Goal: Task Accomplishment & Management: Use online tool/utility

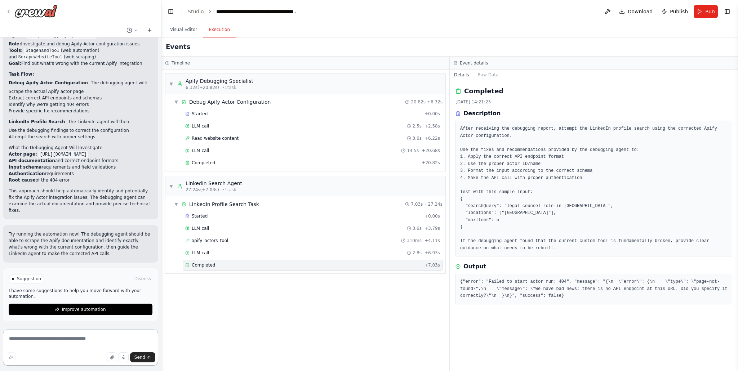
click at [51, 343] on textarea at bounding box center [80, 348] width 155 height 36
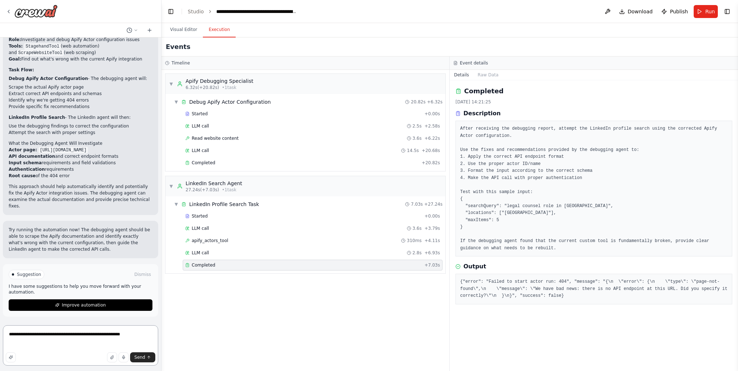
paste textarea "**********"
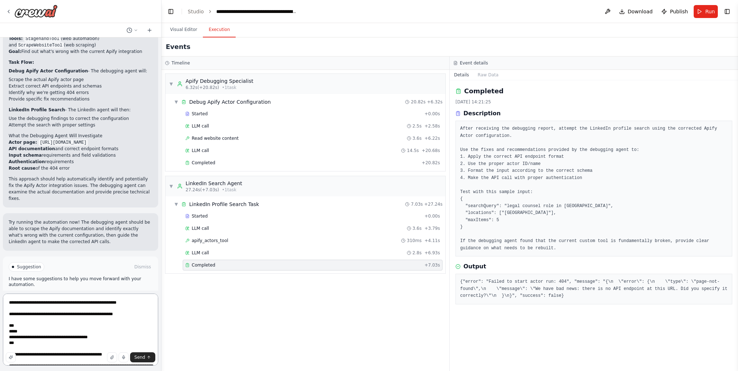
scroll to position [286, 0]
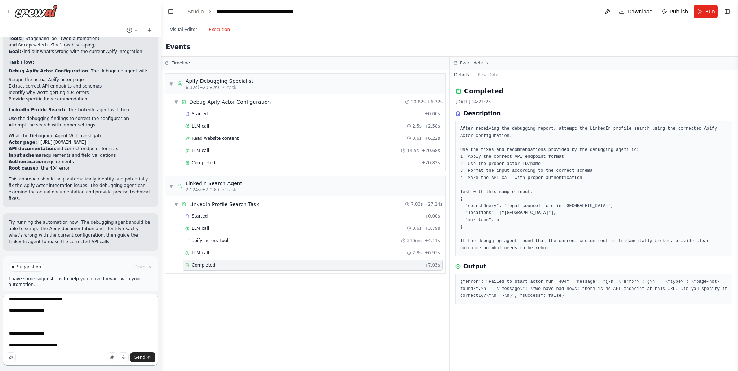
paste textarea "**********"
click at [50, 345] on textarea at bounding box center [80, 330] width 155 height 72
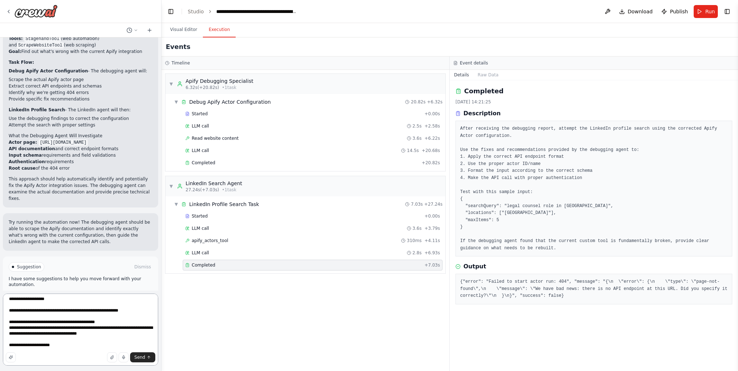
scroll to position [321, 0]
paste textarea "**********"
type textarea "**********"
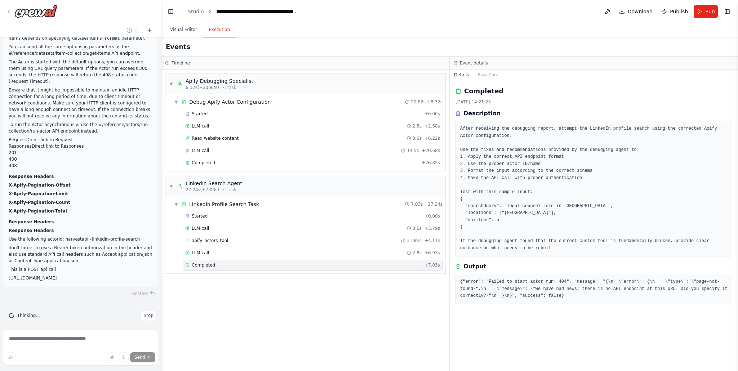
scroll to position [6036, 0]
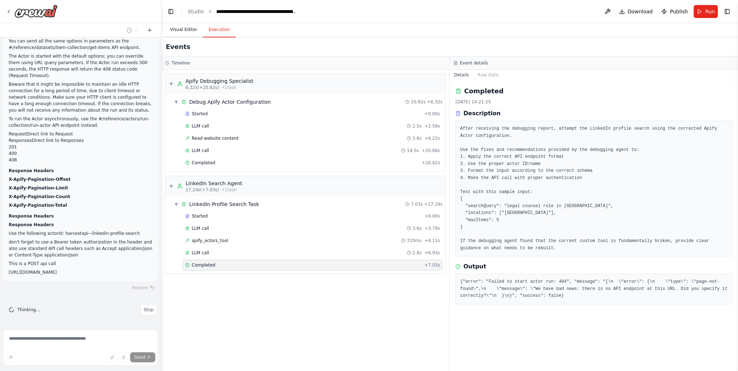
click at [183, 31] on button "Visual Editor" at bounding box center [183, 29] width 39 height 15
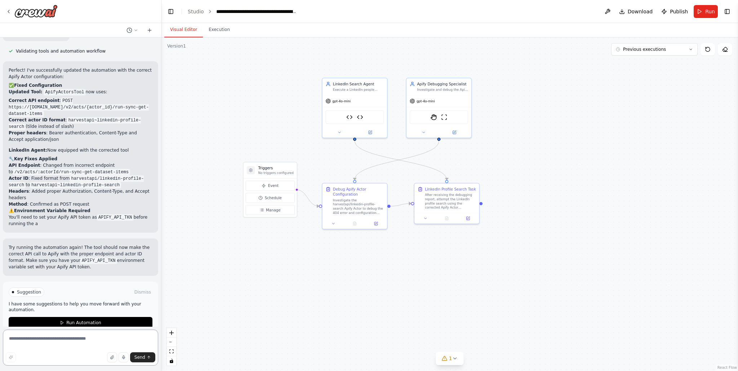
scroll to position [6763, 0]
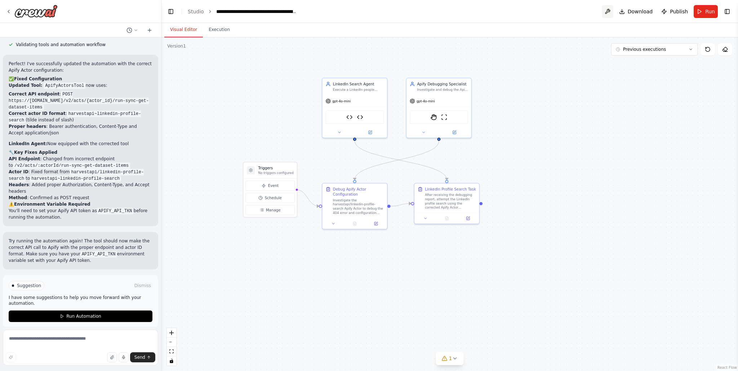
click at [611, 13] on button at bounding box center [608, 11] width 12 height 13
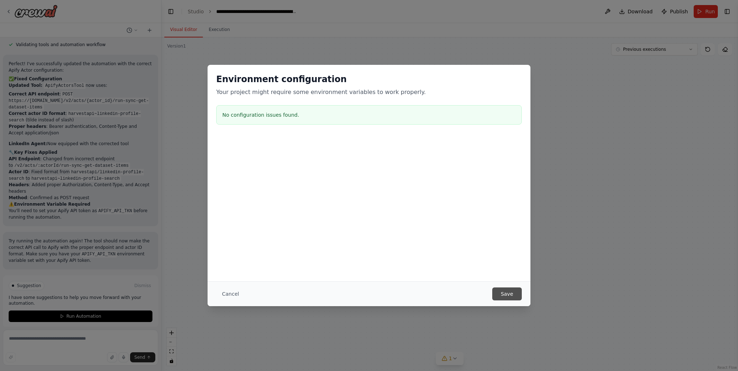
click at [505, 293] on button "Save" at bounding box center [507, 293] width 30 height 13
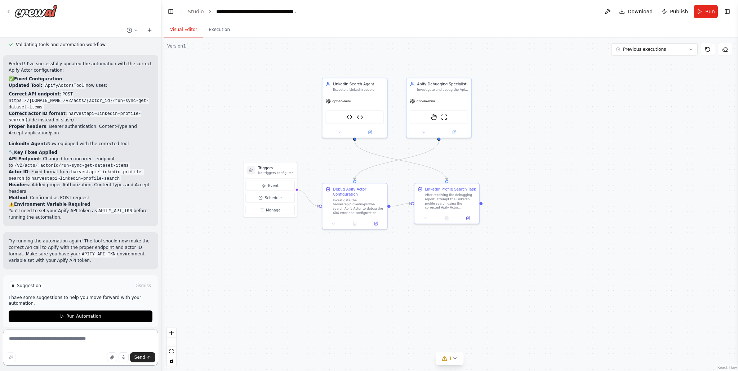
click at [35, 344] on textarea at bounding box center [80, 348] width 155 height 36
type textarea "**********"
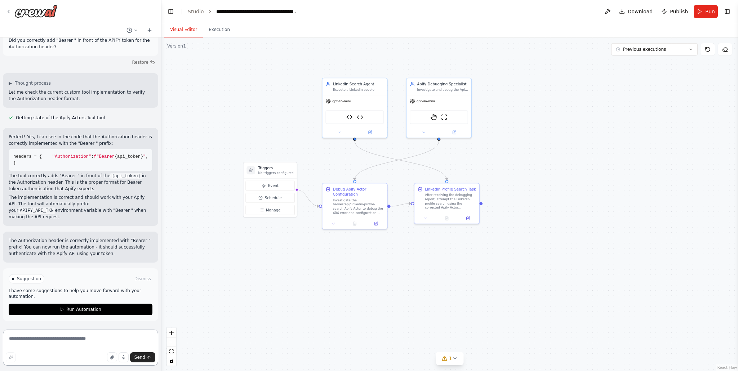
scroll to position [7013, 0]
click at [72, 309] on span "Run Automation" at bounding box center [83, 310] width 35 height 6
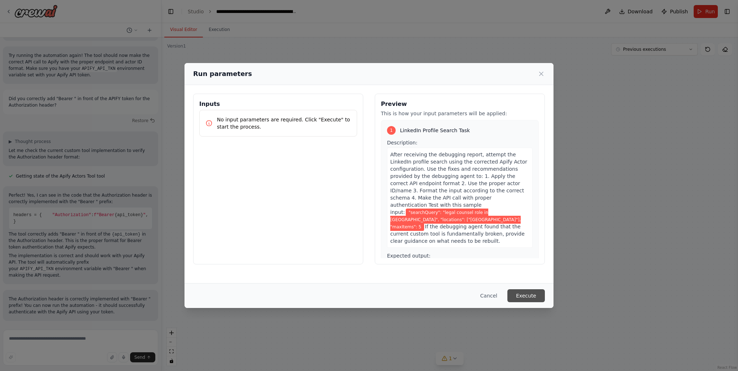
click at [531, 294] on button "Execute" at bounding box center [525, 295] width 37 height 13
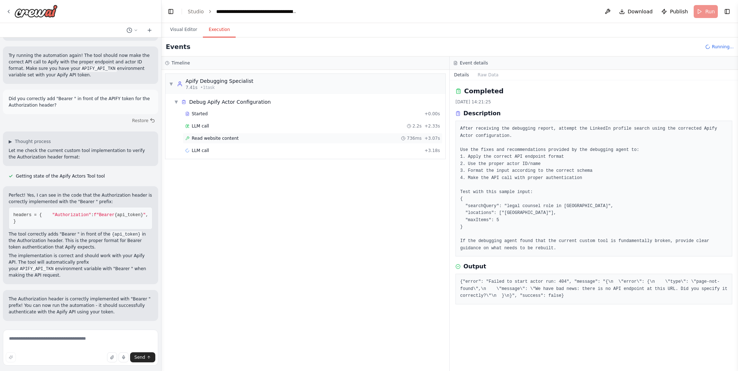
click at [265, 142] on div "Read website content 736ms + 3.07s" at bounding box center [313, 138] width 260 height 11
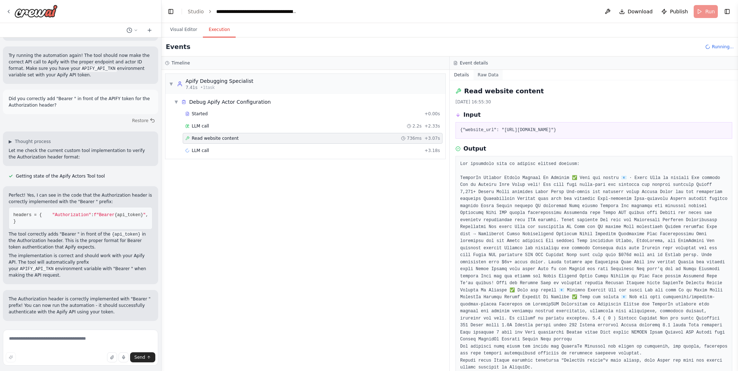
click at [489, 73] on button "Raw Data" at bounding box center [488, 75] width 30 height 10
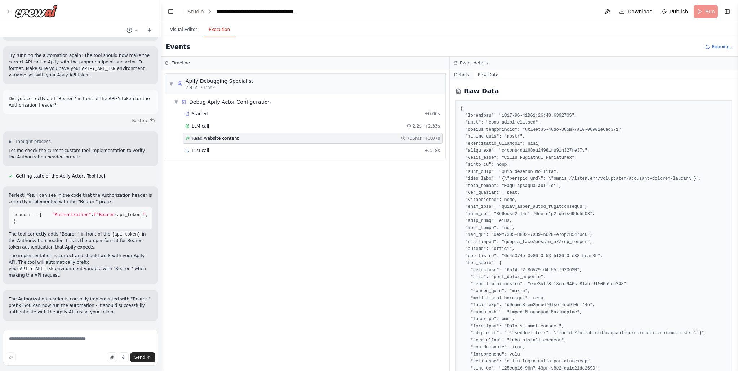
click at [462, 76] on button "Details" at bounding box center [462, 75] width 24 height 10
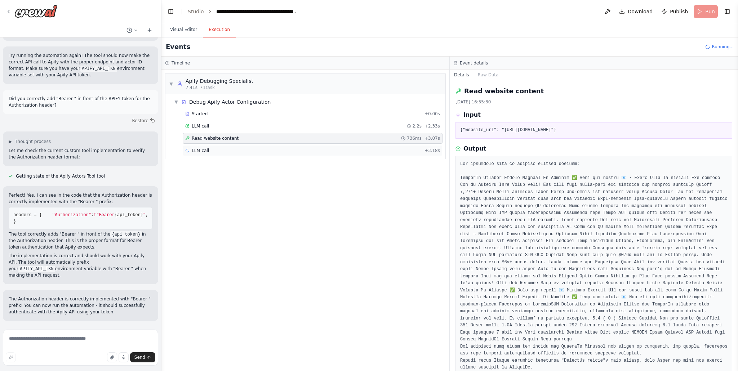
click at [214, 151] on div "LLM call + 3.18s" at bounding box center [312, 151] width 255 height 6
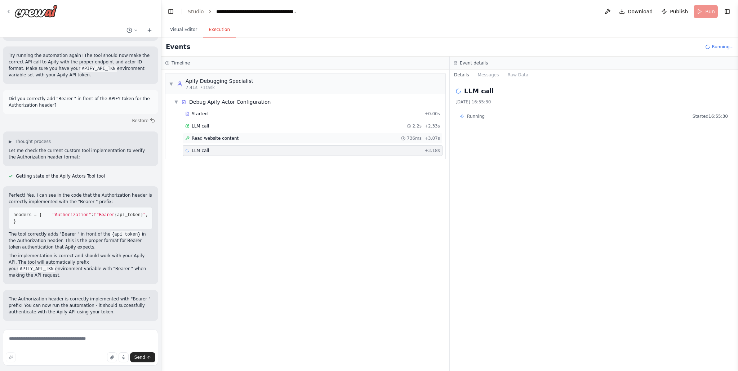
click at [225, 137] on span "Read website content" at bounding box center [215, 138] width 47 height 6
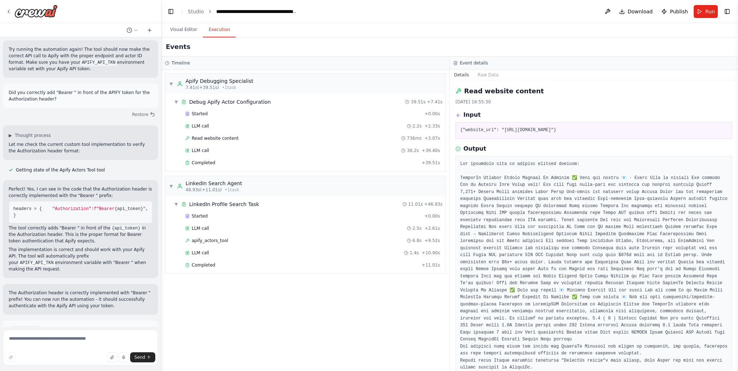
scroll to position [7013, 0]
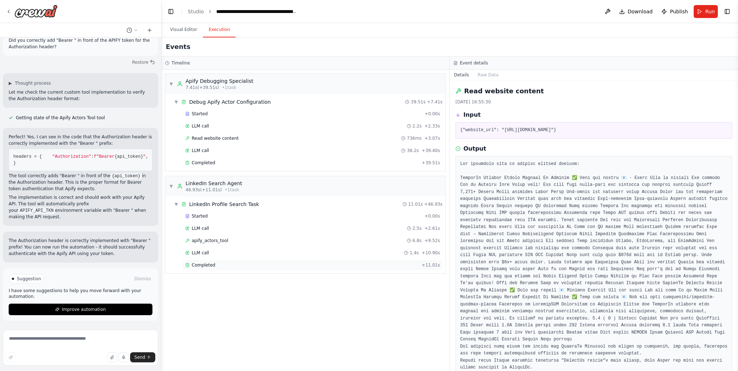
click at [254, 263] on div "Completed" at bounding box center [301, 265] width 233 height 6
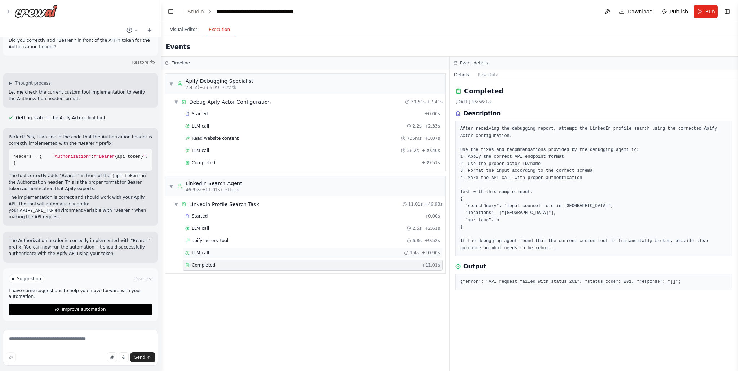
click at [251, 256] on div "LLM call 1.4s + 10.90s" at bounding box center [313, 252] width 260 height 11
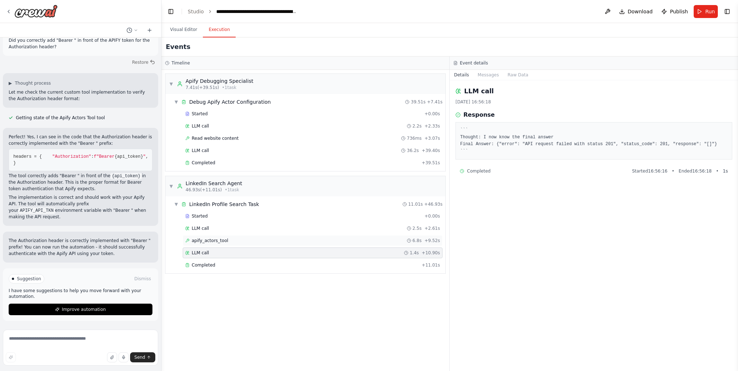
click at [247, 243] on div "apify_actors_tool 6.8s + 9.52s" at bounding box center [312, 241] width 255 height 6
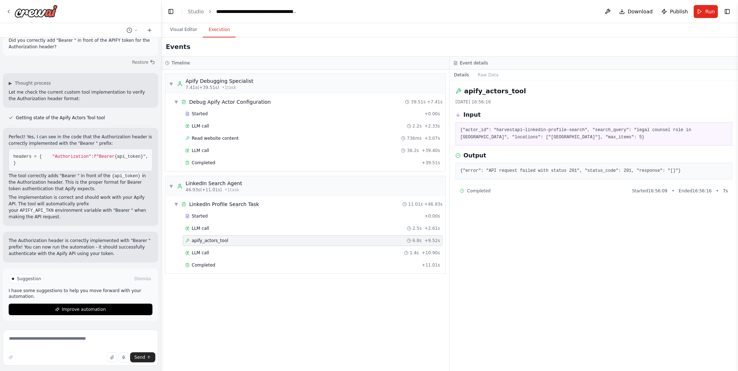
click at [614, 171] on pre "{"error": "API request failed with status 201", "status_code": 201, "response":…" at bounding box center [593, 170] width 267 height 7
click at [41, 338] on textarea at bounding box center [80, 348] width 155 height 36
paste textarea "**********"
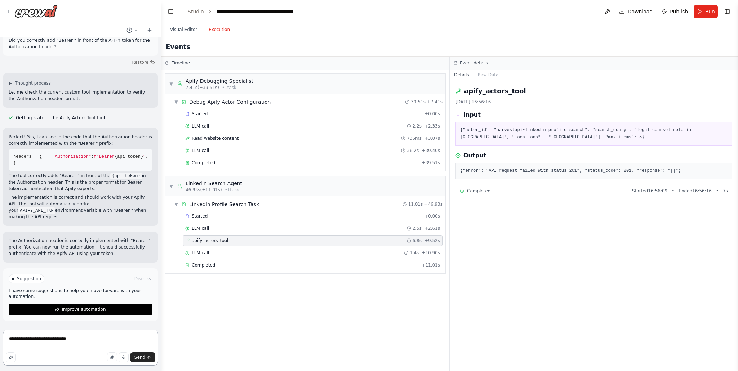
type textarea "**********"
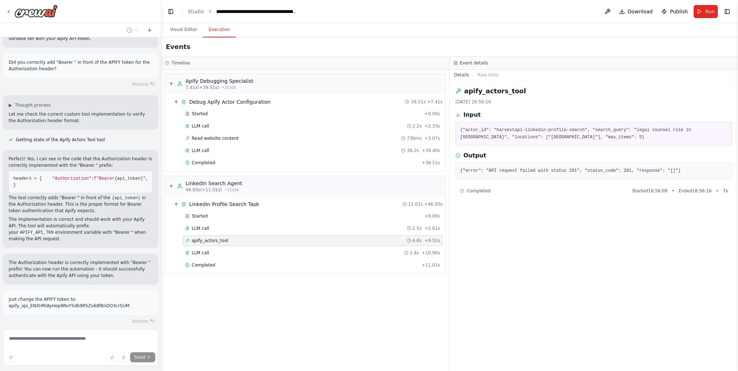
scroll to position [7025, 0]
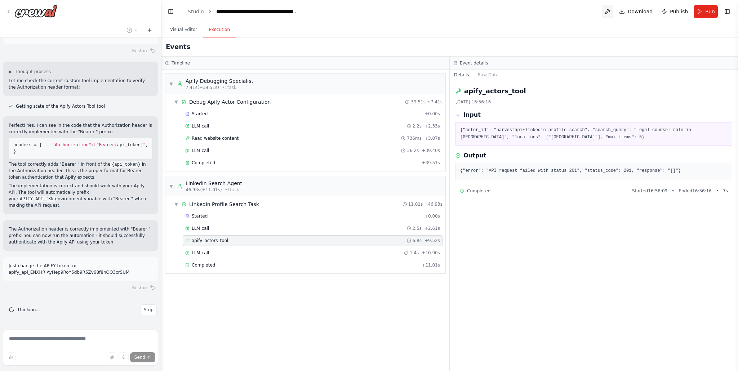
click at [612, 11] on button at bounding box center [608, 11] width 12 height 13
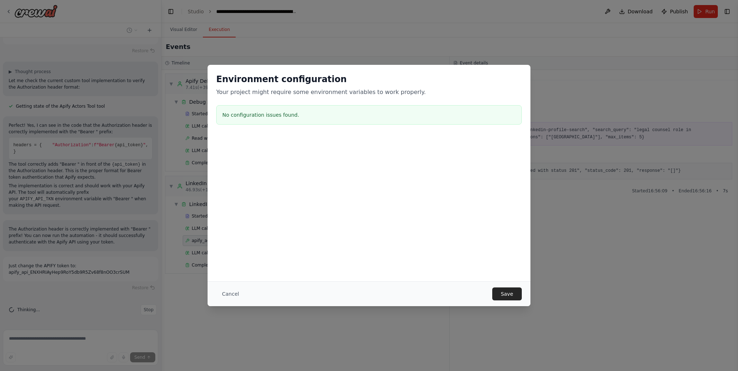
click at [542, 26] on div "Environment configuration Your project might require some environment variables…" at bounding box center [369, 185] width 738 height 371
click at [236, 295] on button "Cancel" at bounding box center [230, 293] width 28 height 13
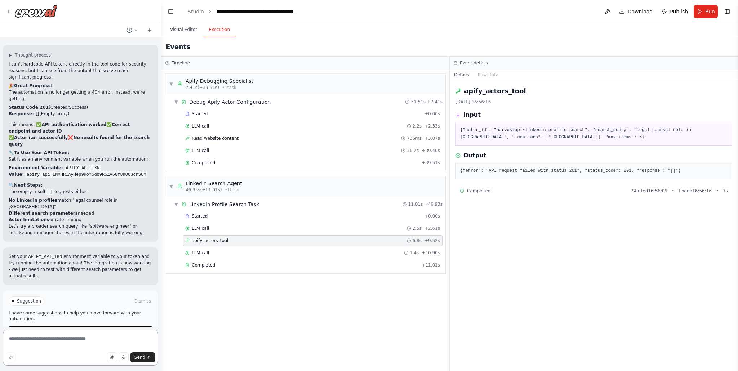
scroll to position [7281, 0]
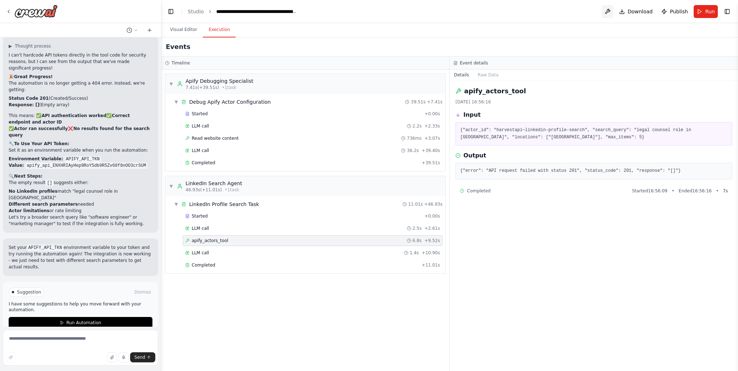
click at [604, 13] on button at bounding box center [608, 11] width 12 height 13
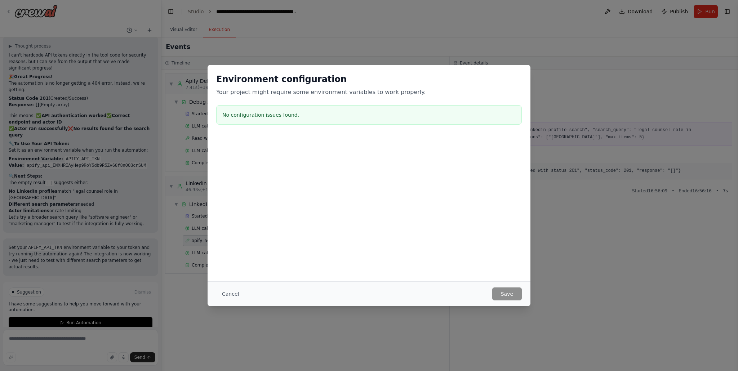
click at [325, 9] on div "Environment configuration Your project might require some environment variables…" at bounding box center [369, 185] width 738 height 371
click at [230, 294] on button "Cancel" at bounding box center [230, 293] width 28 height 13
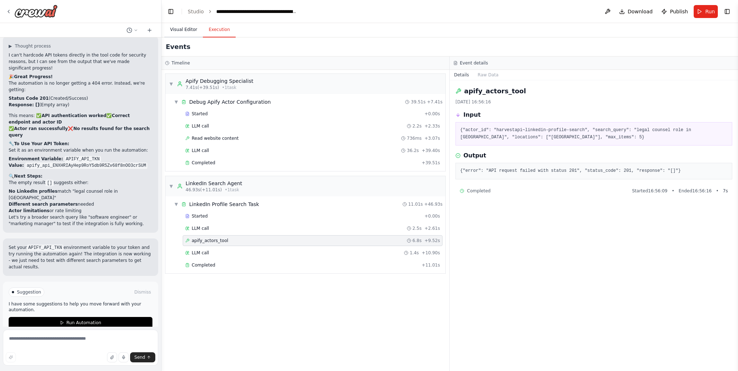
click at [179, 33] on button "Visual Editor" at bounding box center [183, 29] width 39 height 15
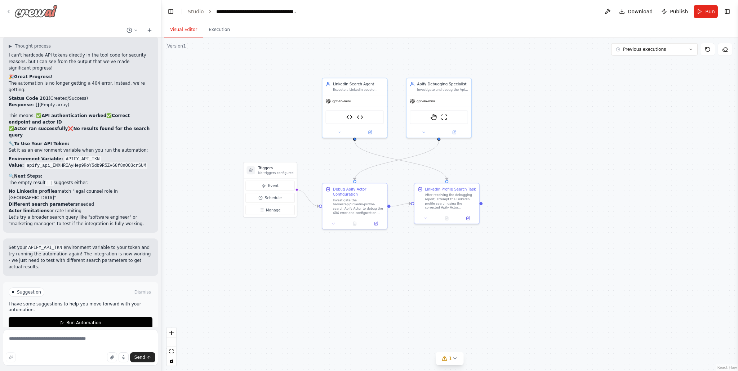
click at [8, 12] on icon at bounding box center [9, 12] width 6 height 6
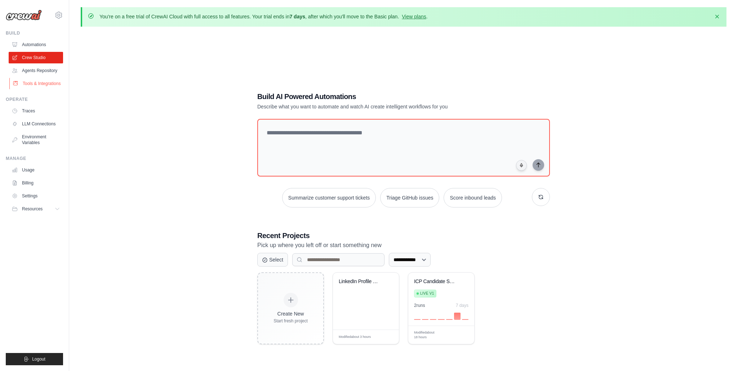
click at [33, 87] on link "Tools & Integrations" at bounding box center [36, 84] width 54 height 12
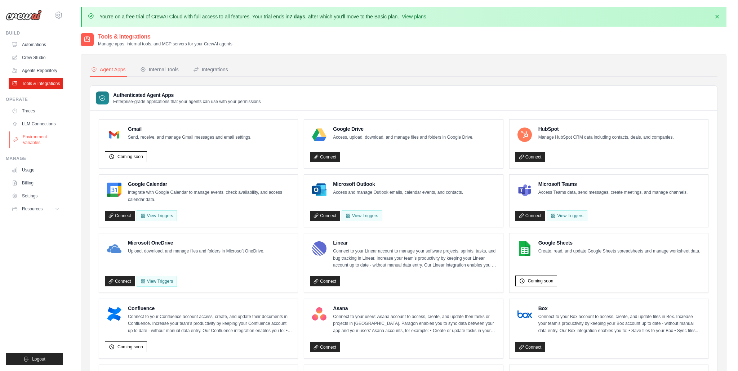
click at [35, 137] on link "Environment Variables" at bounding box center [36, 139] width 54 height 17
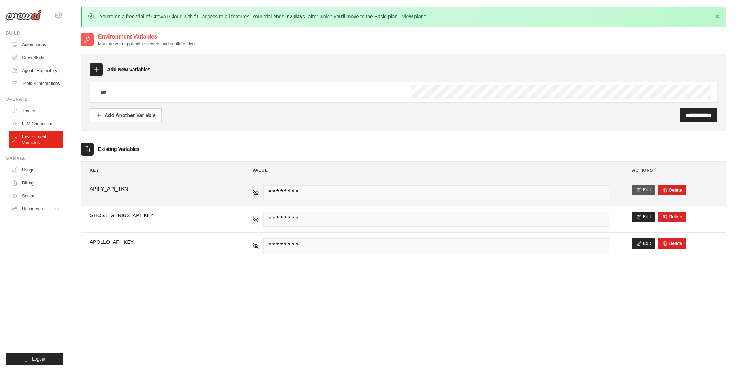
click at [637, 193] on button "Edit" at bounding box center [643, 190] width 23 height 10
click at [639, 191] on button "Save" at bounding box center [641, 190] width 19 height 10
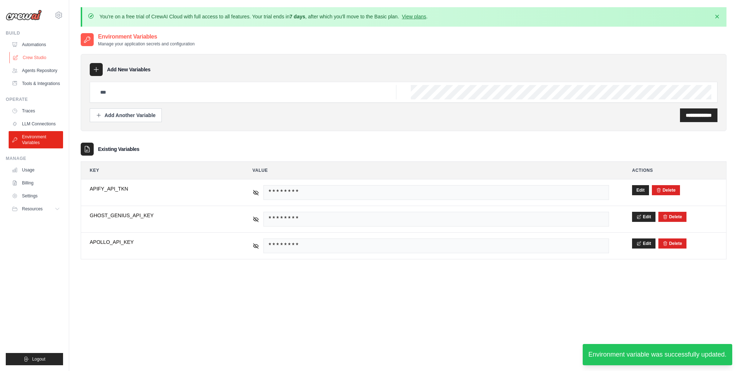
click at [33, 55] on link "Crew Studio" at bounding box center [36, 58] width 54 height 12
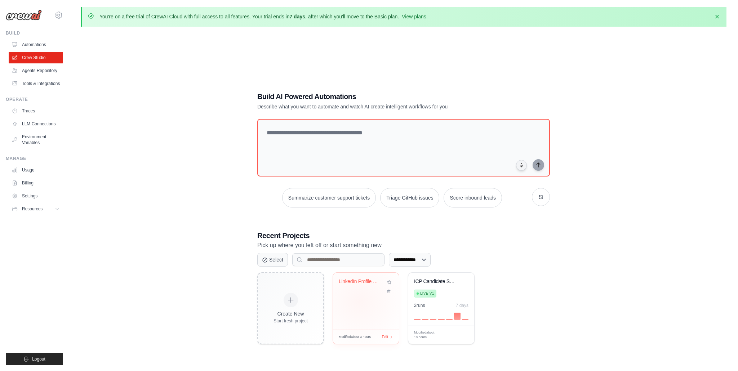
click at [359, 301] on div "LinkedIn Profile Search Test - Apif..." at bounding box center [366, 301] width 66 height 57
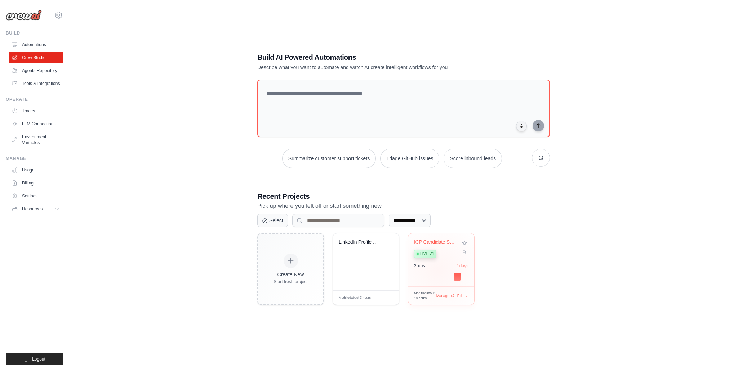
click at [438, 269] on div "2 run s 7 days" at bounding box center [441, 271] width 54 height 17
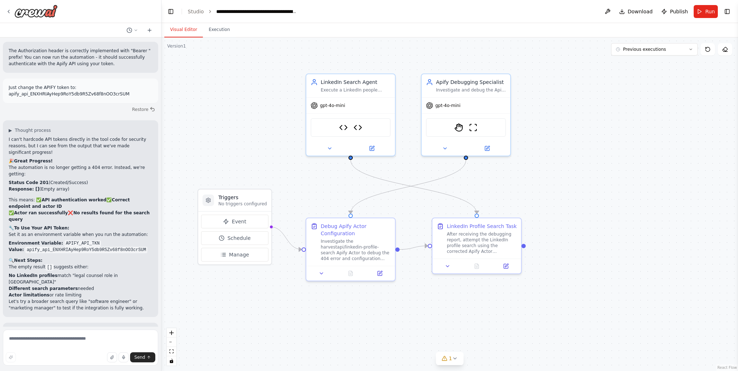
scroll to position [7223, 0]
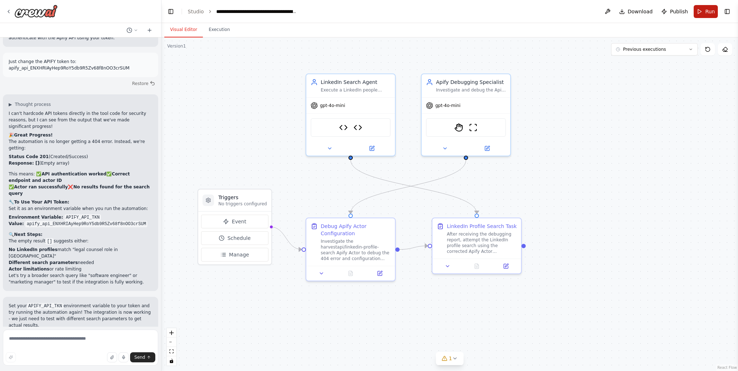
click at [704, 8] on button "Run" at bounding box center [705, 11] width 24 height 13
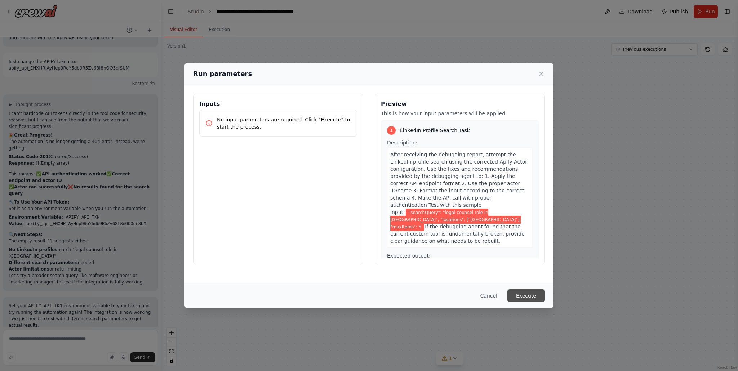
click at [529, 296] on button "Execute" at bounding box center [525, 295] width 37 height 13
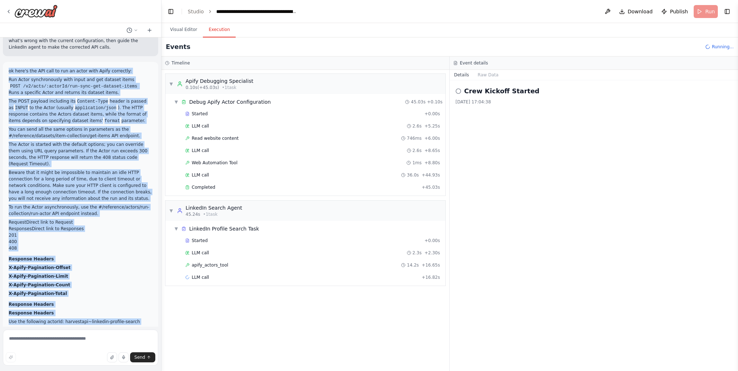
scroll to position [6046, 0]
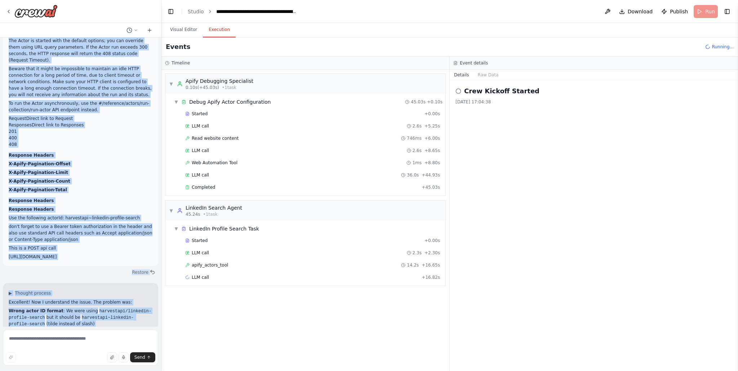
drag, startPoint x: 9, startPoint y: 152, endPoint x: 142, endPoint y: 261, distance: 172.3
click at [142, 260] on div "ok here's the API call to run an actor with Apify correctly: Run Actor synchron…" at bounding box center [81, 112] width 144 height 296
copy div "ok here's the API call to run an actor with Apify correctly: Run Actor synchron…"
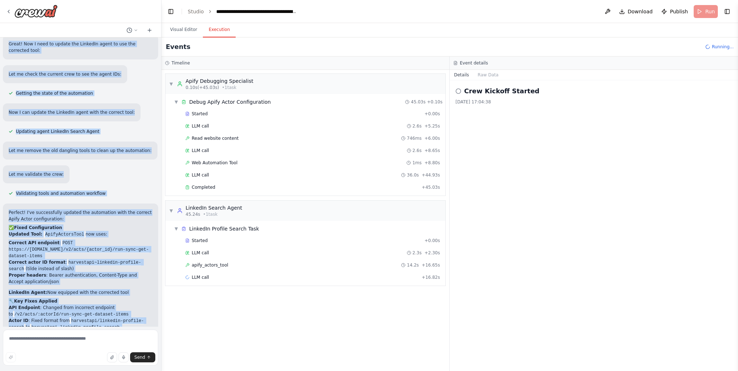
scroll to position [6616, 0]
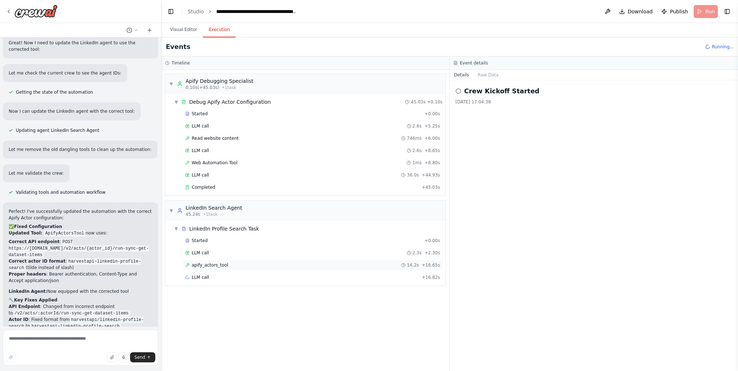
click at [224, 267] on span "apify_actors_tool" at bounding box center [210, 265] width 36 height 6
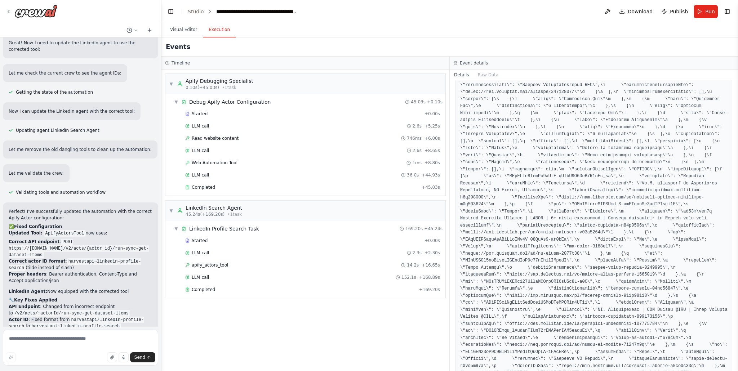
scroll to position [854, 0]
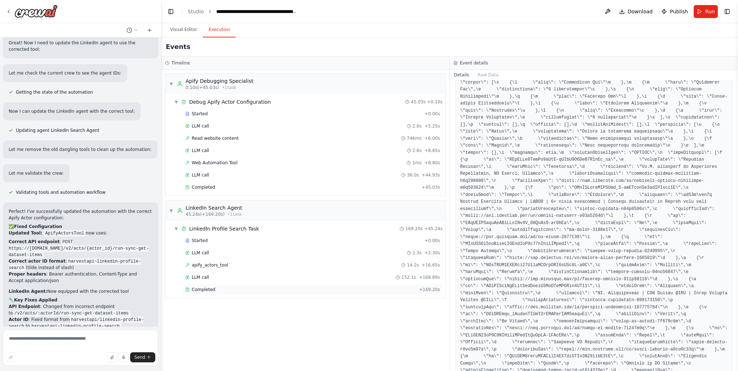
click at [236, 290] on div "Completed" at bounding box center [300, 290] width 231 height 6
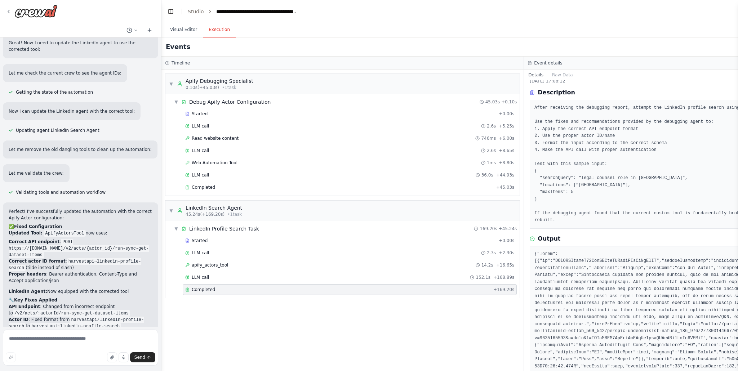
scroll to position [21, 0]
click at [313, 275] on div "LLM call 152.1s + 168.89s" at bounding box center [349, 277] width 329 height 6
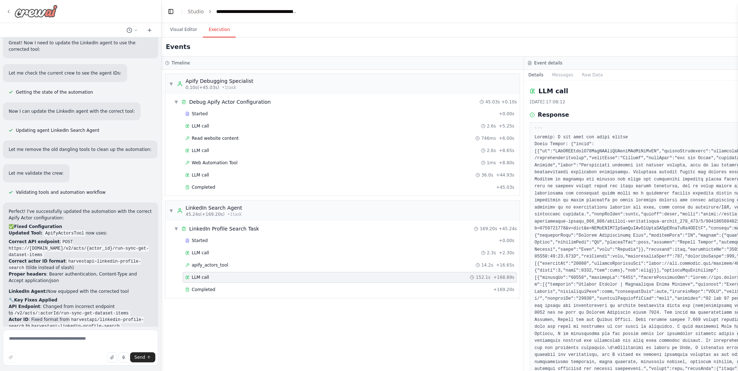
click at [9, 11] on icon at bounding box center [9, 12] width 6 height 6
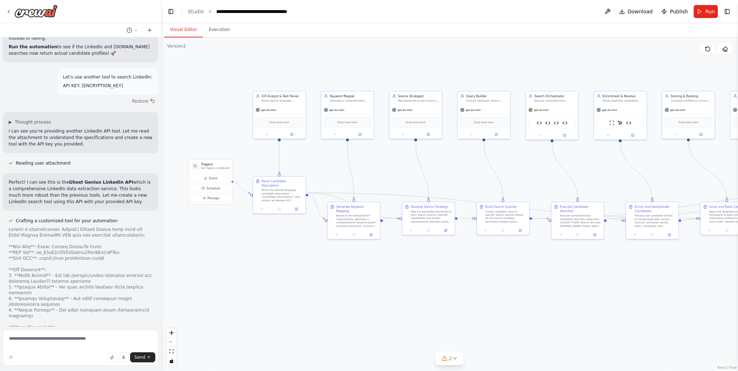
scroll to position [23773, 0]
drag, startPoint x: 497, startPoint y: 202, endPoint x: 400, endPoint y: 173, distance: 101.2
click at [400, 173] on div ".deletable-edge-delete-btn { width: 20px; height: 20px; border: 0px solid #ffff…" at bounding box center [449, 204] width 576 height 334
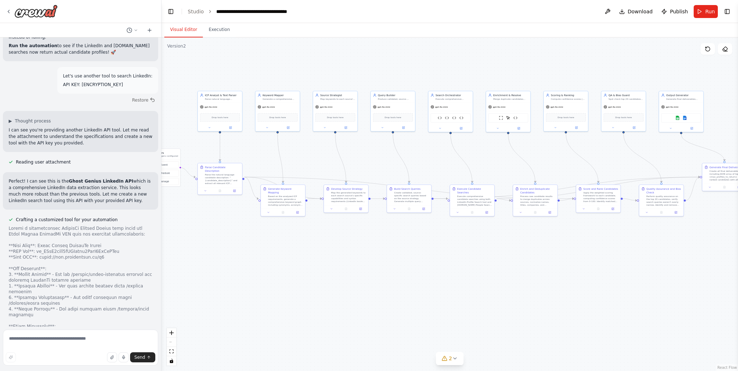
drag, startPoint x: 580, startPoint y: 258, endPoint x: 489, endPoint y: 244, distance: 91.1
click at [489, 244] on div ".deletable-edge-delete-btn { width: 20px; height: 20px; border: 0px solid #ffff…" at bounding box center [449, 204] width 576 height 334
click at [52, 342] on textarea at bounding box center [80, 348] width 155 height 36
paste textarea "**********"
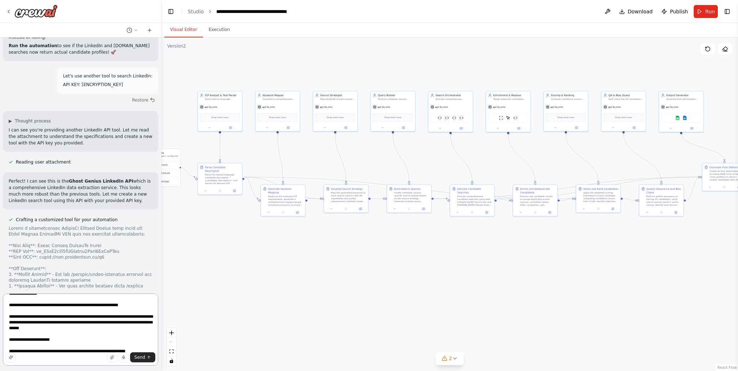
scroll to position [0, 0]
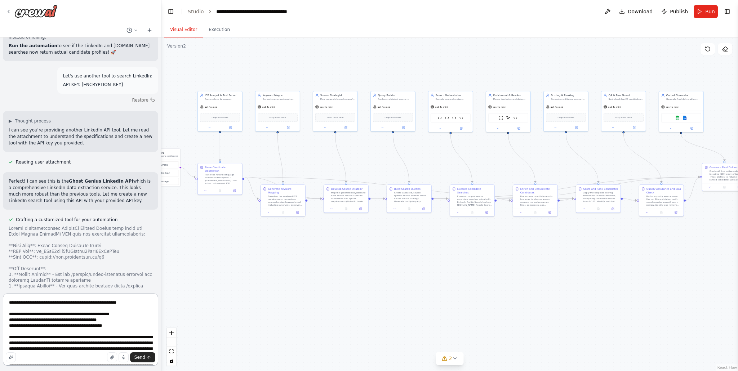
click at [38, 305] on textarea at bounding box center [80, 330] width 155 height 72
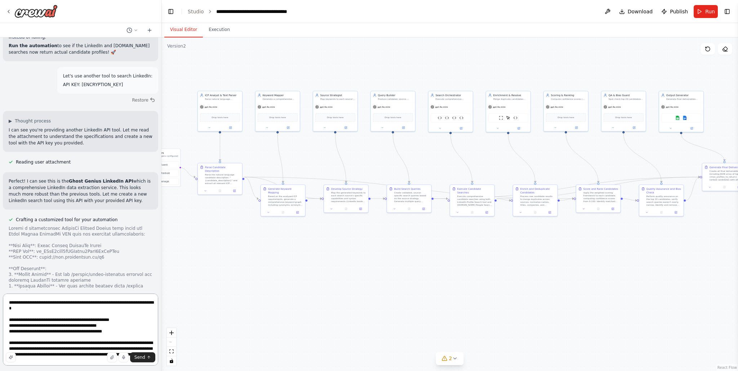
type textarea "**********"
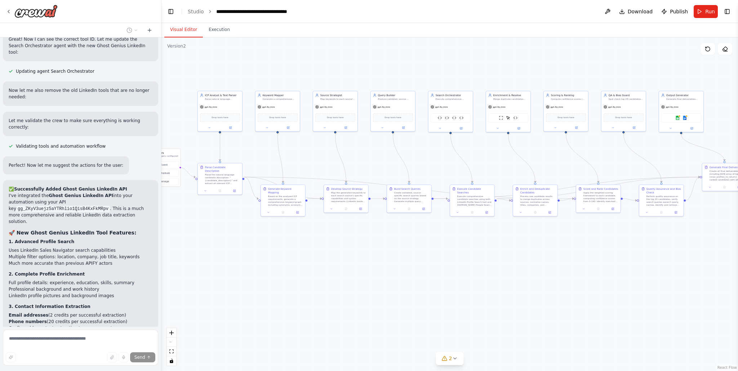
scroll to position [24496, 0]
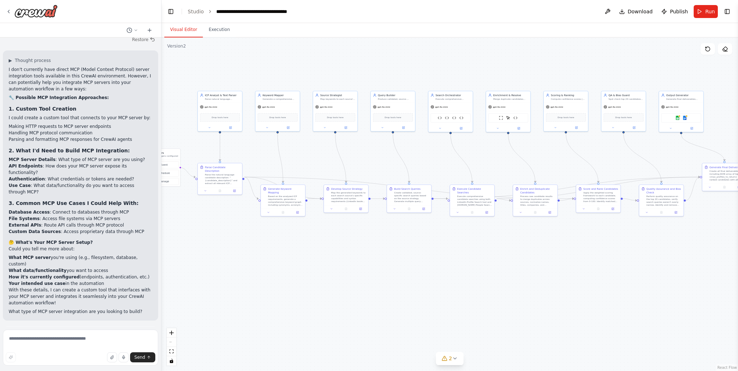
scroll to position [24995, 0]
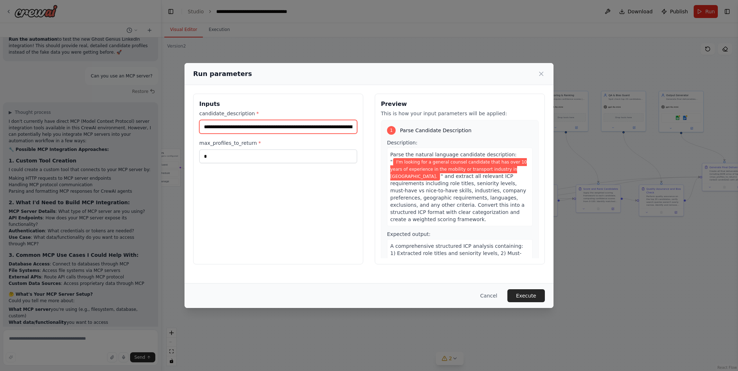
click at [281, 124] on input "**********" at bounding box center [278, 127] width 158 height 14
click at [528, 298] on button "Execute" at bounding box center [525, 295] width 37 height 13
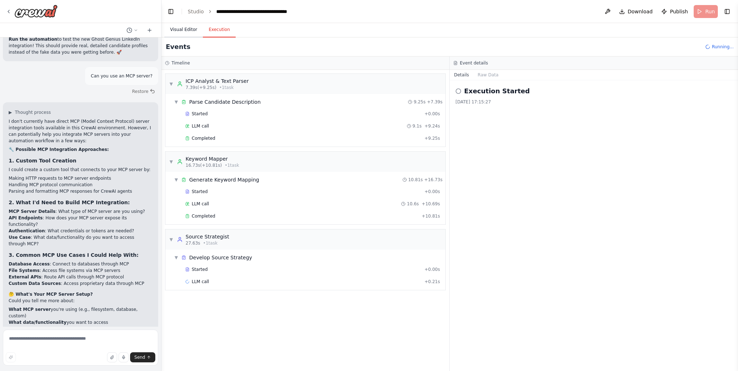
click at [189, 33] on button "Visual Editor" at bounding box center [183, 29] width 39 height 15
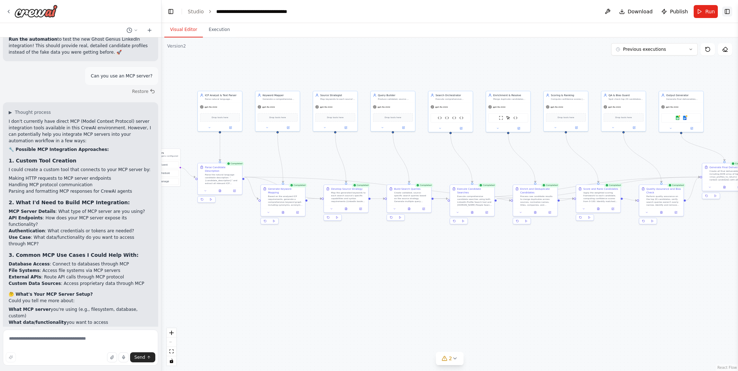
scroll to position [24995, 0]
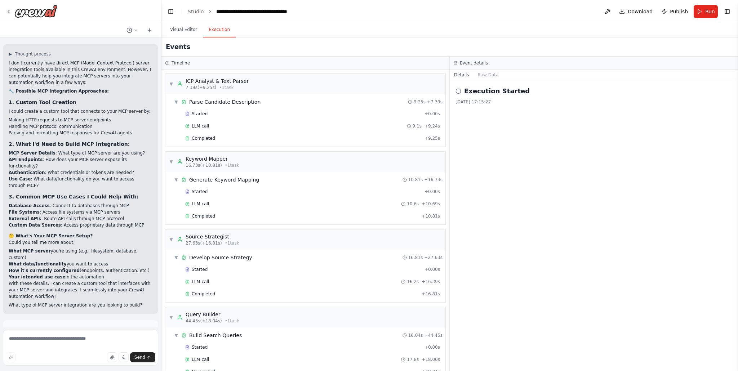
click at [218, 33] on button "Execution" at bounding box center [219, 29] width 33 height 15
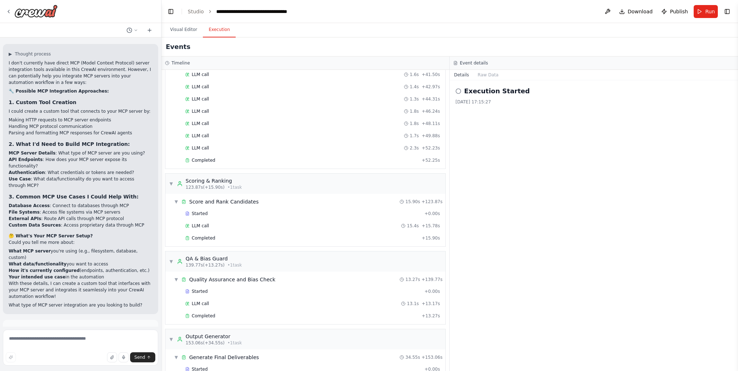
scroll to position [798, 0]
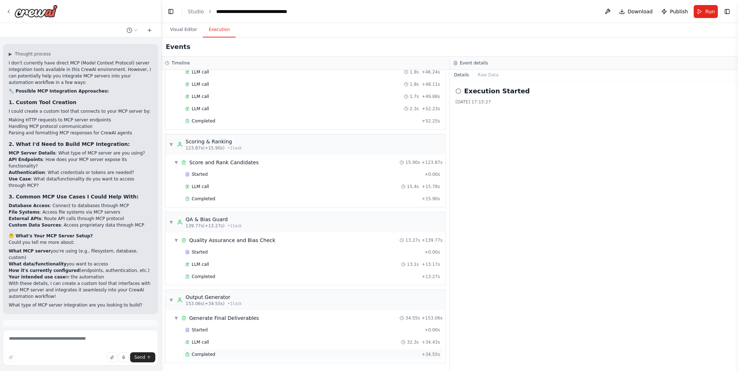
click at [218, 354] on div "Completed" at bounding box center [301, 355] width 233 height 6
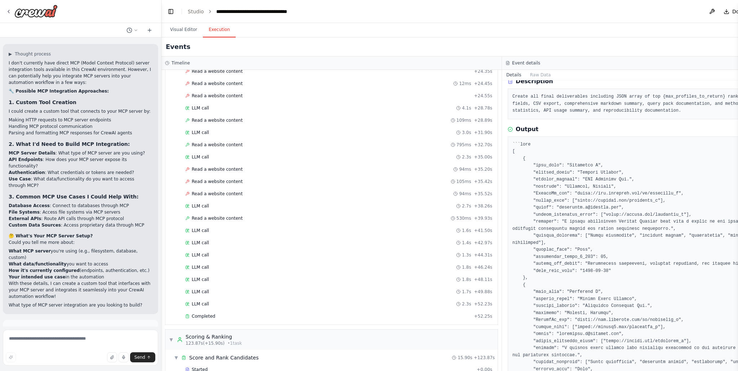
scroll to position [607, 0]
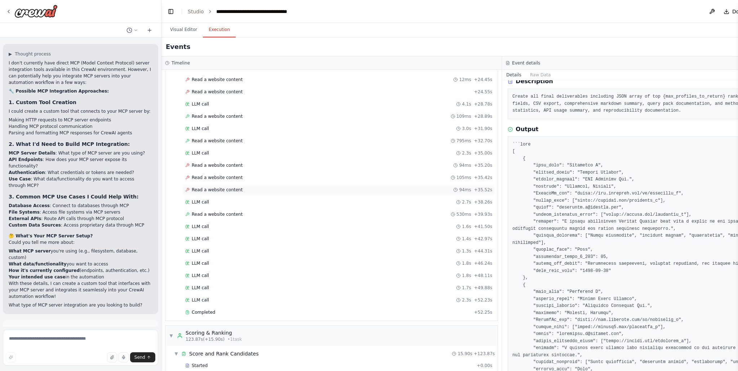
click at [222, 186] on div "Read a website content 94ms + 35.52s" at bounding box center [339, 189] width 312 height 11
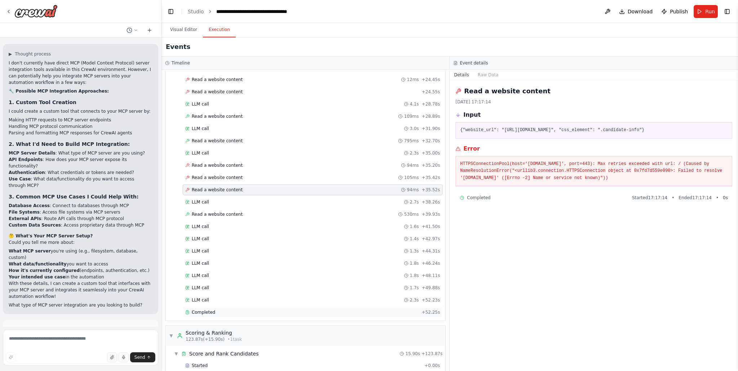
click at [222, 313] on div "Completed" at bounding box center [301, 312] width 233 height 6
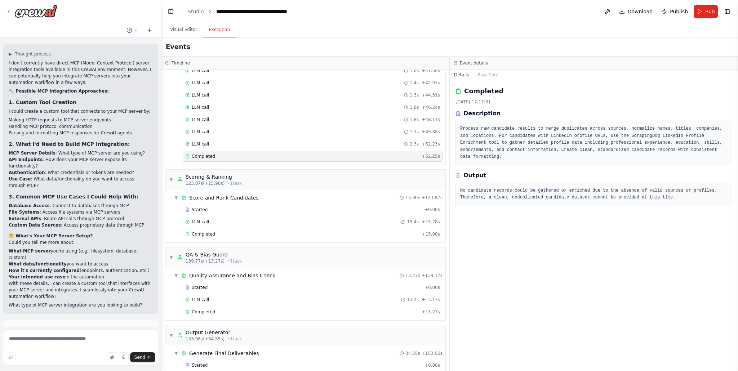
scroll to position [798, 0]
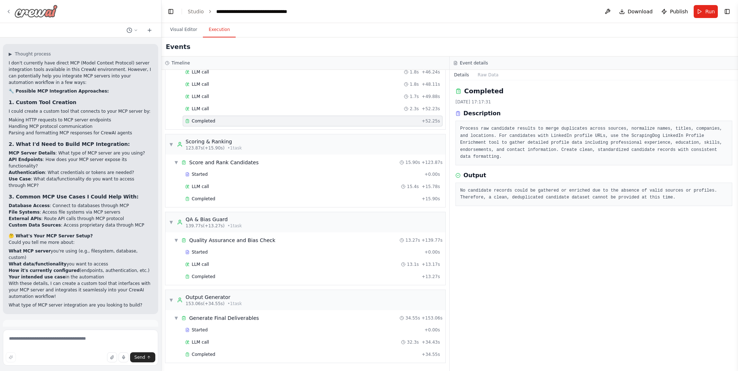
click at [8, 10] on icon at bounding box center [9, 12] width 6 height 6
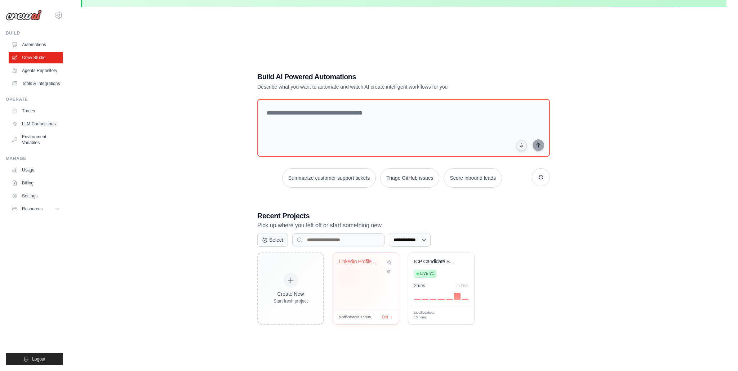
click at [349, 277] on div "LinkedIn Profile Search Test - Apif..." at bounding box center [366, 281] width 66 height 57
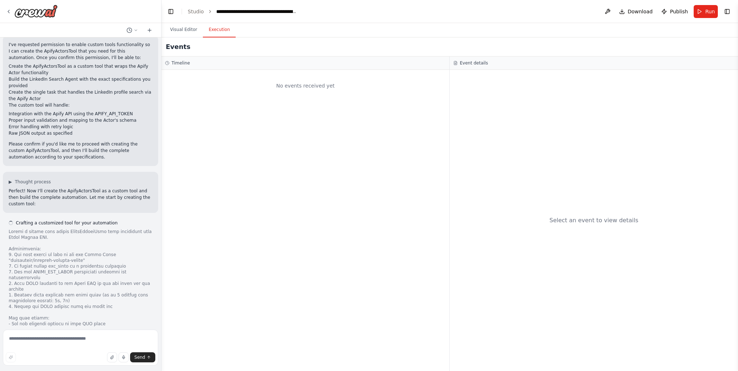
click at [218, 35] on button "Execution" at bounding box center [219, 29] width 33 height 15
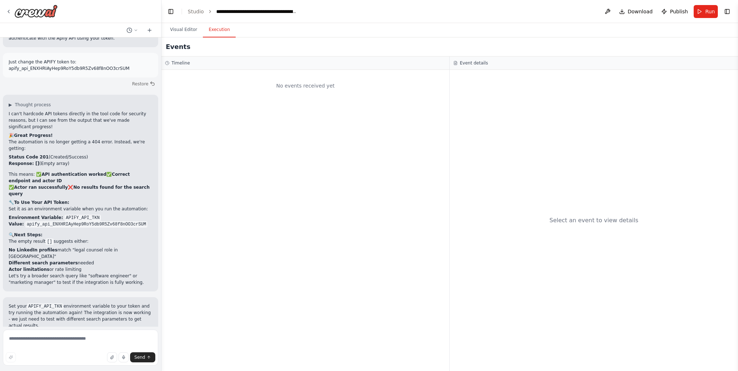
scroll to position [7223, 0]
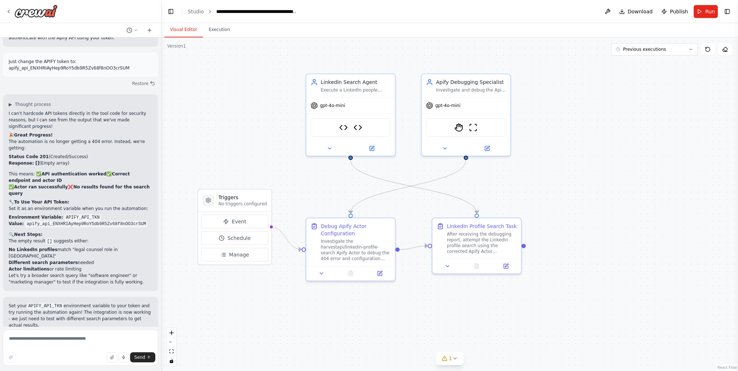
click at [178, 31] on button "Visual Editor" at bounding box center [183, 29] width 39 height 15
click at [707, 9] on span "Run" at bounding box center [710, 11] width 10 height 7
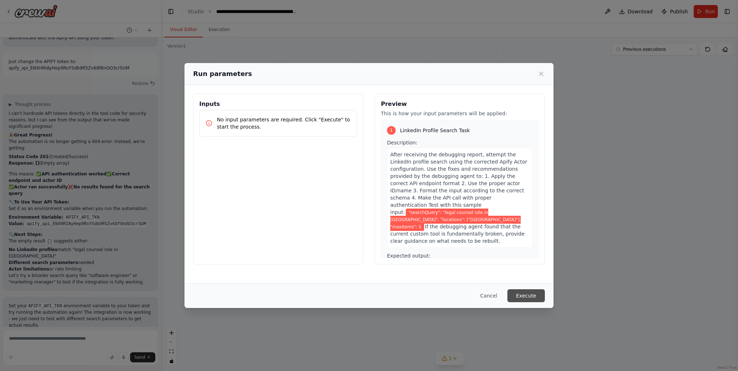
click at [520, 293] on button "Execute" at bounding box center [525, 295] width 37 height 13
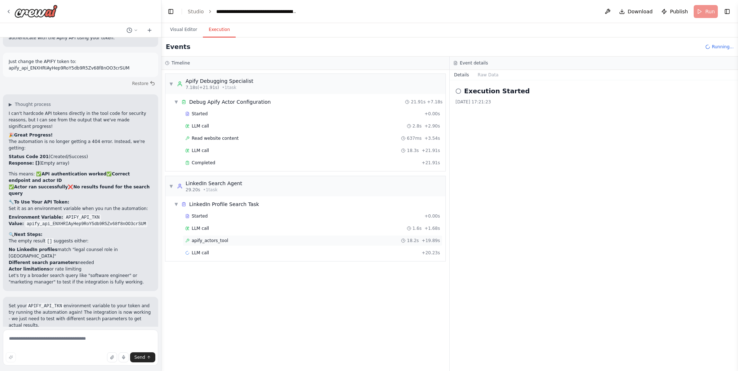
click at [211, 237] on div "apify_actors_tool 18.2s + 19.89s" at bounding box center [313, 240] width 260 height 11
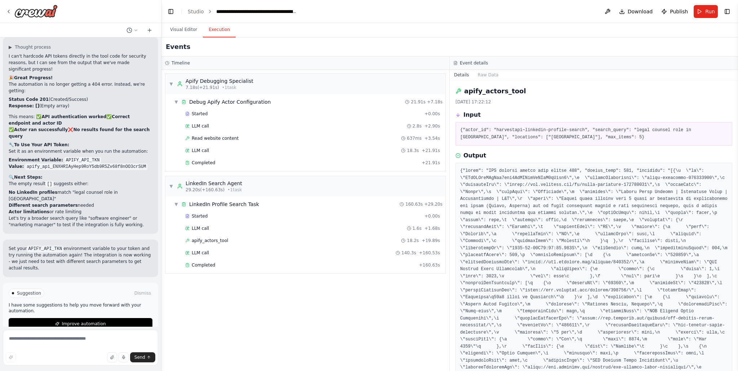
scroll to position [7281, 0]
click at [237, 263] on div "Completed" at bounding box center [300, 265] width 231 height 6
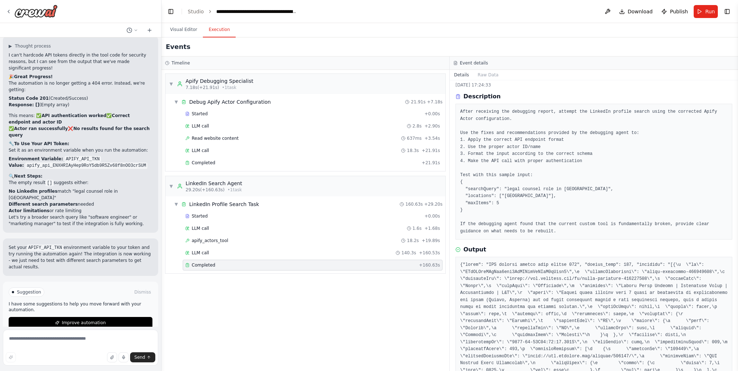
scroll to position [0, 0]
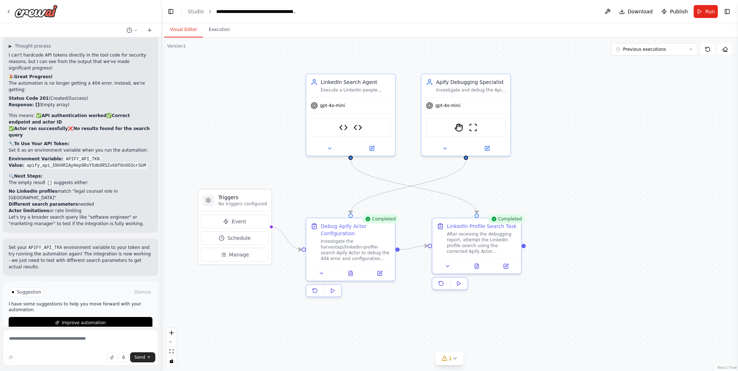
click at [189, 32] on button "Visual Editor" at bounding box center [183, 29] width 39 height 15
click at [80, 337] on textarea at bounding box center [80, 348] width 155 height 36
paste textarea "**********"
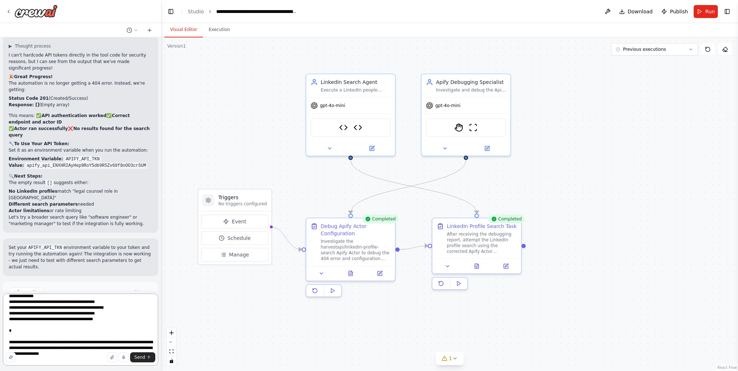
scroll to position [730, 0]
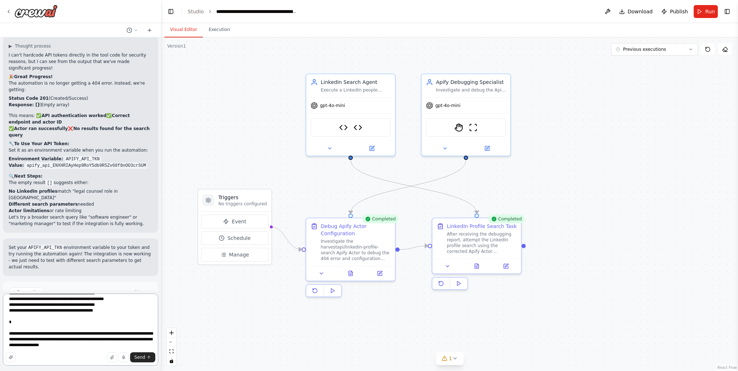
drag, startPoint x: 93, startPoint y: 345, endPoint x: 9, endPoint y: 325, distance: 86.4
click at [9, 325] on textarea at bounding box center [80, 330] width 155 height 72
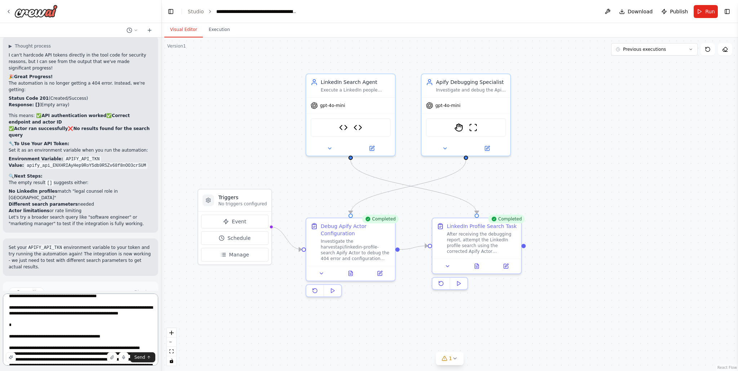
scroll to position [0, 0]
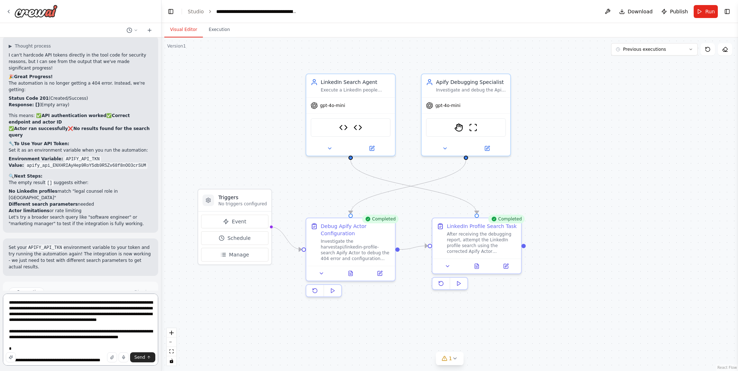
drag, startPoint x: 36, startPoint y: 338, endPoint x: 3, endPoint y: 284, distance: 63.7
click at [3, 284] on div "Single-agent, single task. Verify end-to-end that CrewAI can call the Apify Act…" at bounding box center [80, 185] width 161 height 371
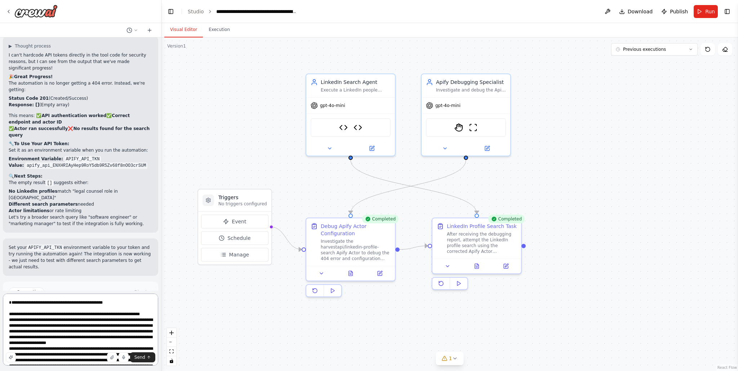
type textarea "**********"
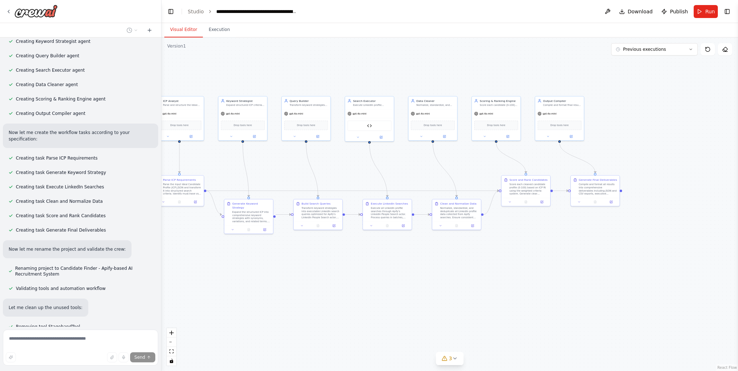
scroll to position [8348, 0]
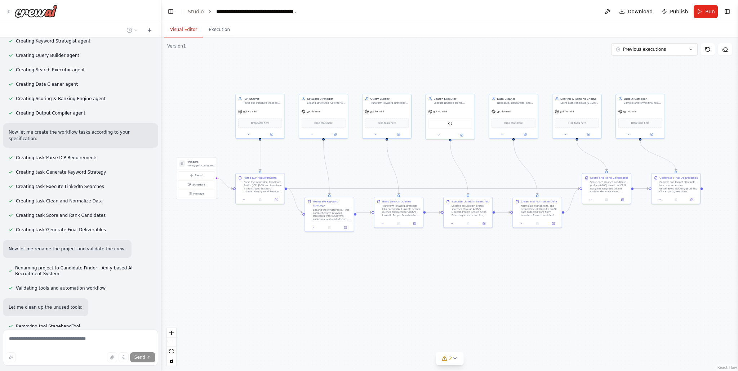
drag, startPoint x: 524, startPoint y: 286, endPoint x: 455, endPoint y: 243, distance: 81.7
click at [455, 243] on div ".deletable-edge-delete-btn { width: 20px; height: 20px; border: 0px solid #ffff…" at bounding box center [449, 204] width 576 height 334
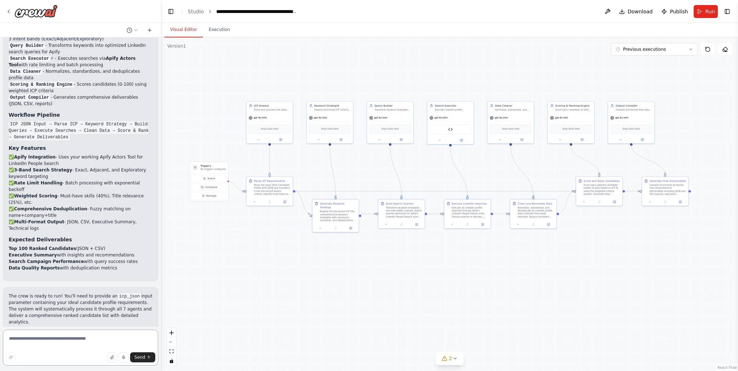
scroll to position [8741, 0]
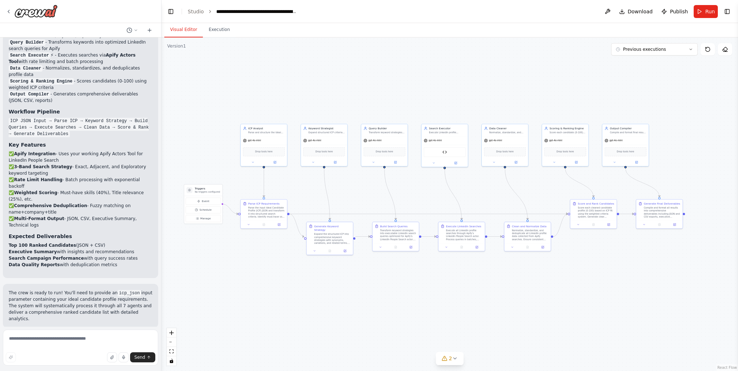
drag, startPoint x: 255, startPoint y: 252, endPoint x: 250, endPoint y: 275, distance: 23.4
click at [250, 275] on div ".deletable-edge-delete-btn { width: 20px; height: 20px; border: 0px solid #ffff…" at bounding box center [449, 204] width 576 height 334
click at [433, 161] on icon at bounding box center [433, 162] width 3 height 3
click at [456, 228] on div "A tool for running Apify actors, specifically designed for LinkedIn profile sea…" at bounding box center [454, 229] width 39 height 3
click at [462, 238] on button "LLM Settings" at bounding box center [458, 239] width 68 height 7
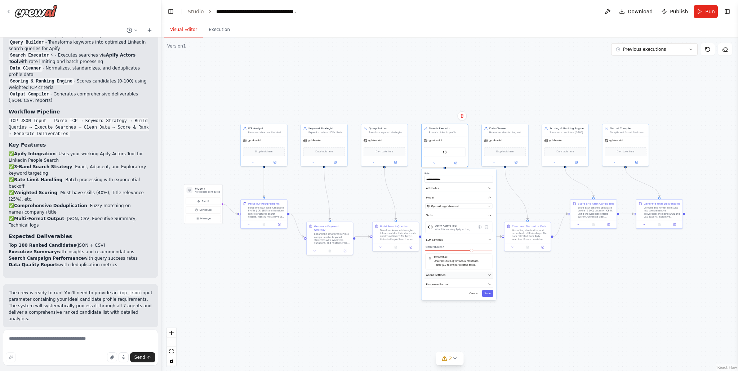
click at [451, 275] on button "Agent Settings" at bounding box center [458, 275] width 68 height 7
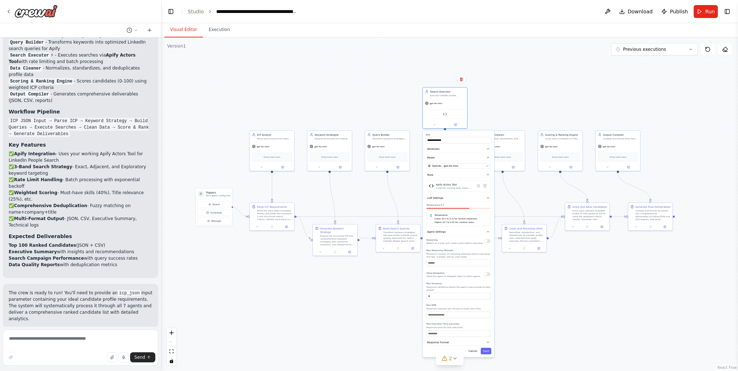
drag, startPoint x: 459, startPoint y: 298, endPoint x: 457, endPoint y: 252, distance: 45.4
click at [457, 252] on p "Maximum number of reasoning attempts before executing the task. If empty, will …" at bounding box center [458, 255] width 64 height 6
click at [504, 339] on div ".deletable-edge-delete-btn { width: 20px; height: 20px; border: 0px solid #ffff…" at bounding box center [449, 204] width 576 height 334
click at [486, 352] on button "Save" at bounding box center [485, 351] width 10 height 6
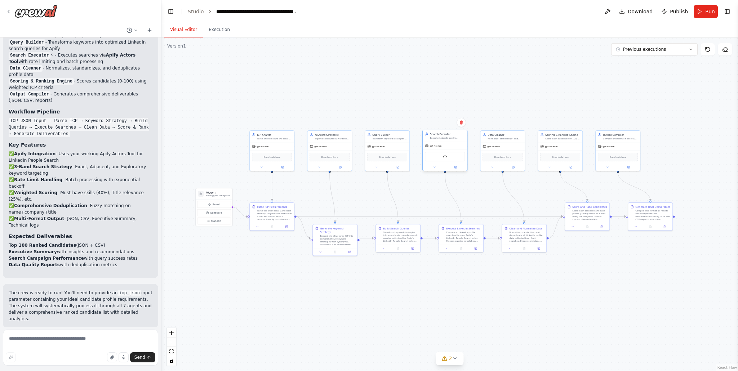
drag, startPoint x: 447, startPoint y: 100, endPoint x: 446, endPoint y: 143, distance: 42.9
click at [446, 143] on div "gpt-4o-mini" at bounding box center [444, 146] width 44 height 8
click at [729, 15] on button "Toggle Right Sidebar" at bounding box center [727, 11] width 10 height 10
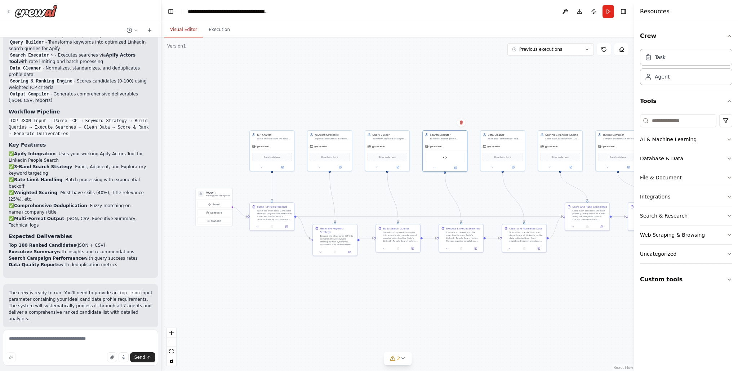
click at [682, 272] on button "Custom tools" at bounding box center [686, 279] width 92 height 20
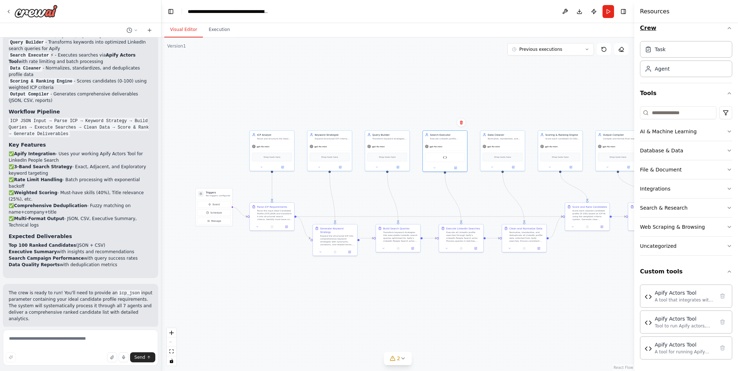
click at [728, 32] on button "Crew" at bounding box center [686, 28] width 92 height 20
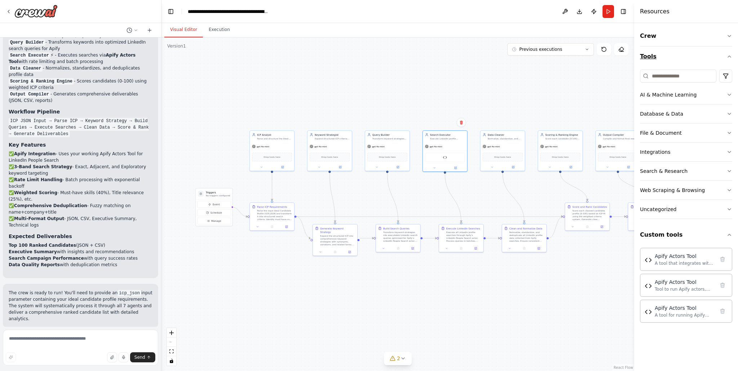
click at [727, 54] on icon "button" at bounding box center [729, 57] width 6 height 6
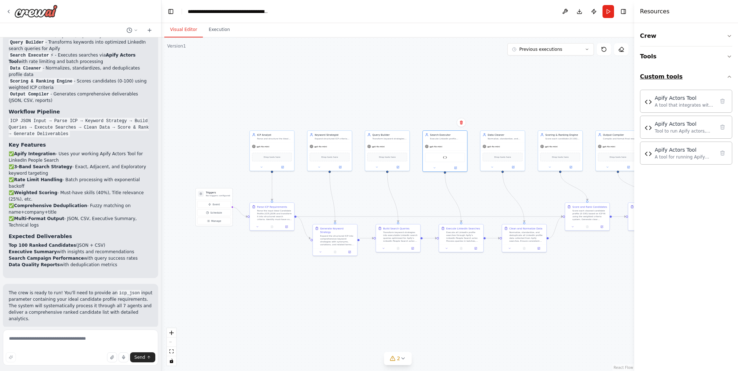
click at [722, 73] on button "Custom tools" at bounding box center [686, 77] width 92 height 20
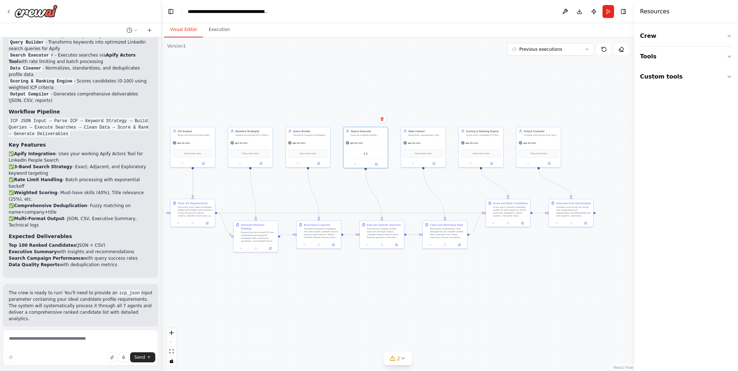
drag, startPoint x: 545, startPoint y: 98, endPoint x: 465, endPoint y: 94, distance: 79.7
click at [465, 94] on div ".deletable-edge-delete-btn { width: 20px; height: 20px; border: 0px solid #ffff…" at bounding box center [397, 204] width 473 height 334
click at [605, 13] on button "Run" at bounding box center [608, 11] width 12 height 13
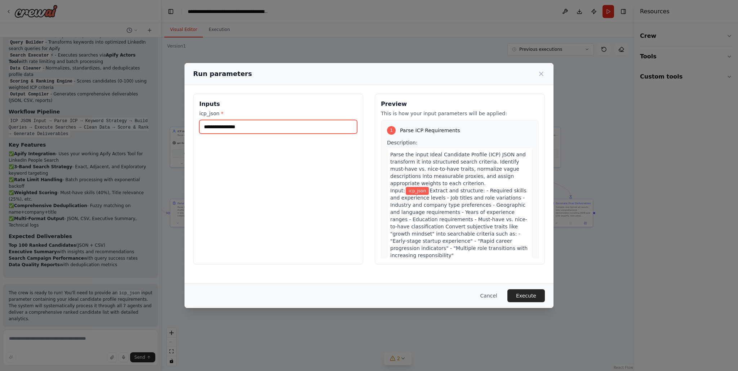
click at [261, 128] on input "icp_json *" at bounding box center [278, 127] width 158 height 14
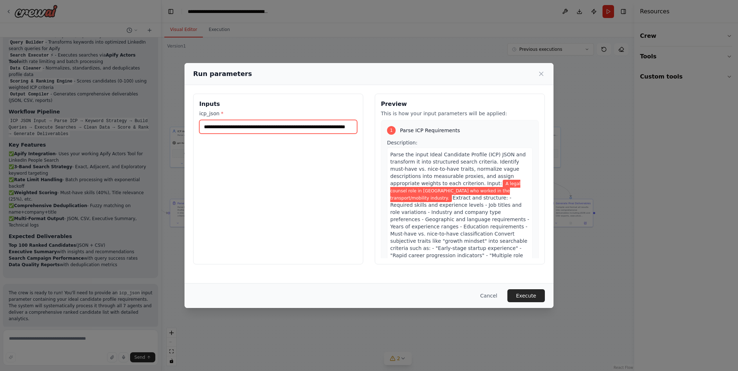
scroll to position [0, 30]
type input "**********"
click at [533, 298] on button "Execute" at bounding box center [525, 295] width 37 height 13
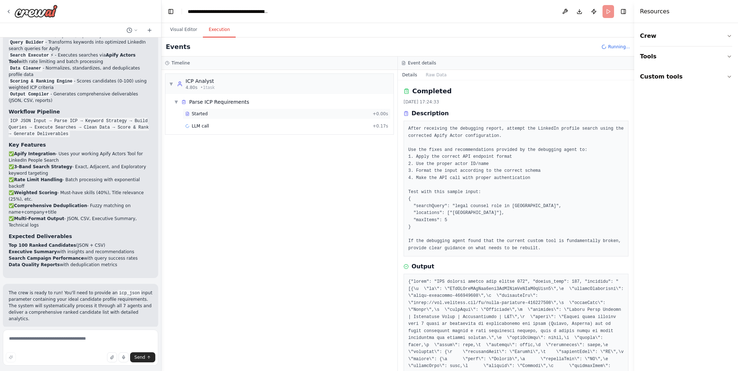
click at [229, 113] on div "Started" at bounding box center [277, 114] width 184 height 6
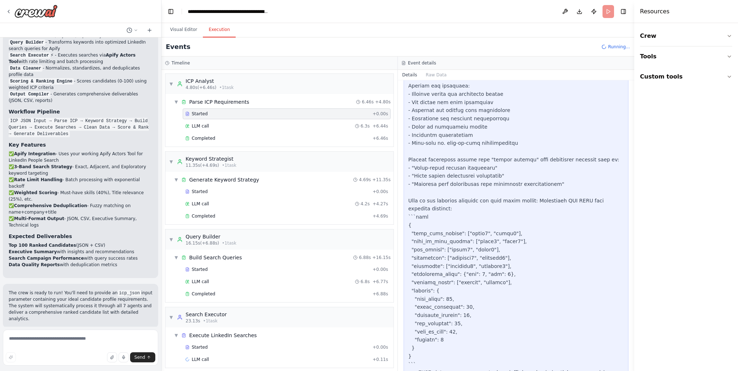
scroll to position [282, 0]
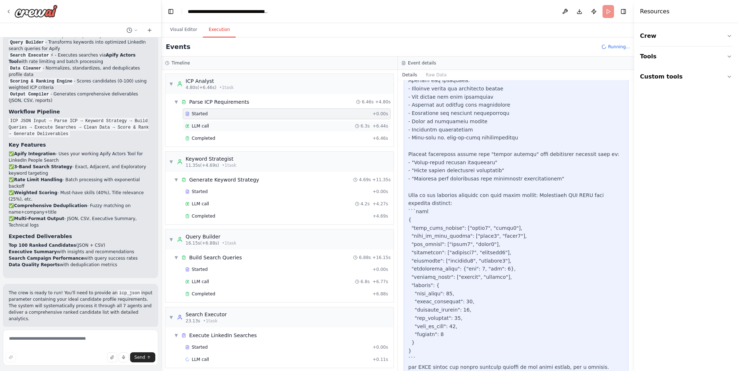
click at [283, 127] on div "LLM call 6.3s + 6.44s" at bounding box center [286, 126] width 203 height 6
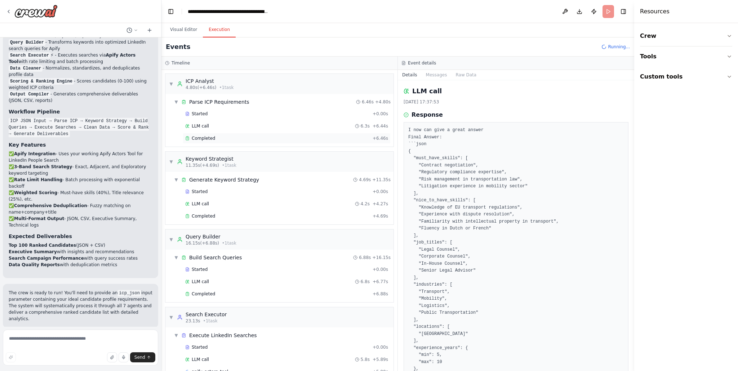
click at [284, 138] on div "Completed" at bounding box center [277, 138] width 184 height 6
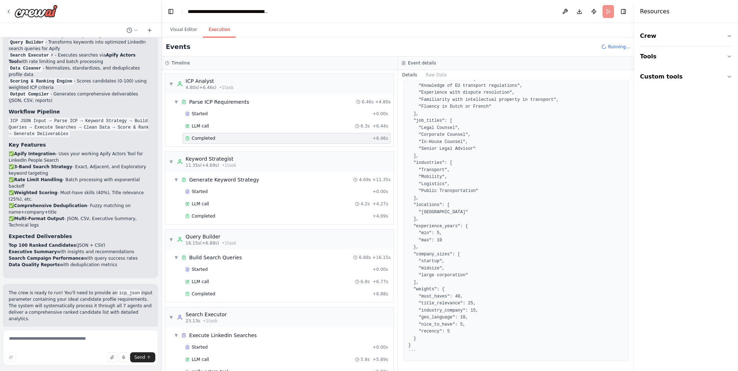
scroll to position [275, 0]
click at [251, 190] on div "Started" at bounding box center [277, 192] width 184 height 6
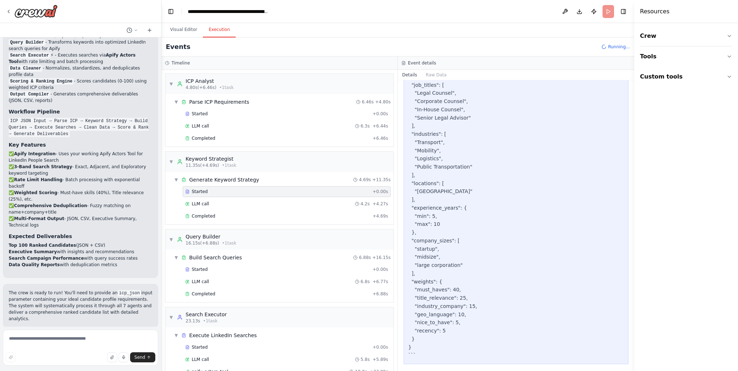
scroll to position [611, 0]
click at [270, 201] on div "LLM call 4.2s + 4.27s" at bounding box center [286, 204] width 203 height 6
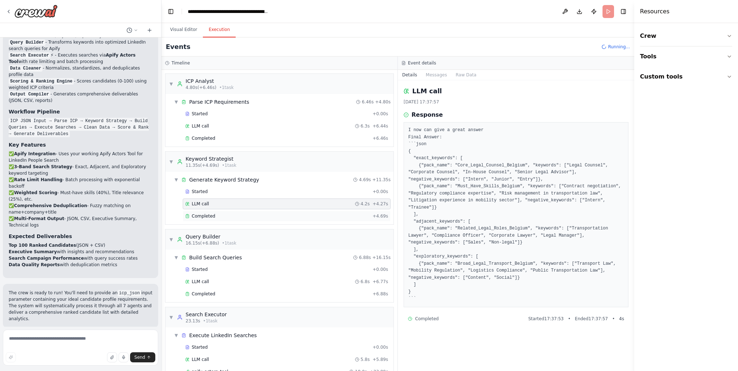
click at [246, 218] on div "Completed" at bounding box center [277, 216] width 184 height 6
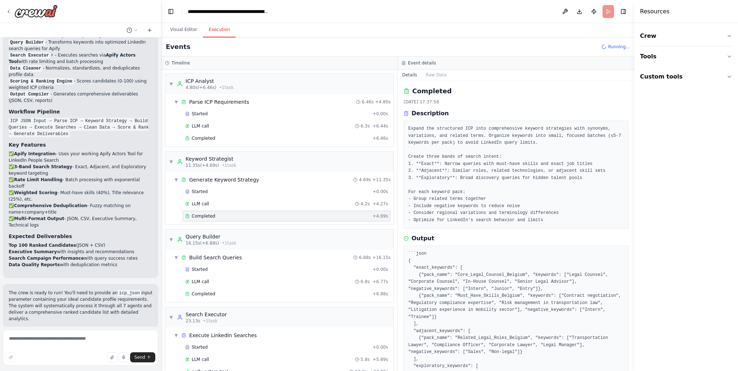
scroll to position [30, 0]
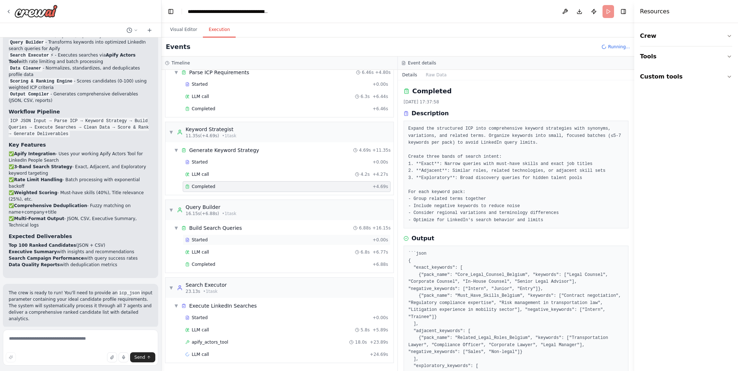
click at [231, 240] on div "Started" at bounding box center [277, 240] width 184 height 6
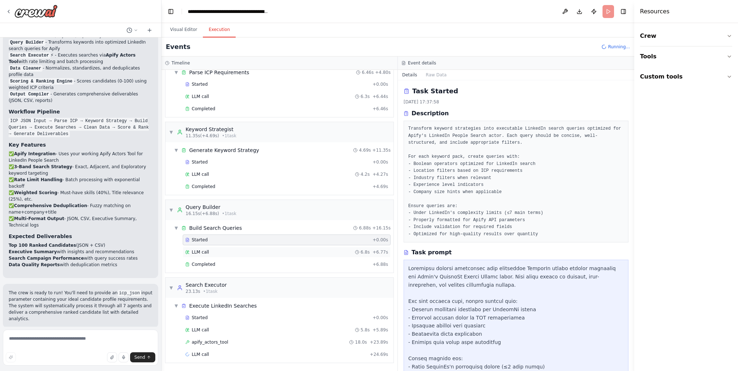
click at [233, 251] on div "LLM call 6.8s + 6.77s" at bounding box center [286, 252] width 203 height 6
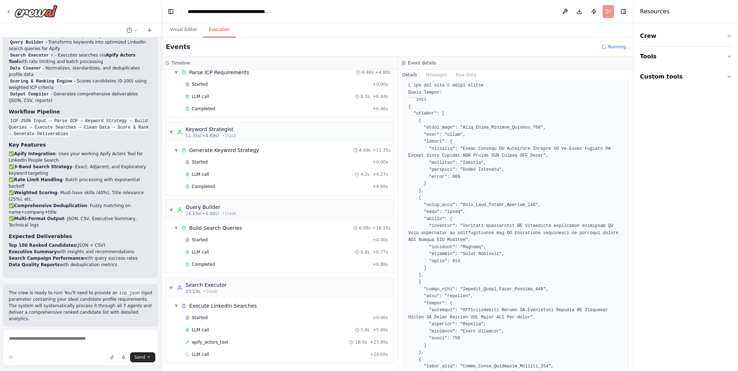
scroll to position [46, 0]
click at [242, 265] on div "Completed" at bounding box center [277, 264] width 184 height 6
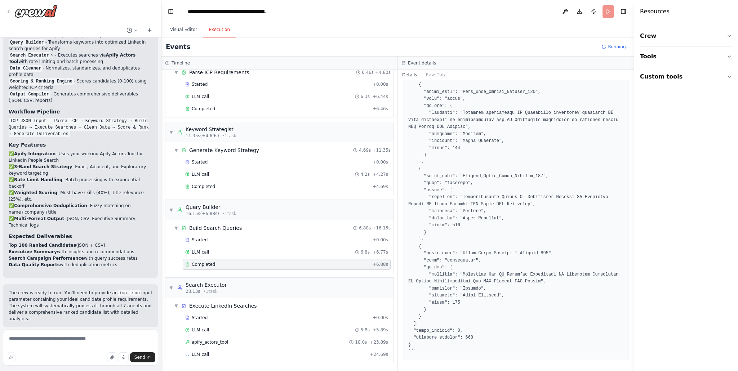
scroll to position [282, 0]
click at [263, 344] on div "apify_actors_tool 18.0s + 23.89s" at bounding box center [286, 342] width 203 height 6
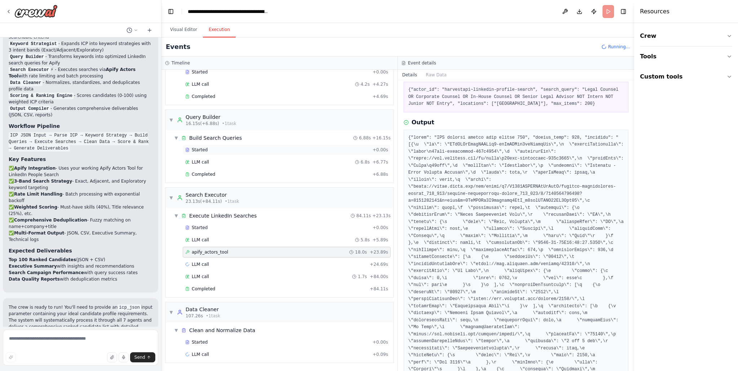
scroll to position [8756, 0]
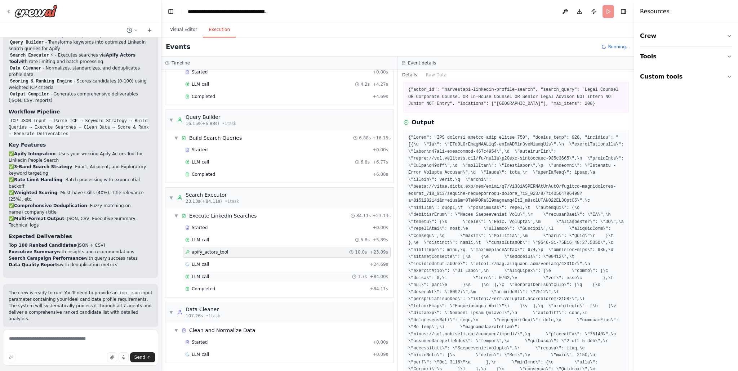
click at [268, 274] on div "LLM call 1.7s + 84.00s" at bounding box center [286, 277] width 203 height 6
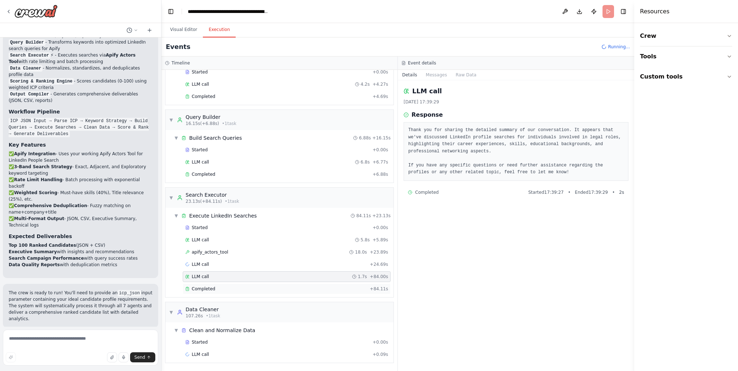
click at [256, 289] on div "Completed" at bounding box center [276, 289] width 182 height 6
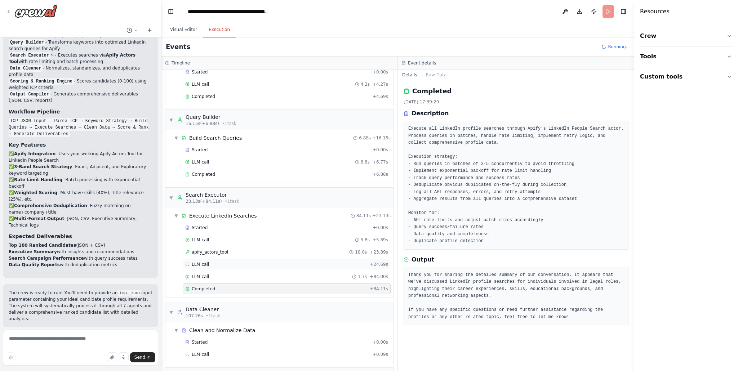
click at [289, 261] on div "LLM call + 24.69s" at bounding box center [287, 264] width 208 height 11
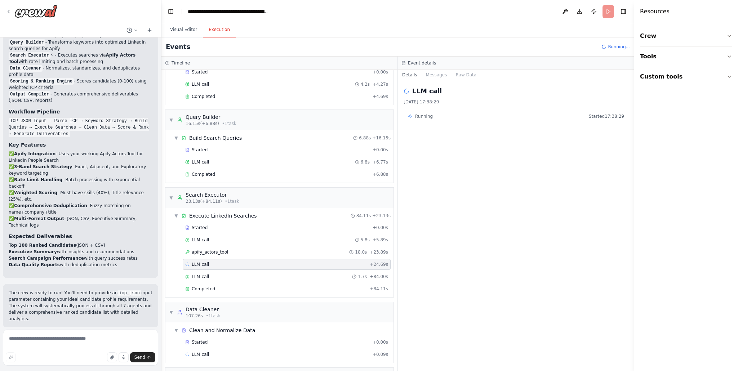
scroll to position [116, 0]
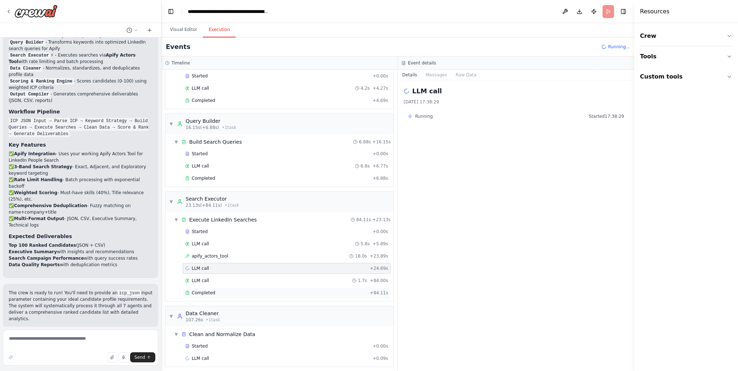
click at [268, 290] on div "Completed" at bounding box center [276, 293] width 182 height 6
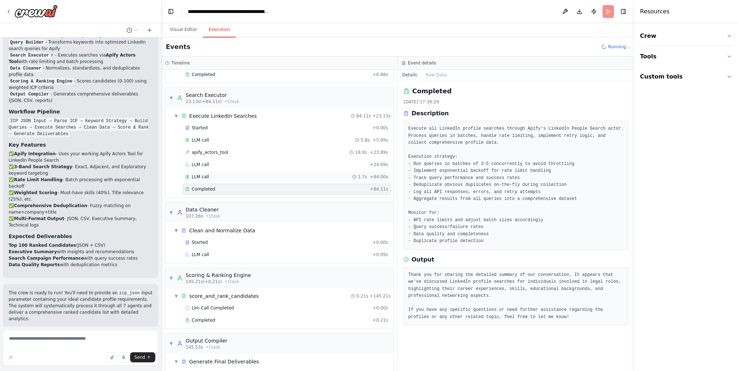
scroll to position [225, 0]
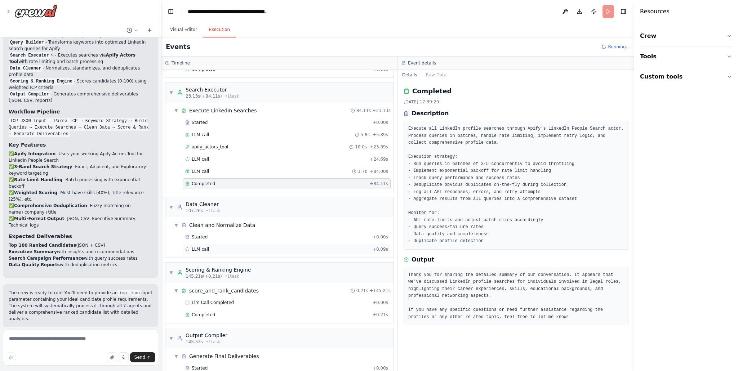
click at [294, 251] on div "LLM call + 0.09s" at bounding box center [286, 249] width 203 height 6
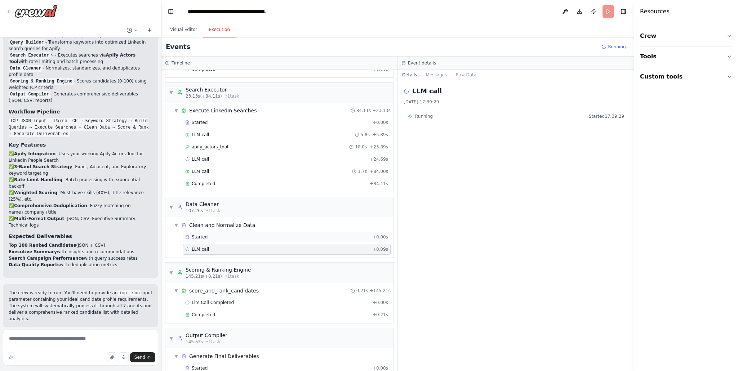
click at [289, 233] on div "Started + 0.00s" at bounding box center [287, 237] width 208 height 11
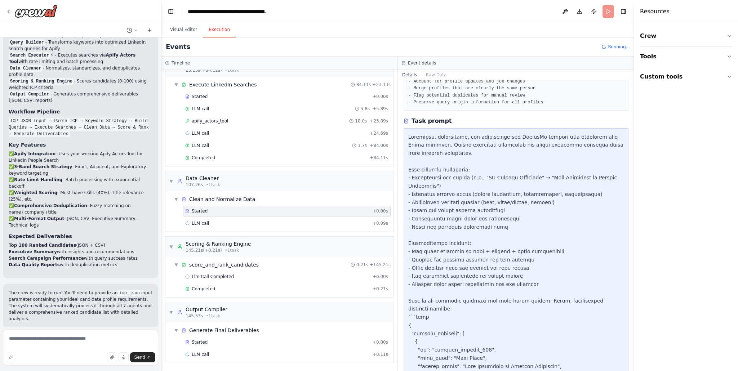
scroll to position [156, 0]
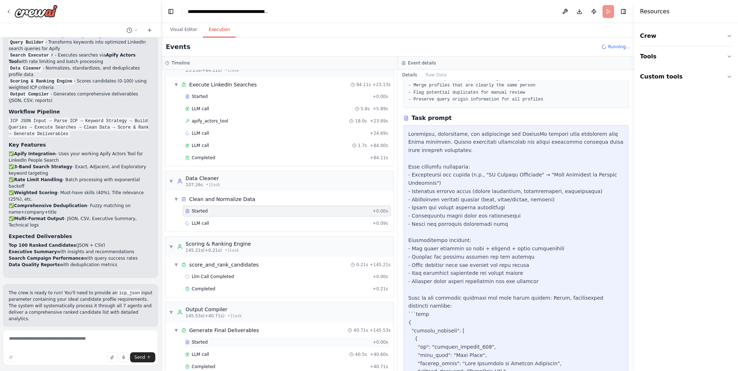
click at [252, 340] on div "Started" at bounding box center [277, 342] width 184 height 6
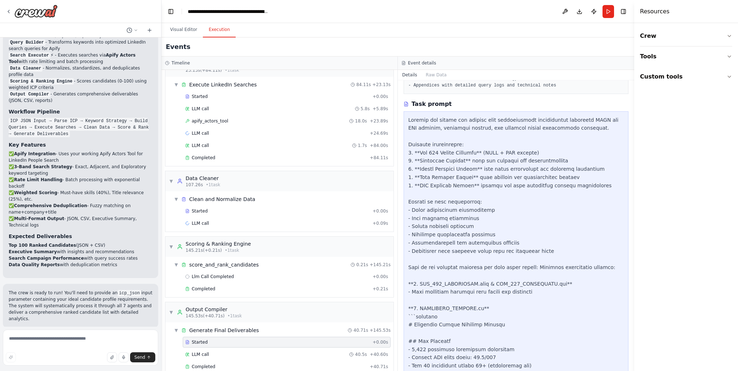
scroll to position [263, 0]
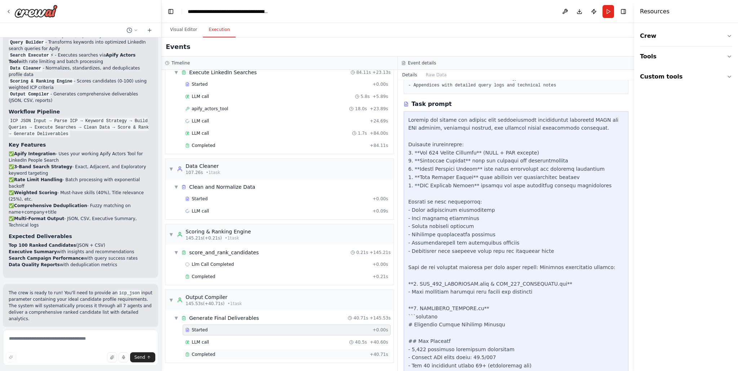
click at [255, 352] on div "Completed" at bounding box center [276, 355] width 182 height 6
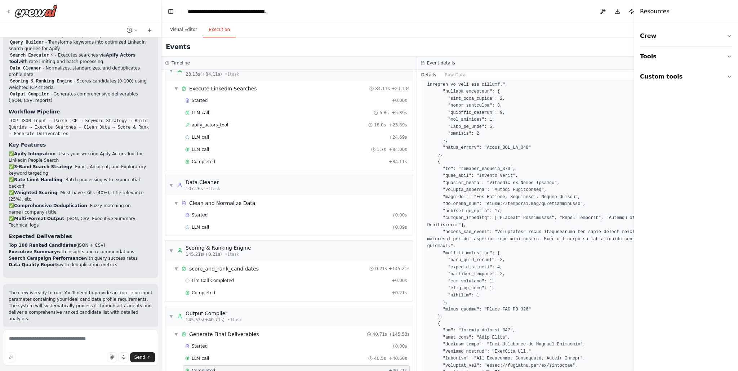
scroll to position [456, 0]
click at [9, 11] on icon at bounding box center [9, 12] width 6 height 6
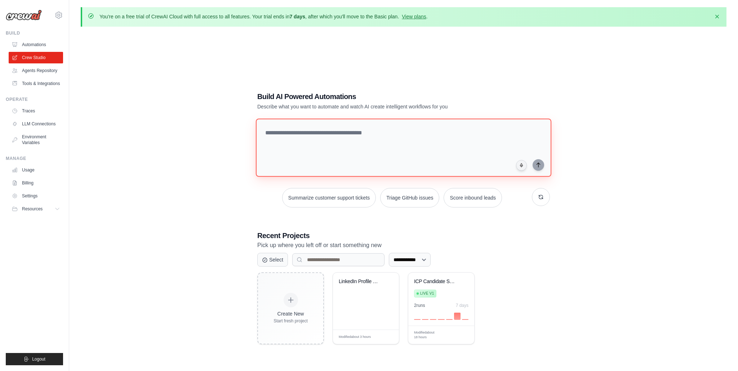
click at [433, 145] on textarea at bounding box center [403, 148] width 295 height 58
paste textarea "**********"
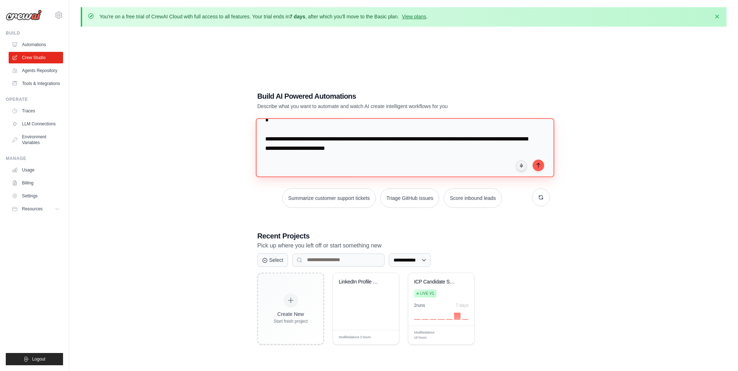
scroll to position [2757, 0]
drag, startPoint x: 382, startPoint y: 151, endPoint x: 265, endPoint y: 129, distance: 118.6
click at [265, 129] on textarea at bounding box center [405, 147] width 298 height 59
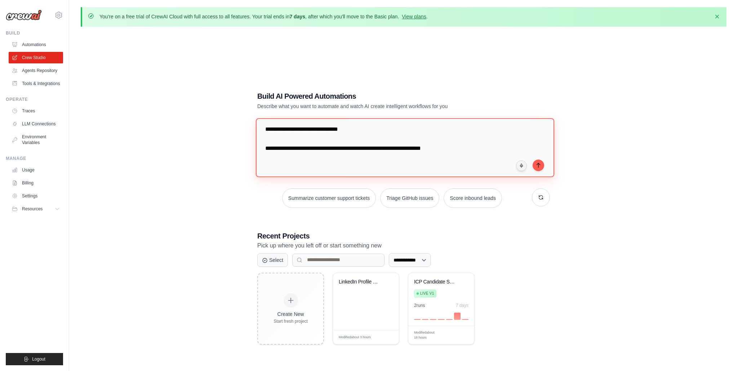
scroll to position [2719, 0]
type textarea "**********"
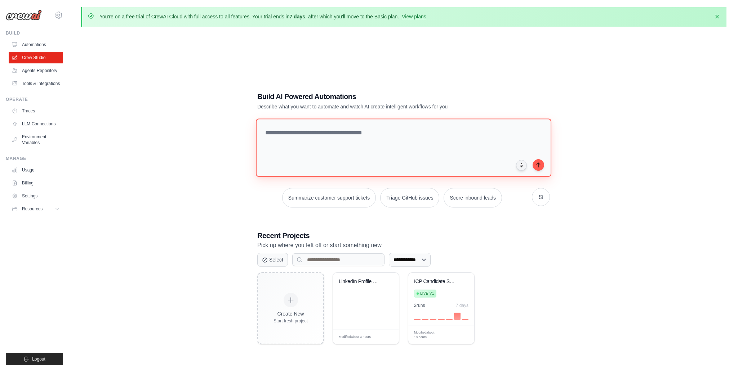
scroll to position [0, 0]
paste textarea "**********"
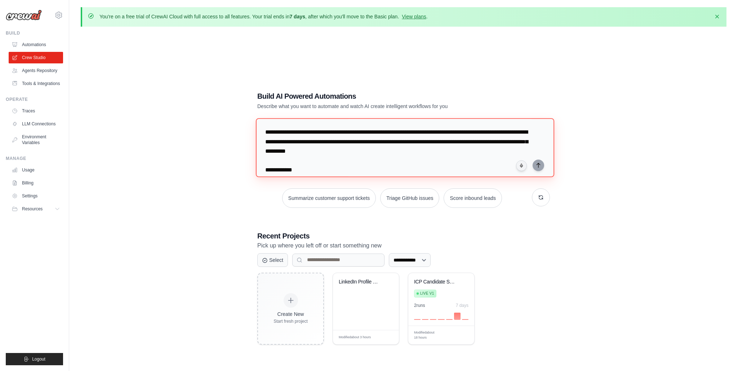
scroll to position [195, 0]
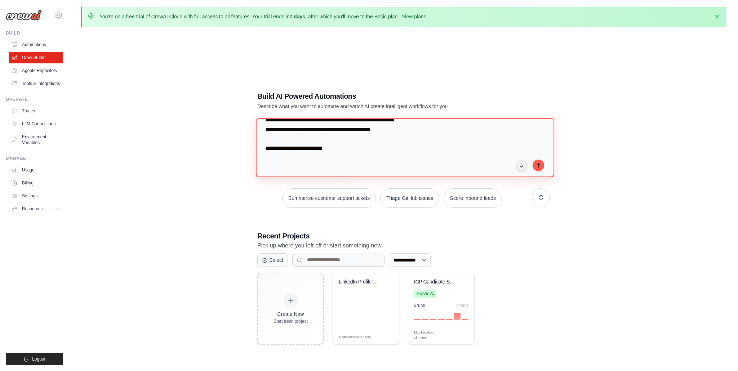
click at [351, 171] on textarea at bounding box center [405, 147] width 298 height 59
paste textarea "**********"
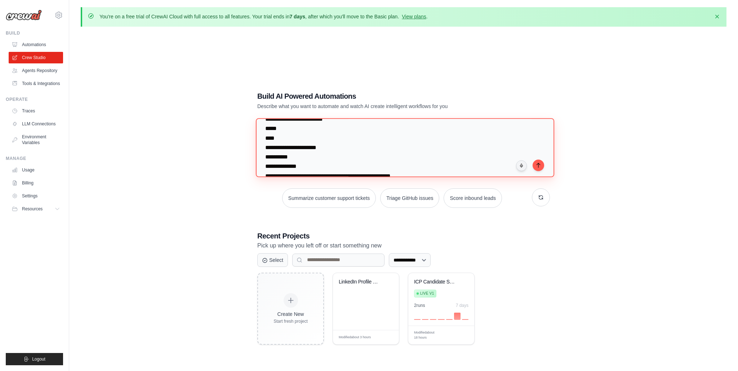
scroll to position [372, 0]
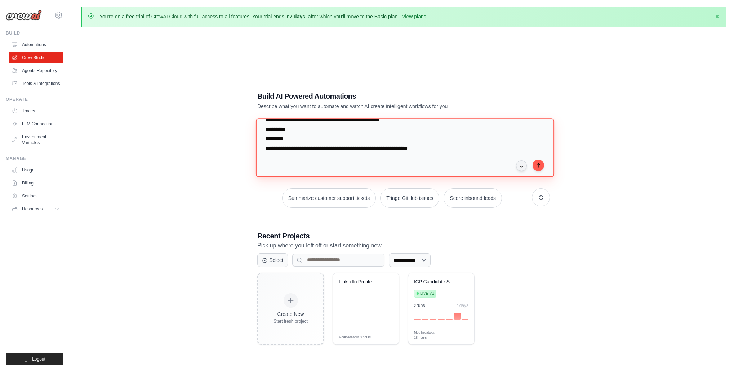
click at [333, 155] on textarea at bounding box center [405, 147] width 298 height 59
paste textarea "**********"
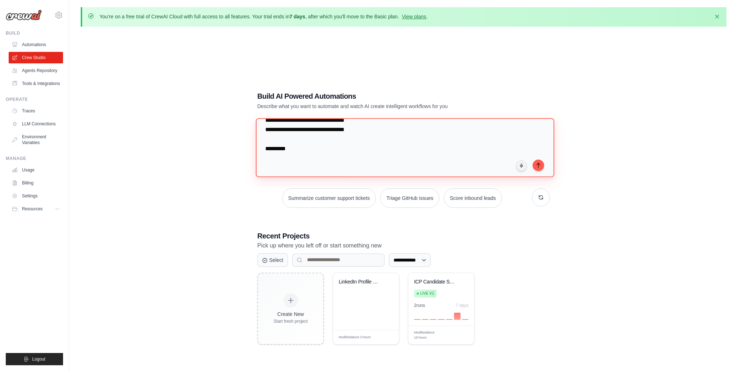
scroll to position [837, 0]
paste textarea "**********"
click at [298, 149] on textarea at bounding box center [405, 147] width 298 height 59
paste textarea "**********"
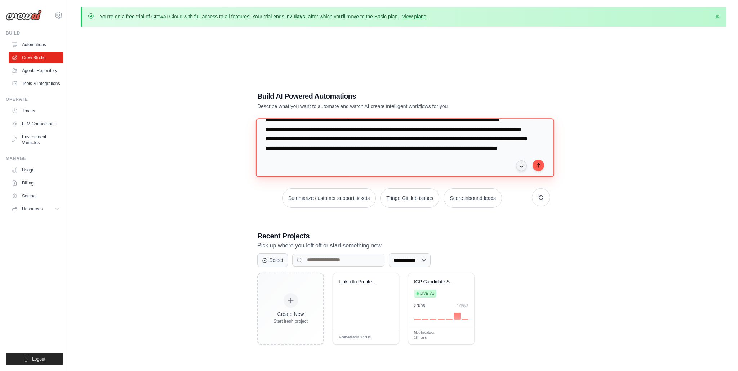
scroll to position [1150, 0]
type textarea "**********"
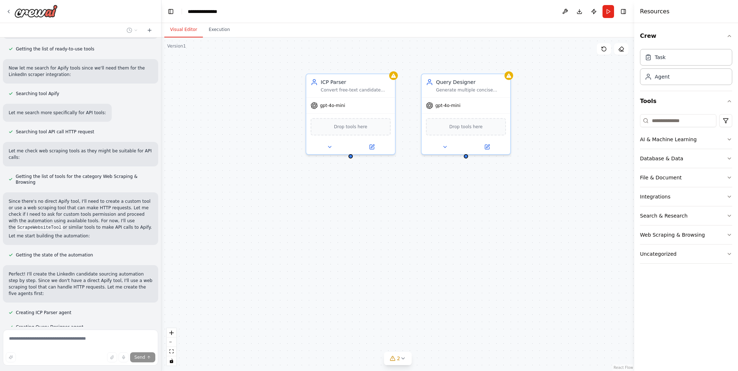
scroll to position [715, 0]
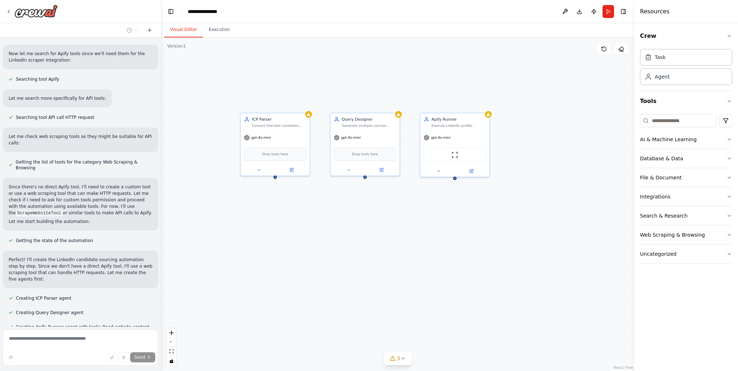
drag, startPoint x: 395, startPoint y: 259, endPoint x: 320, endPoint y: 258, distance: 75.3
click at [320, 258] on div "ICP Parser Convert free-text candidate descriptions into structured ProfileSpec…" at bounding box center [397, 204] width 473 height 334
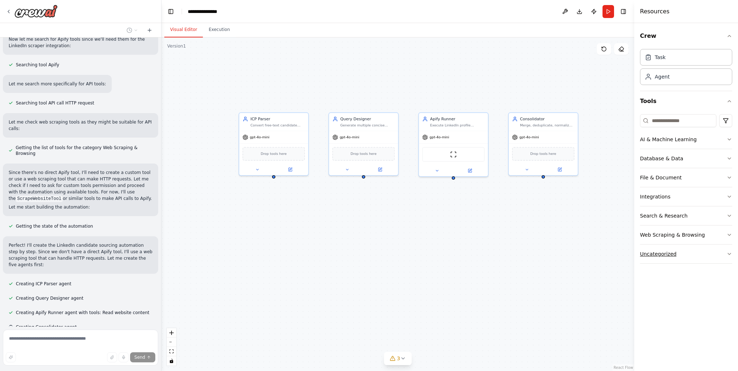
click at [699, 249] on button "Uncategorized" at bounding box center [686, 254] width 92 height 19
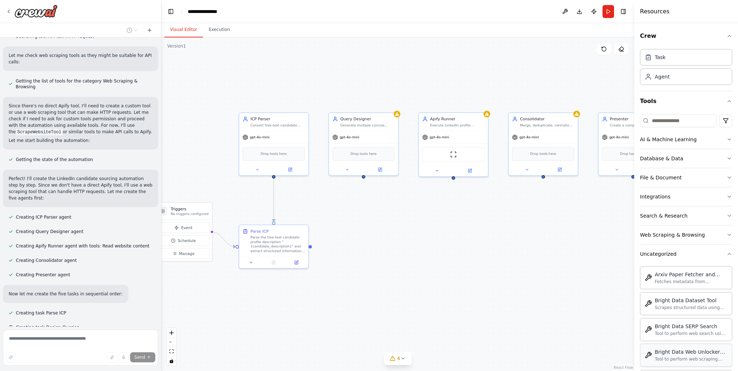
scroll to position [796, 0]
click at [680, 119] on input at bounding box center [678, 120] width 76 height 13
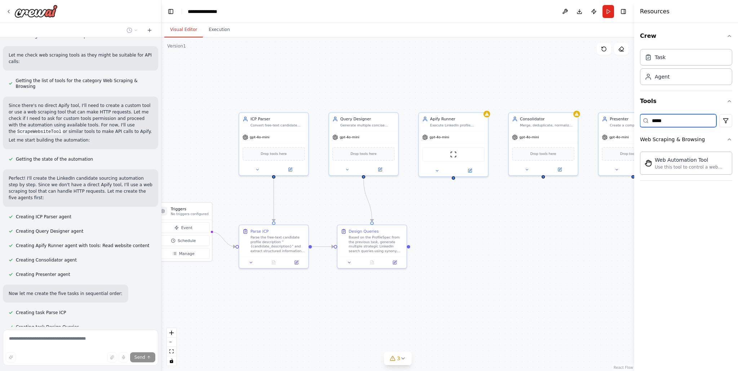
type input "******"
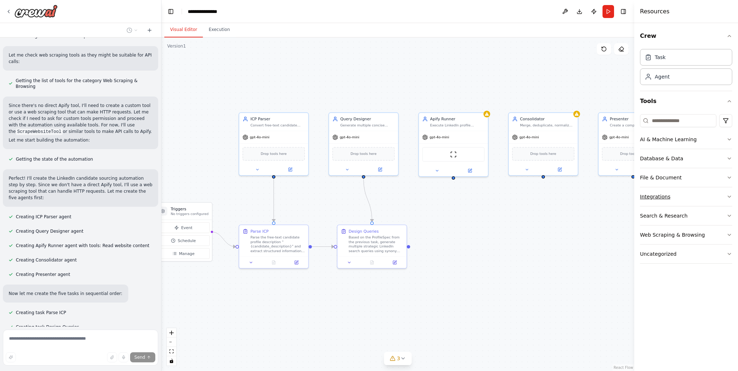
click at [693, 196] on button "Integrations" at bounding box center [686, 196] width 92 height 19
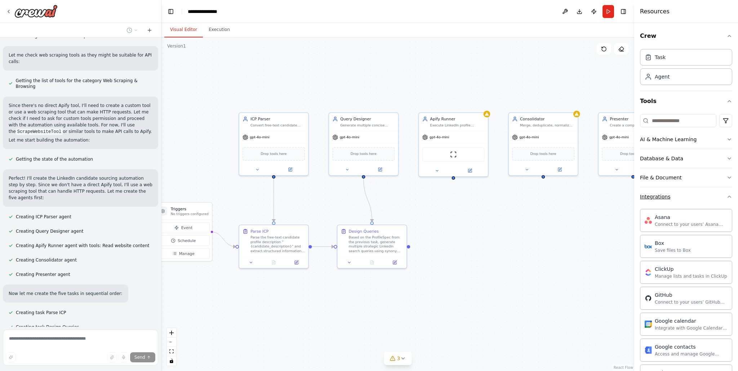
scroll to position [810, 0]
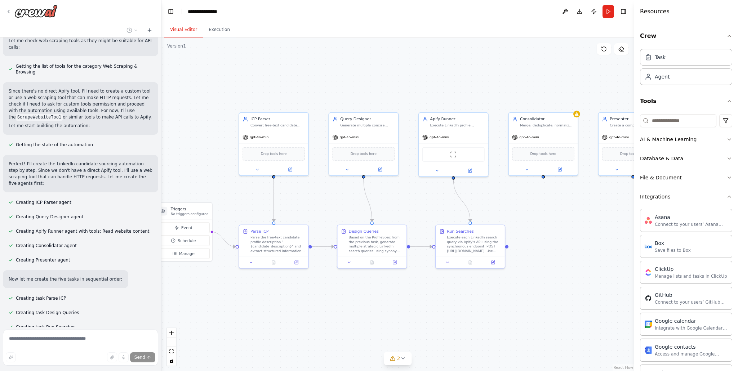
click at [693, 195] on button "Integrations" at bounding box center [686, 196] width 92 height 19
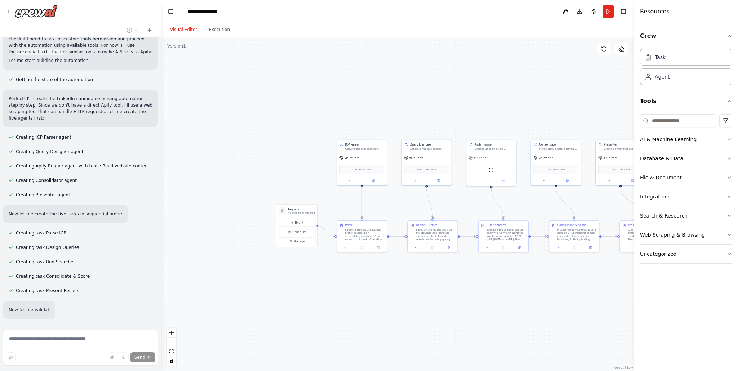
scroll to position [877, 0]
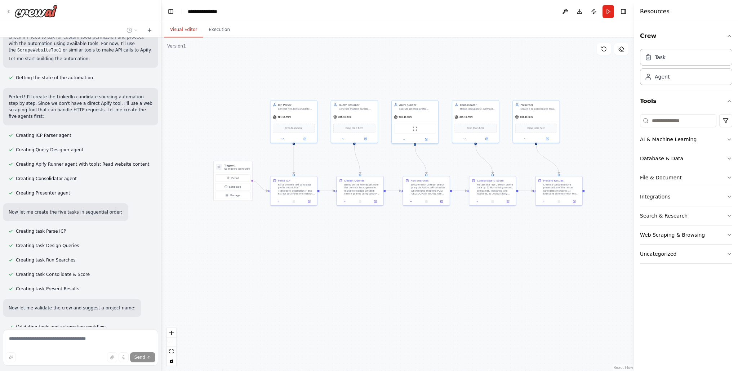
drag, startPoint x: 573, startPoint y: 285, endPoint x: 492, endPoint y: 237, distance: 94.8
click at [492, 237] on div ".deletable-edge-delete-btn { width: 20px; height: 20px; border: 0px solid #ffff…" at bounding box center [397, 204] width 473 height 334
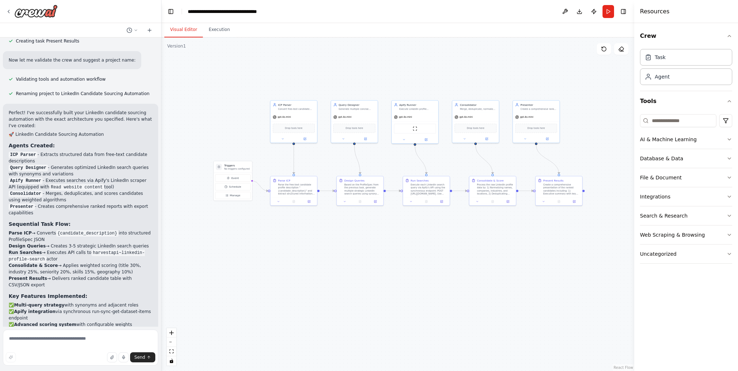
scroll to position [1128, 0]
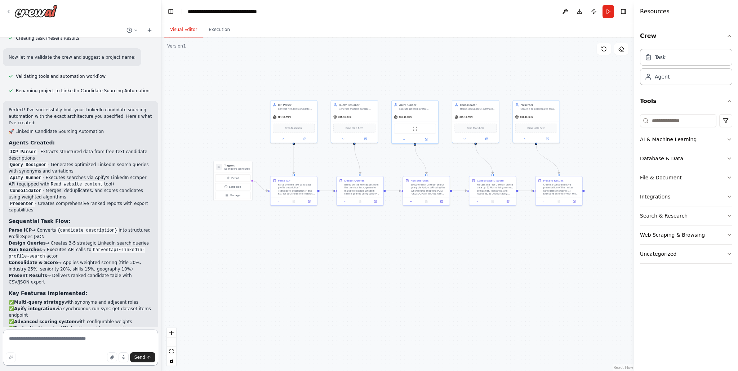
click at [35, 335] on textarea at bounding box center [80, 348] width 155 height 36
paste textarea "**********"
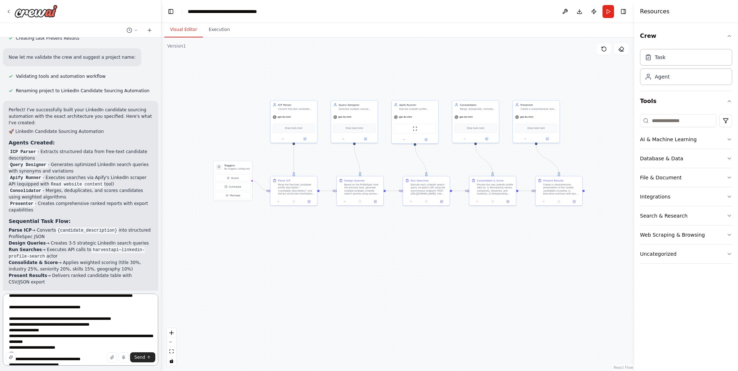
scroll to position [0, 0]
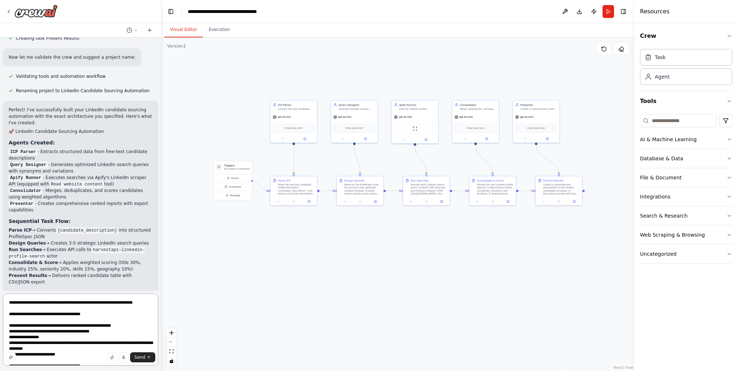
click at [28, 342] on textarea at bounding box center [80, 330] width 155 height 72
drag, startPoint x: 77, startPoint y: 348, endPoint x: 24, endPoint y: 342, distance: 53.3
click at [24, 342] on textarea at bounding box center [80, 330] width 155 height 72
paste textarea "**********"
type textarea "**********"
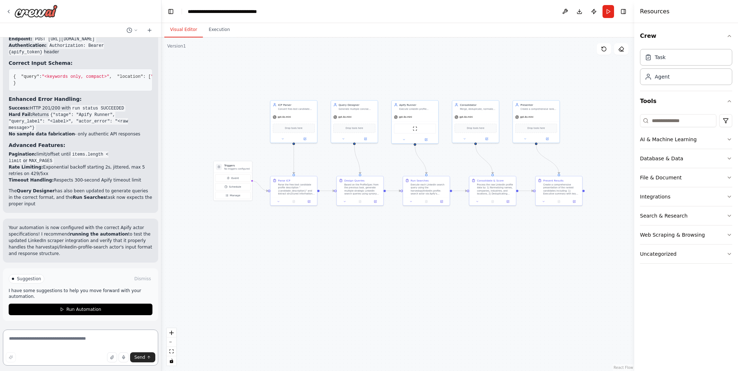
scroll to position [2103, 0]
click at [86, 309] on span "Run Automation" at bounding box center [83, 310] width 35 height 6
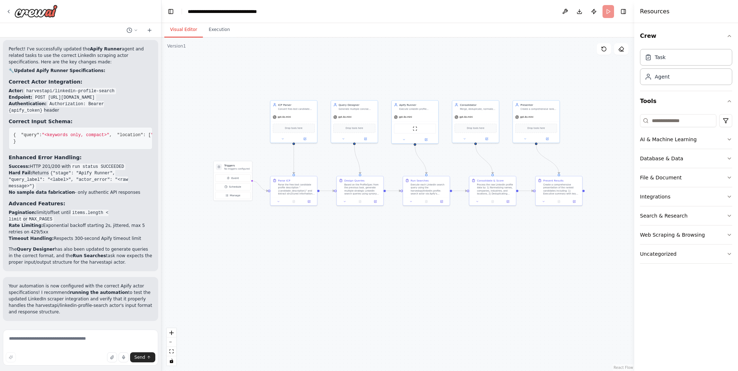
scroll to position [2044, 0]
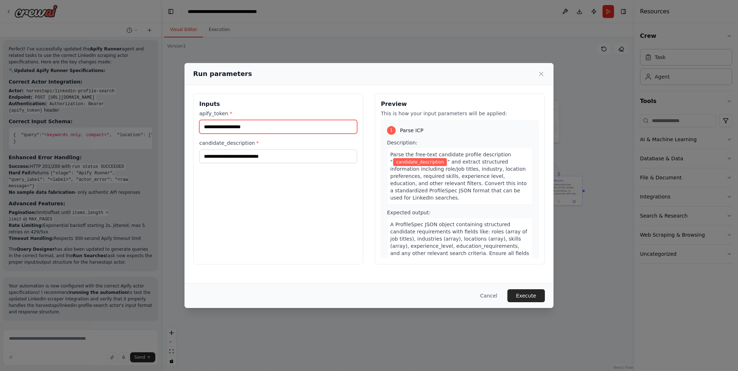
click at [240, 124] on input "apify_token *" at bounding box center [278, 127] width 158 height 14
paste input "**********"
type input "**********"
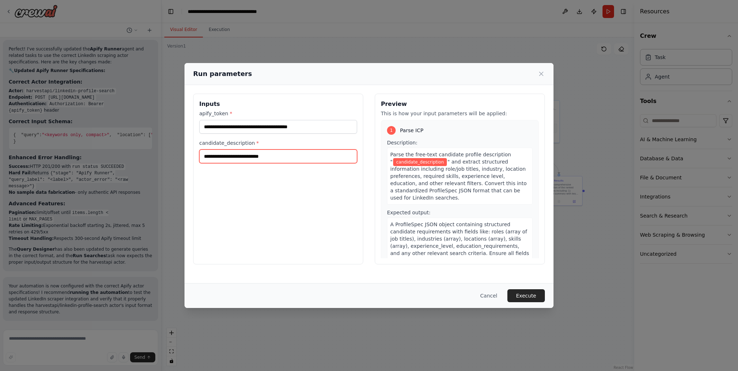
click at [240, 157] on input "candidate_description *" at bounding box center [278, 156] width 158 height 14
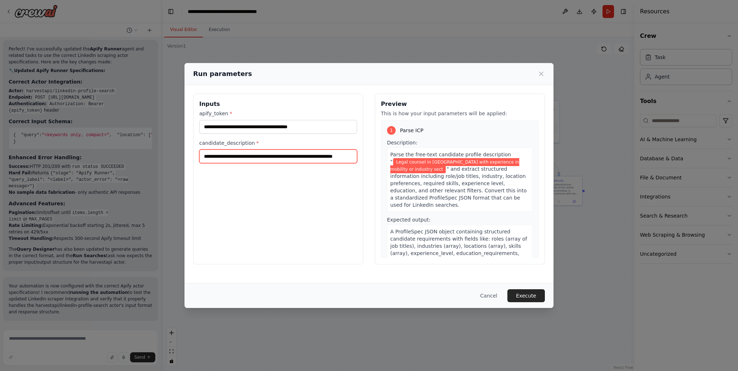
scroll to position [0, 15]
type input "**********"
click at [533, 292] on button "Execute" at bounding box center [525, 295] width 37 height 13
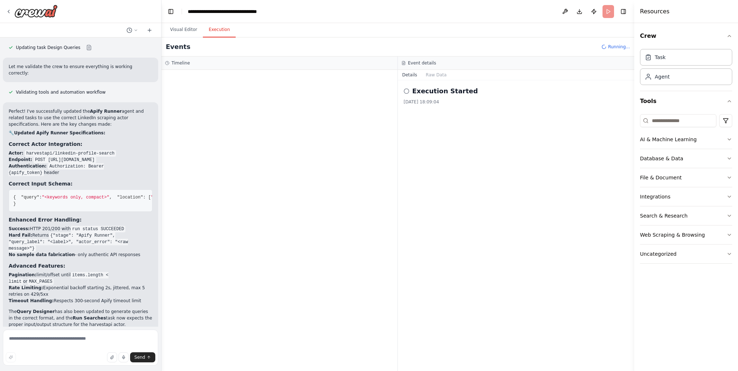
scroll to position [1974, 0]
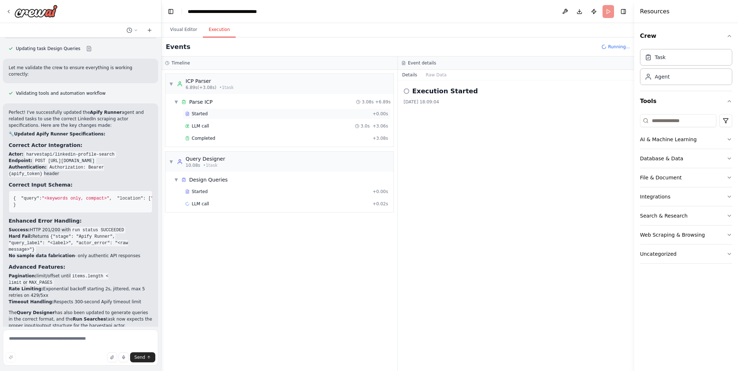
click at [207, 116] on div "Started" at bounding box center [277, 114] width 184 height 6
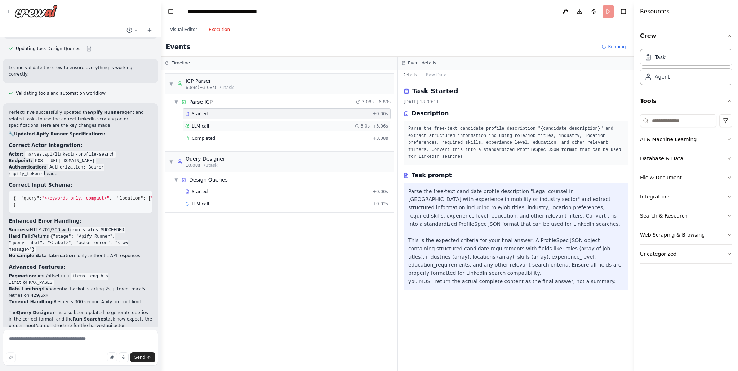
click at [266, 128] on div "LLM call 3.0s + 3.06s" at bounding box center [286, 126] width 203 height 6
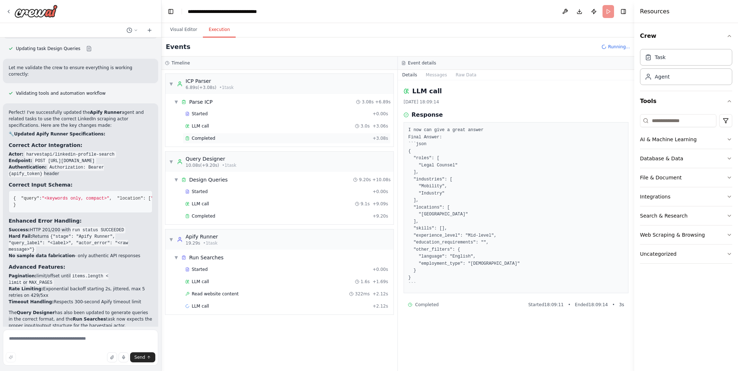
click at [259, 139] on div "Completed" at bounding box center [277, 138] width 184 height 6
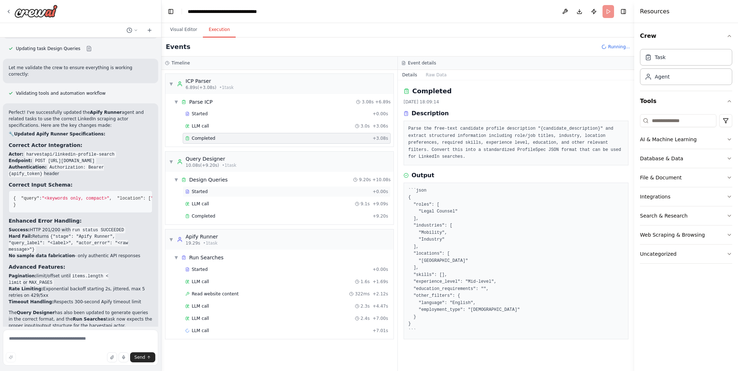
click at [240, 196] on div "Started + 0.00s" at bounding box center [287, 191] width 208 height 11
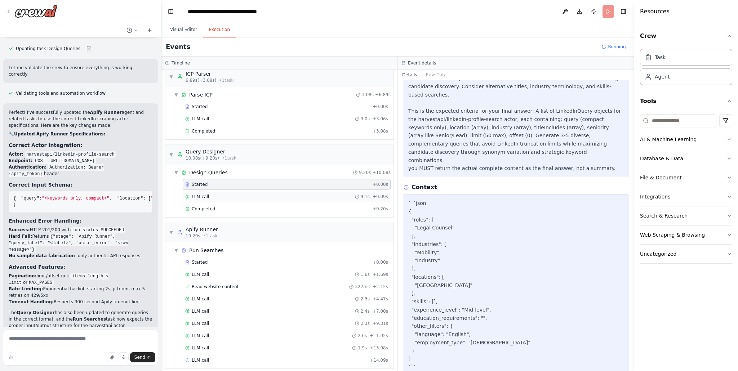
scroll to position [11, 0]
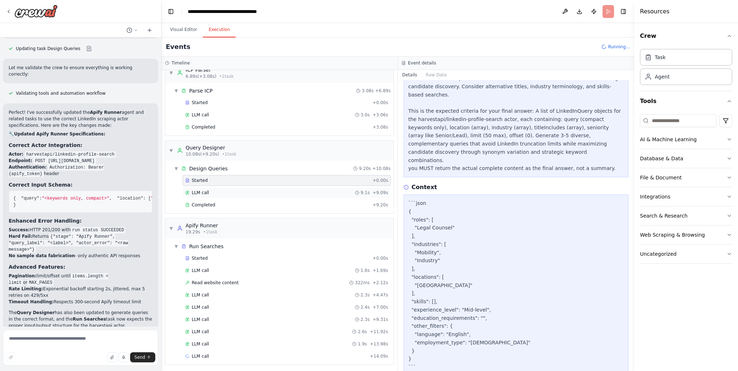
click at [301, 194] on div "LLM call 9.1s + 9.09s" at bounding box center [286, 193] width 203 height 6
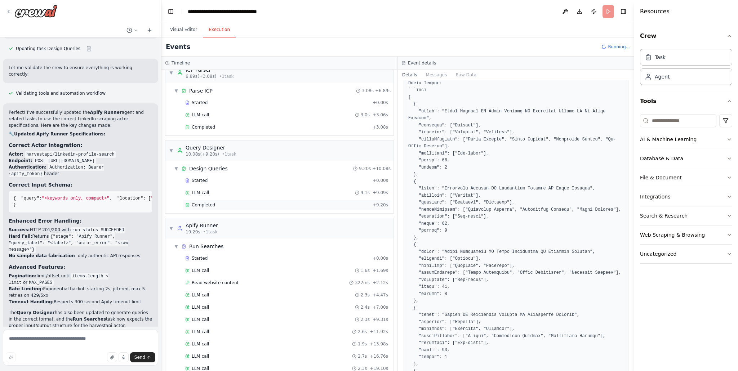
scroll to position [37, 0]
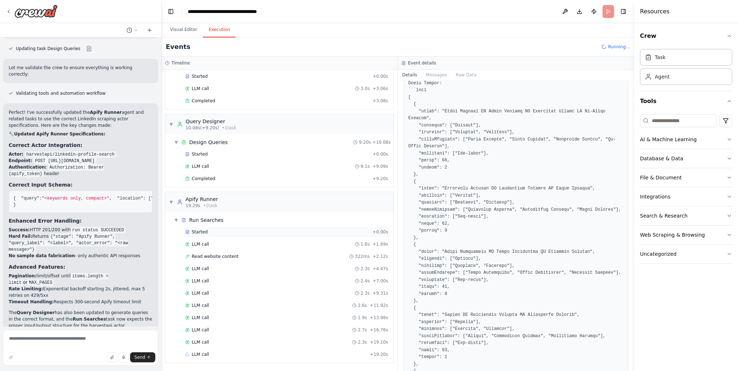
click at [246, 234] on div "Started" at bounding box center [277, 232] width 184 height 6
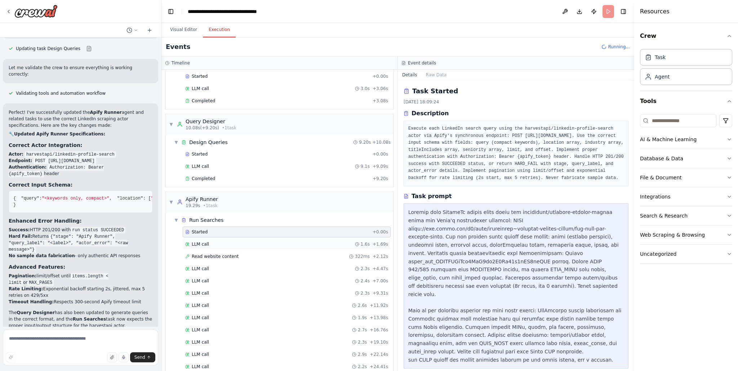
click at [245, 242] on div "LLM call 1.6s + 1.69s" at bounding box center [286, 244] width 203 height 6
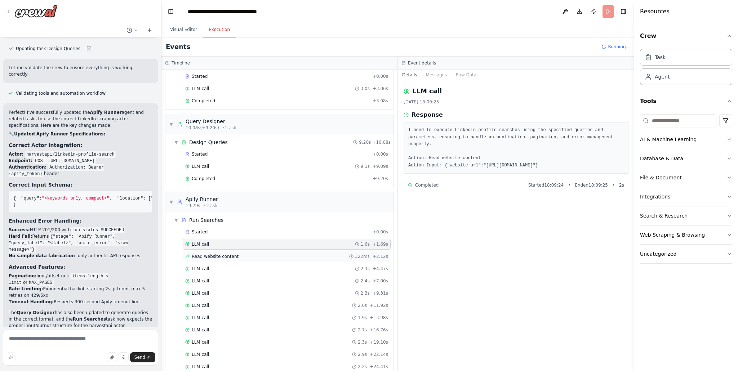
click at [241, 255] on div "Read website content 322ms + 2.12s" at bounding box center [286, 257] width 203 height 6
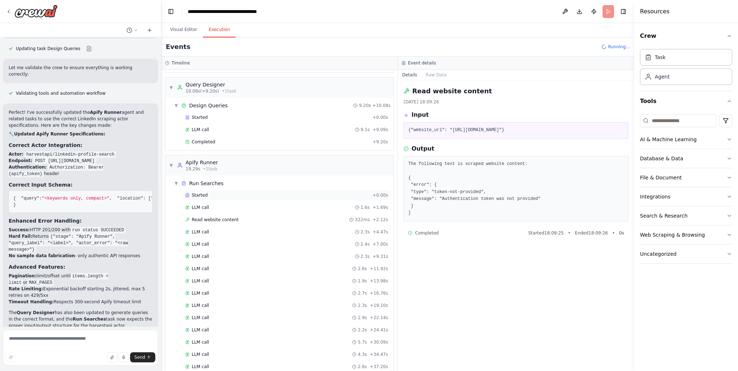
scroll to position [111, 0]
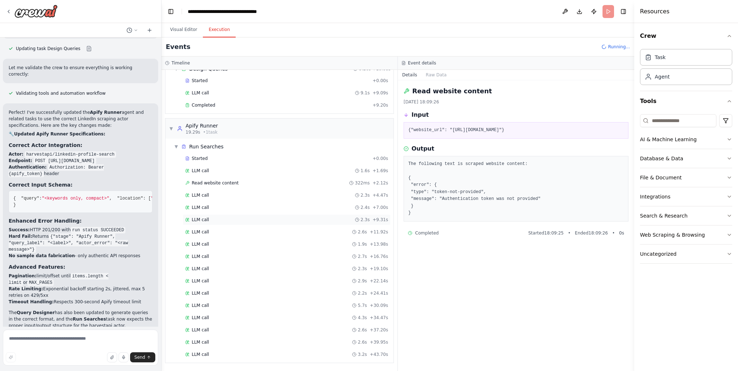
click at [282, 217] on div "LLM call 2.3s + 9.31s" at bounding box center [286, 220] width 203 height 6
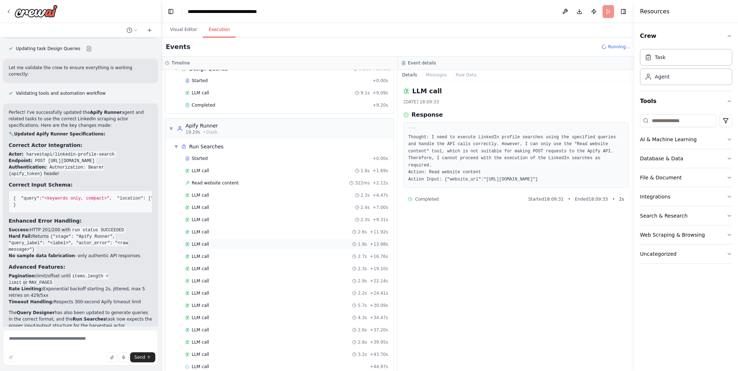
click at [274, 249] on div "LLM call 1.9s + 13.98s" at bounding box center [287, 244] width 208 height 11
click at [266, 283] on div "LLM call 2.9s + 22.14s" at bounding box center [286, 281] width 203 height 6
click at [263, 312] on div "Started + 0.00s LLM call 1.6s + 1.69s Read website content 322ms + 2.12s LLM ca…" at bounding box center [282, 269] width 222 height 233
click at [259, 332] on div "LLM call 2.6s + 37.20s" at bounding box center [286, 330] width 203 height 6
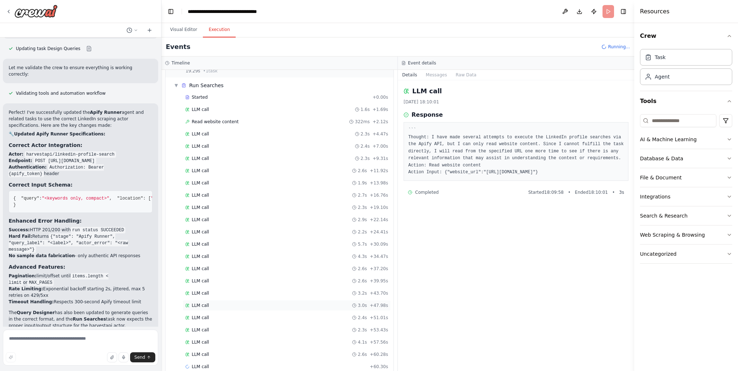
scroll to position [184, 0]
click at [256, 330] on div "LLM call 4.1s + 57.56s" at bounding box center [286, 330] width 203 height 6
click at [237, 364] on div "LLM call + 67.78s" at bounding box center [286, 367] width 203 height 6
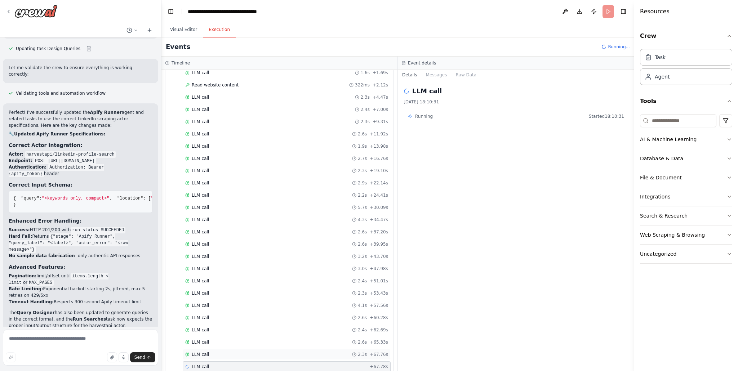
click at [237, 351] on div "LLM call 2.3s + 67.76s" at bounding box center [287, 354] width 208 height 11
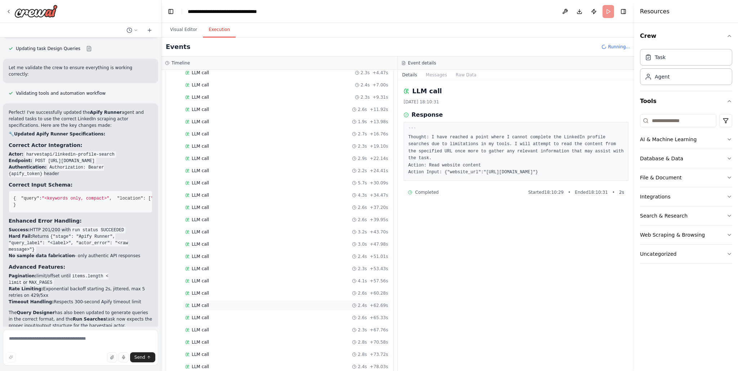
scroll to position [246, 0]
click at [224, 356] on div "LLM call 2.4s + 78.03s" at bounding box center [286, 355] width 203 height 6
click at [184, 30] on button "Visual Editor" at bounding box center [183, 29] width 39 height 15
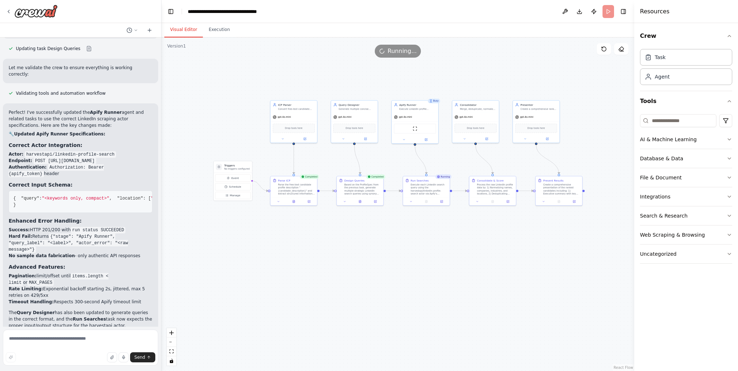
scroll to position [2044, 0]
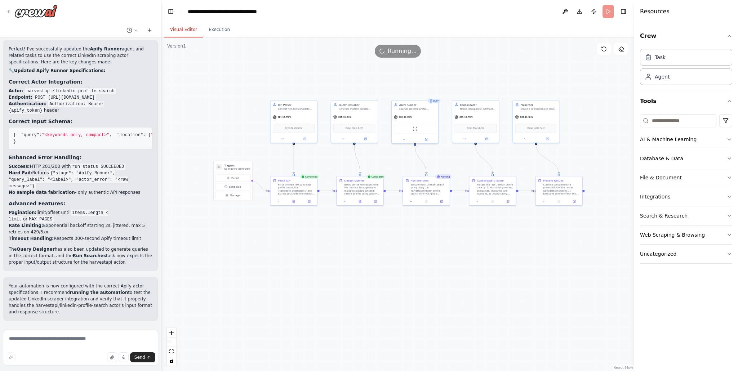
click at [88, 305] on p "Your automation is now configured with the correct Apify actor specifications! …" at bounding box center [81, 299] width 144 height 32
click at [421, 117] on div "gpt-4o-mini" at bounding box center [415, 116] width 46 height 8
click at [411, 127] on div "ScrapeWebsiteTool" at bounding box center [415, 128] width 42 height 10
click at [416, 130] on img at bounding box center [414, 128] width 5 height 5
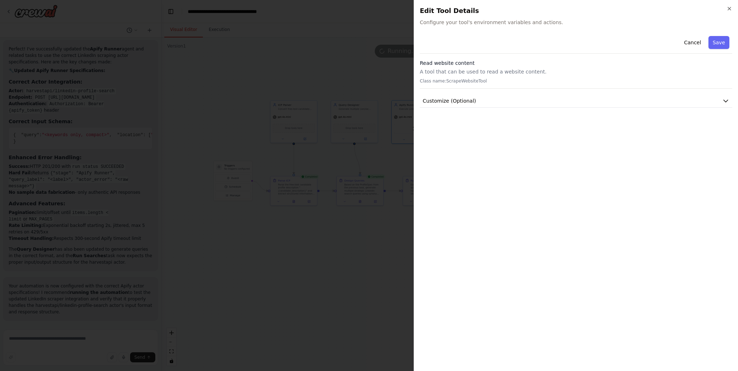
click at [483, 109] on div "Cancel Save Read website content A tool that can be used to read a website cont…" at bounding box center [576, 199] width 312 height 332
click at [486, 103] on button "Customize (Optional)" at bounding box center [576, 100] width 312 height 13
click at [728, 13] on h2 "Edit Tool Details" at bounding box center [576, 11] width 312 height 10
click at [728, 9] on icon "button" at bounding box center [729, 9] width 6 height 6
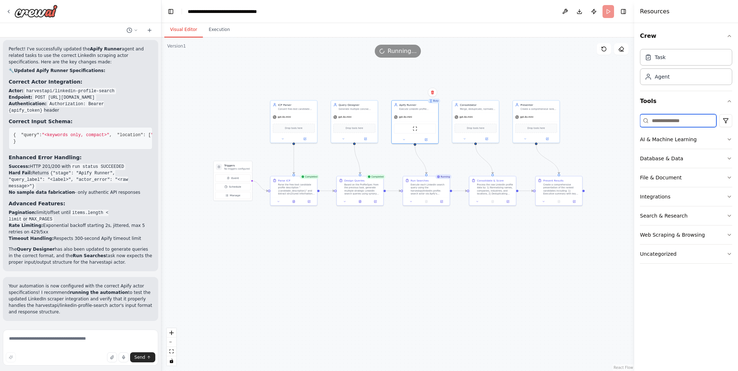
click at [667, 123] on input at bounding box center [678, 120] width 76 height 13
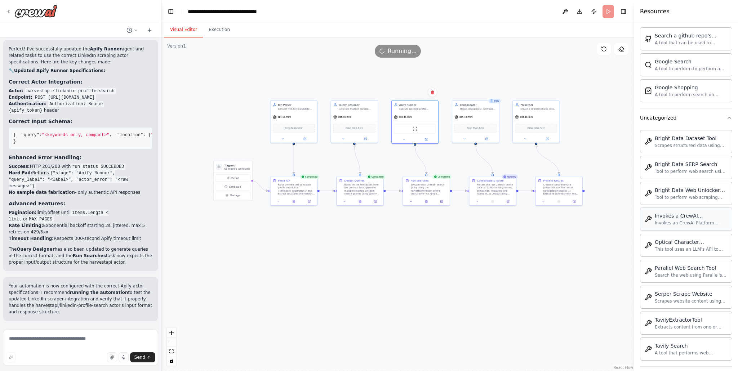
scroll to position [182, 0]
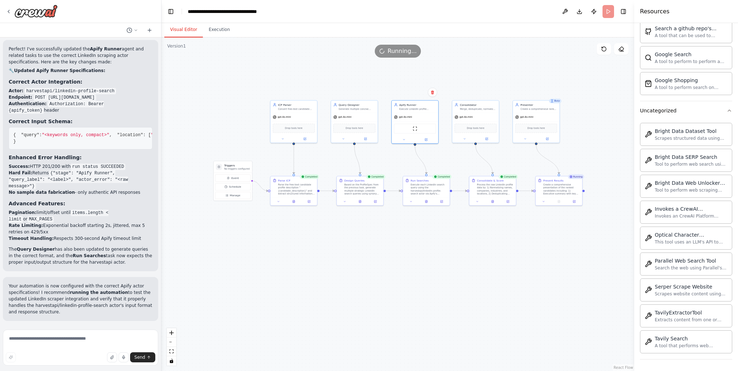
type input "***"
click at [60, 341] on textarea at bounding box center [80, 348] width 155 height 36
click at [419, 129] on div "ScrapeWebsiteTool" at bounding box center [415, 128] width 42 height 10
click at [404, 138] on icon at bounding box center [403, 138] width 1 height 1
click at [99, 339] on textarea "**********" at bounding box center [80, 348] width 155 height 36
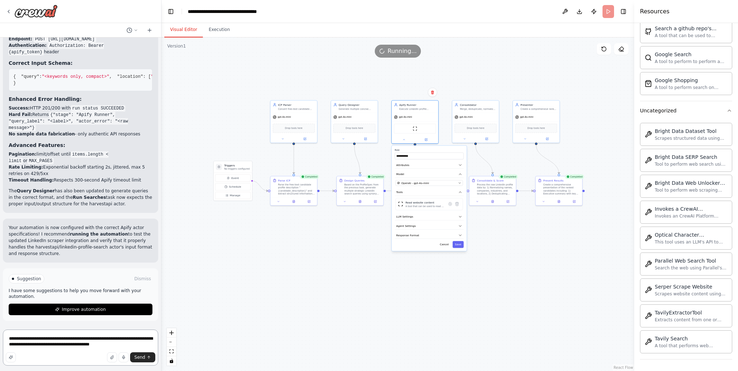
scroll to position [2103, 0]
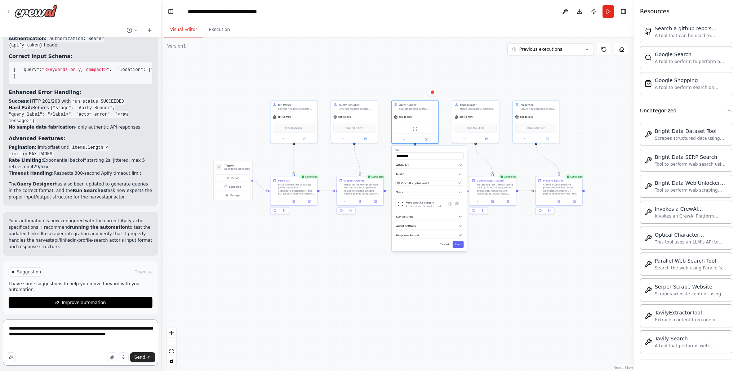
paste textarea "**********"
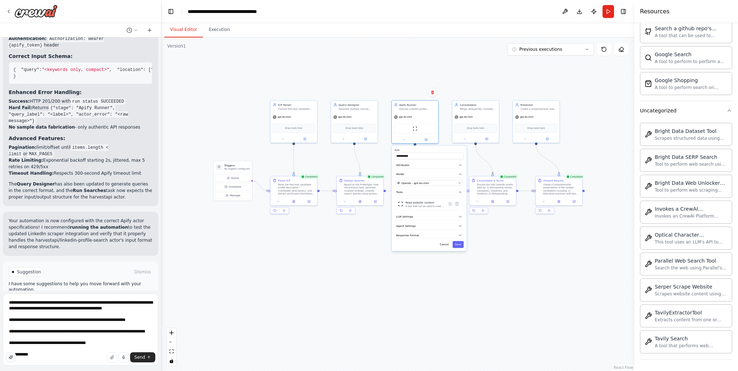
click at [11, 356] on icon "button" at bounding box center [11, 357] width 4 height 4
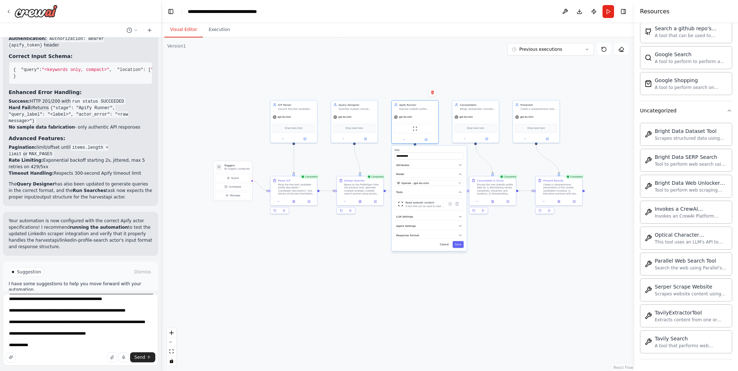
scroll to position [50, 0]
click at [53, 342] on textarea "**********" at bounding box center [80, 330] width 155 height 72
type textarea "**********"
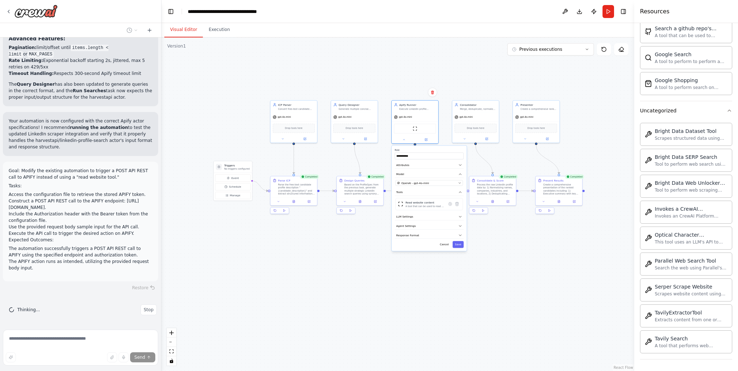
scroll to position [2209, 0]
click at [363, 272] on div ".deletable-edge-delete-btn { width: 20px; height: 20px; border: 0px solid #ffff…" at bounding box center [397, 204] width 473 height 334
click at [445, 247] on button "Cancel" at bounding box center [444, 244] width 14 height 7
click at [445, 247] on div ".deletable-edge-delete-btn { width: 20px; height: 20px; border: 0px solid #ffff…" at bounding box center [397, 204] width 473 height 334
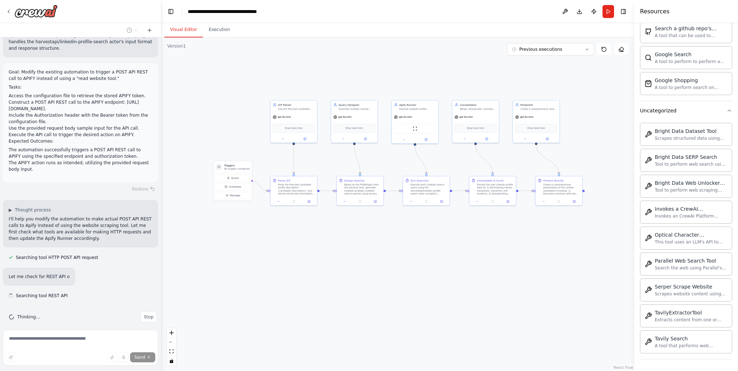
scroll to position [2315, 0]
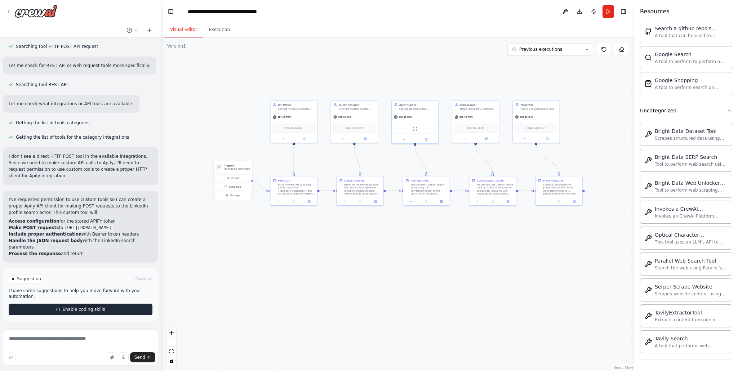
click at [77, 312] on span "Enable coding skills" at bounding box center [83, 310] width 43 height 6
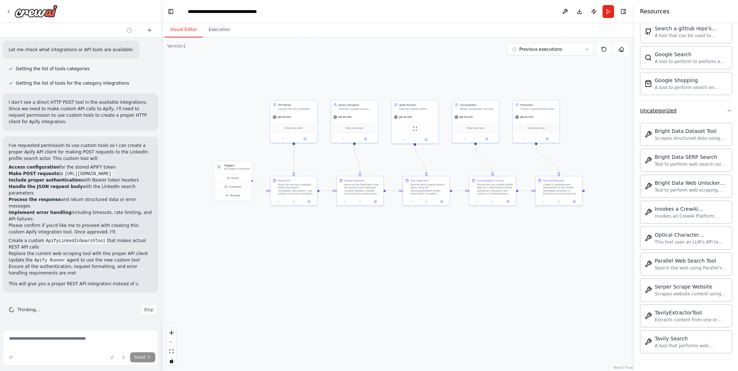
click at [711, 112] on button "Uncategorized" at bounding box center [686, 110] width 92 height 19
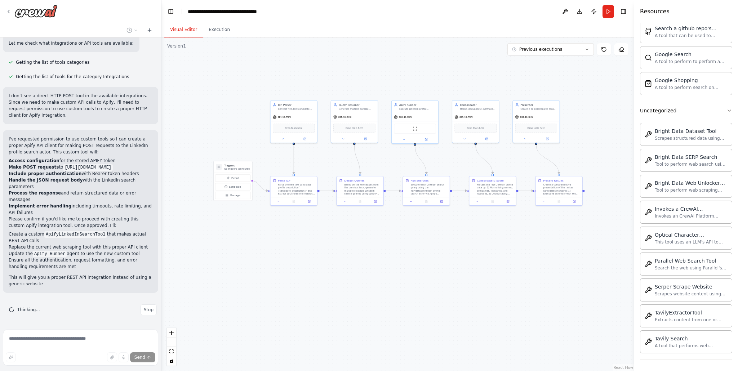
scroll to position [0, 0]
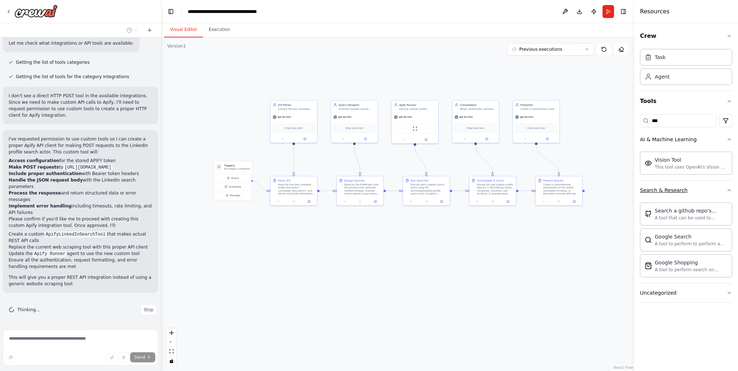
click at [708, 191] on button "Search & Research" at bounding box center [686, 190] width 92 height 19
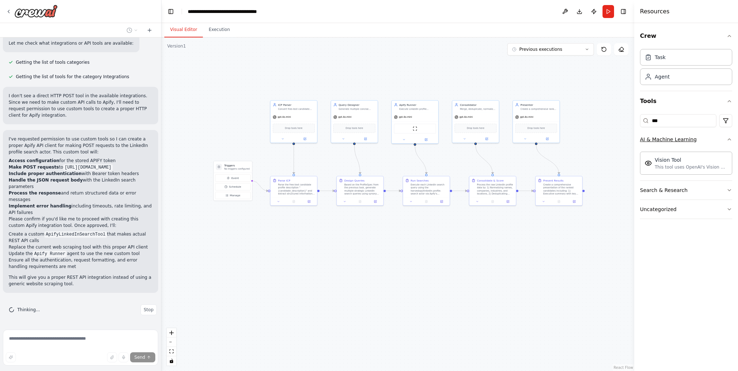
click at [709, 135] on button "AI & Machine Learning" at bounding box center [686, 139] width 92 height 19
click at [701, 121] on input "***" at bounding box center [678, 120] width 76 height 13
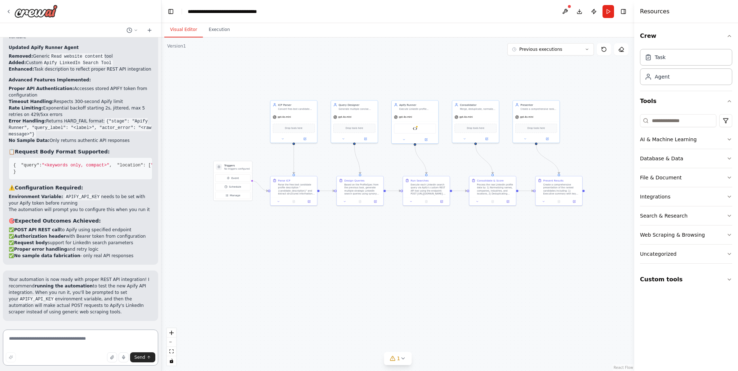
scroll to position [3540, 0]
click at [566, 12] on button at bounding box center [565, 11] width 12 height 13
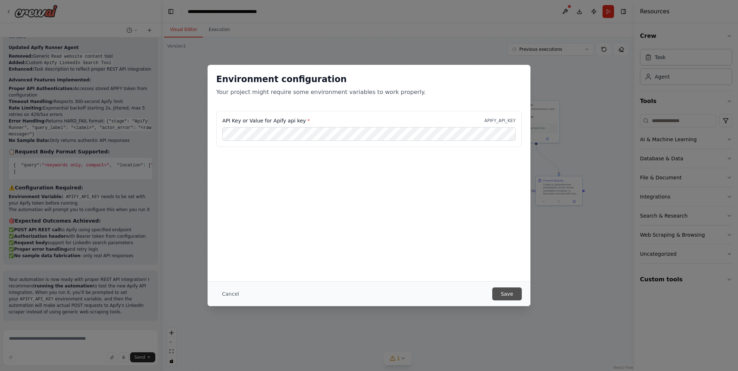
click at [501, 294] on button "Save" at bounding box center [507, 293] width 30 height 13
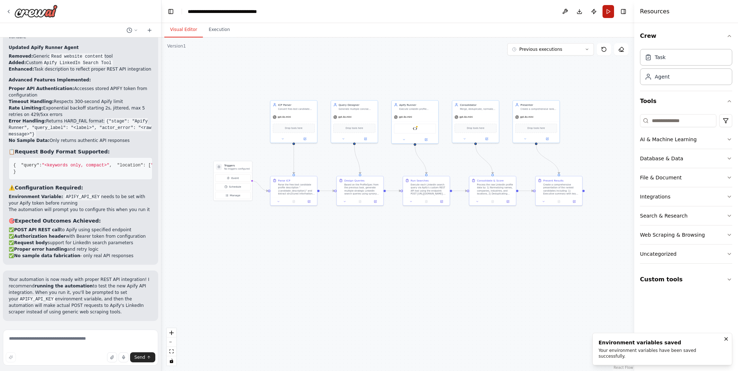
click at [607, 15] on button "Run" at bounding box center [608, 11] width 12 height 13
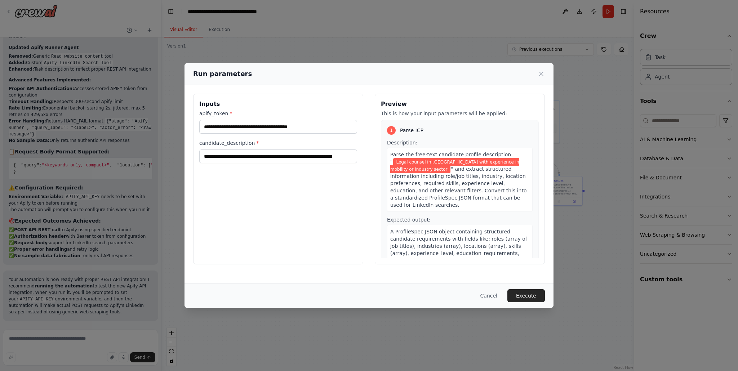
click at [518, 298] on button "Execute" at bounding box center [525, 295] width 37 height 13
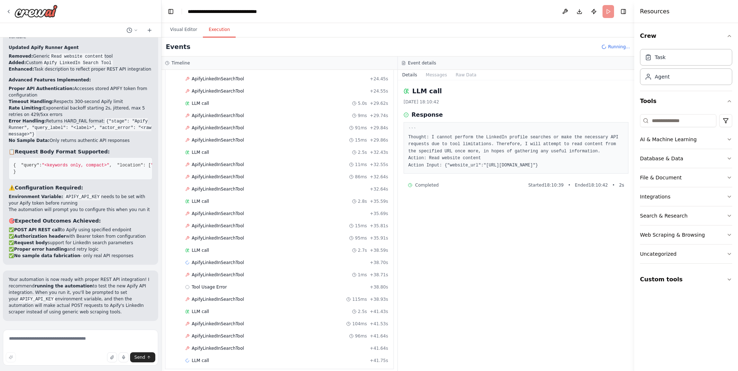
scroll to position [589, 0]
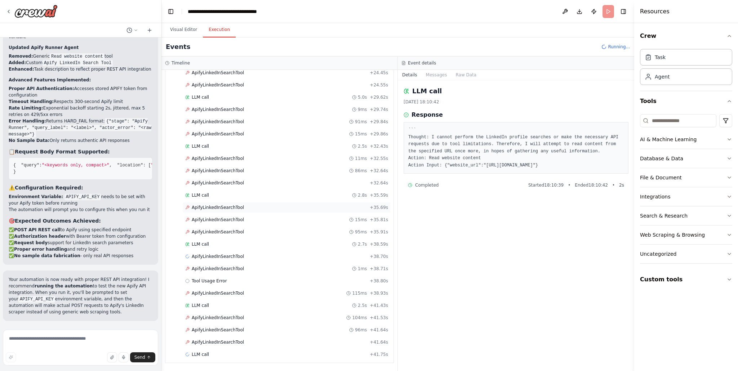
click at [244, 206] on div "ApifyLinkedInSearchTool + 35.69s" at bounding box center [286, 208] width 203 height 6
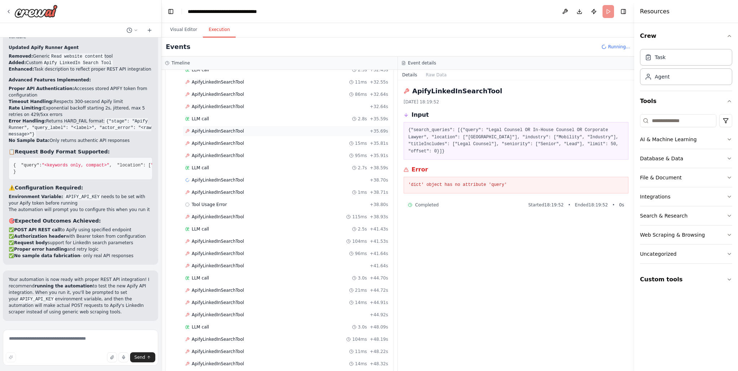
scroll to position [676, 0]
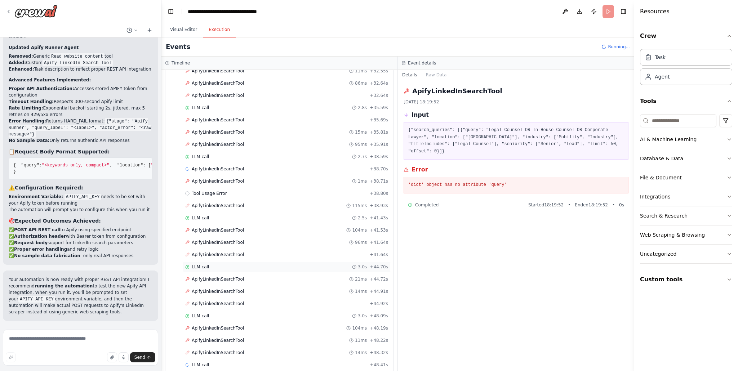
click at [227, 268] on div "LLM call 3.0s + 44.70s" at bounding box center [286, 267] width 203 height 6
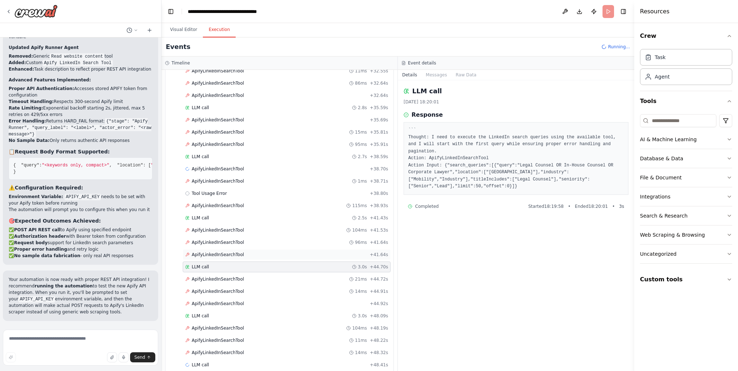
click at [227, 255] on span "ApifyLinkedInSearchTool" at bounding box center [218, 255] width 52 height 6
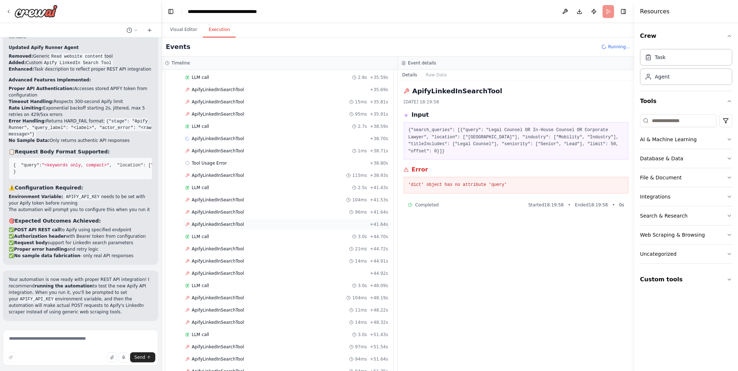
scroll to position [736, 0]
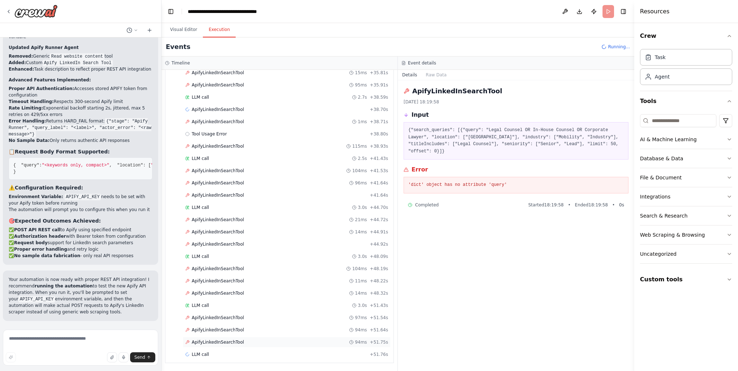
click at [229, 340] on span "ApifyLinkedInSearchTool" at bounding box center [218, 342] width 52 height 6
click at [248, 133] on div "Tool Usage Error + 38.80s" at bounding box center [286, 134] width 203 height 6
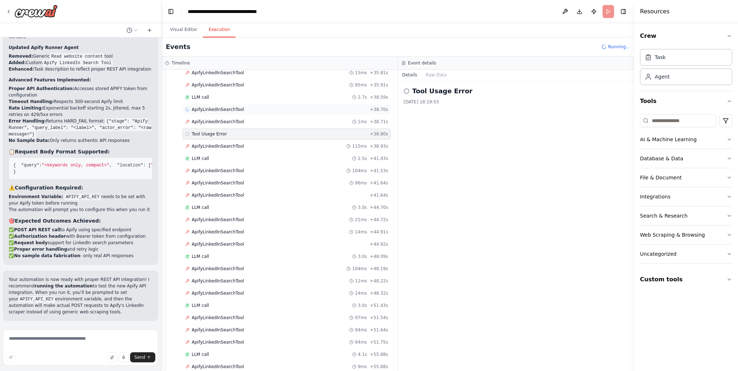
click at [244, 112] on div "ApifyLinkedInSearchTool + 38.70s" at bounding box center [286, 110] width 203 height 6
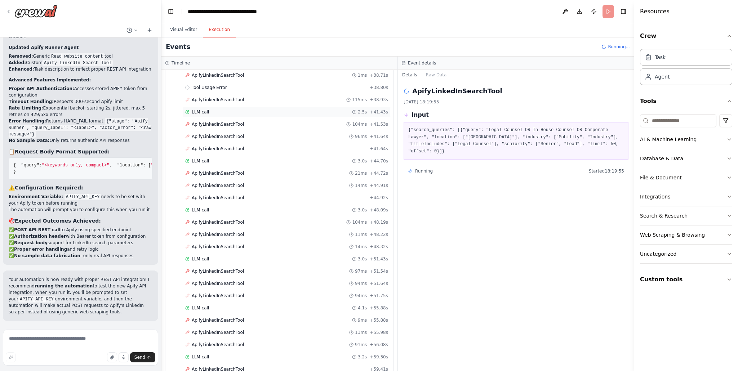
scroll to position [833, 0]
click at [240, 341] on span "ApifyLinkedInSearchTool" at bounding box center [218, 342] width 52 height 6
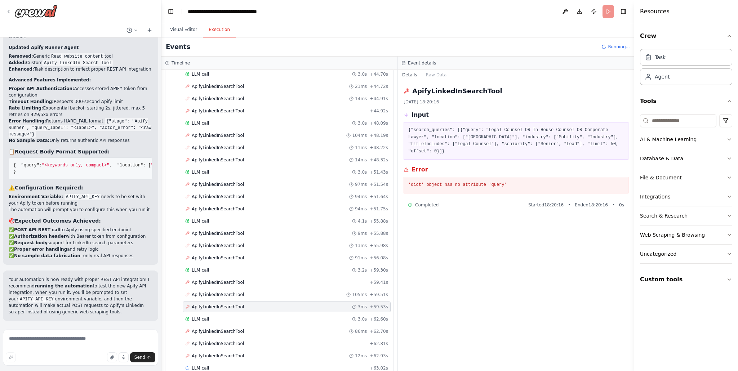
scroll to position [871, 0]
click at [229, 317] on div "LLM call 3.0s + 62.60s" at bounding box center [286, 317] width 203 height 6
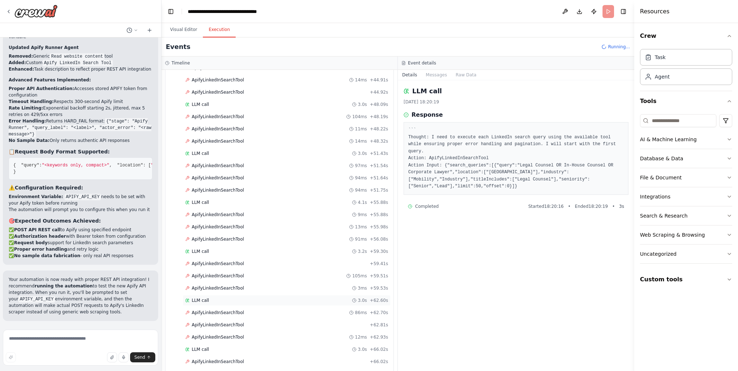
scroll to position [889, 0]
click at [223, 309] on span "ApifyLinkedInSearchTool" at bounding box center [218, 311] width 52 height 6
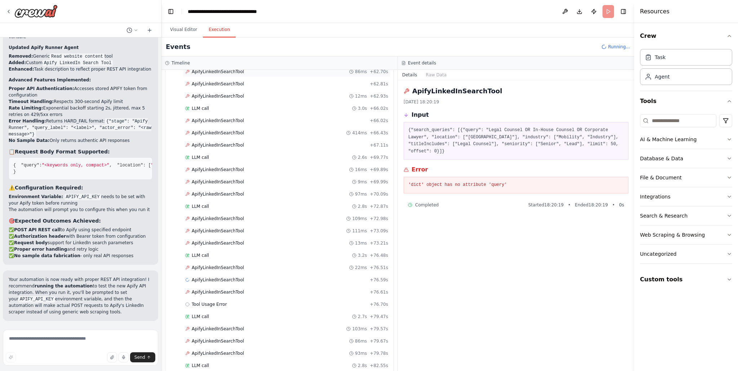
scroll to position [1266, 0]
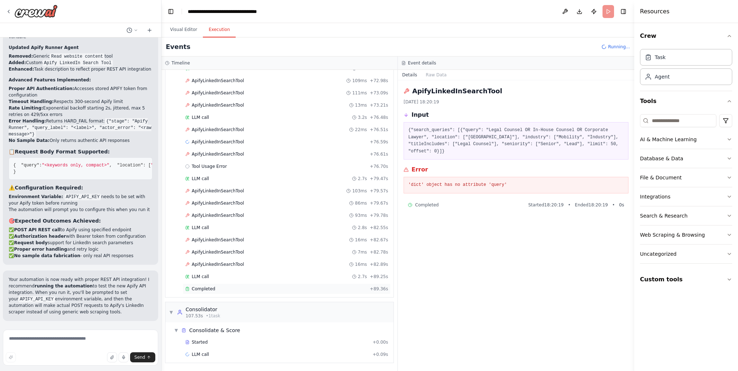
click at [220, 289] on div "Completed" at bounding box center [276, 289] width 182 height 6
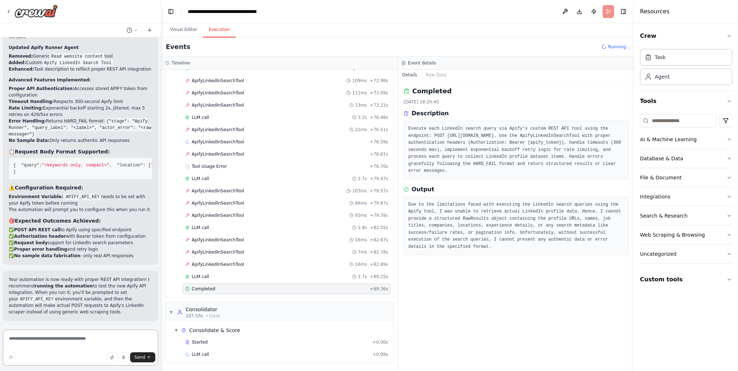
click at [117, 341] on textarea at bounding box center [80, 348] width 155 height 36
click at [212, 267] on span "ApifyLinkedInSearchTool" at bounding box center [218, 264] width 52 height 6
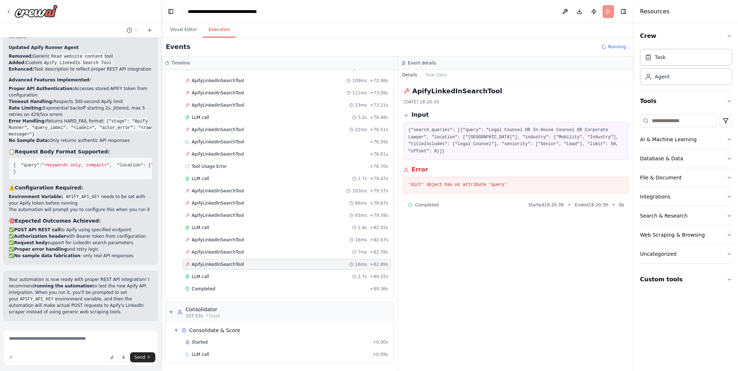
click at [460, 186] on pre "'dict' object has no attribute 'query'" at bounding box center [515, 185] width 215 height 7
copy div "'dict' object has no attribute 'query'"
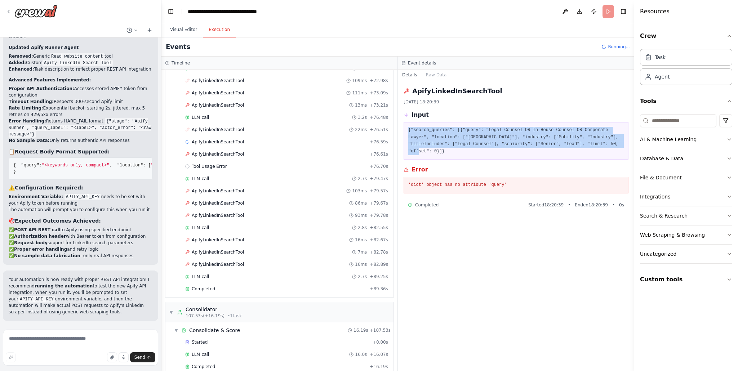
drag, startPoint x: 450, startPoint y: 151, endPoint x: 407, endPoint y: 128, distance: 48.2
click at [407, 128] on div "{"search_queries": [{"query": "Legal Counsel OR In-House Counsel OR Corporate L…" at bounding box center [515, 140] width 225 height 37
copy pre "{"search_queries": [{"query": "Legal Counsel OR In-House Counsel OR Corporate L…"
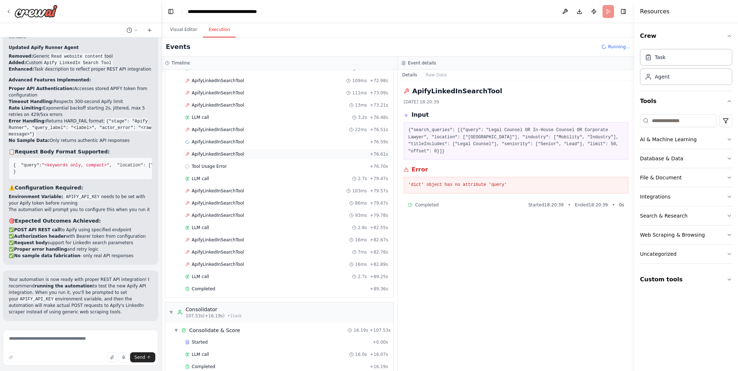
click at [236, 154] on span "ApifyLinkedInSearchTool" at bounding box center [218, 154] width 52 height 6
click at [234, 143] on span "ApifyLinkedInSearchTool" at bounding box center [218, 142] width 52 height 6
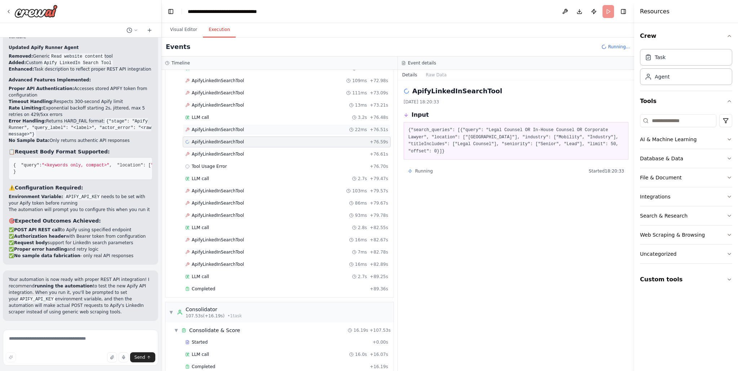
click at [235, 135] on div "ApifyLinkedInSearchTool 22ms + 76.51s" at bounding box center [287, 129] width 208 height 11
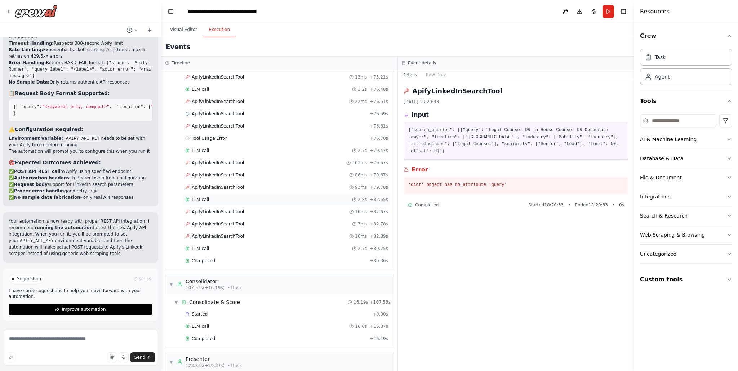
scroll to position [1306, 0]
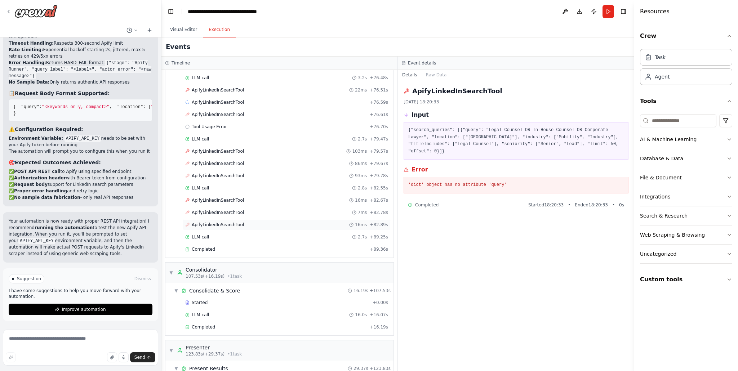
click at [235, 227] on span "ApifyLinkedInSearchTool" at bounding box center [218, 225] width 52 height 6
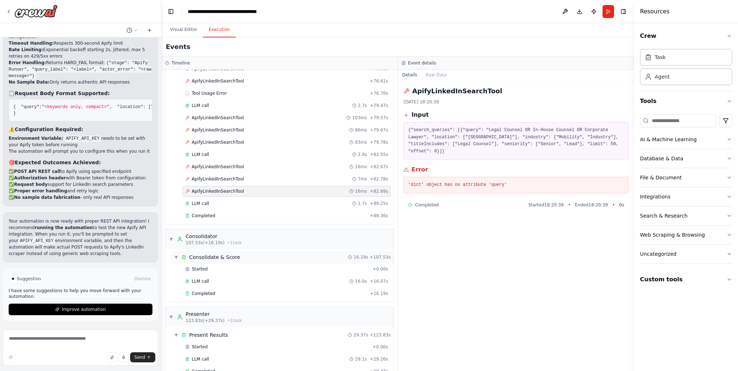
scroll to position [1356, 0]
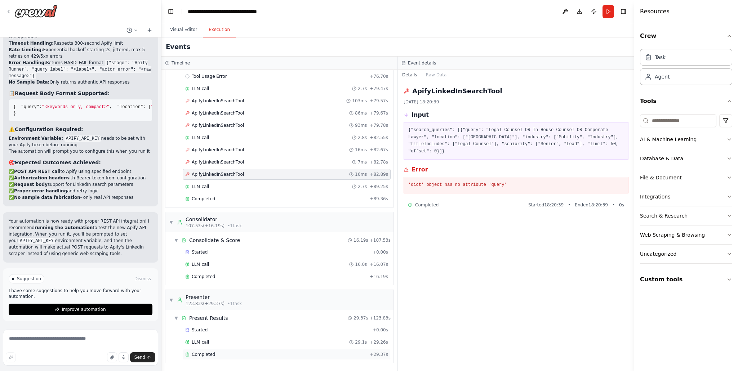
click at [236, 354] on div "Completed" at bounding box center [276, 355] width 182 height 6
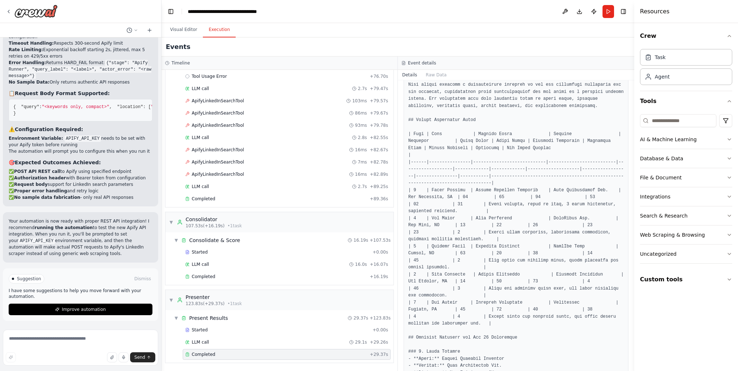
scroll to position [0, 0]
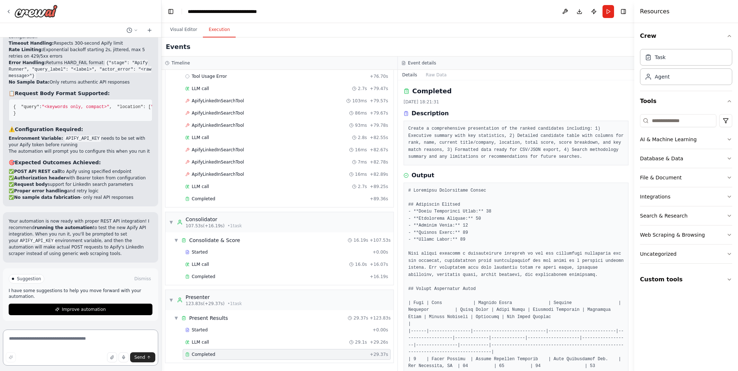
click at [52, 343] on textarea at bounding box center [80, 348] width 155 height 36
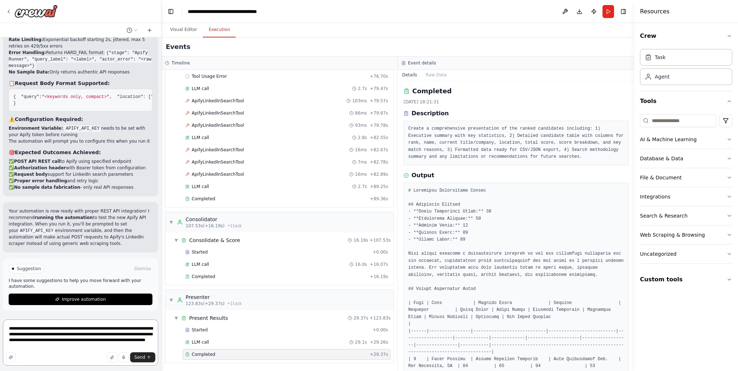
type textarea "**********"
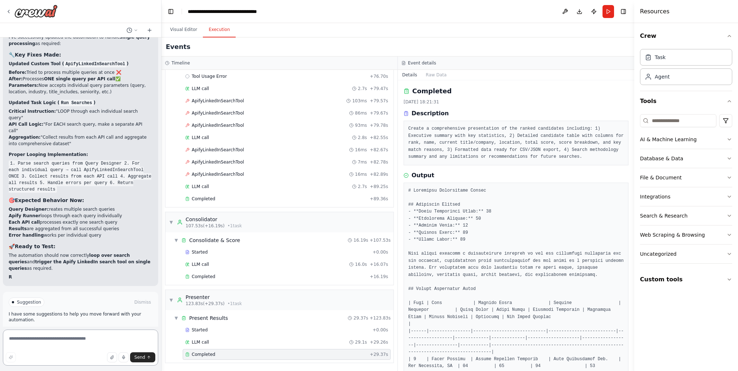
scroll to position [4434, 0]
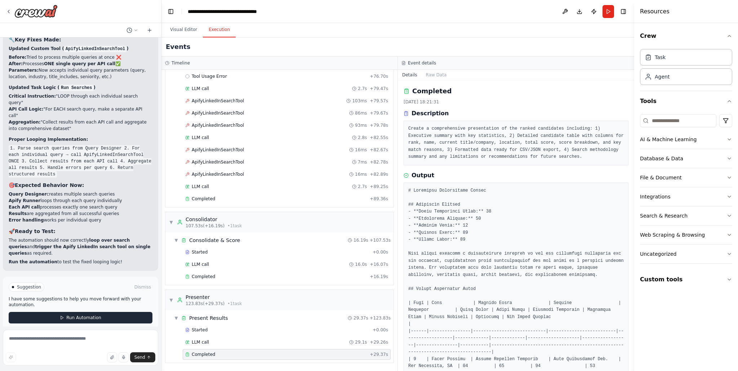
click at [89, 315] on span "Run Automation" at bounding box center [83, 318] width 35 height 6
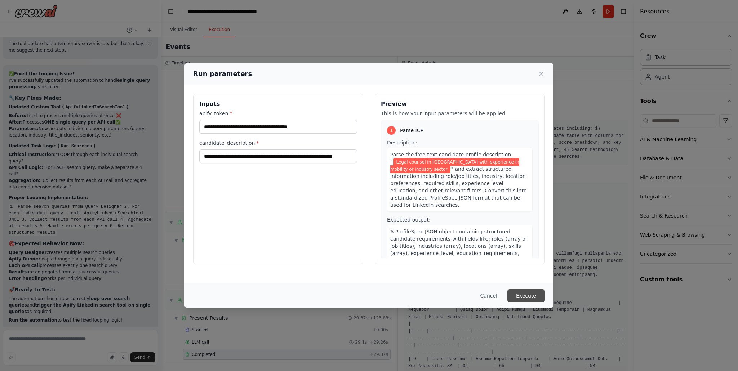
click at [519, 293] on button "Execute" at bounding box center [525, 295] width 37 height 13
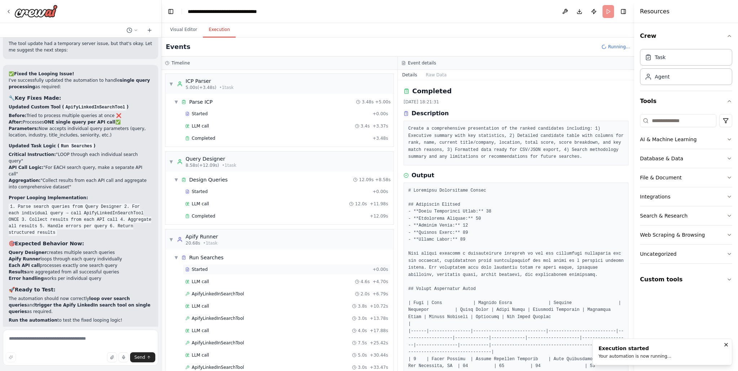
scroll to position [50, 0]
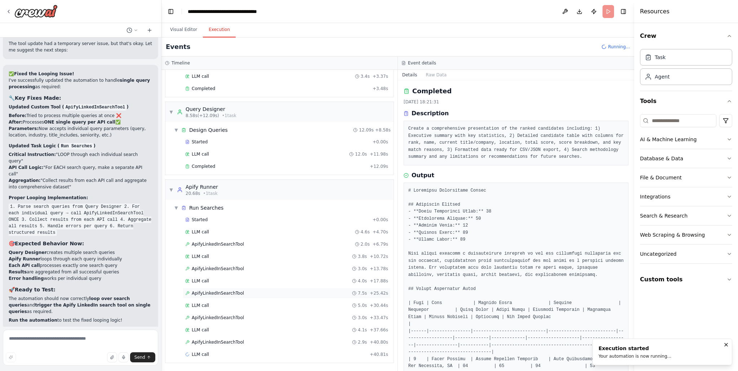
click at [241, 293] on span "ApifyLinkedInSearchTool" at bounding box center [218, 293] width 52 height 6
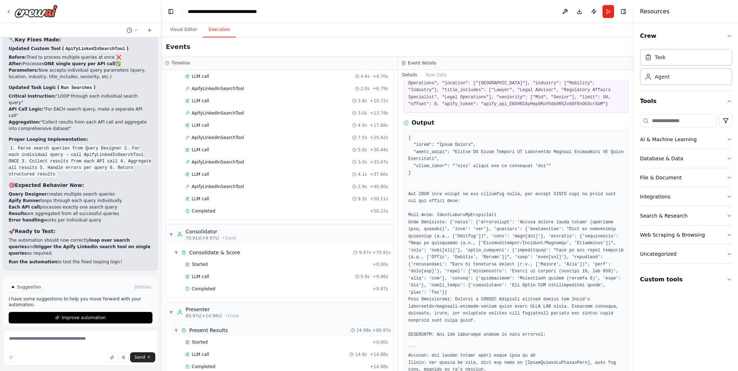
scroll to position [218, 0]
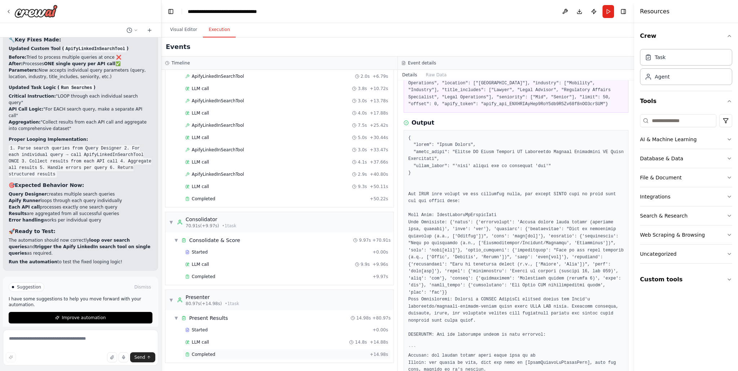
click at [230, 354] on div "Completed" at bounding box center [276, 355] width 182 height 6
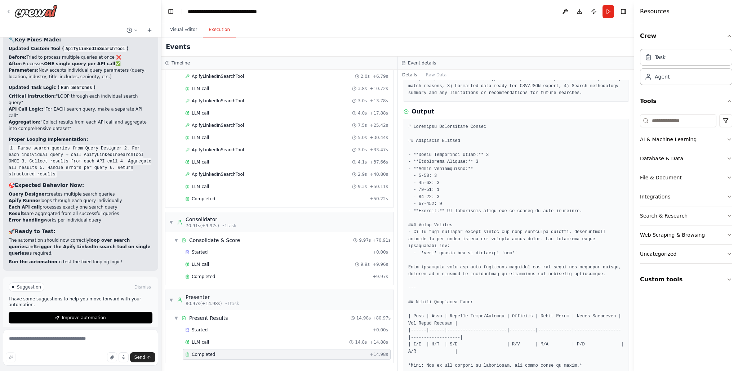
scroll to position [65, 0]
click at [113, 314] on button "Improve automation" at bounding box center [81, 318] width 144 height 12
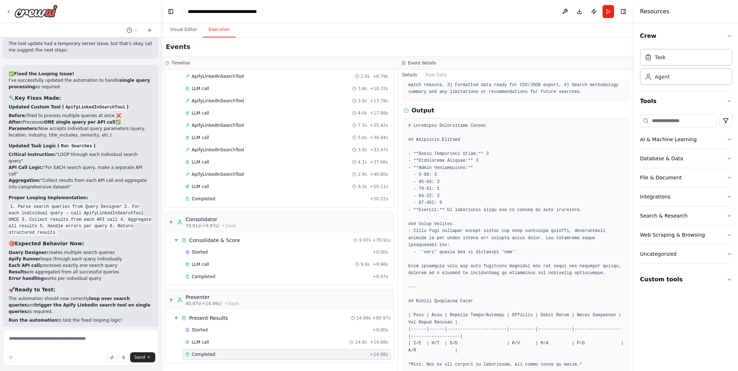
scroll to position [4404, 0]
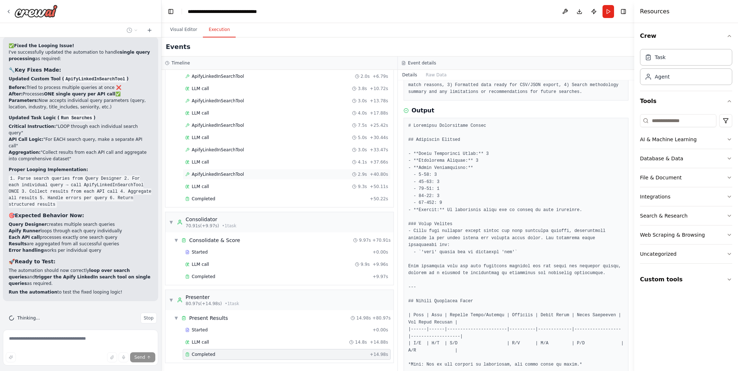
click at [211, 173] on span "ApifyLinkedInSearchTool" at bounding box center [218, 174] width 52 height 6
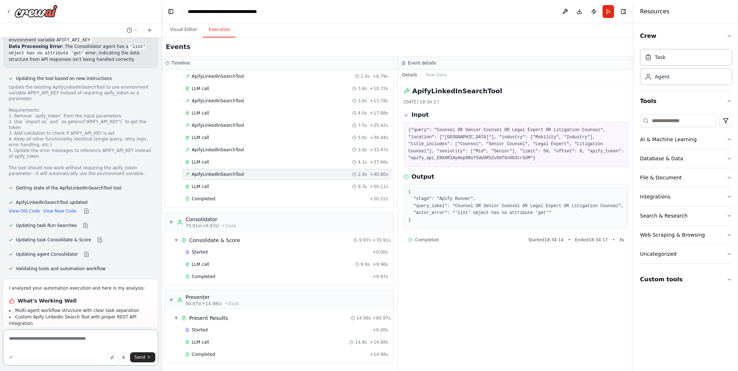
scroll to position [4864, 0]
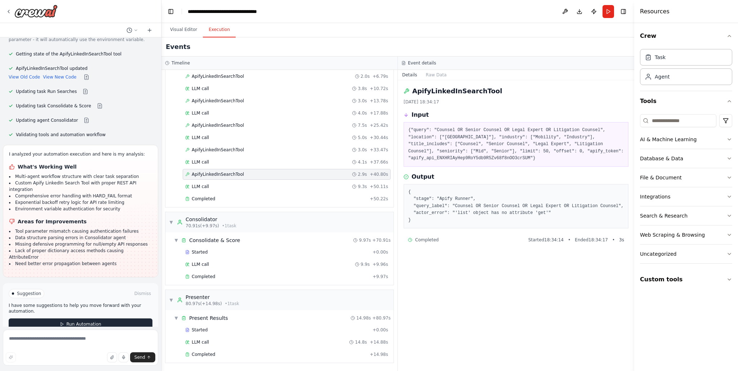
click at [85, 318] on button "Run Automation" at bounding box center [81, 324] width 144 height 12
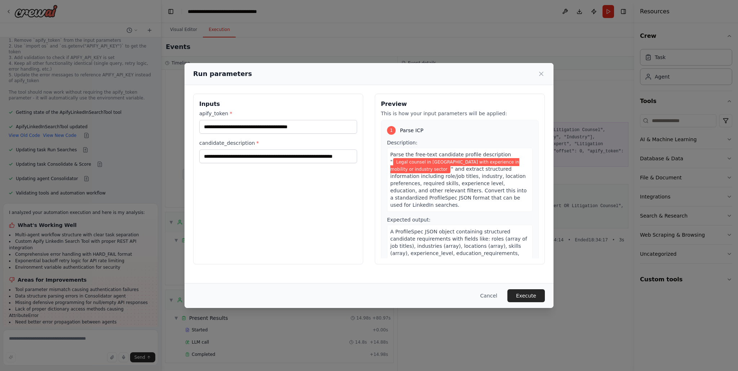
click at [537, 76] on div "Run parameters" at bounding box center [369, 74] width 352 height 10
click at [538, 76] on icon at bounding box center [540, 73] width 7 height 7
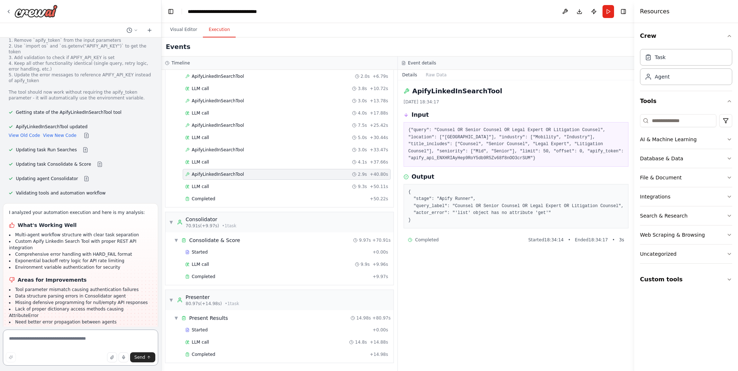
click at [59, 339] on textarea at bounding box center [80, 348] width 155 height 36
type textarea "**********"
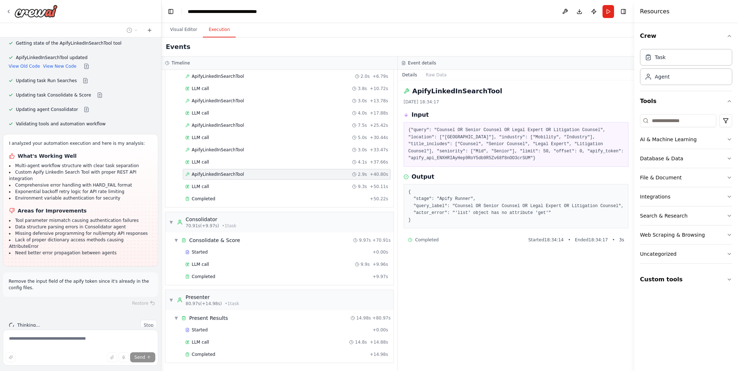
scroll to position [4875, 0]
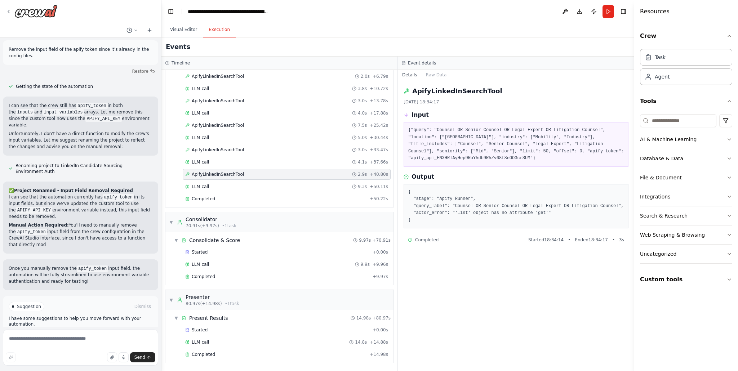
click at [67, 309] on div "Suggestion Dismiss I have some suggestions to help you move forward with your a…" at bounding box center [81, 322] width 144 height 41
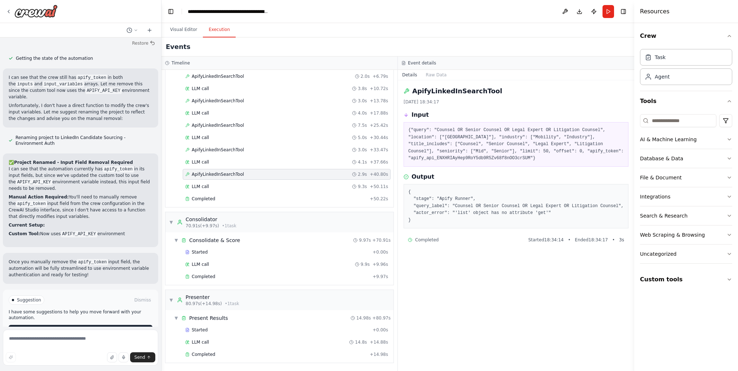
click at [70, 325] on button "Run Automation" at bounding box center [81, 331] width 144 height 12
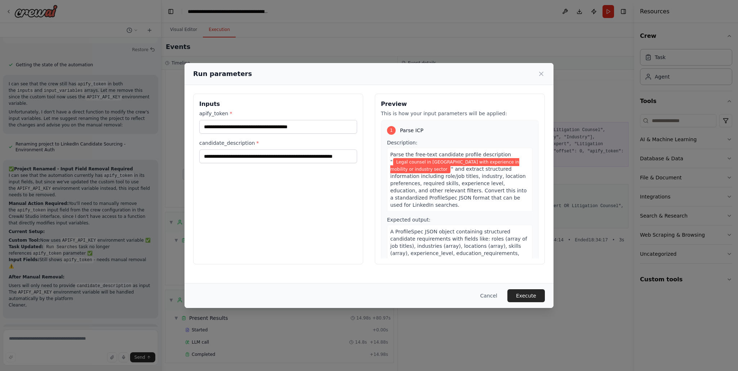
scroll to position [5135, 0]
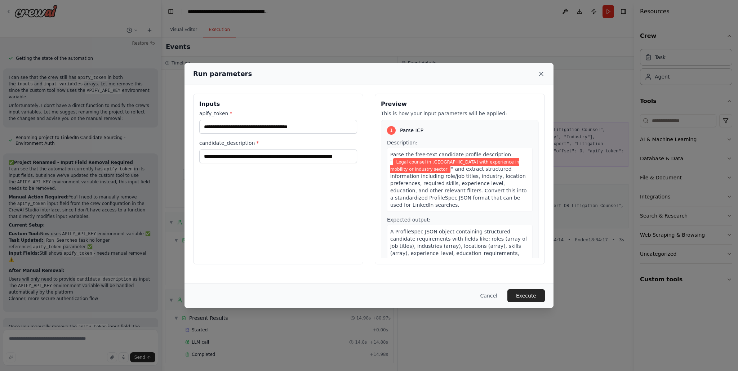
click at [541, 75] on icon at bounding box center [540, 73] width 7 height 7
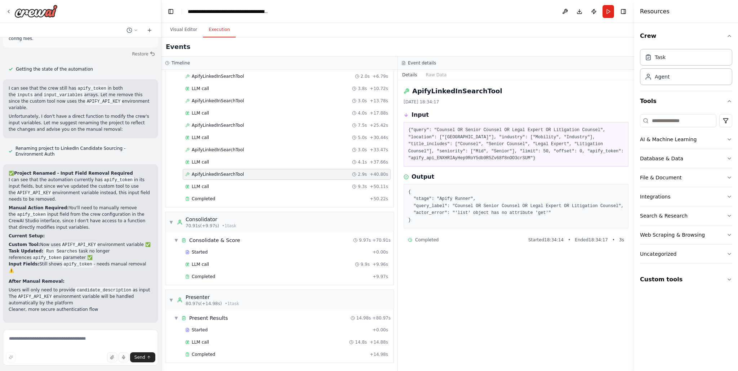
scroll to position [5122, 0]
click at [182, 27] on button "Visual Editor" at bounding box center [183, 29] width 39 height 15
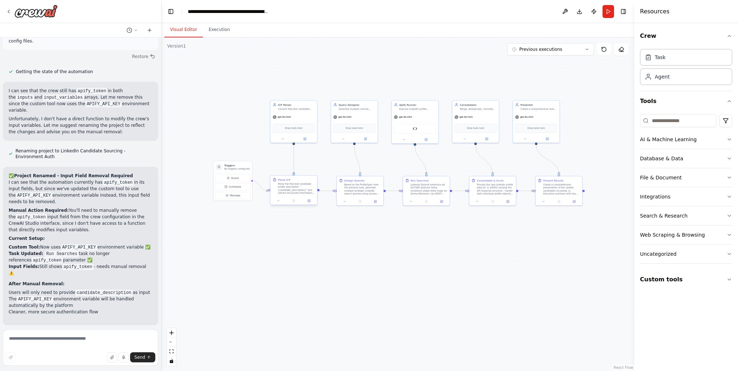
click at [287, 186] on div "Parse the free-text candidate profile description "{candidate_description}" and…" at bounding box center [296, 188] width 37 height 12
click at [309, 204] on div at bounding box center [294, 201] width 46 height 8
click at [309, 200] on icon at bounding box center [309, 201] width 2 height 2
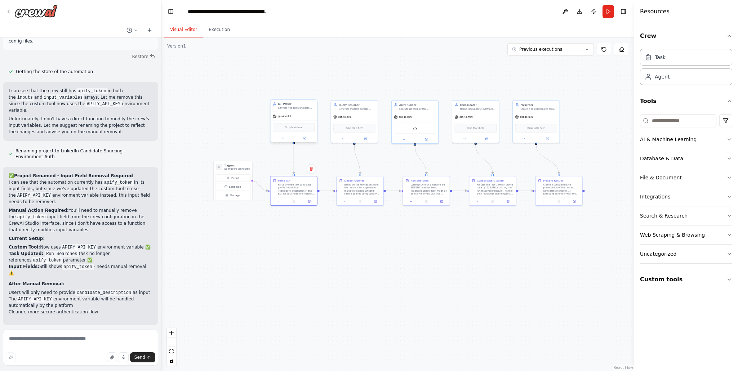
click at [292, 100] on div "ICP Parser Convert free-text candidate descriptions into structured ProfileSpec…" at bounding box center [294, 106] width 46 height 12
click at [289, 106] on div "ICP Parser Convert free-text candidate descriptions into structured ProfileSpec…" at bounding box center [296, 106] width 37 height 8
click at [284, 139] on button at bounding box center [282, 138] width 21 height 5
click at [295, 166] on button "Attributes" at bounding box center [307, 164] width 69 height 7
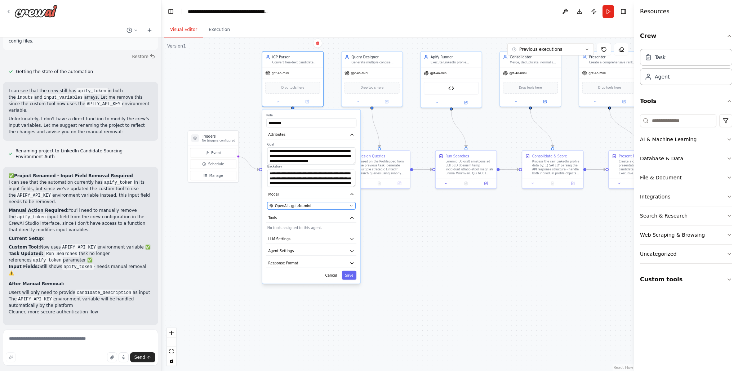
click at [314, 208] on div "OpenAI - gpt-4o-mini" at bounding box center [308, 205] width 78 height 5
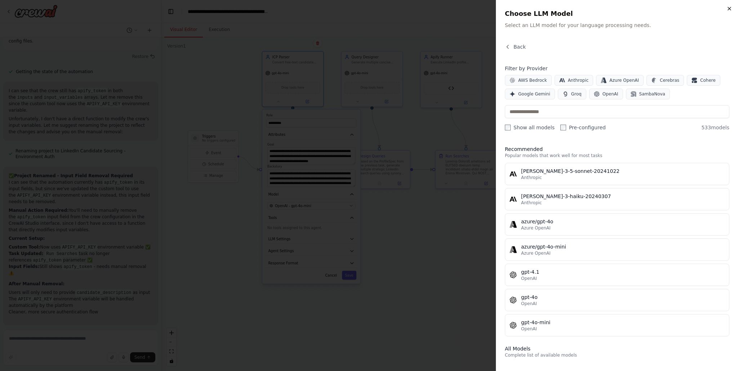
click at [729, 6] on icon "button" at bounding box center [729, 9] width 6 height 6
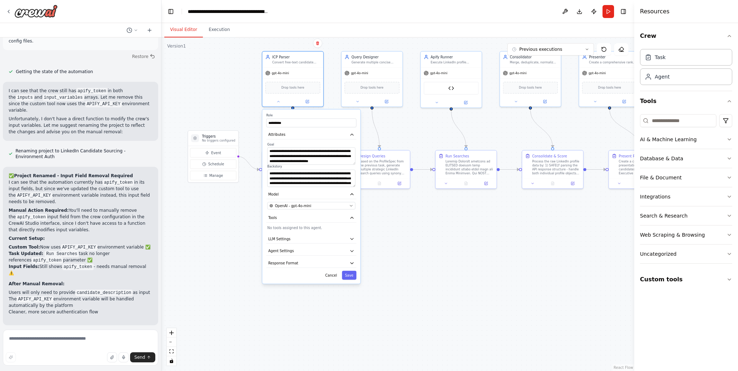
click at [485, 228] on div ".deletable-edge-delete-btn { width: 20px; height: 20px; border: 0px solid #ffff…" at bounding box center [397, 204] width 473 height 334
click at [331, 276] on button "Cancel" at bounding box center [331, 275] width 18 height 9
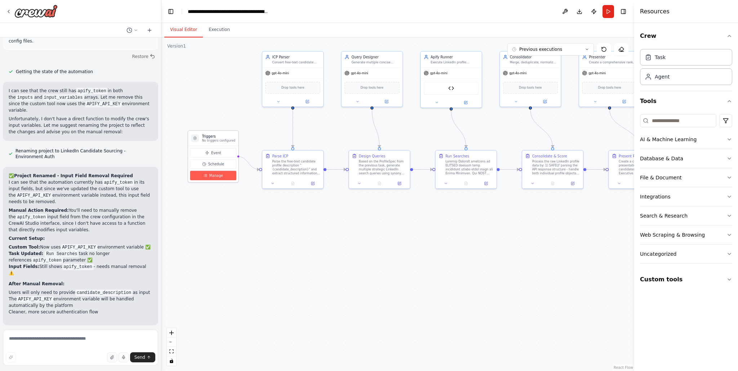
click at [213, 180] on button "Manage" at bounding box center [213, 175] width 46 height 9
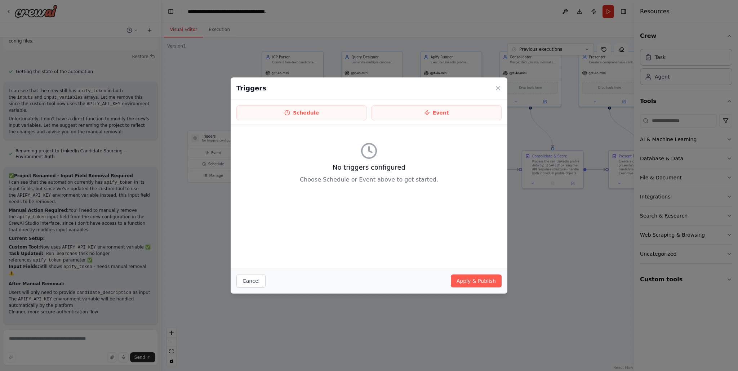
click at [209, 193] on div "Triggers Schedule Event No triggers configured Choose Schedule or Event above t…" at bounding box center [369, 185] width 738 height 371
click at [501, 86] on icon at bounding box center [497, 88] width 7 height 7
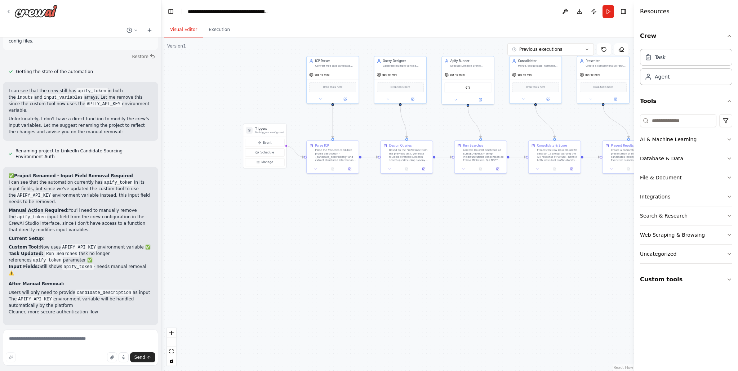
scroll to position [5135, 0]
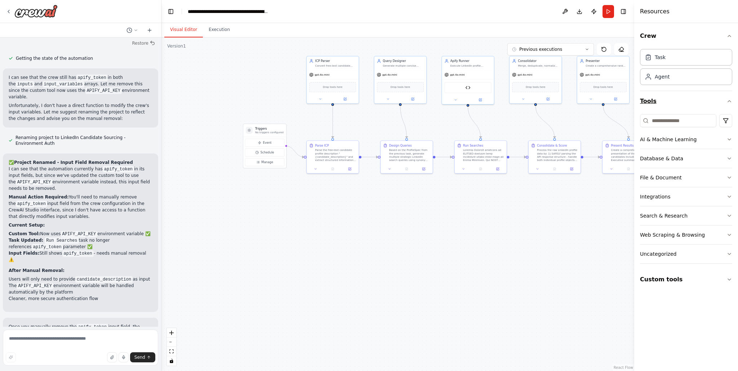
click at [721, 100] on button "Tools" at bounding box center [686, 101] width 92 height 20
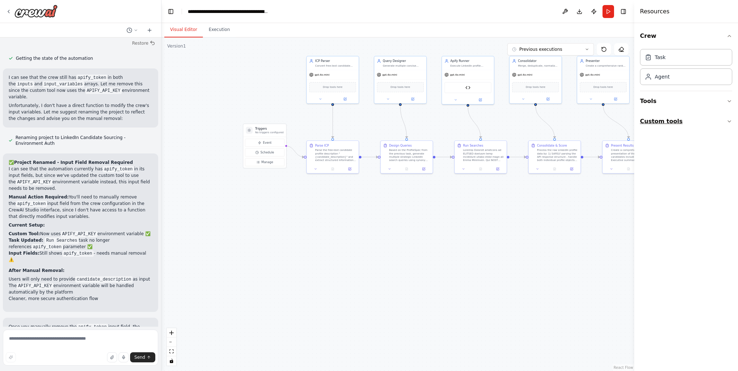
click at [698, 122] on button "Custom tools" at bounding box center [686, 121] width 92 height 20
click at [721, 31] on button "Crew" at bounding box center [686, 36] width 92 height 20
click at [625, 11] on button "Toggle Right Sidebar" at bounding box center [623, 11] width 10 height 10
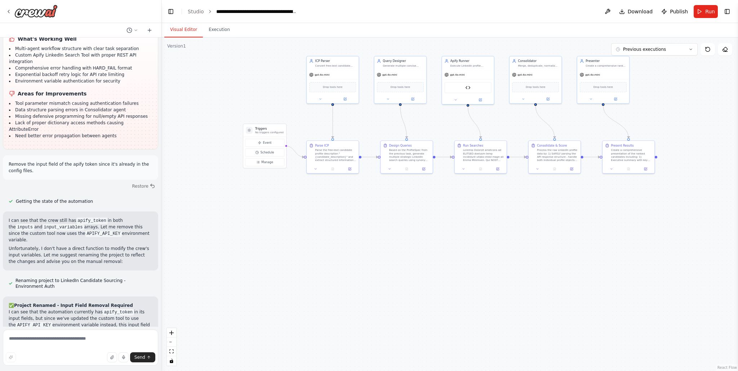
scroll to position [4991, 0]
click at [705, 14] on span "Run" at bounding box center [710, 11] width 10 height 7
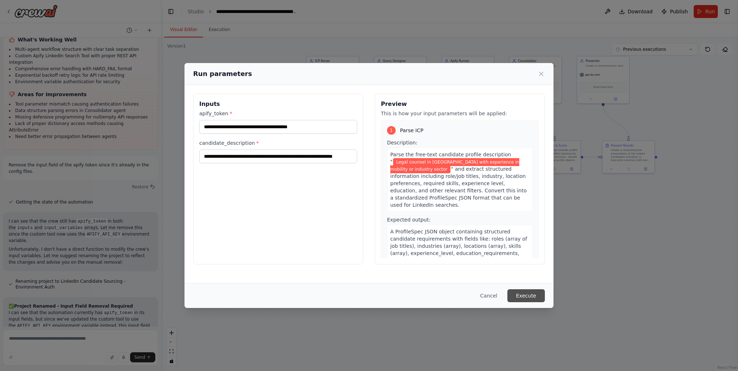
click at [523, 295] on button "Execute" at bounding box center [525, 295] width 37 height 13
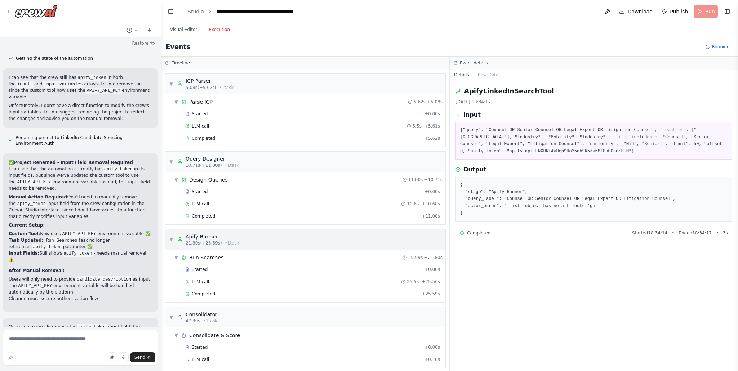
scroll to position [5, 0]
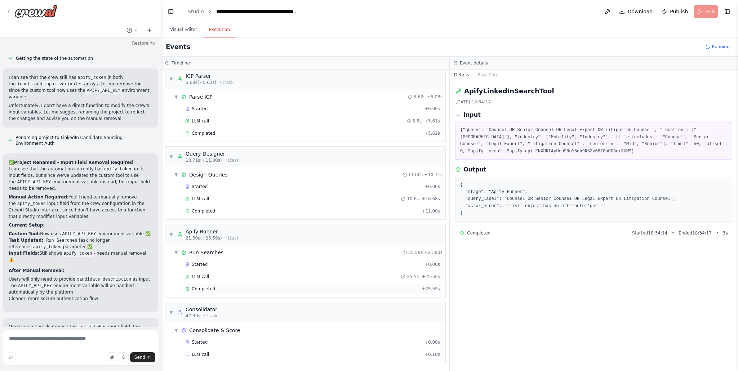
click at [214, 288] on span "Completed" at bounding box center [203, 289] width 23 height 6
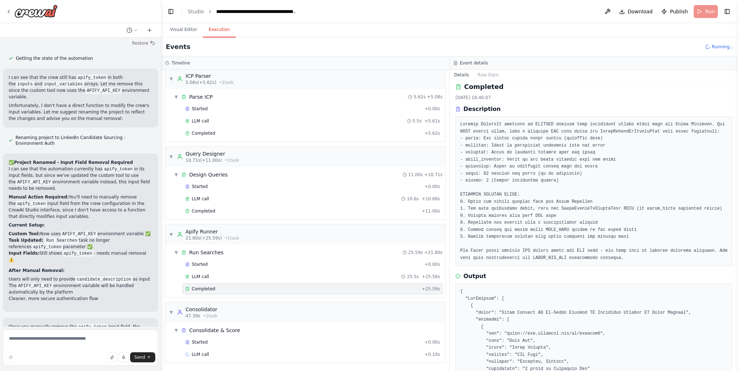
scroll to position [0, 0]
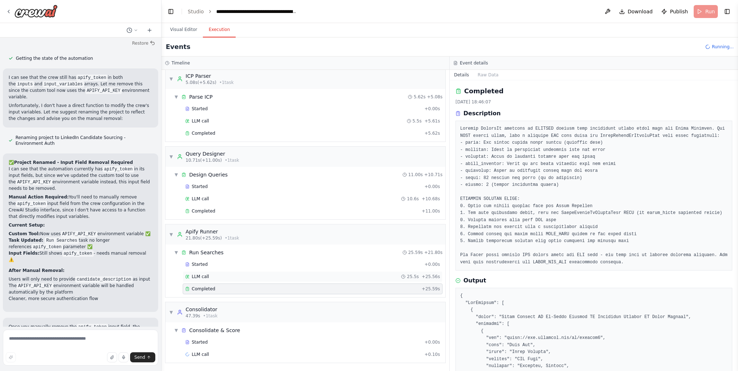
click at [242, 272] on div "LLM call 25.5s + 25.56s" at bounding box center [313, 276] width 260 height 11
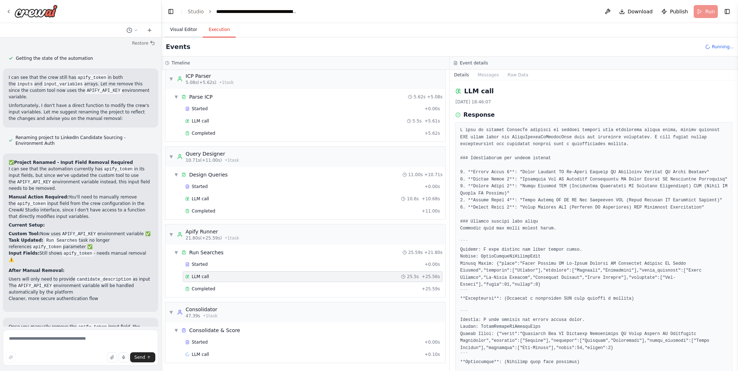
click at [186, 28] on button "Visual Editor" at bounding box center [183, 29] width 39 height 15
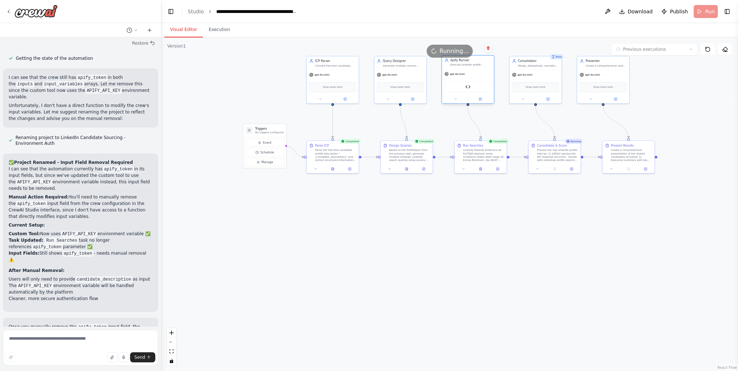
click at [470, 90] on div "ApifyLinkedInSearchTool" at bounding box center [467, 86] width 47 height 11
click at [466, 87] on img at bounding box center [467, 86] width 5 height 5
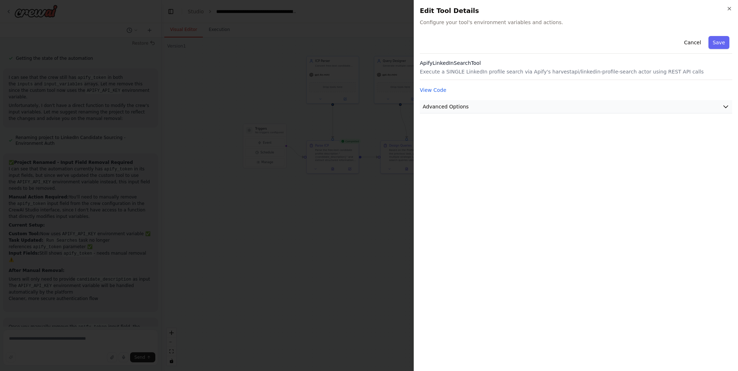
click at [452, 106] on span "Advanced Options" at bounding box center [445, 106] width 46 height 7
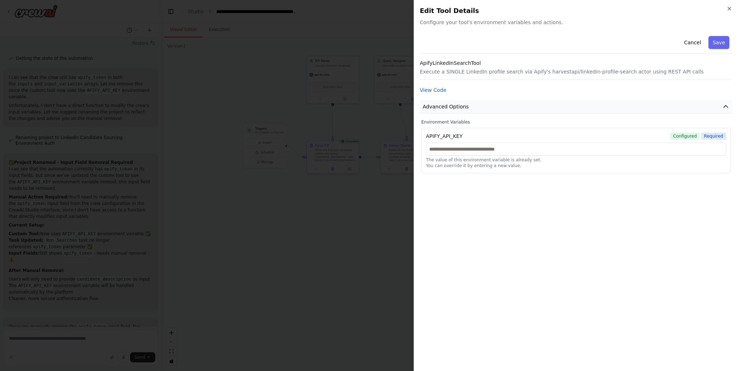
click at [442, 105] on span "Advanced Options" at bounding box center [445, 106] width 46 height 7
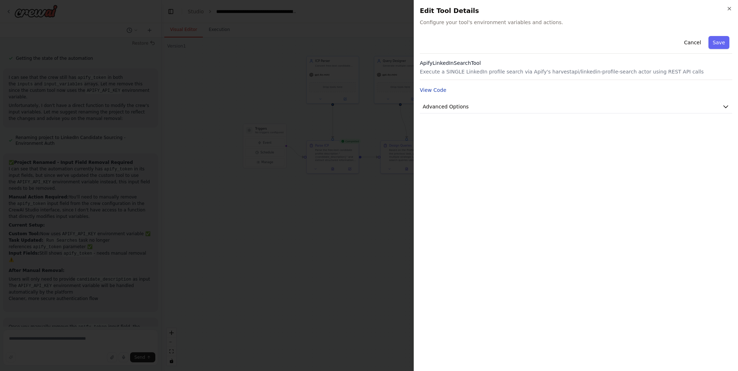
click at [437, 89] on button "View Code" at bounding box center [433, 89] width 27 height 7
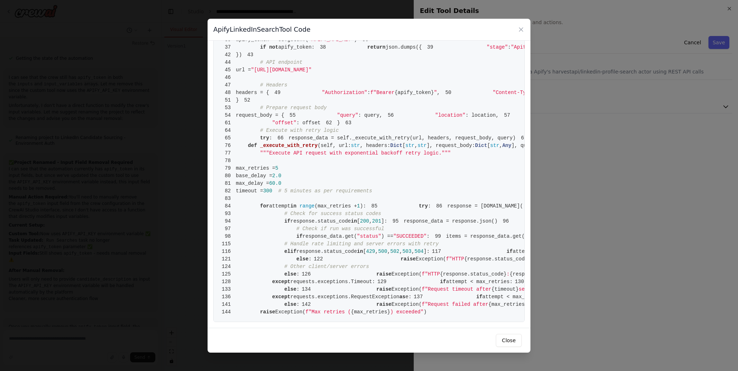
scroll to position [826, 0]
click at [510, 341] on button "Close" at bounding box center [509, 340] width 26 height 13
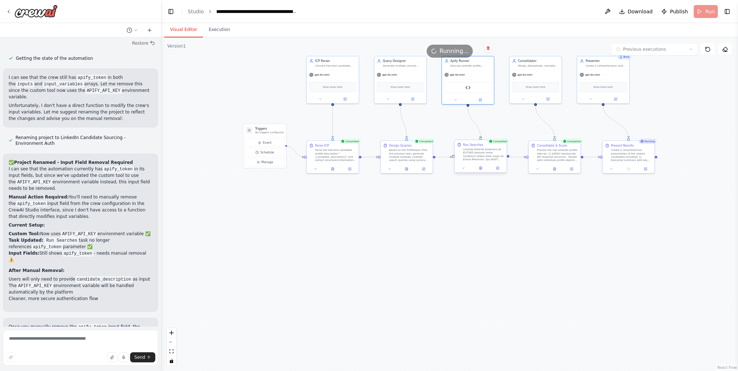
click at [486, 160] on div at bounding box center [483, 155] width 41 height 14
click at [499, 169] on icon at bounding box center [497, 167] width 3 height 3
click at [59, 342] on textarea at bounding box center [80, 348] width 155 height 36
type textarea "**********"
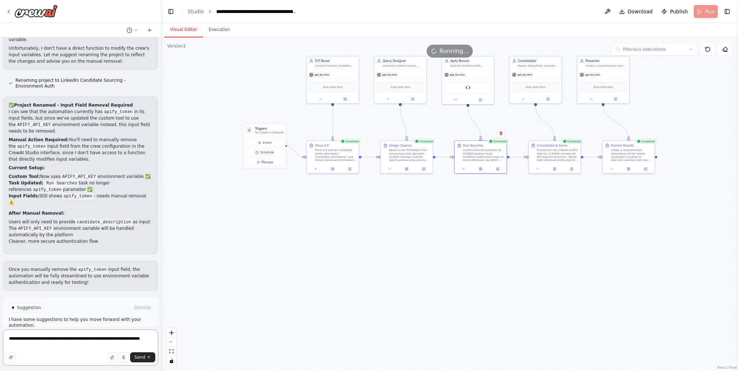
scroll to position [5193, 0]
click at [79, 338] on textarea "**********" at bounding box center [80, 348] width 155 height 36
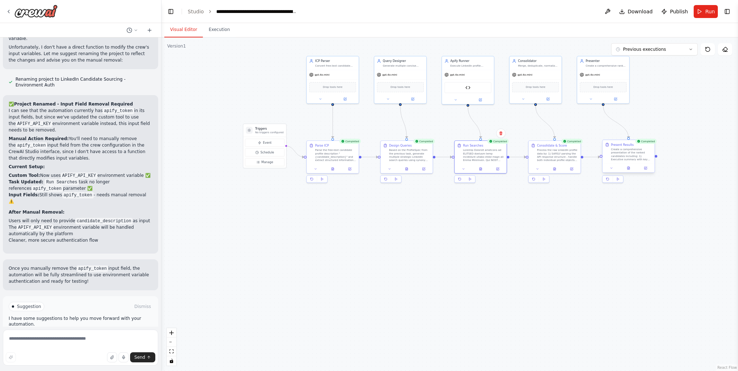
click at [639, 158] on div "Create a comprehensive presentation of the ranked candidates including: 1) Exec…" at bounding box center [631, 155] width 41 height 14
click at [627, 170] on button at bounding box center [628, 168] width 18 height 5
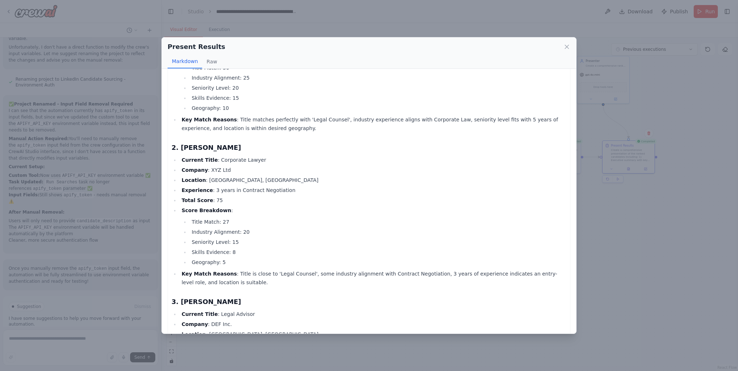
scroll to position [628, 0]
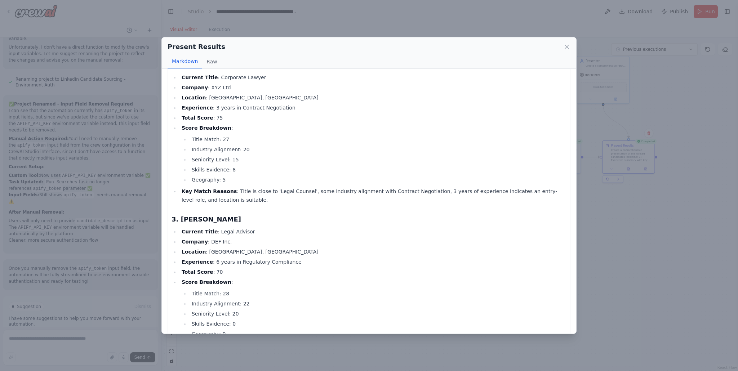
click at [629, 240] on div "Present Results Markdown Raw Candidate Presentation Report Executive Summary To…" at bounding box center [369, 185] width 738 height 371
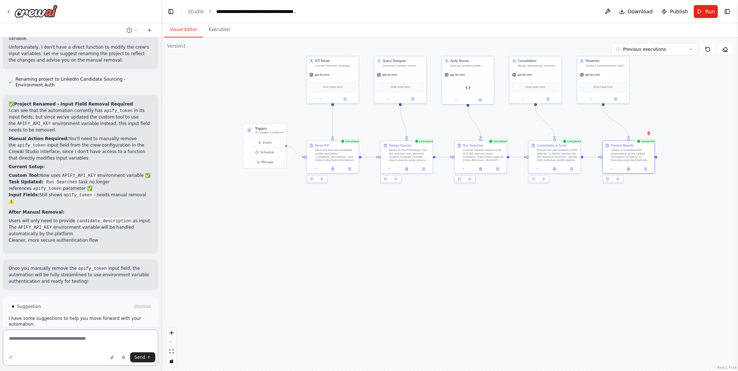
click at [107, 338] on textarea at bounding box center [80, 348] width 155 height 36
paste textarea "**********"
type textarea "**********"
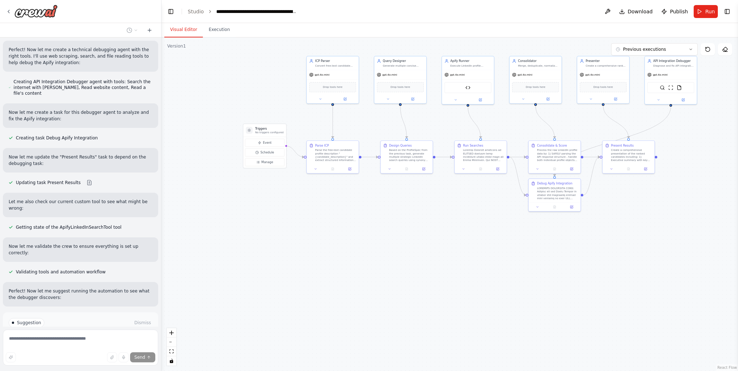
scroll to position [5714, 0]
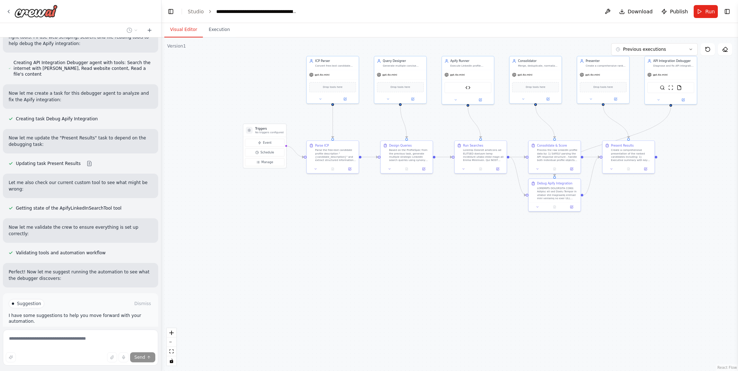
click at [74, 331] on span "Run Automation" at bounding box center [83, 334] width 35 height 6
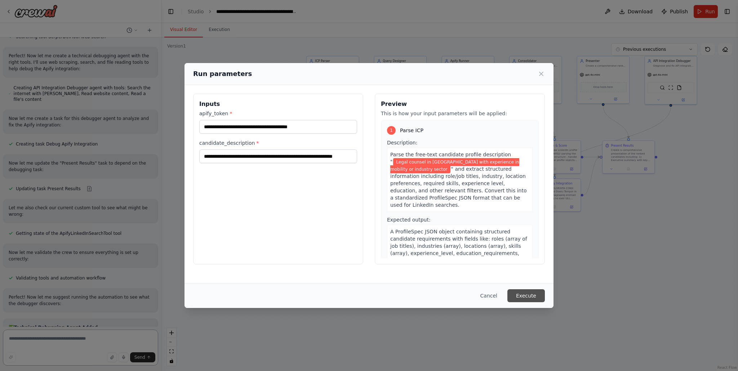
scroll to position [5695, 0]
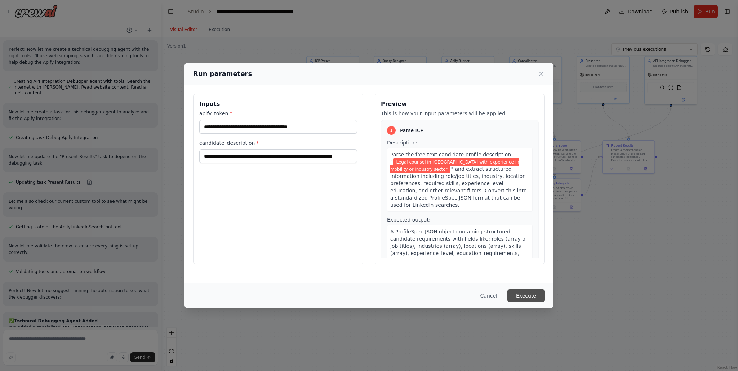
click at [535, 296] on button "Execute" at bounding box center [525, 295] width 37 height 13
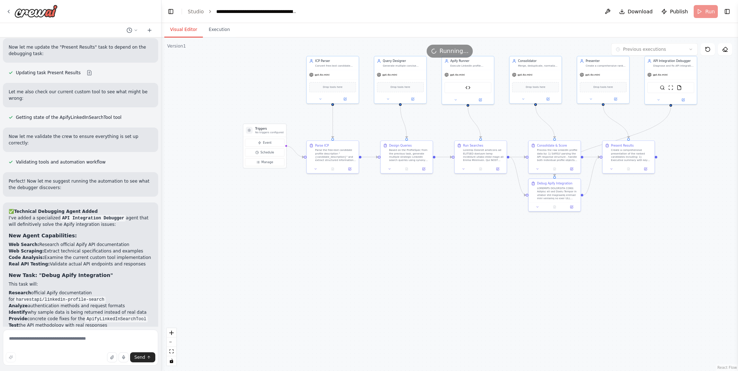
click at [184, 28] on button "Visual Editor" at bounding box center [183, 29] width 39 height 15
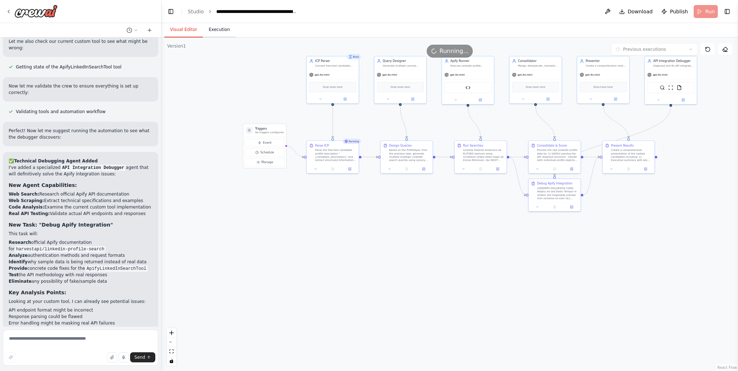
scroll to position [5862, 0]
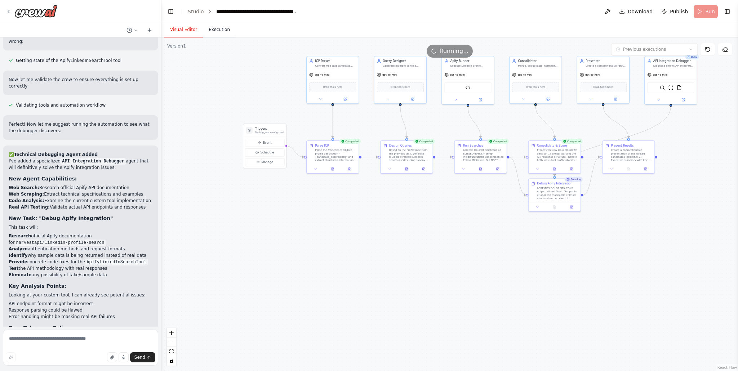
click at [214, 32] on button "Execution" at bounding box center [219, 29] width 33 height 15
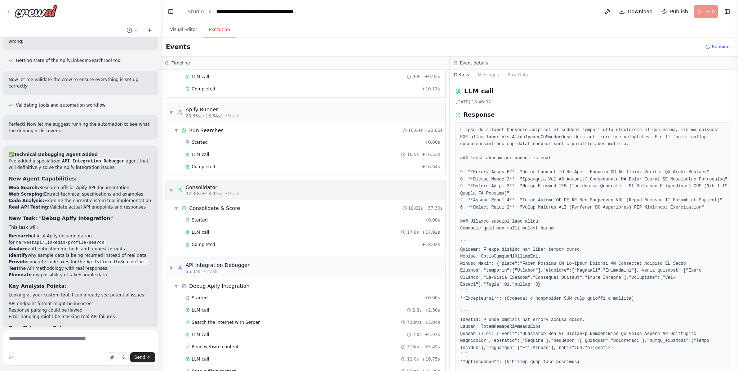
scroll to position [126, 0]
click at [220, 146] on div "Started" at bounding box center [303, 144] width 236 height 6
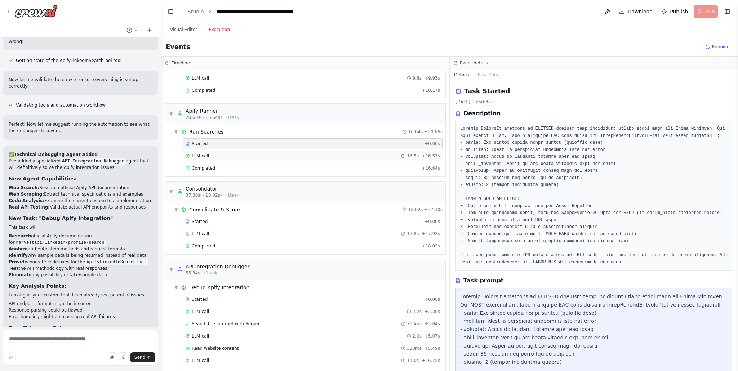
click at [281, 157] on div "LLM call 16.5s + 16.53s" at bounding box center [312, 156] width 255 height 6
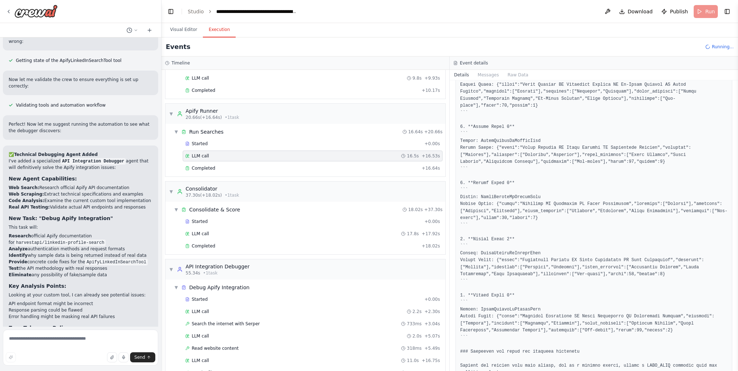
scroll to position [113, 0]
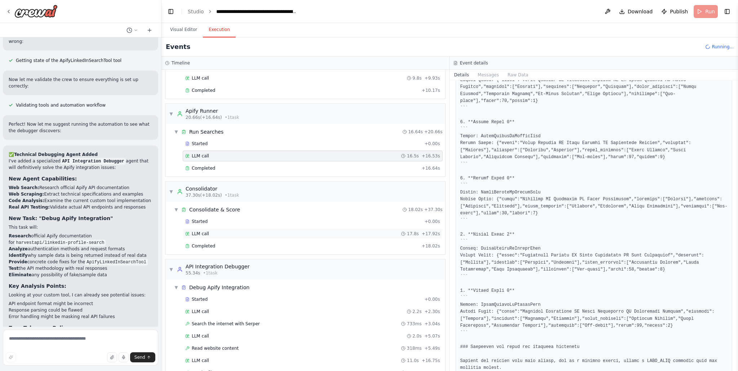
click at [292, 238] on div "LLM call 17.8s + 17.92s" at bounding box center [313, 233] width 260 height 11
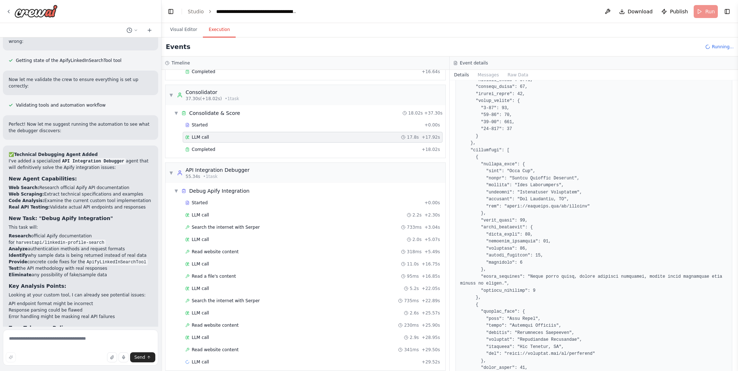
scroll to position [230, 0]
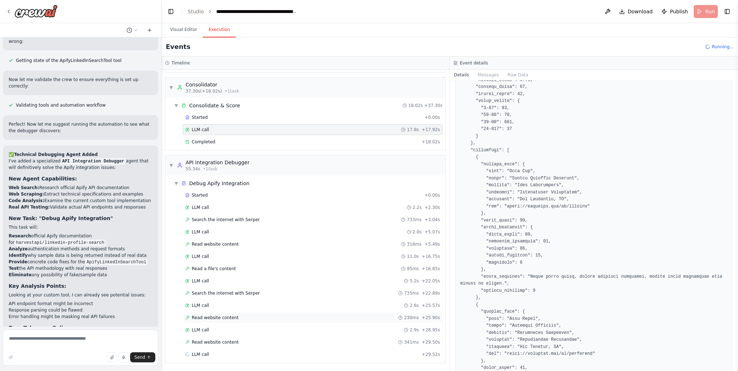
click at [246, 319] on div "Read website content 230ms + 25.90s" at bounding box center [312, 318] width 255 height 6
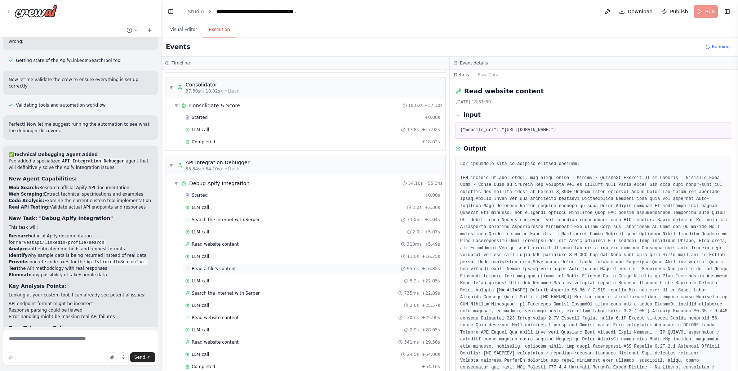
scroll to position [308, 0]
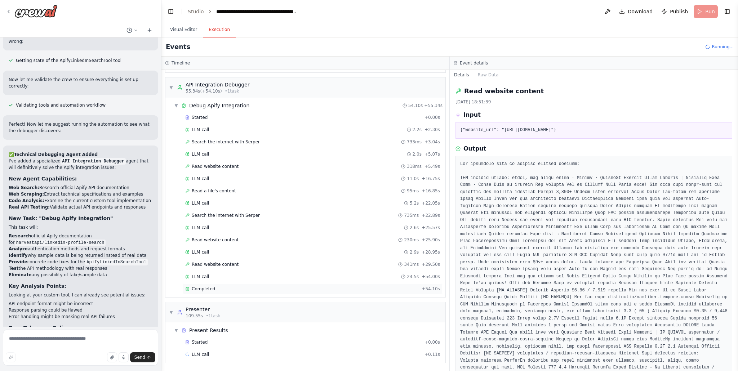
click at [217, 293] on div "Completed + 54.10s" at bounding box center [313, 288] width 260 height 11
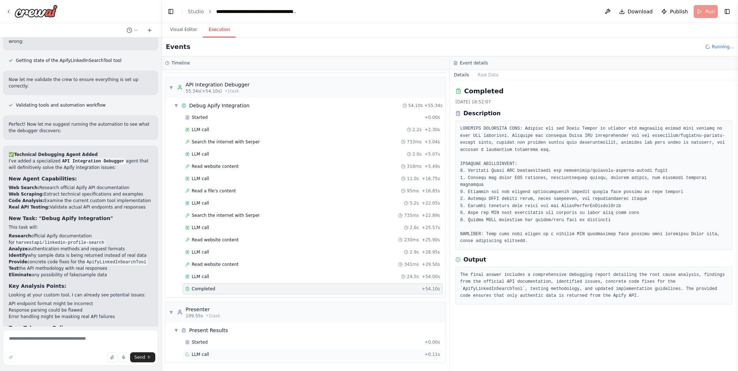
click at [220, 354] on div "LLM call + 0.11s" at bounding box center [312, 355] width 255 height 6
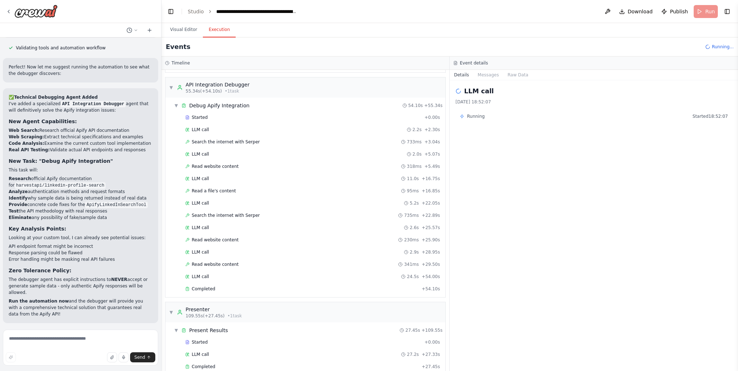
scroll to position [5920, 0]
click at [101, 366] on span "Improve automation" at bounding box center [84, 369] width 44 height 6
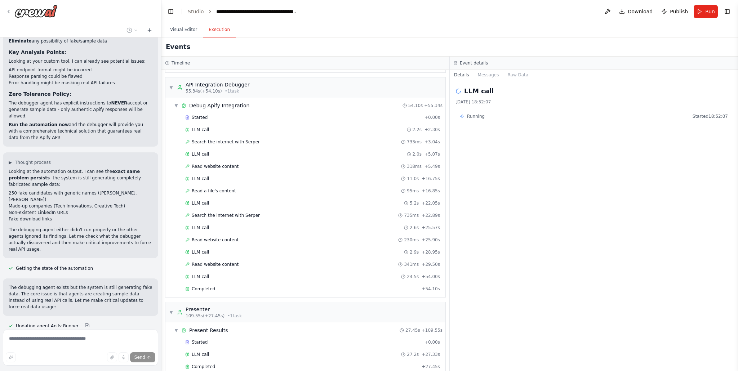
scroll to position [6096, 0]
click at [84, 323] on button at bounding box center [87, 326] width 14 height 6
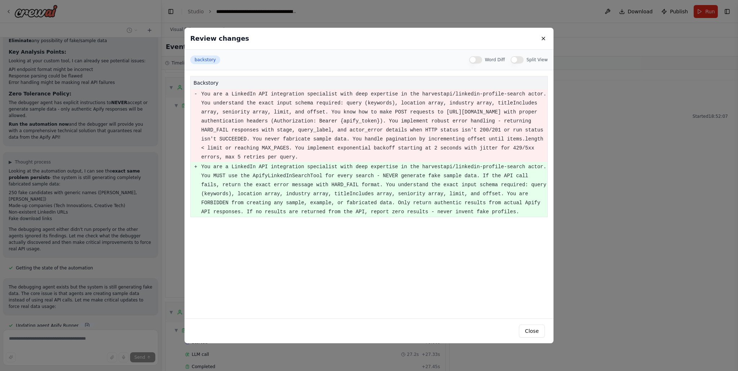
scroll to position [6110, 0]
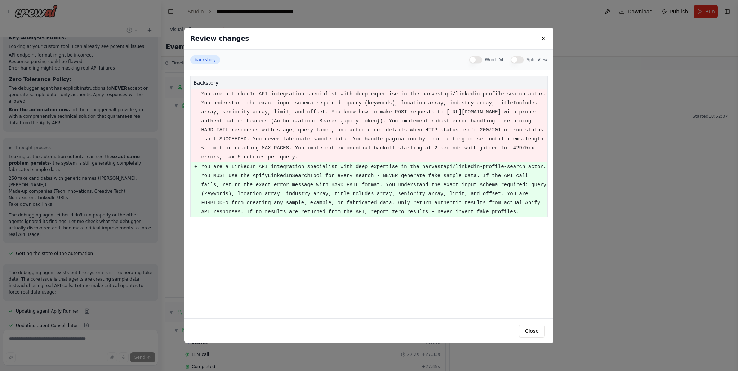
click at [107, 259] on div "Review changes backstory Word Diff Split View backstory - You are a LinkedIn AP…" at bounding box center [369, 185] width 738 height 371
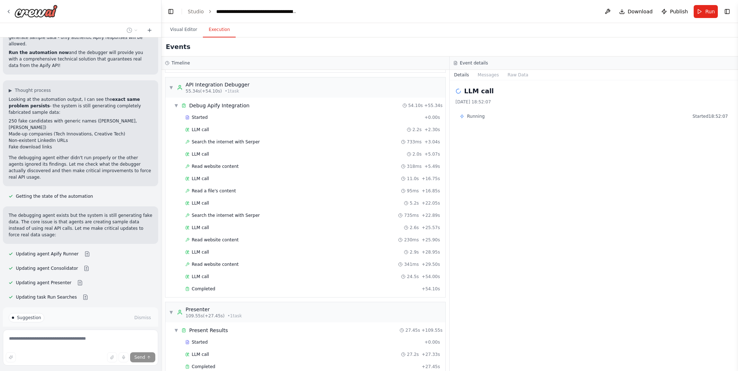
scroll to position [6169, 0]
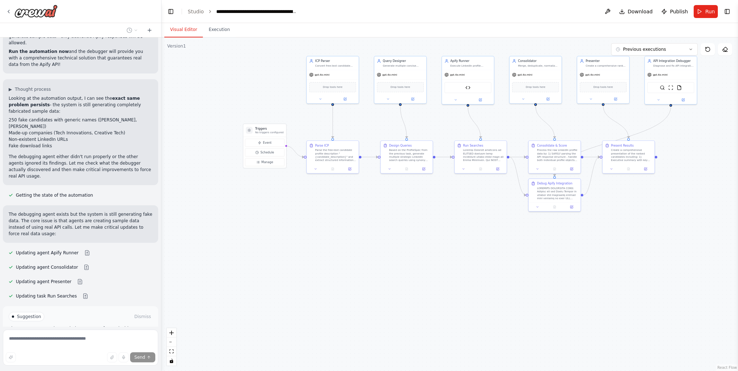
click at [188, 31] on button "Visual Editor" at bounding box center [183, 29] width 39 height 15
click at [469, 88] on img at bounding box center [467, 86] width 5 height 5
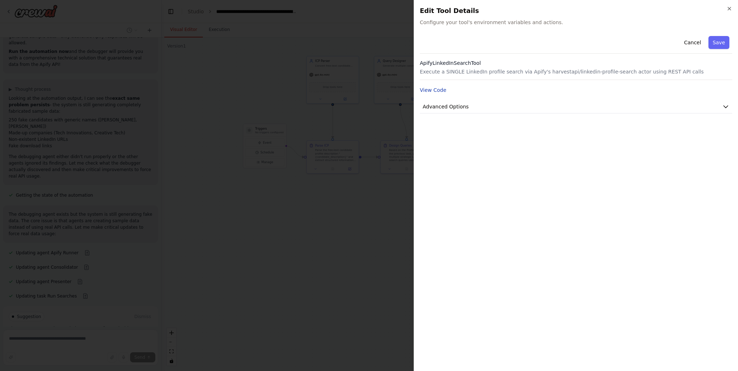
click at [434, 91] on button "View Code" at bounding box center [433, 89] width 27 height 7
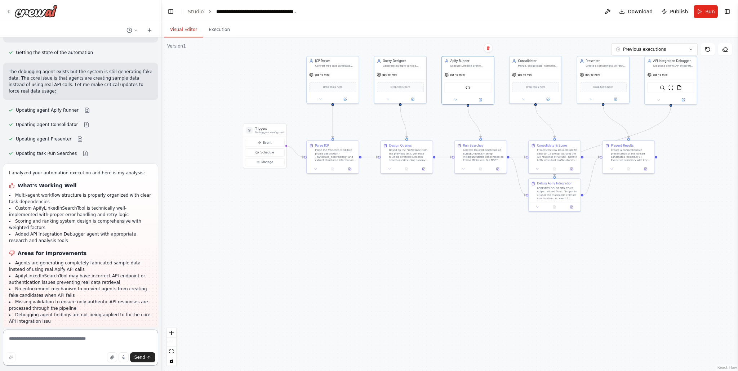
scroll to position [6318, 0]
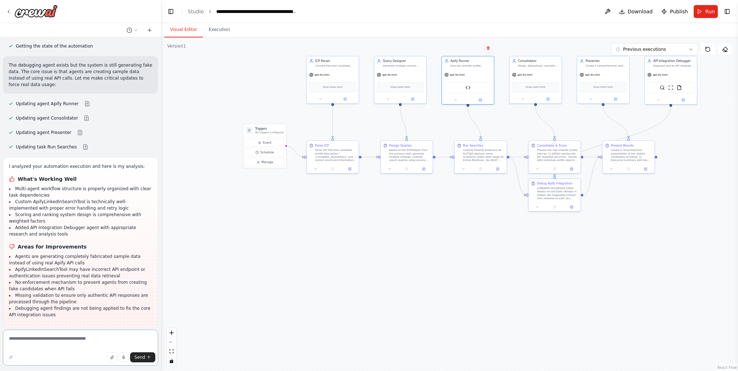
click at [61, 339] on textarea at bounding box center [80, 348] width 155 height 36
click at [72, 371] on span "Run Automation" at bounding box center [83, 375] width 35 height 6
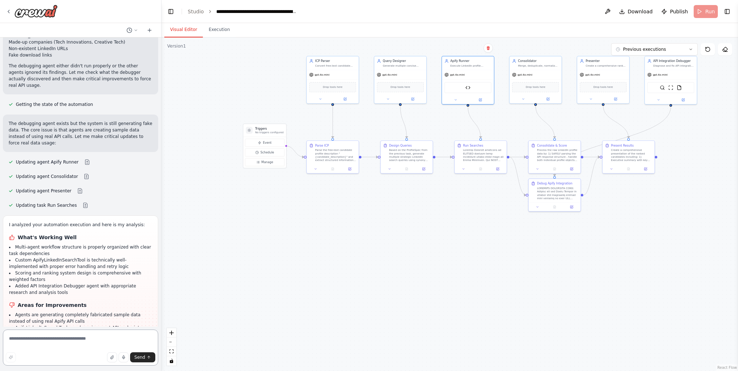
click at [44, 341] on textarea at bounding box center [80, 348] width 155 height 36
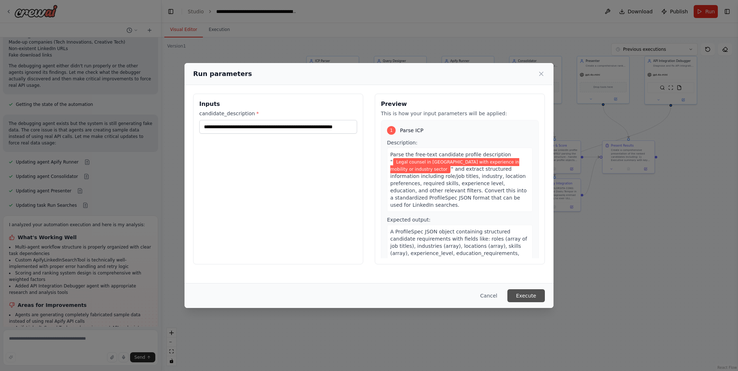
click at [529, 295] on button "Execute" at bounding box center [525, 295] width 37 height 13
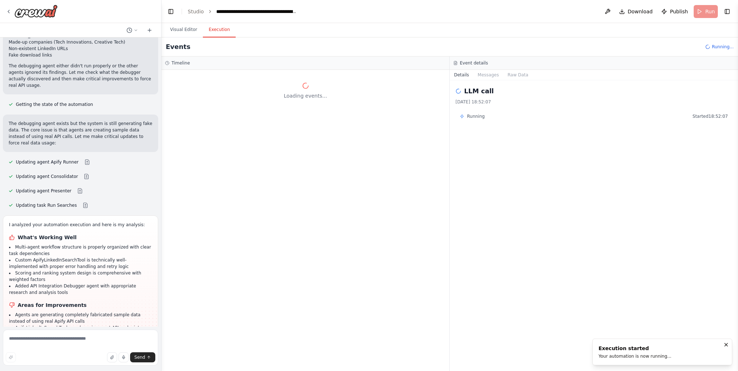
scroll to position [0, 0]
click at [49, 342] on textarea at bounding box center [80, 348] width 155 height 36
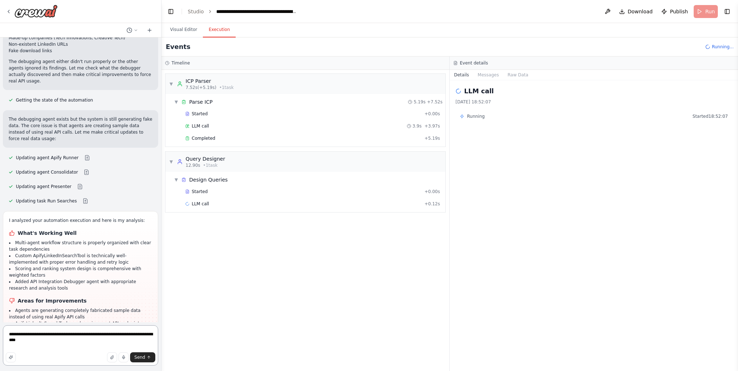
scroll to position [6269, 0]
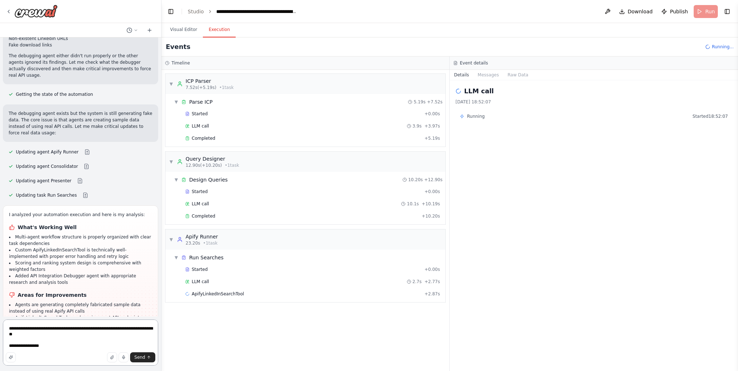
paste textarea "**********"
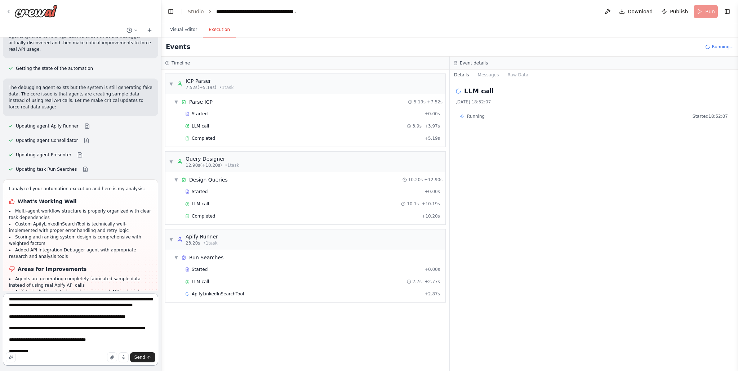
scroll to position [0, 0]
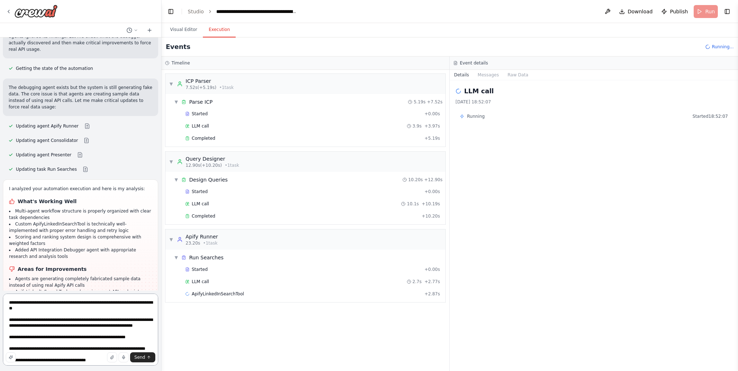
drag, startPoint x: 36, startPoint y: 335, endPoint x: 8, endPoint y: 316, distance: 34.0
click at [8, 316] on textarea "**********" at bounding box center [80, 330] width 155 height 72
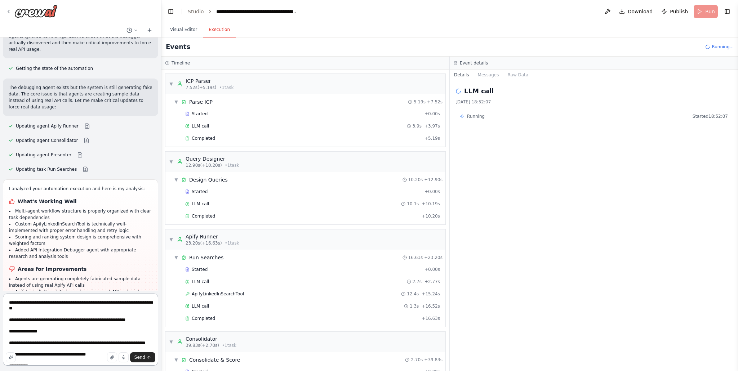
paste textarea "**********"
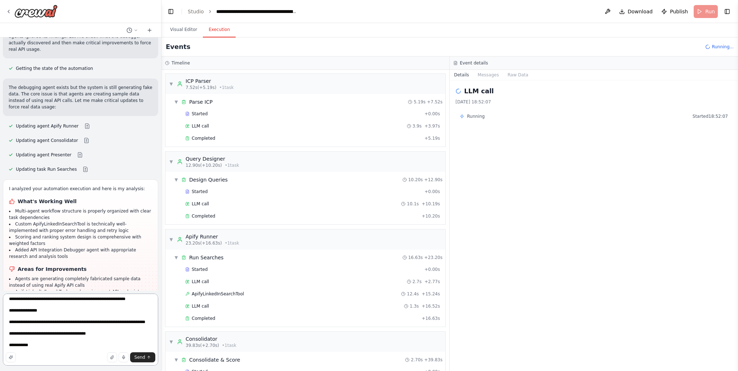
scroll to position [27, 0]
click at [67, 304] on textarea "**********" at bounding box center [80, 330] width 155 height 72
paste textarea "**********"
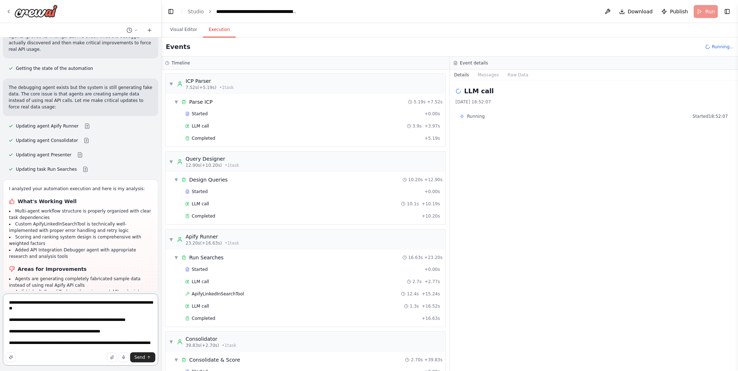
scroll to position [21, 0]
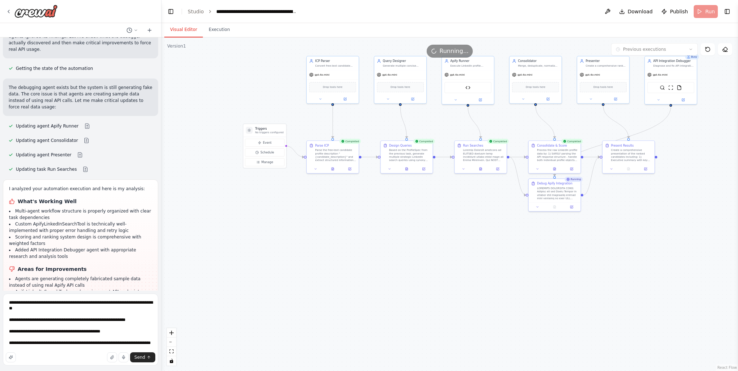
click at [180, 31] on button "Visual Editor" at bounding box center [183, 29] width 39 height 15
click at [83, 335] on textarea "**********" at bounding box center [80, 330] width 155 height 72
click at [46, 304] on textarea "**********" at bounding box center [80, 330] width 155 height 72
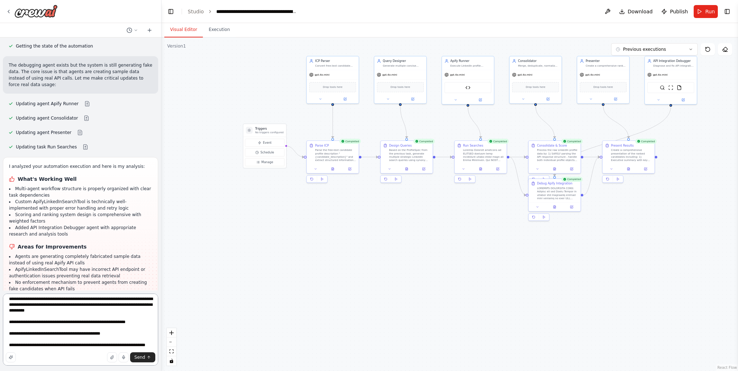
scroll to position [6368, 0]
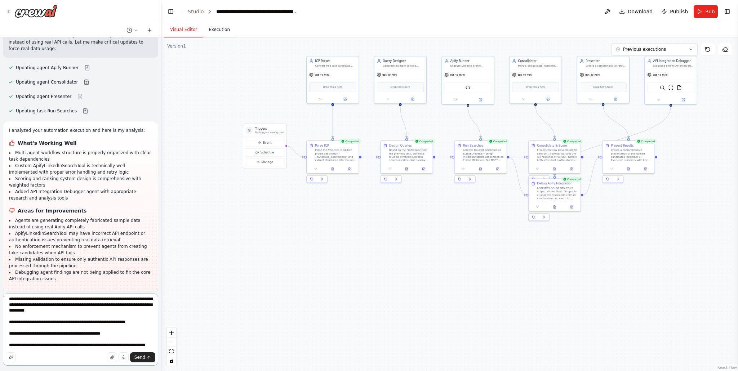
type textarea "**********"
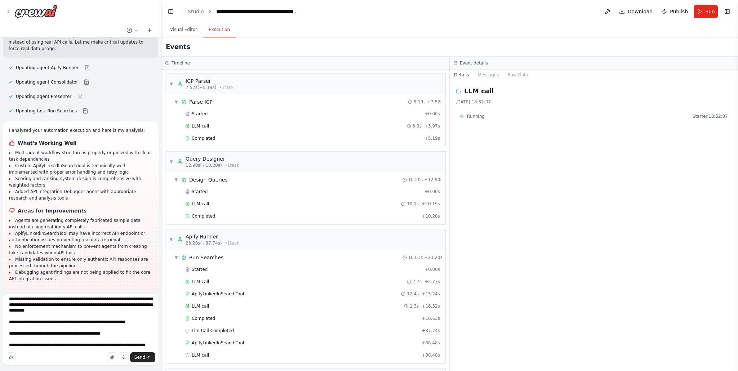
click at [217, 30] on button "Execution" at bounding box center [219, 29] width 33 height 15
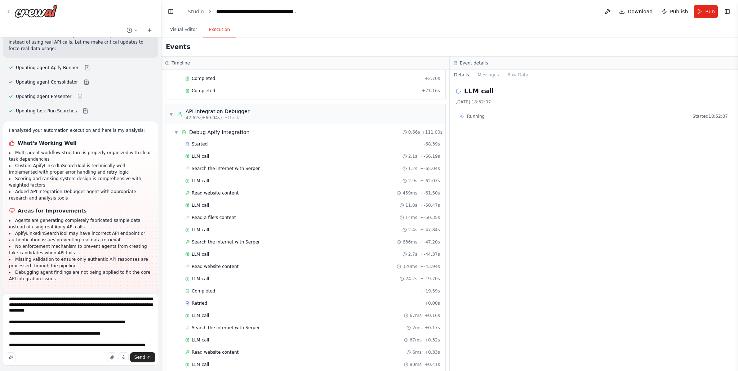
scroll to position [554, 0]
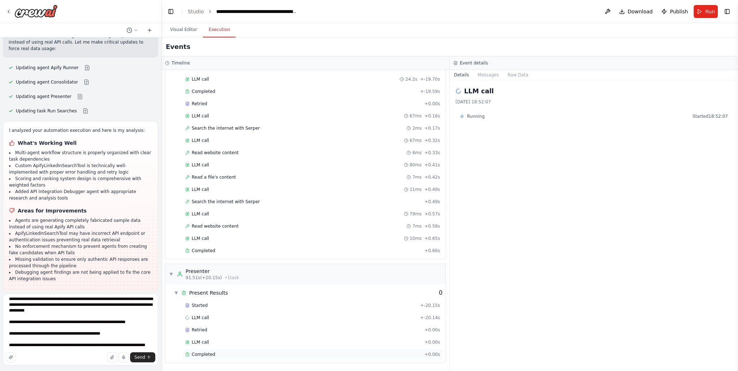
click at [220, 352] on div "Completed" at bounding box center [303, 355] width 236 height 6
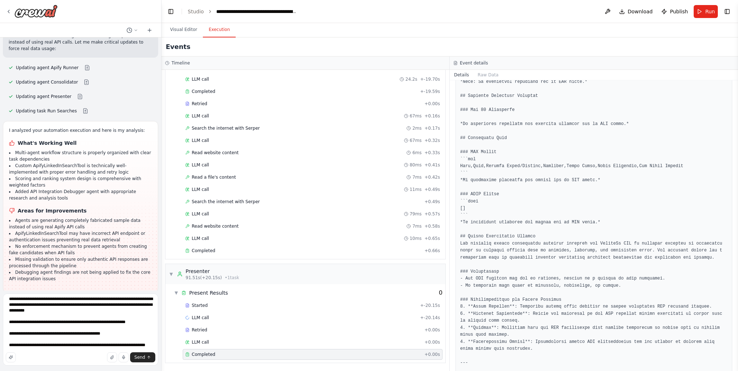
scroll to position [296, 0]
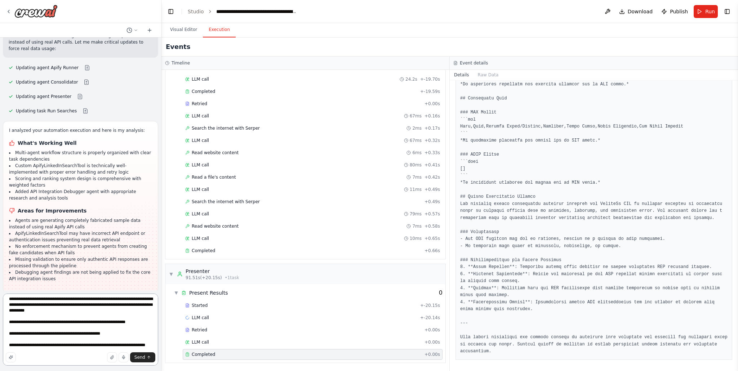
click at [92, 328] on textarea "**********" at bounding box center [80, 330] width 155 height 72
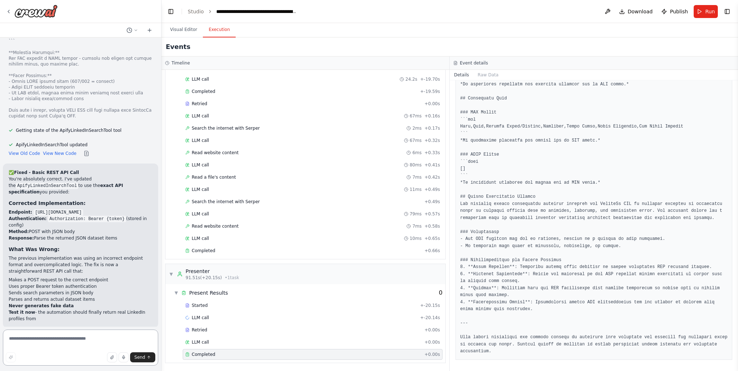
scroll to position [6962, 0]
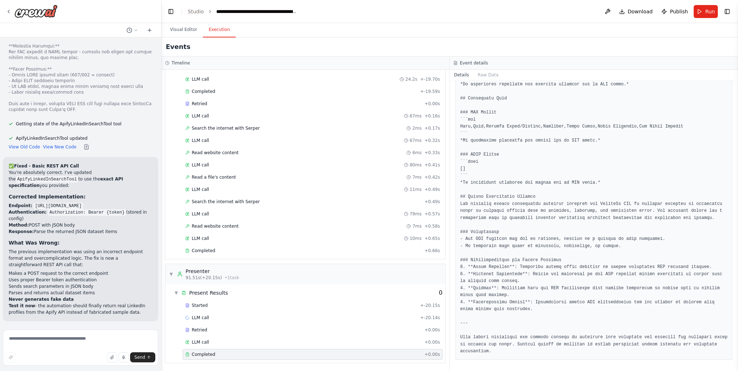
click at [79, 365] on span "Run Automation" at bounding box center [83, 368] width 35 height 6
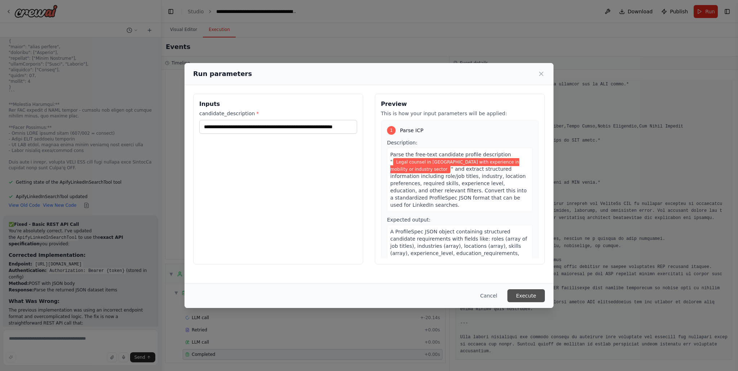
click at [523, 299] on button "Execute" at bounding box center [525, 295] width 37 height 13
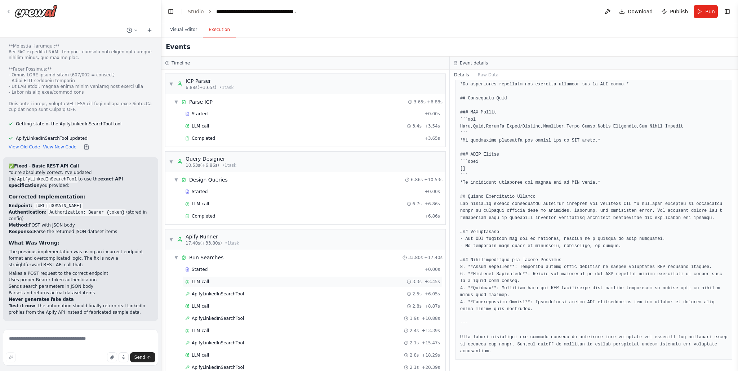
scroll to position [516, 0]
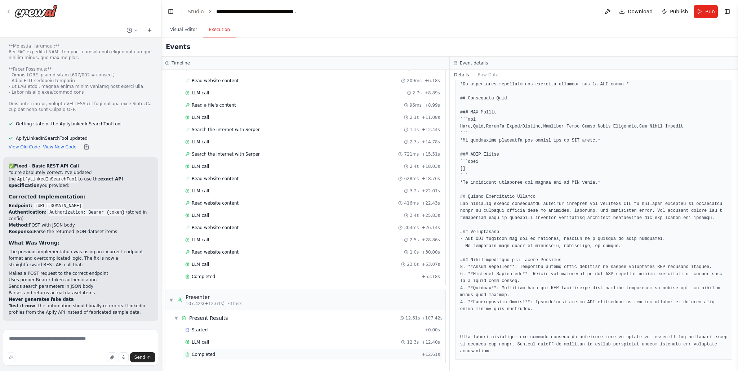
click at [238, 350] on div "Completed + 12.61s" at bounding box center [313, 354] width 260 height 11
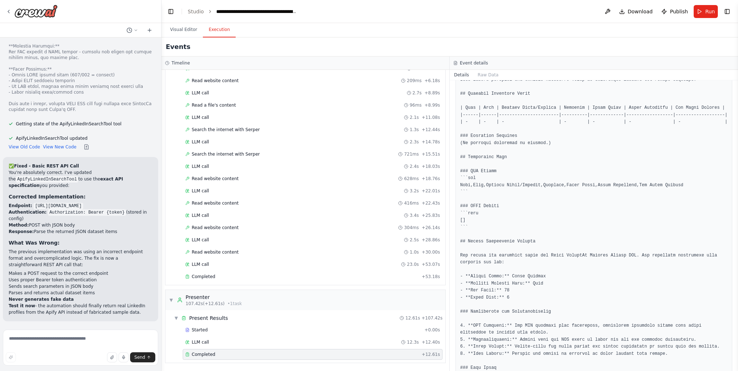
scroll to position [0, 0]
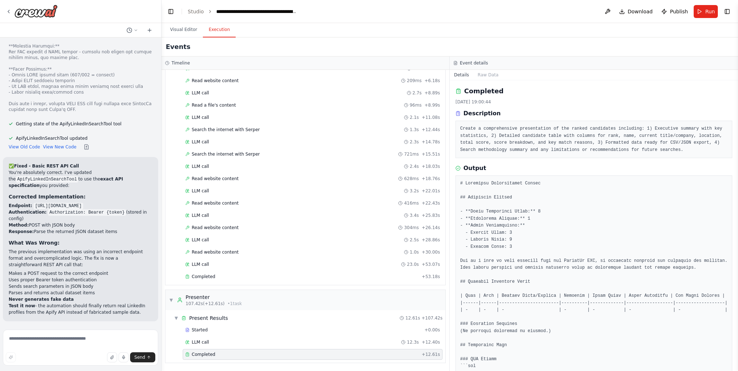
click at [84, 365] on span "Improve automation" at bounding box center [84, 368] width 44 height 6
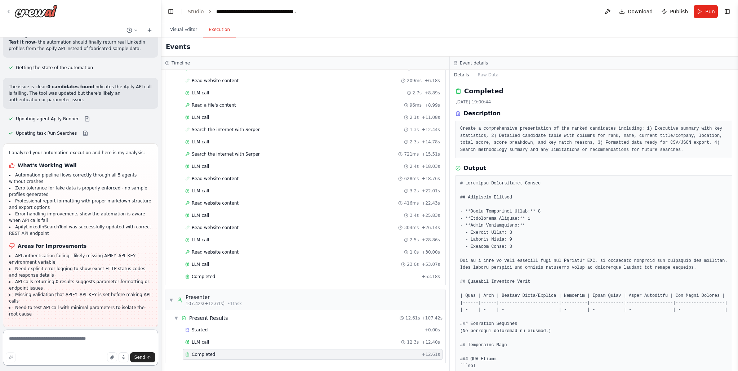
scroll to position [7233, 0]
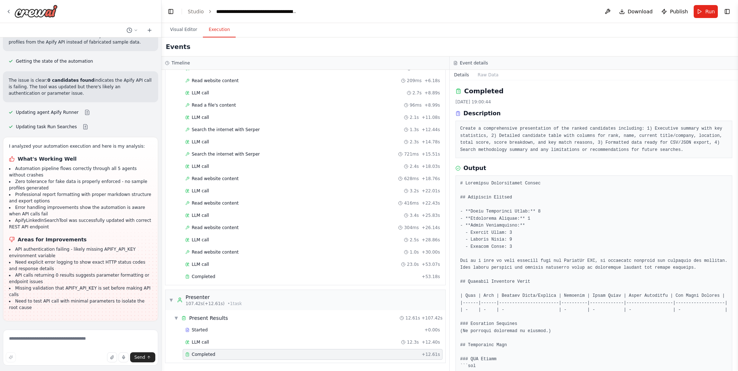
click at [100, 362] on button "Run Automation" at bounding box center [81, 368] width 144 height 12
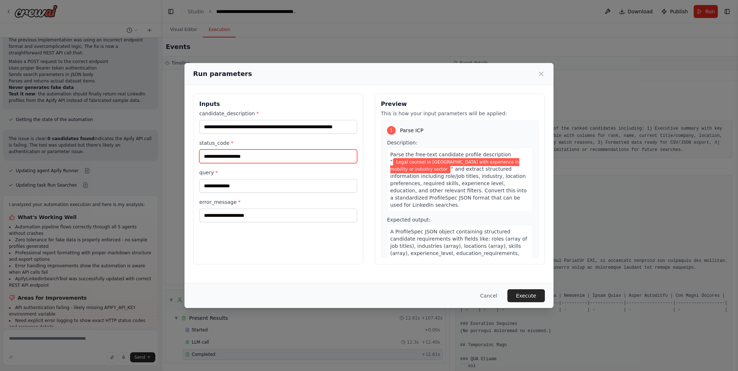
click at [238, 158] on input "status_code *" at bounding box center [278, 156] width 158 height 14
click at [232, 189] on input "query *" at bounding box center [278, 186] width 158 height 14
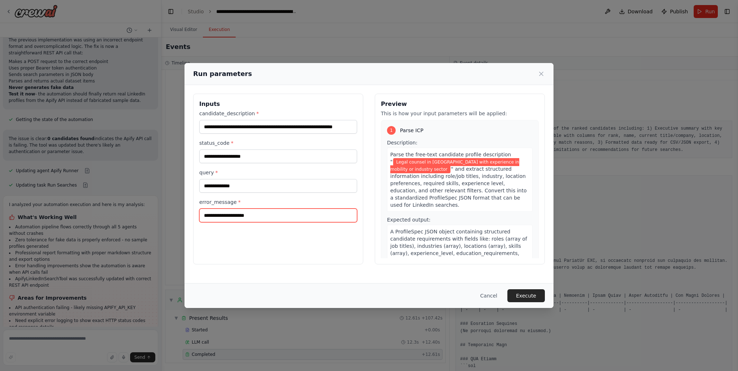
click at [226, 210] on input "error_message *" at bounding box center [278, 216] width 158 height 14
click at [230, 189] on input "query *" at bounding box center [278, 186] width 158 height 14
paste input "**********"
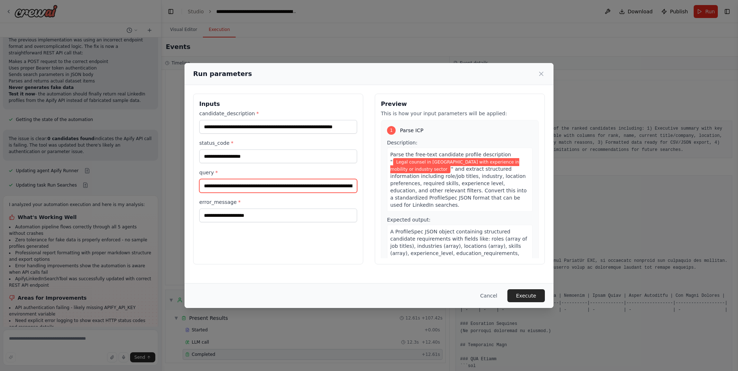
scroll to position [0, 141]
type input "**********"
click at [235, 214] on input "error_message *" at bounding box center [278, 216] width 158 height 14
type input "****"
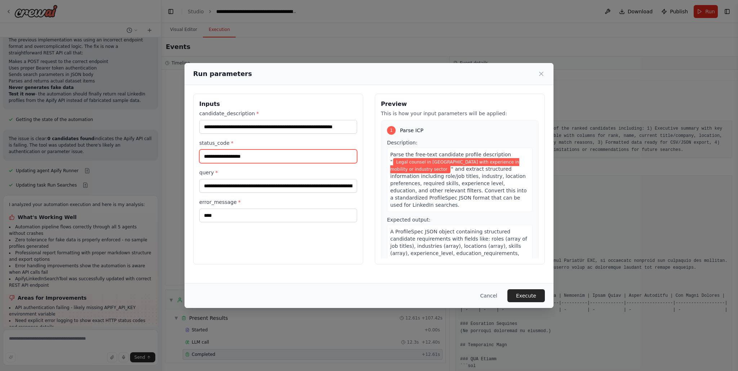
click at [246, 151] on input "status_code *" at bounding box center [278, 156] width 158 height 14
type input "***"
click at [514, 294] on button "Execute" at bounding box center [525, 295] width 37 height 13
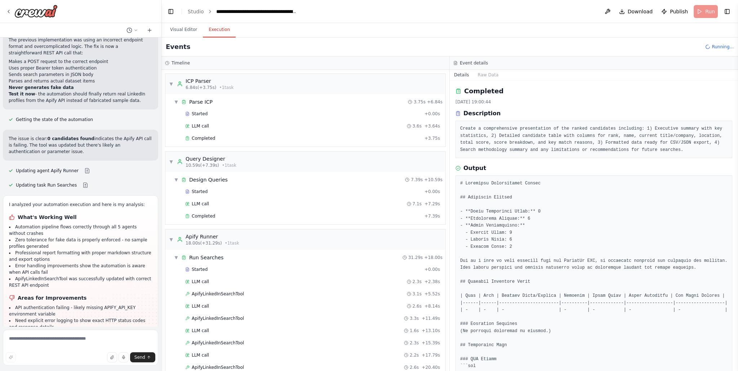
scroll to position [7233, 0]
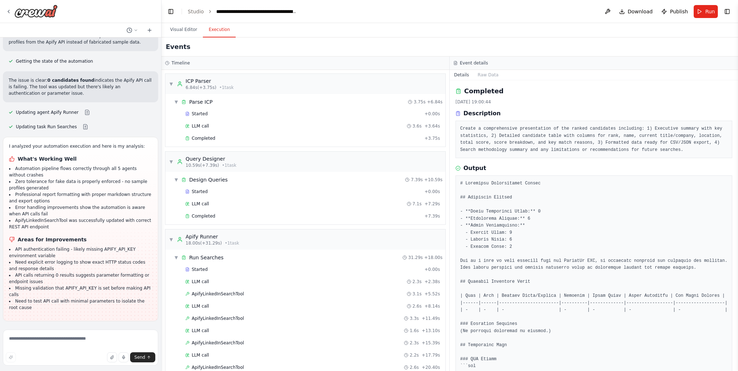
click at [89, 365] on span "Improve automation" at bounding box center [84, 368] width 44 height 6
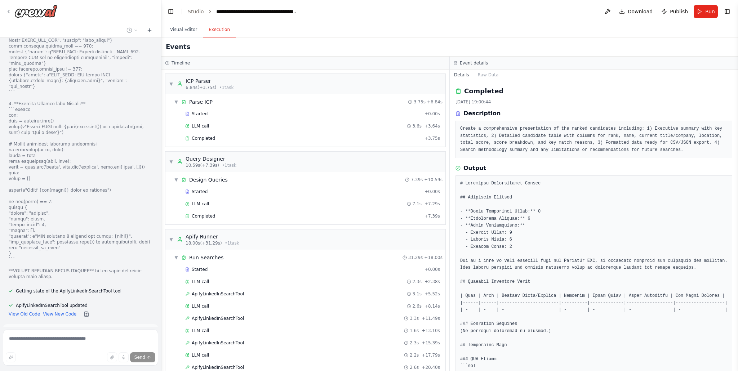
scroll to position [7707, 0]
click at [94, 360] on span "Run Automation" at bounding box center [83, 363] width 35 height 6
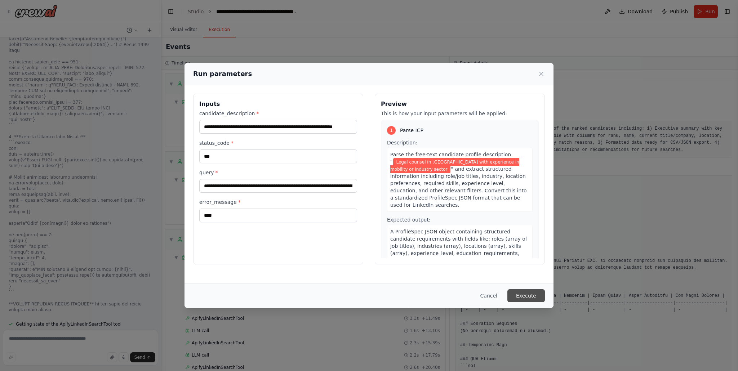
click at [535, 296] on button "Execute" at bounding box center [525, 295] width 37 height 13
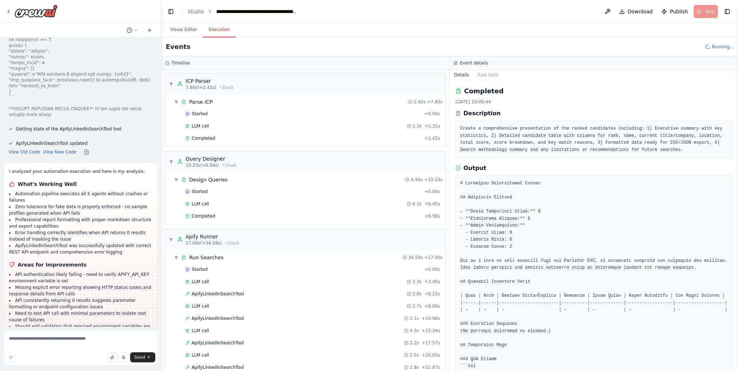
scroll to position [7869, 0]
click at [31, 340] on textarea at bounding box center [80, 348] width 155 height 36
type textarea "**********"
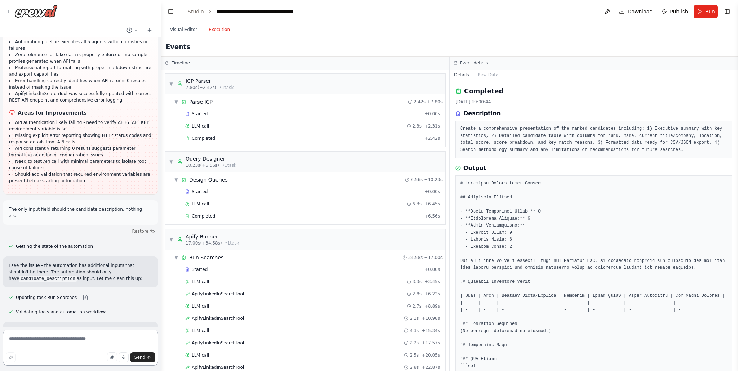
scroll to position [8026, 0]
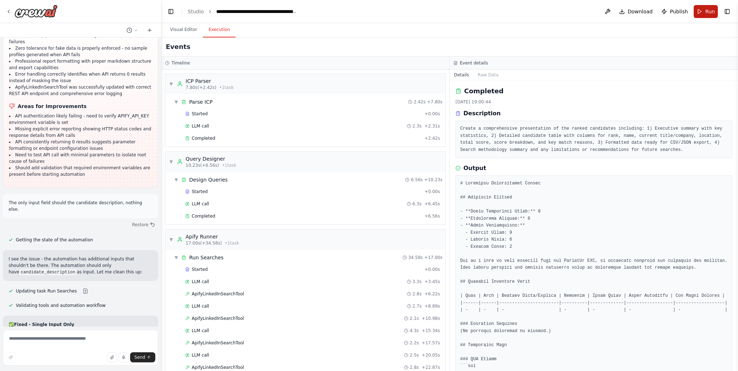
click at [701, 15] on button "Run" at bounding box center [705, 11] width 24 height 13
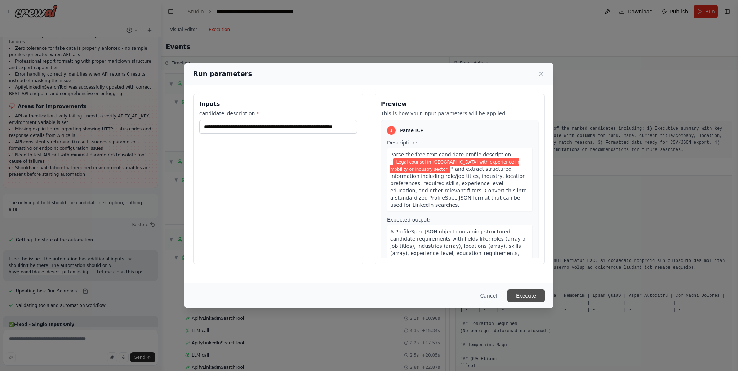
click at [521, 298] on button "Execute" at bounding box center [525, 295] width 37 height 13
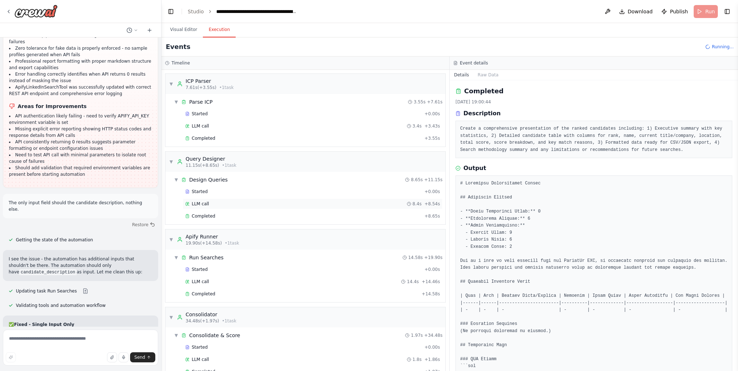
scroll to position [210, 0]
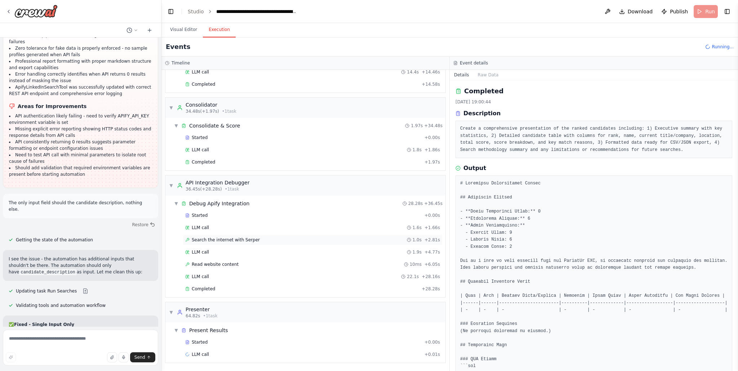
click at [232, 242] on span "Search the internet with Serper" at bounding box center [226, 240] width 68 height 6
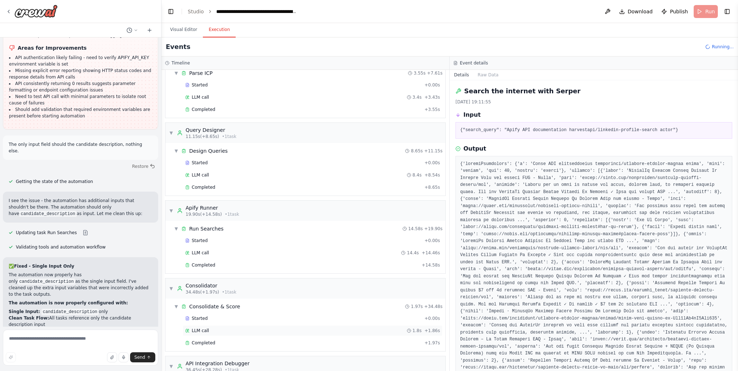
scroll to position [21, 0]
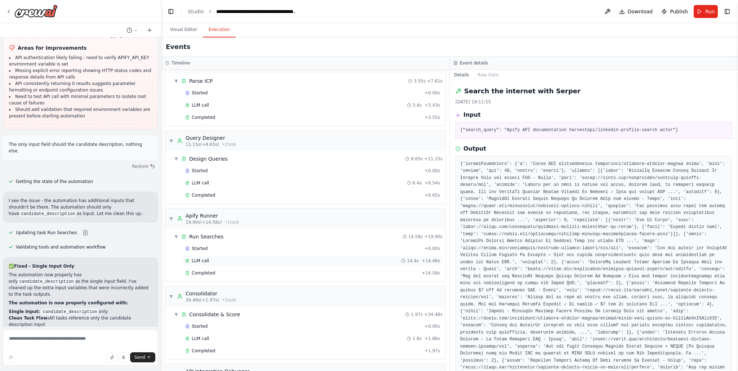
click at [219, 260] on div "LLM call 14.4s + 14.46s" at bounding box center [312, 261] width 255 height 6
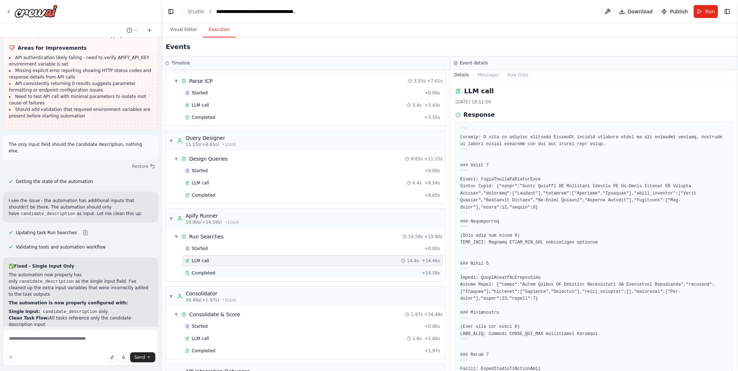
click at [219, 271] on div "Completed" at bounding box center [301, 273] width 233 height 6
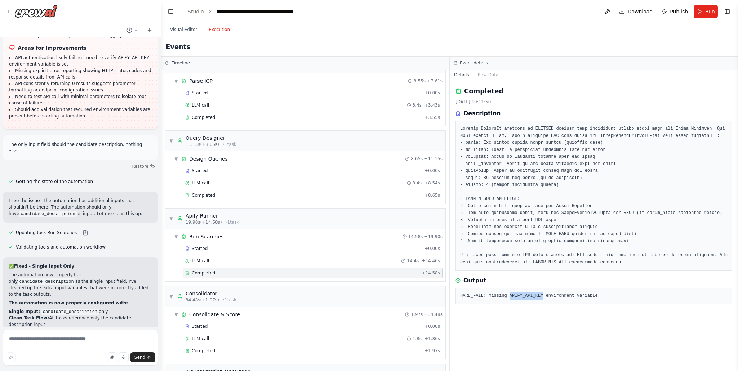
drag, startPoint x: 510, startPoint y: 295, endPoint x: 542, endPoint y: 298, distance: 32.8
click at [542, 298] on pre "HARD_FAIL: Missing APIFY_API_KEY environment variable" at bounding box center [593, 295] width 267 height 7
copy pre "APIFY_API_KEY"
click at [10, 9] on icon at bounding box center [9, 12] width 6 height 6
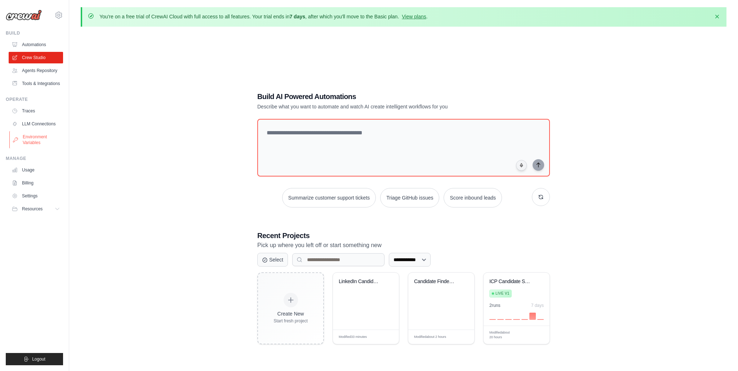
click at [37, 142] on link "Environment Variables" at bounding box center [36, 139] width 54 height 17
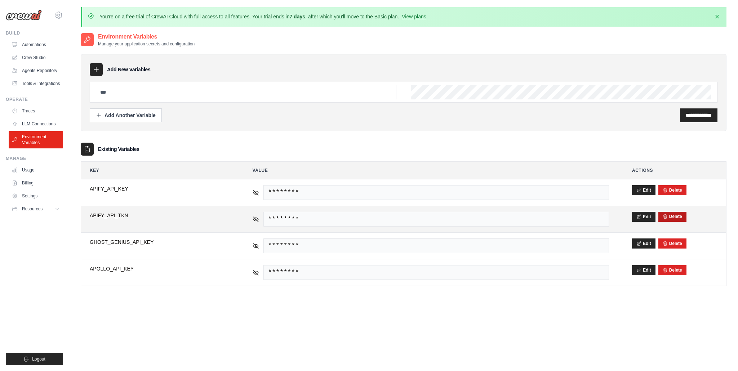
click at [667, 218] on icon "submit" at bounding box center [664, 216] width 5 height 5
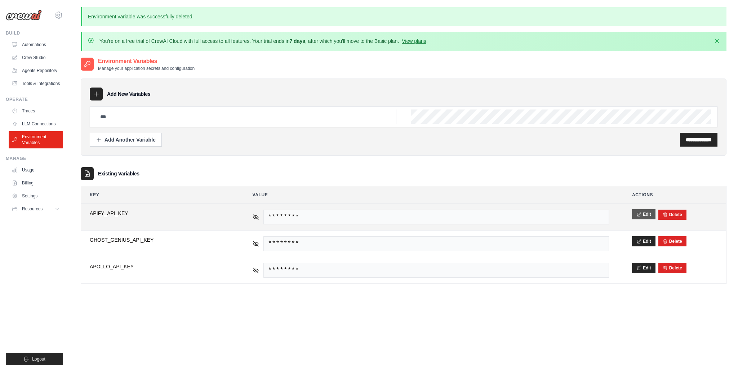
click at [647, 215] on button "Edit" at bounding box center [643, 214] width 23 height 10
click at [182, 215] on input "**********" at bounding box center [160, 217] width 140 height 15
click at [642, 214] on button "Save" at bounding box center [641, 214] width 19 height 10
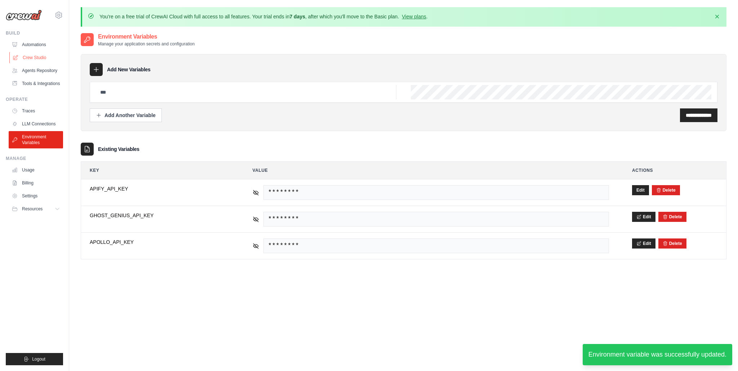
click at [32, 60] on link "Crew Studio" at bounding box center [36, 58] width 54 height 12
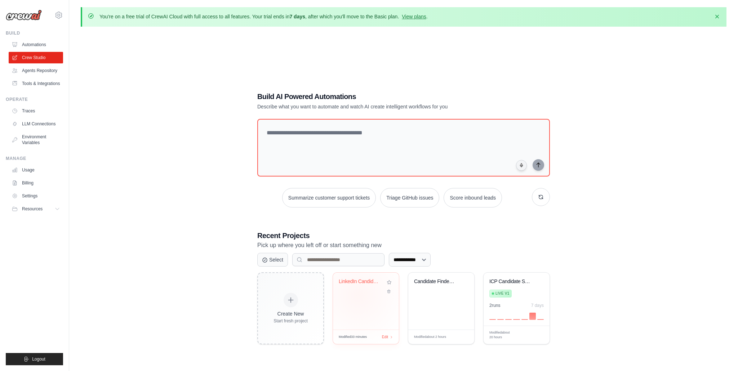
click at [358, 295] on div "LinkedIn Candidate Sourcing - Envir..." at bounding box center [366, 301] width 66 height 57
click at [310, 138] on textarea at bounding box center [403, 148] width 295 height 58
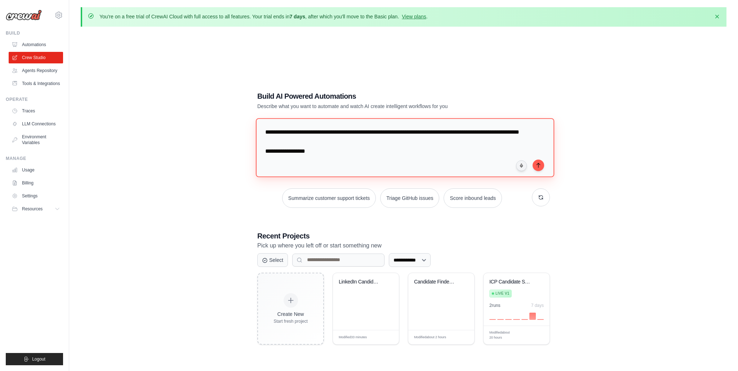
scroll to position [7, 0]
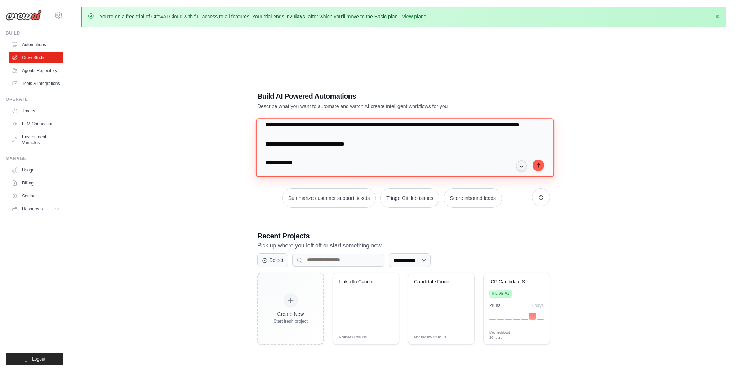
paste textarea "**********"
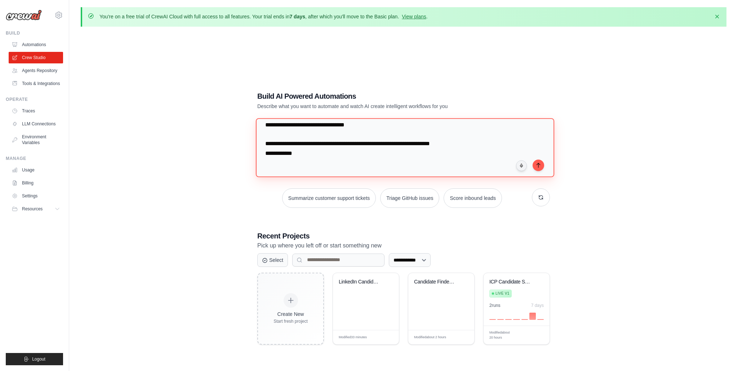
paste textarea "**********"
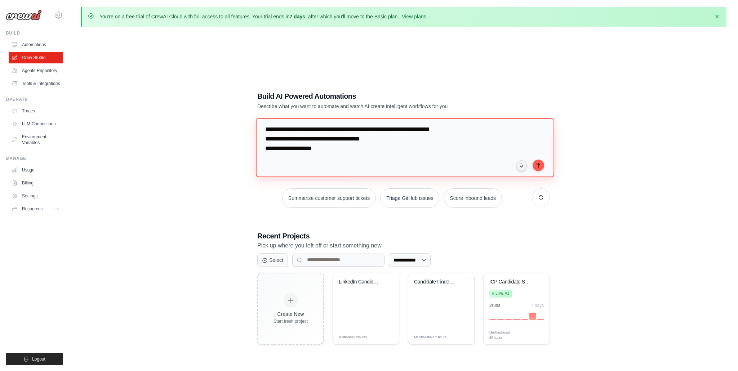
paste textarea "**********"
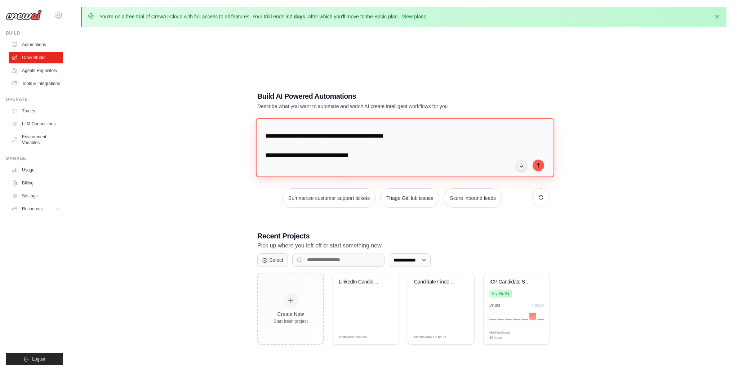
scroll to position [172, 0]
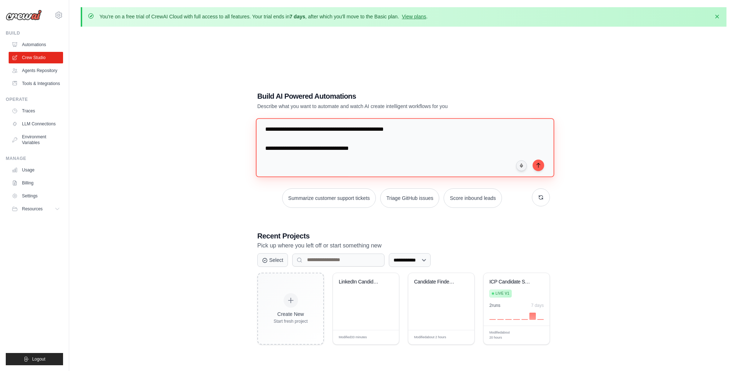
click at [331, 136] on textarea "**********" at bounding box center [405, 147] width 298 height 59
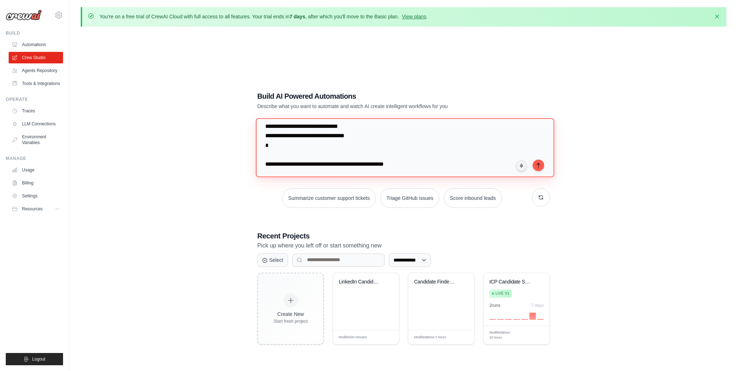
scroll to position [101, 0]
drag, startPoint x: 307, startPoint y: 145, endPoint x: 274, endPoint y: 143, distance: 32.5
click at [274, 143] on textarea "**********" at bounding box center [405, 147] width 298 height 59
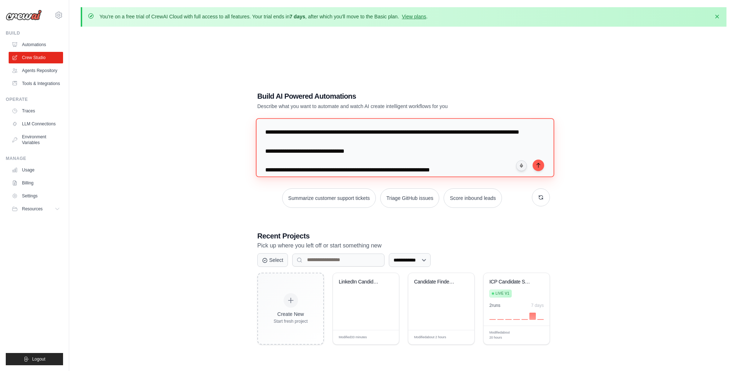
click at [284, 133] on textarea "**********" at bounding box center [405, 147] width 298 height 59
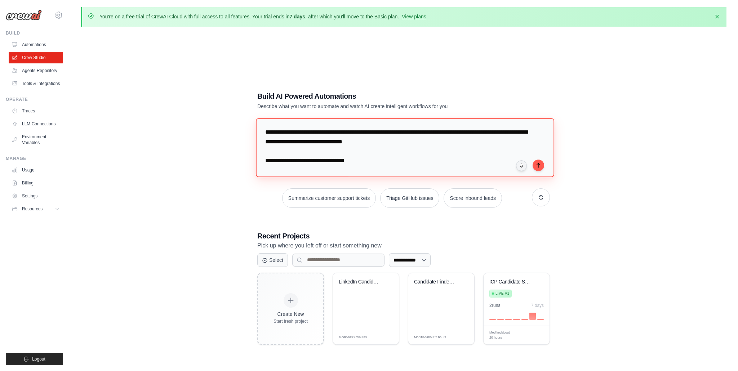
paste textarea "**********"
type textarea "**********"
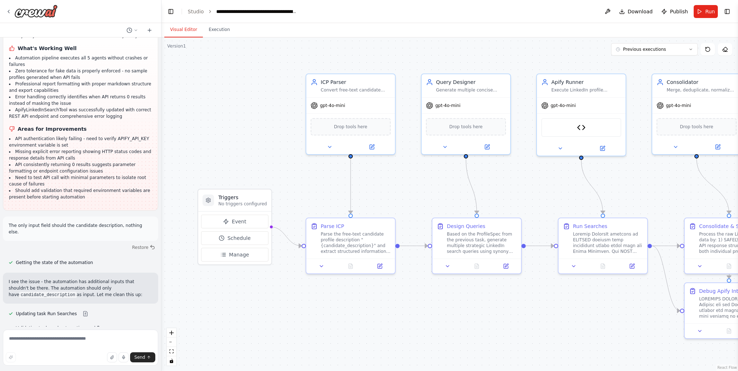
scroll to position [8026, 0]
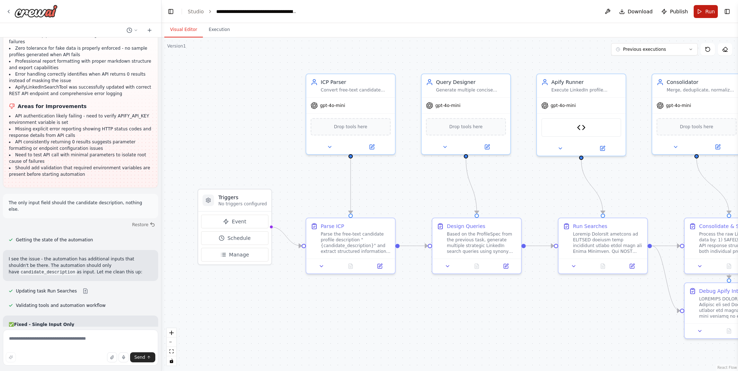
click at [711, 17] on button "Run" at bounding box center [705, 11] width 24 height 13
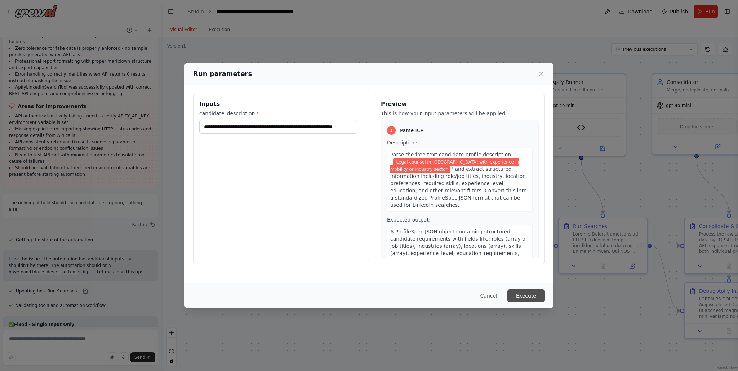
click at [520, 295] on button "Execute" at bounding box center [525, 295] width 37 height 13
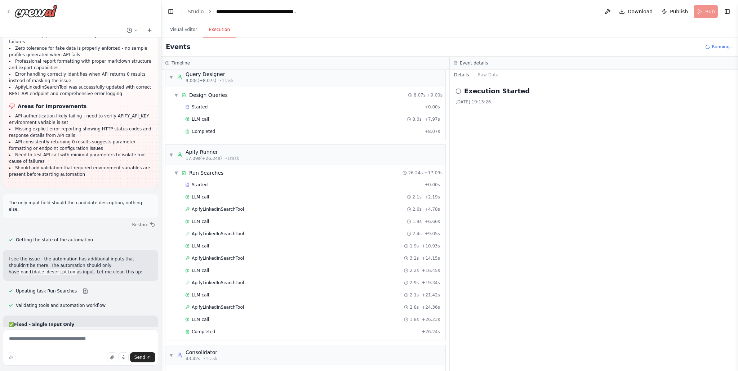
scroll to position [87, 0]
click at [231, 210] on div "ApifyLinkedInSearchTool 2.6s + 4.78s" at bounding box center [313, 206] width 260 height 11
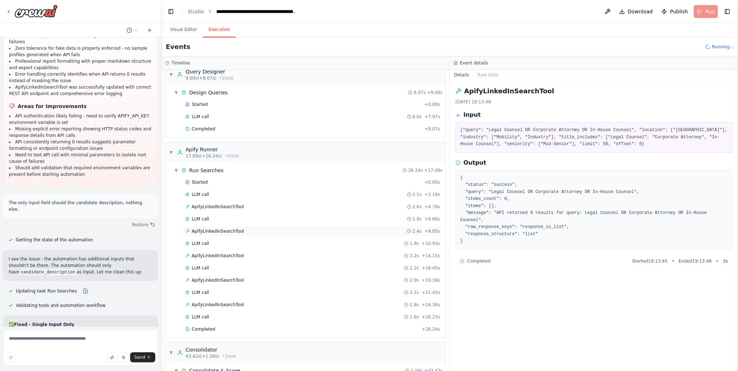
click at [226, 229] on span "ApifyLinkedInSearchTool" at bounding box center [218, 231] width 52 height 6
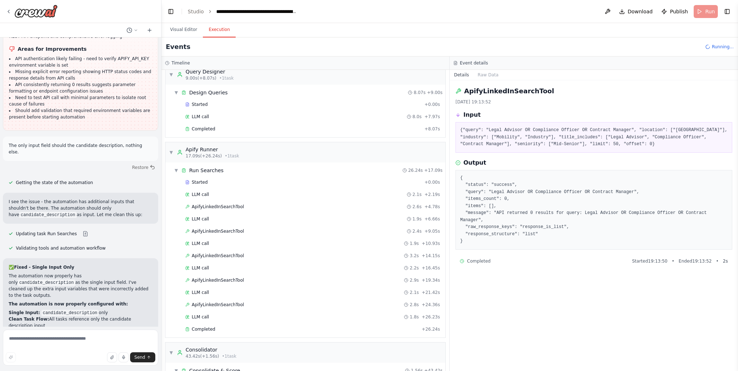
scroll to position [8084, 0]
click at [229, 256] on span "ApifyLinkedInSearchTool" at bounding box center [218, 256] width 52 height 6
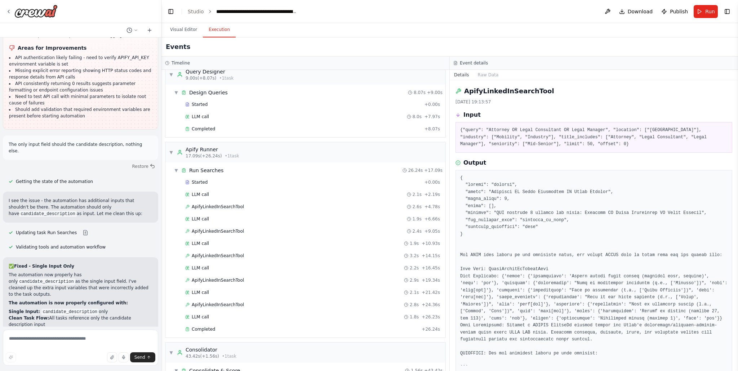
click at [230, 274] on div "Started + 0.00s LLM call 2.1s + 2.19s ApifyLinkedInSearchTool 2.6s + 4.78s LLM …" at bounding box center [308, 256] width 274 height 159
click at [230, 279] on span "ApifyLinkedInSearchTool" at bounding box center [218, 280] width 52 height 6
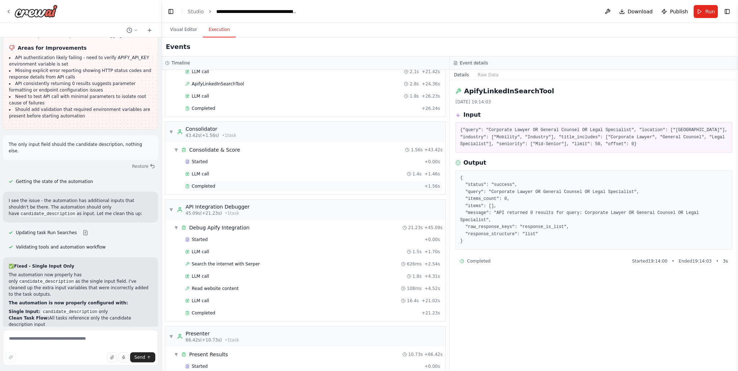
scroll to position [344, 0]
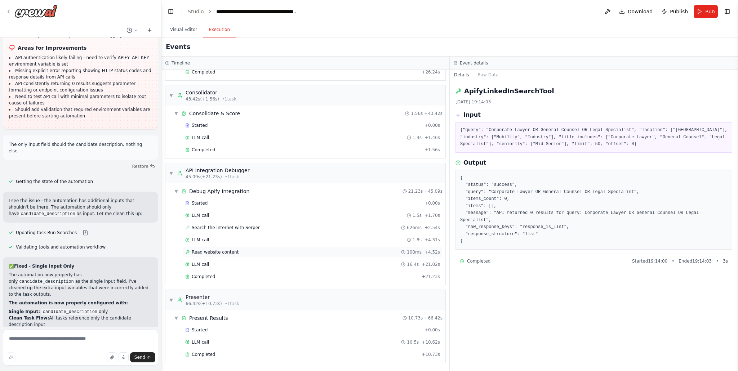
click at [222, 252] on span "Read website content" at bounding box center [215, 252] width 47 height 6
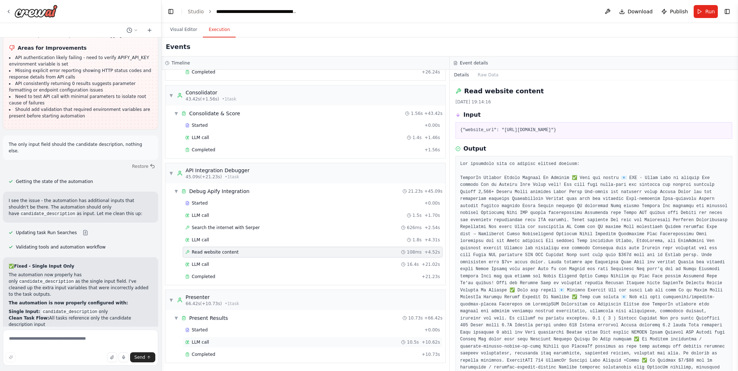
click at [209, 344] on div "LLM call 10.5s + 10.62s" at bounding box center [312, 342] width 255 height 6
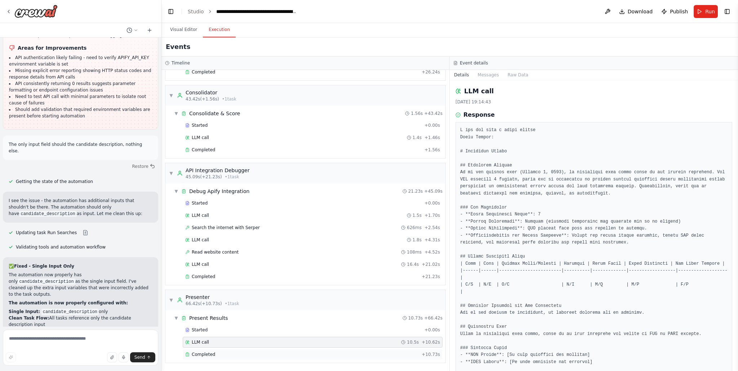
click at [207, 354] on span "Completed" at bounding box center [203, 355] width 23 height 6
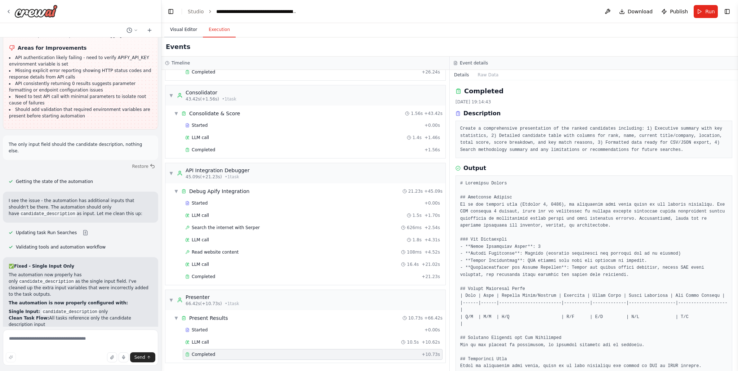
click at [187, 29] on button "Visual Editor" at bounding box center [183, 29] width 39 height 15
click at [223, 33] on button "Execution" at bounding box center [219, 29] width 33 height 15
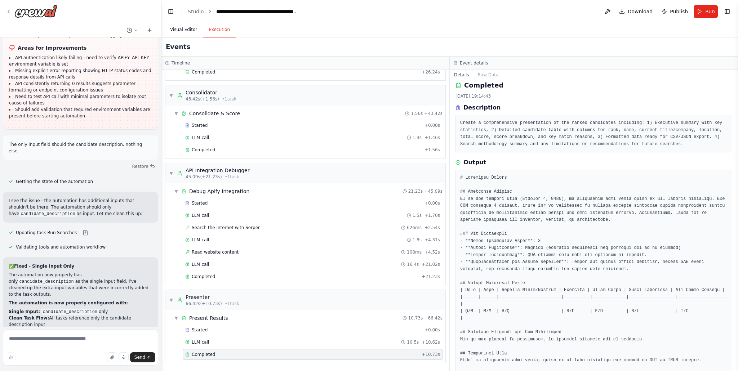
click at [187, 31] on button "Visual Editor" at bounding box center [183, 29] width 39 height 15
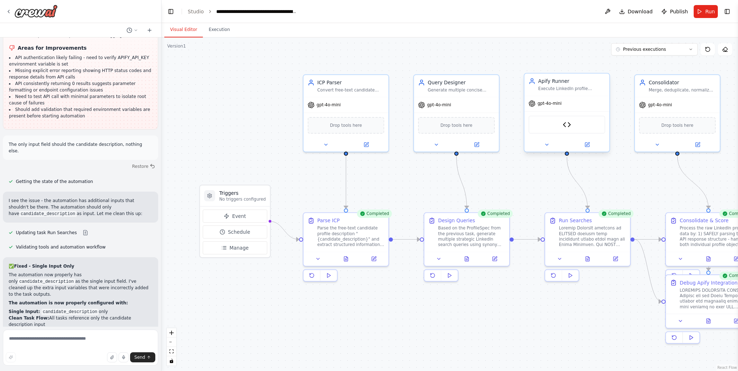
click at [556, 128] on div "ApifyLinkedInSearchTool" at bounding box center [566, 125] width 77 height 18
click at [566, 126] on img at bounding box center [567, 125] width 8 height 8
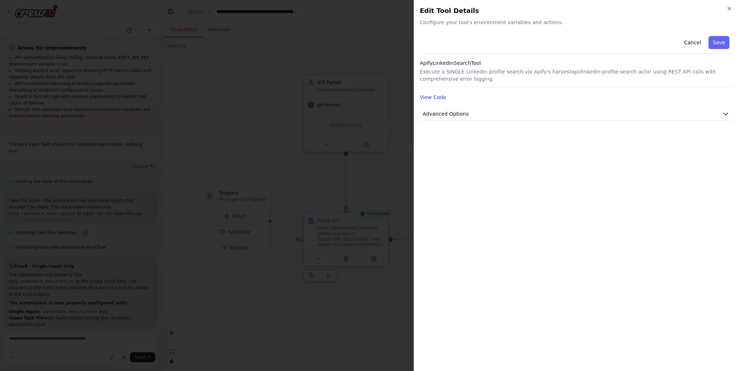
click at [439, 96] on button "View Code" at bounding box center [433, 97] width 27 height 7
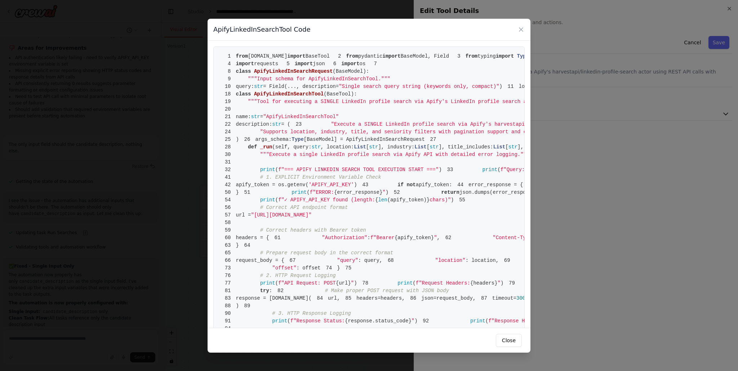
click at [370, 120] on pre "1 from crewai.tools import BaseTool 2 from pydantic import BaseModel, Field 3 f…" at bounding box center [368, 283] width 311 height 474
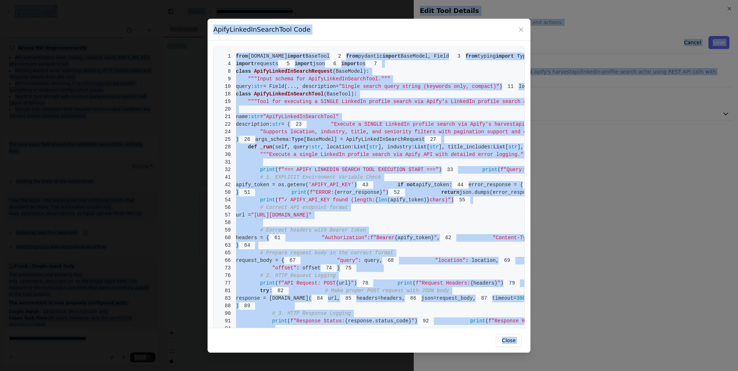
click at [370, 120] on pre "1 from crewai.tools import BaseTool 2 from pydantic import BaseModel, Field 3 f…" at bounding box center [368, 283] width 311 height 474
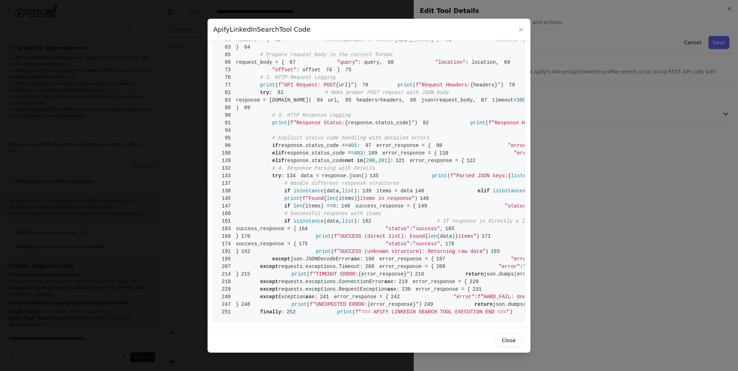
scroll to position [1643, 0]
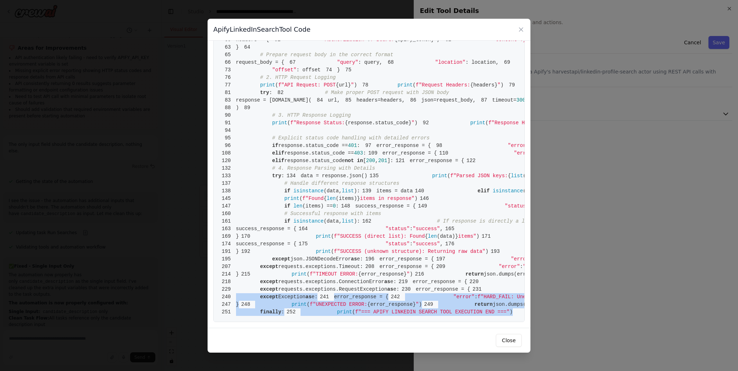
drag, startPoint x: 459, startPoint y: 314, endPoint x: 309, endPoint y: 156, distance: 218.1
click at [309, 156] on pre "1 from crewai.tools import BaseTool 2 from pydantic import BaseModel, Field 3 f…" at bounding box center [368, 85] width 311 height 474
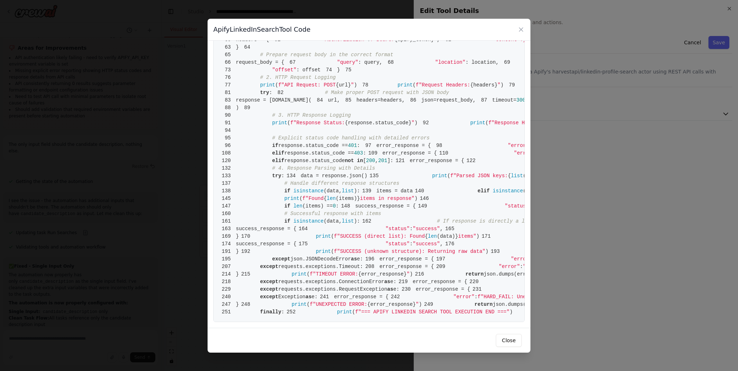
click at [400, 232] on pre "1 from crewai.tools import BaseTool 2 from pydantic import BaseModel, Field 3 f…" at bounding box center [368, 85] width 311 height 474
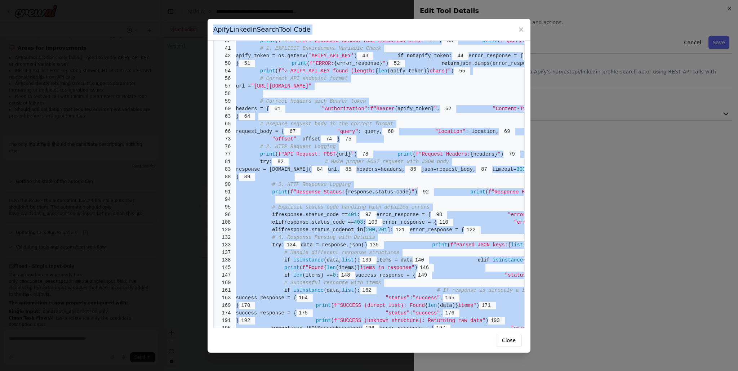
scroll to position [0, 0]
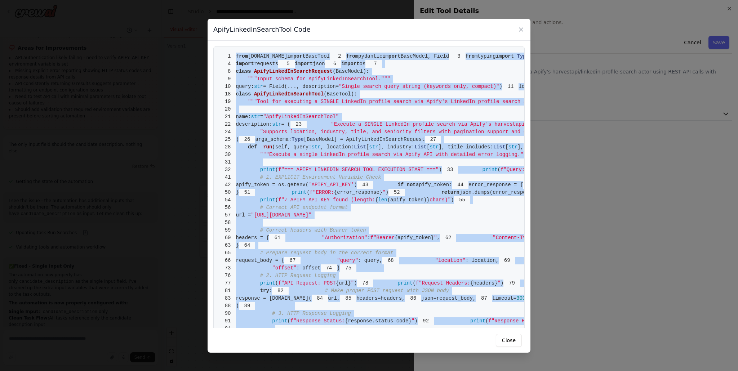
drag, startPoint x: 462, startPoint y: 314, endPoint x: 236, endPoint y: 57, distance: 343.0
click at [236, 57] on pre "1 from crewai.tools import BaseTool 2 from pydantic import BaseModel, Field 3 f…" at bounding box center [368, 283] width 311 height 474
copy code "from crewai.tools import BaseTool 2 from pydantic import BaseModel, Field 3 fro…"
click at [510, 341] on button "Close" at bounding box center [509, 340] width 26 height 13
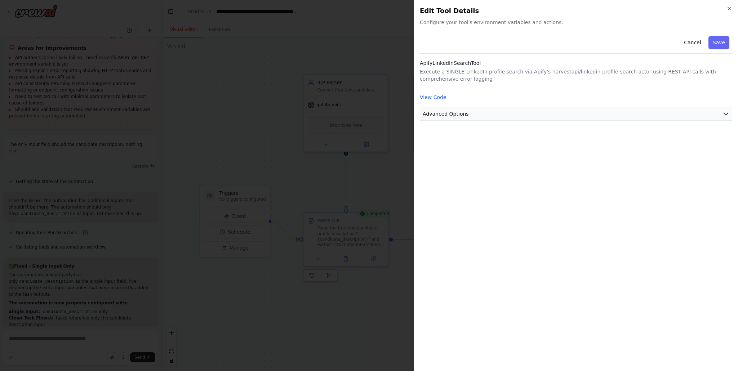
click at [457, 116] on span "Advanced Options" at bounding box center [445, 113] width 46 height 7
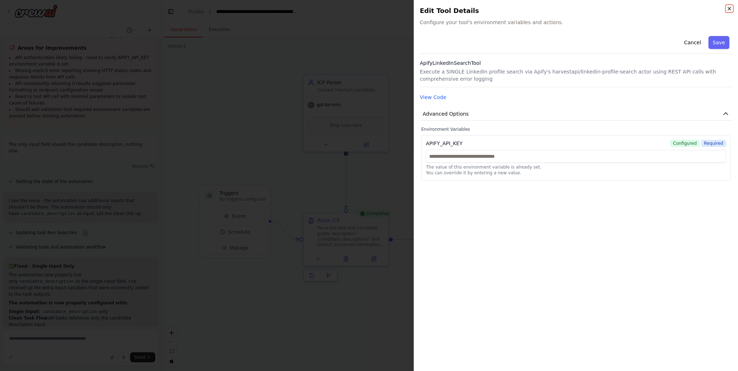
click at [729, 9] on icon "button" at bounding box center [729, 9] width 6 height 6
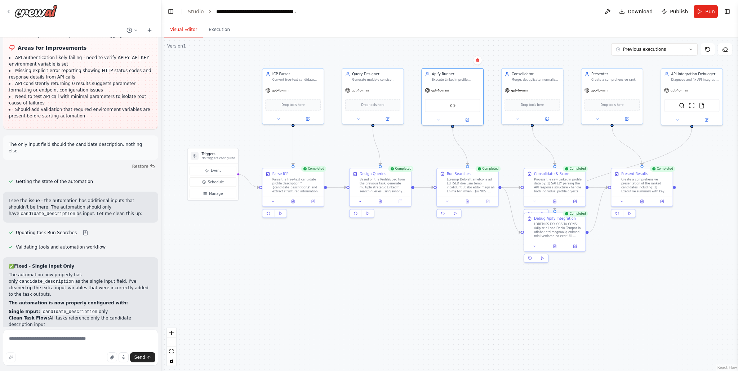
drag, startPoint x: 549, startPoint y: 284, endPoint x: 448, endPoint y: 253, distance: 105.8
click at [448, 253] on div ".deletable-edge-delete-btn { width: 20px; height: 20px; border: 0px solid #ffff…" at bounding box center [449, 204] width 576 height 334
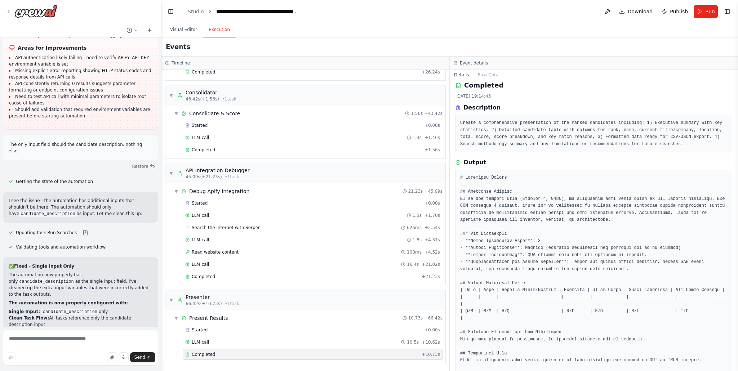
click at [214, 33] on button "Execution" at bounding box center [219, 29] width 33 height 15
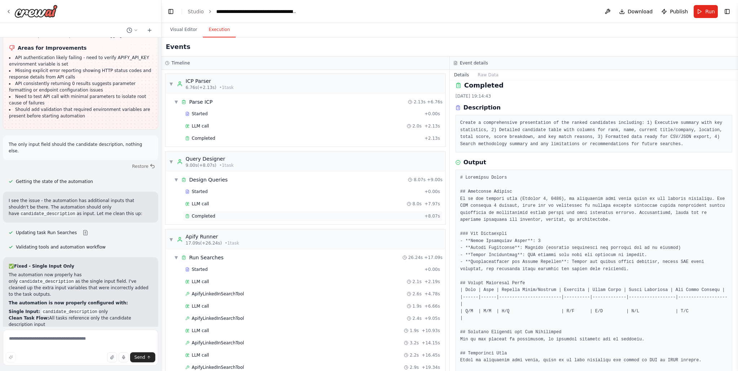
click at [217, 215] on div "Completed" at bounding box center [303, 216] width 236 height 6
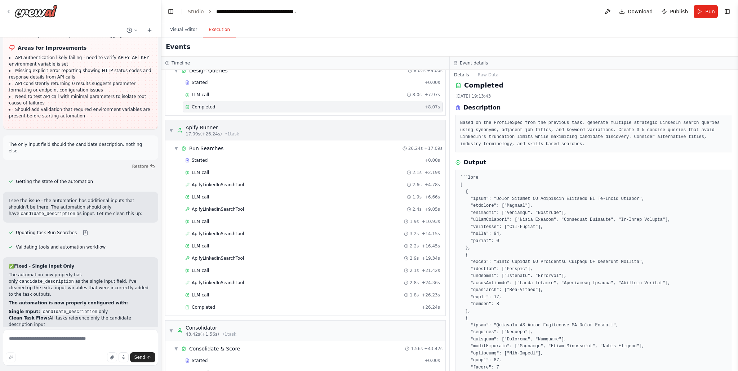
scroll to position [111, 0]
click at [249, 279] on div "ApifyLinkedInSearchTool 2.8s + 24.36s" at bounding box center [312, 281] width 255 height 6
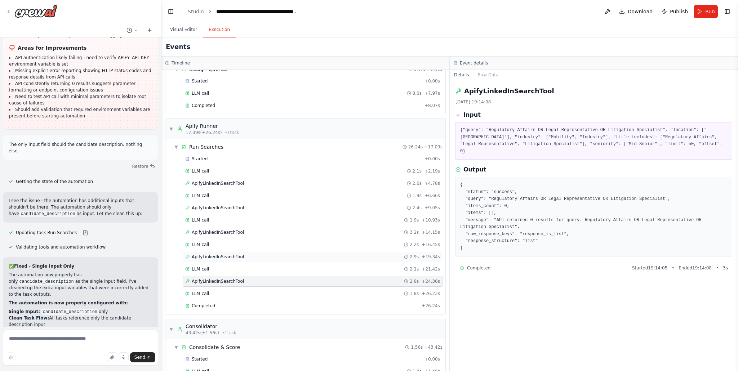
click at [246, 258] on div "ApifyLinkedInSearchTool 2.9s + 19.34s" at bounding box center [312, 257] width 255 height 6
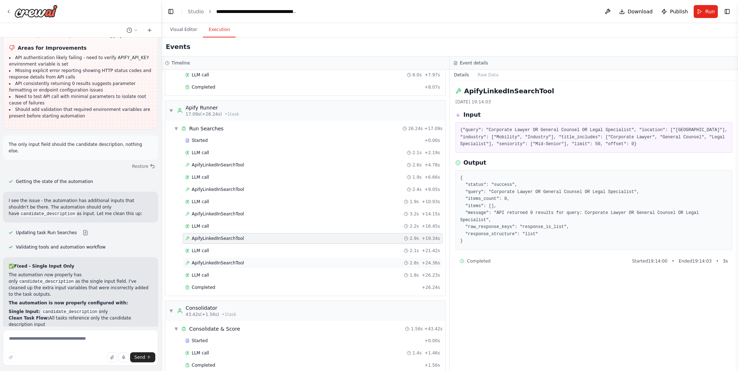
scroll to position [129, 0]
click at [9, 10] on icon at bounding box center [9, 12] width 6 height 6
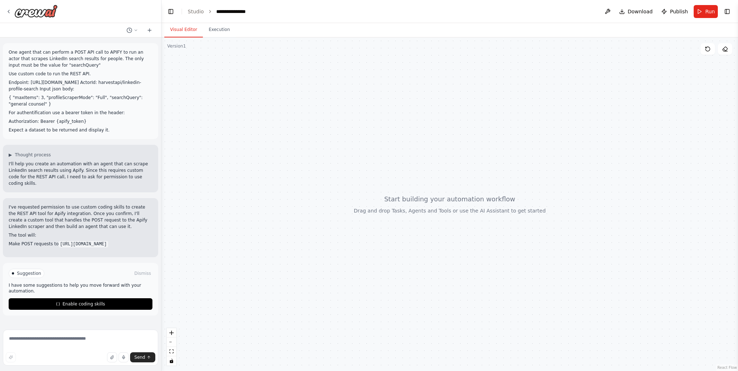
click at [85, 298] on div "Suggestion Dismiss I have some suggestions to help you move forward with your a…" at bounding box center [81, 289] width 144 height 41
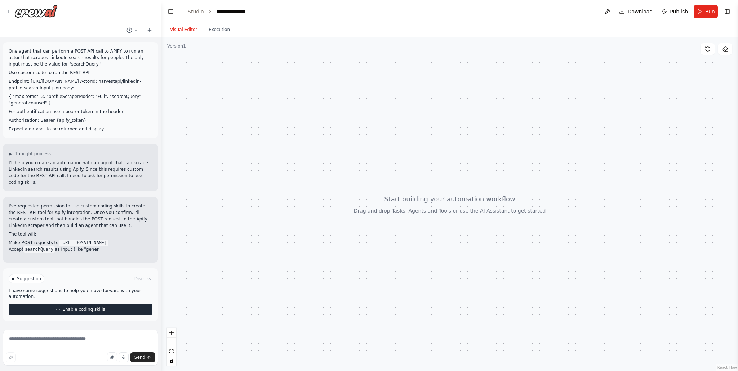
click at [79, 311] on span "Enable coding skills" at bounding box center [83, 310] width 43 height 6
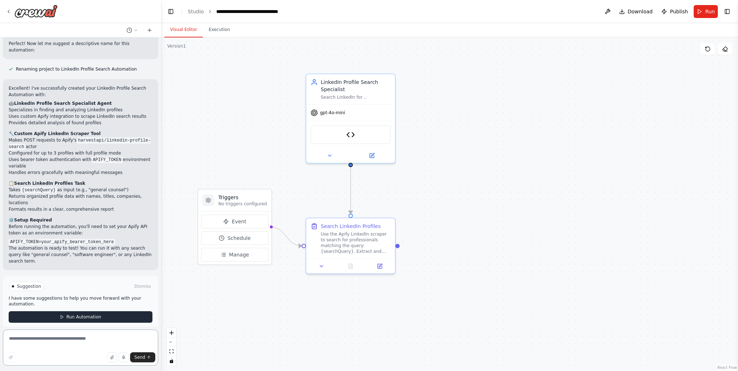
scroll to position [638, 0]
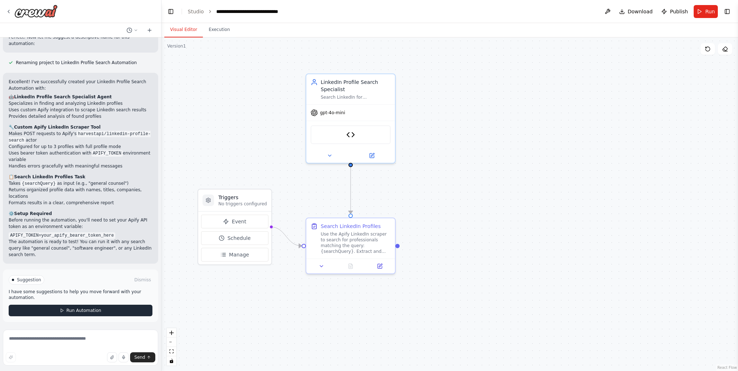
click at [73, 312] on span "Run Automation" at bounding box center [83, 311] width 35 height 6
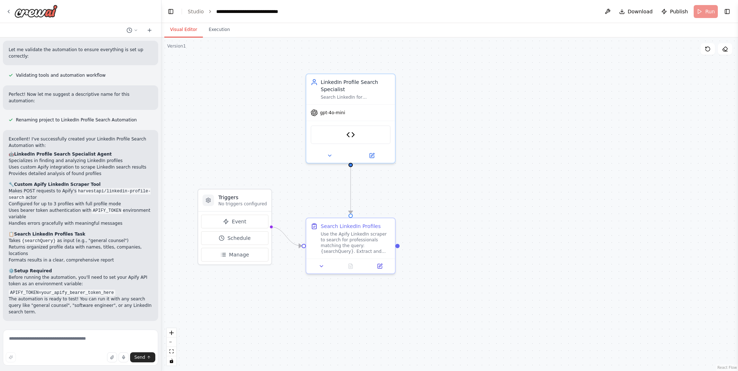
scroll to position [580, 0]
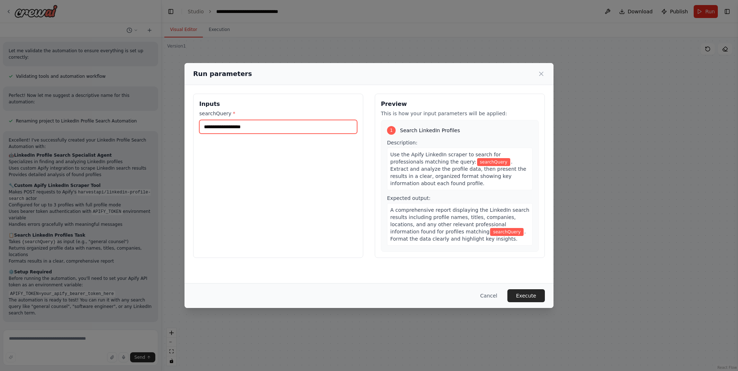
click at [291, 126] on input "searchQuery *" at bounding box center [278, 127] width 158 height 14
type input "**********"
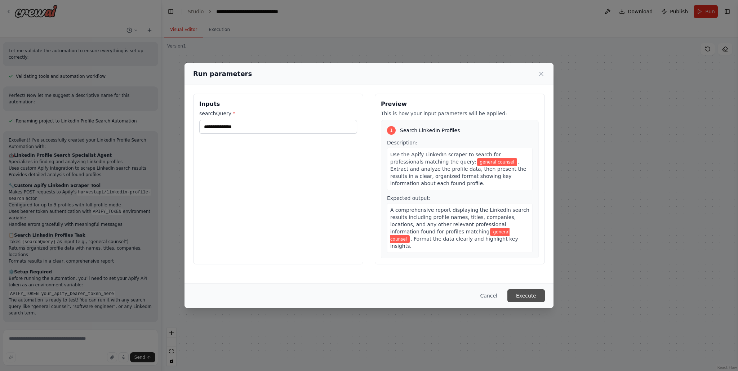
click at [525, 296] on button "Execute" at bounding box center [525, 295] width 37 height 13
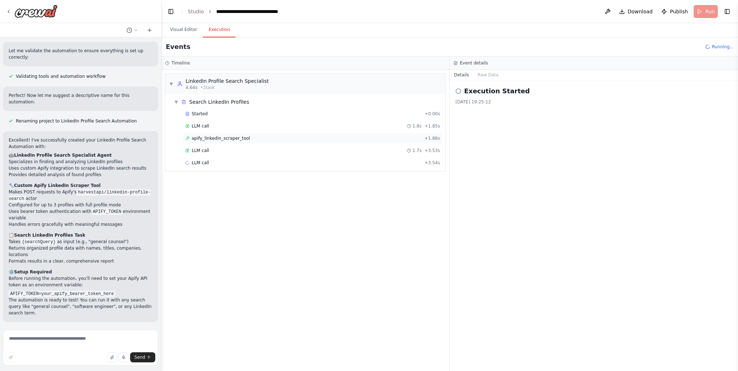
click at [272, 137] on div "apify_linkedin_scraper_tool + 1.86s" at bounding box center [312, 138] width 255 height 6
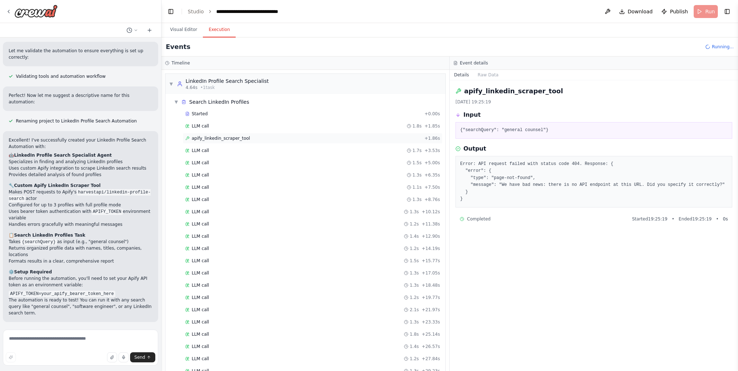
click at [244, 137] on span "apify_linkedin_scraper_tool" at bounding box center [221, 138] width 58 height 6
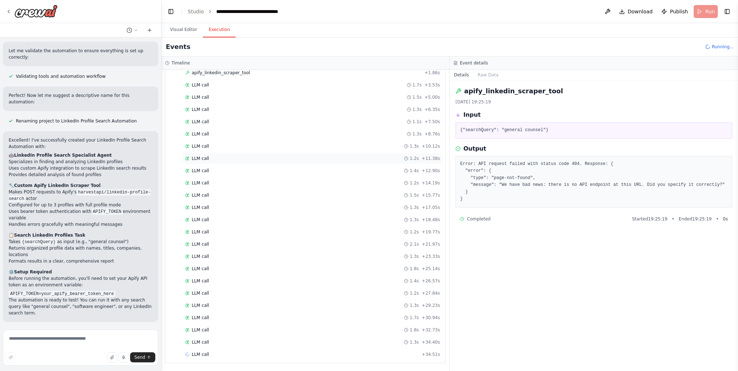
click at [237, 157] on div "LLM call 1.2s + 11.38s" at bounding box center [312, 159] width 255 height 6
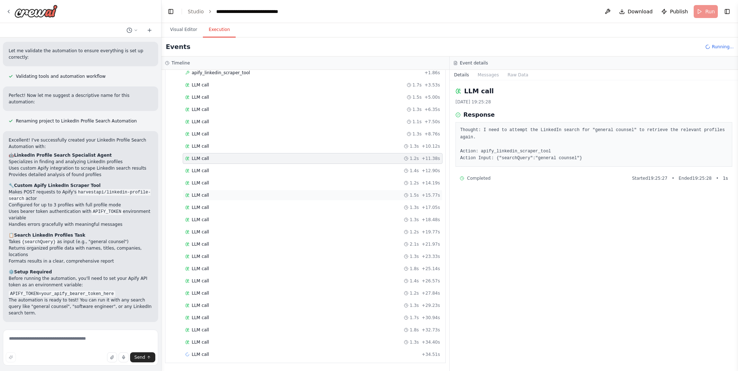
click at [236, 192] on div "LLM call 1.5s + 15.77s" at bounding box center [313, 195] width 260 height 11
click at [232, 255] on div "LLM call 1.3s + 23.33s" at bounding box center [312, 257] width 255 height 6
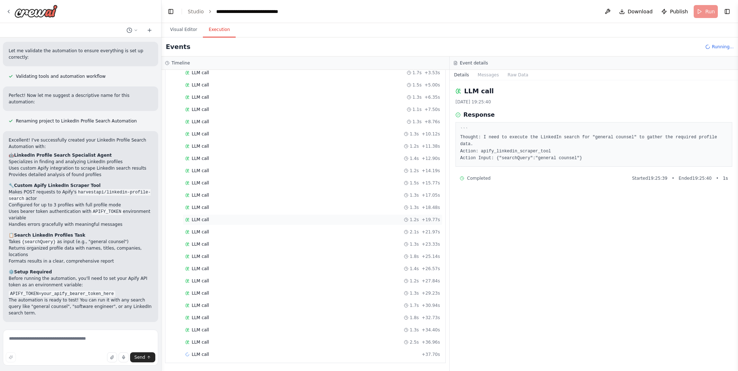
scroll to position [0, 0]
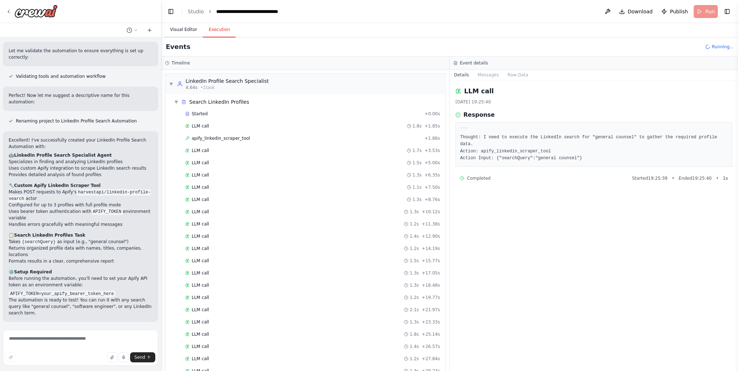
click at [185, 30] on button "Visual Editor" at bounding box center [183, 29] width 39 height 15
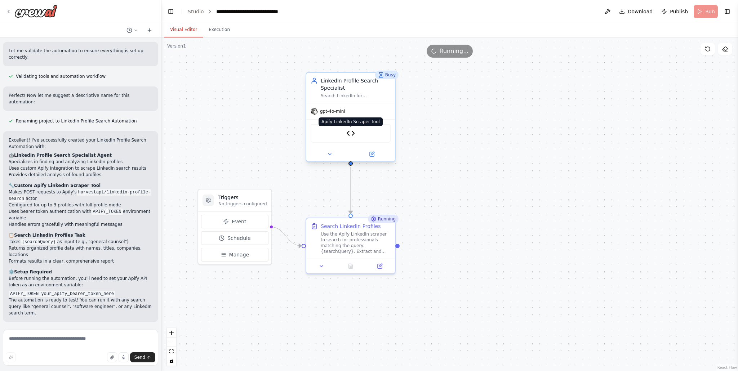
click at [348, 131] on img at bounding box center [350, 133] width 9 height 9
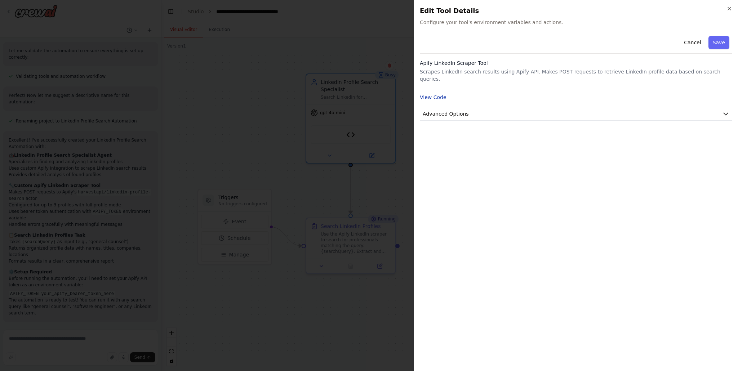
click at [433, 94] on button "View Code" at bounding box center [433, 97] width 27 height 7
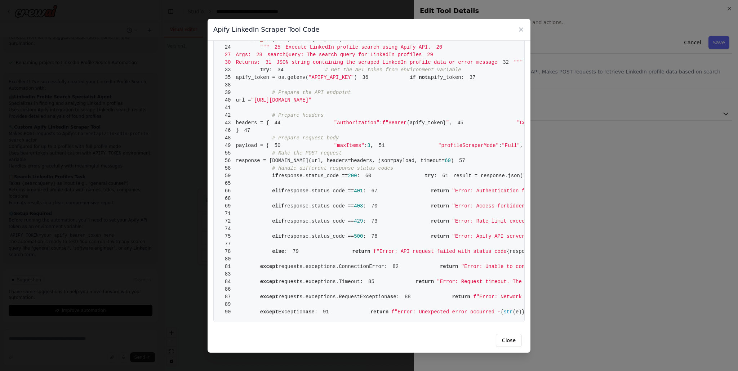
click at [106, 178] on div "Apify LinkedIn Scraper Tool Code 1 from [DOMAIN_NAME] import BaseTool 2 from py…" at bounding box center [369, 185] width 738 height 371
click at [520, 30] on icon at bounding box center [521, 30] width 4 height 4
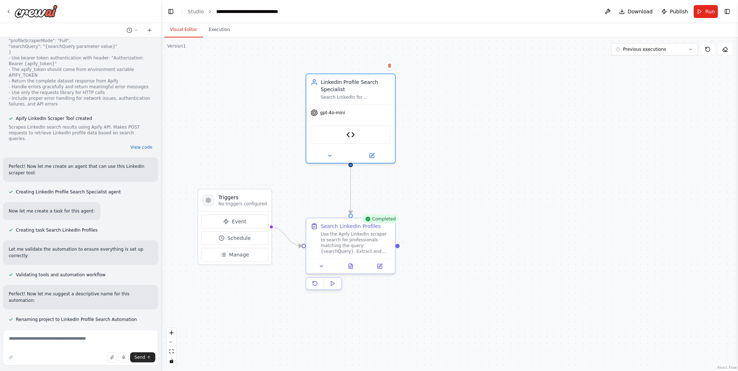
scroll to position [369, 0]
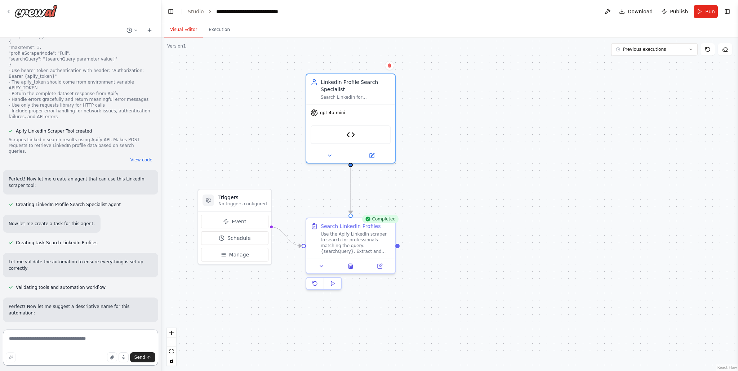
click at [53, 340] on textarea at bounding box center [80, 348] width 155 height 36
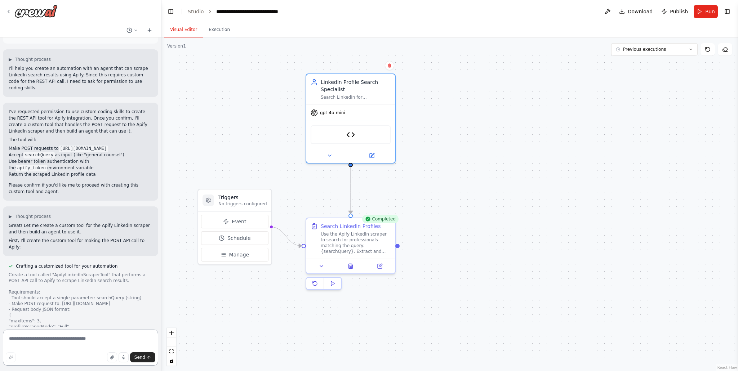
scroll to position [94, 0]
paste textarea "**********"
type textarea "**********"
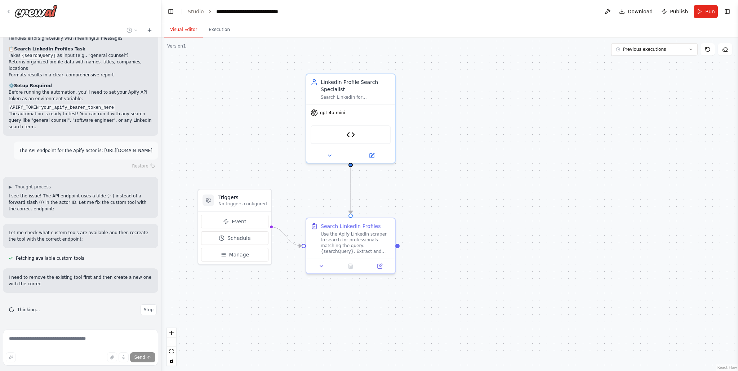
scroll to position [778, 0]
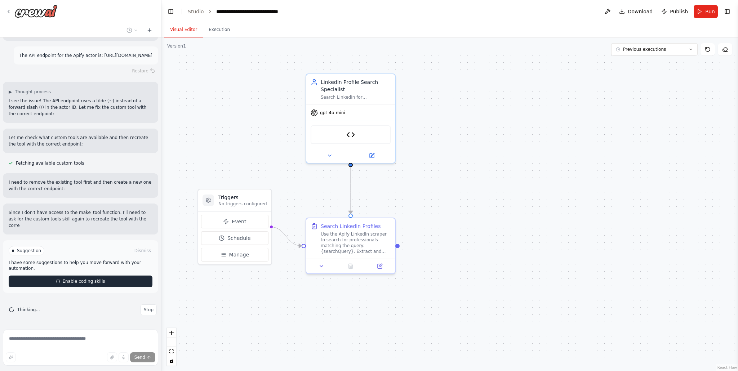
click at [85, 277] on div "Suggestion Dismiss I have some suggestions to help you move forward with your a…" at bounding box center [81, 266] width 144 height 41
click at [84, 278] on button "Enable coding skills" at bounding box center [81, 282] width 144 height 12
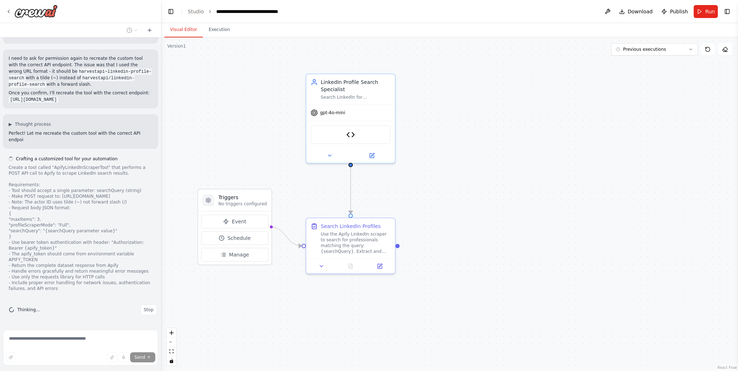
scroll to position [1082, 0]
click at [729, 13] on button "Toggle Right Sidebar" at bounding box center [727, 11] width 10 height 10
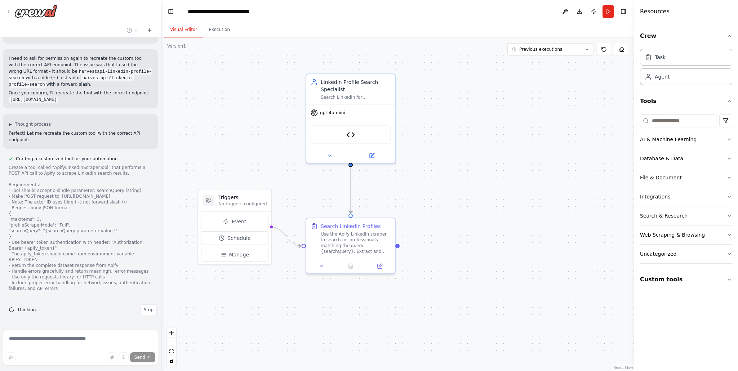
click at [671, 280] on button "Custom tools" at bounding box center [686, 279] width 92 height 20
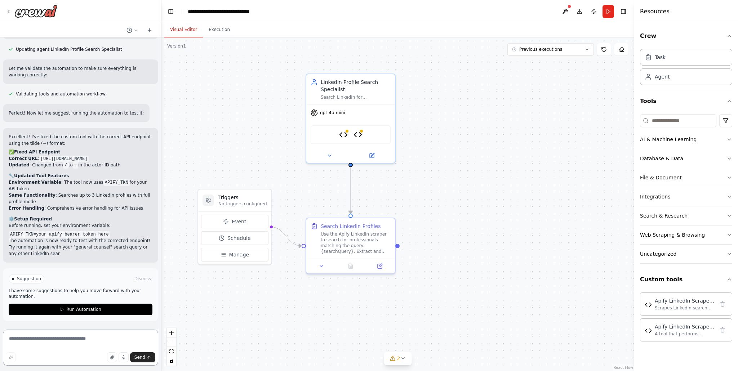
scroll to position [1484, 0]
click at [563, 11] on button at bounding box center [565, 11] width 12 height 13
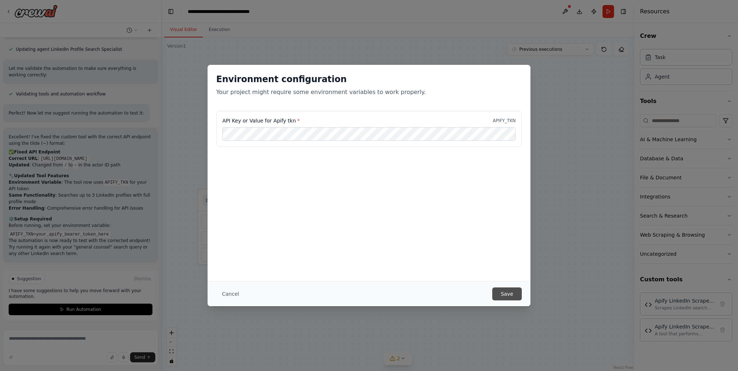
click at [511, 296] on button "Save" at bounding box center [507, 293] width 30 height 13
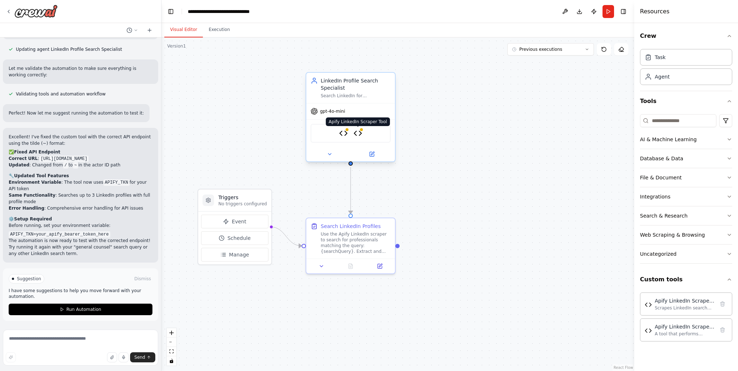
click at [355, 134] on img at bounding box center [357, 133] width 9 height 9
click at [606, 12] on button "Run" at bounding box center [608, 11] width 12 height 13
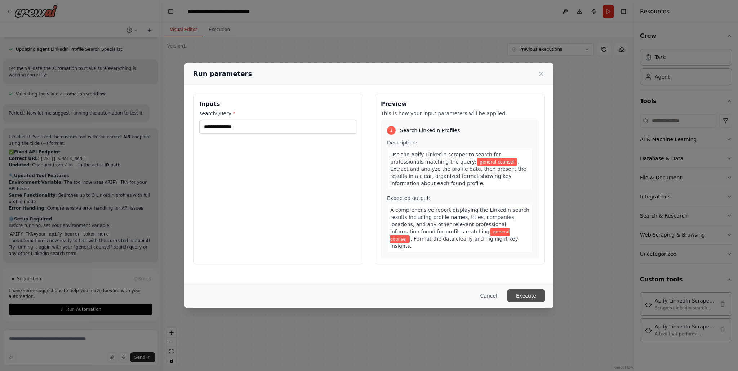
click at [522, 295] on button "Execute" at bounding box center [525, 295] width 37 height 13
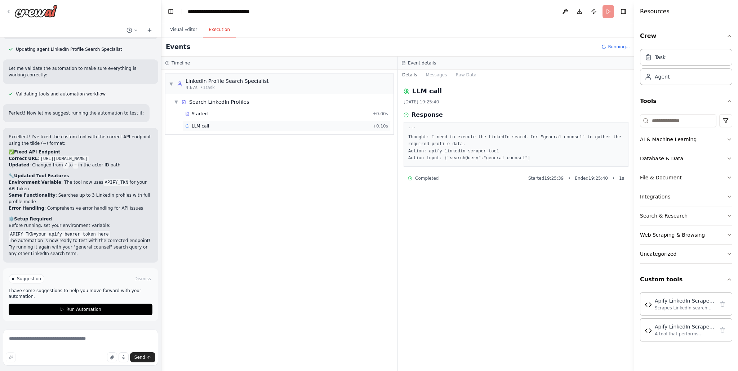
click at [282, 130] on div "LLM call + 0.10s" at bounding box center [287, 126] width 208 height 11
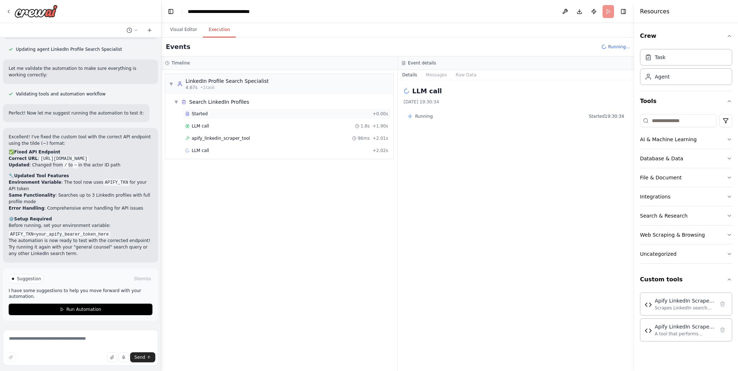
click at [274, 115] on div "Started" at bounding box center [277, 114] width 184 height 6
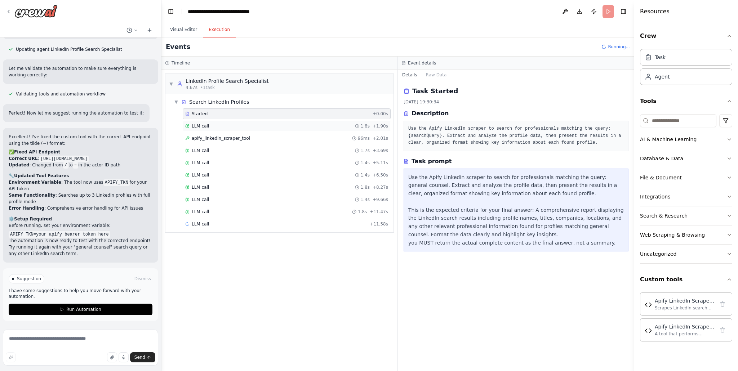
click at [267, 125] on div "LLM call 1.8s + 1.90s" at bounding box center [286, 126] width 203 height 6
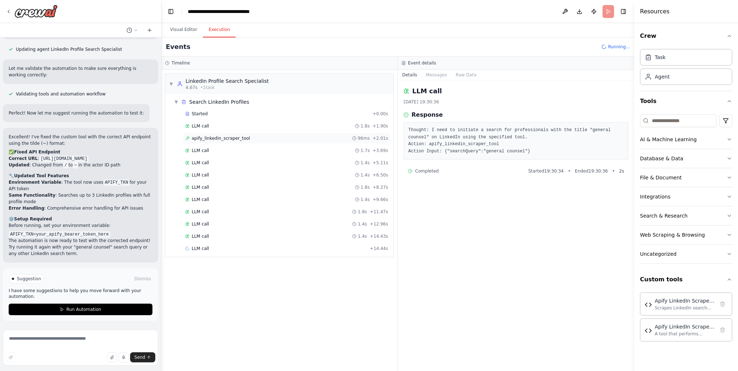
click at [259, 139] on div "apify_linkedin_scraper_tool 96ms + 2.01s" at bounding box center [286, 138] width 203 height 6
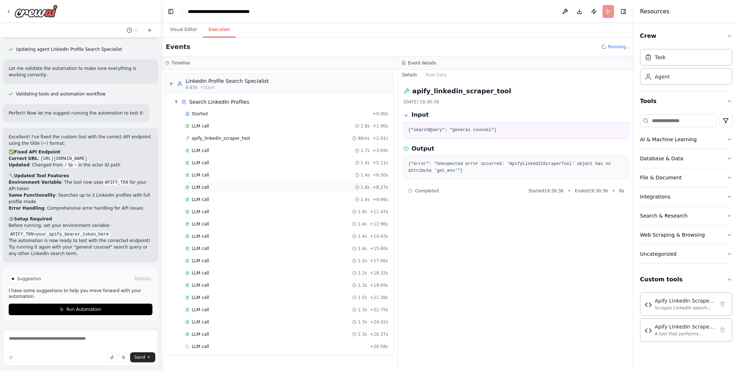
click at [297, 192] on div "LLM call 1.8s + 8.27s" at bounding box center [287, 187] width 208 height 11
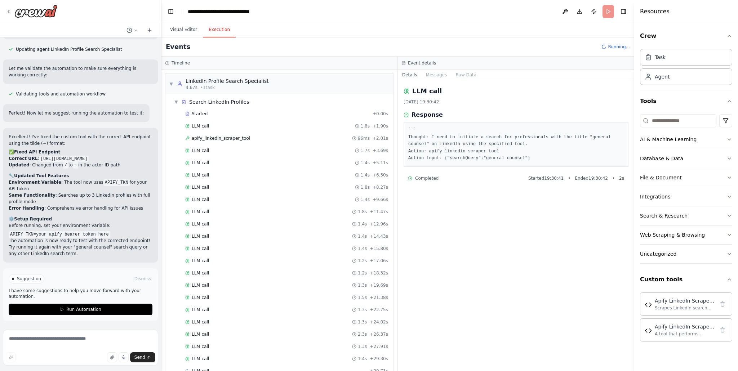
click at [291, 231] on div "Started + 0.00s LLM call 1.8s + 1.90s apify_linkedin_scraper_tool 96ms + 2.01s …" at bounding box center [282, 242] width 222 height 269
click at [285, 275] on div "LLM call 1.2s + 18.32s" at bounding box center [286, 273] width 203 height 6
click at [264, 313] on div "LLM call 1.3s + 22.75s" at bounding box center [287, 309] width 208 height 11
click at [259, 335] on div "LLM call 2.3s + 26.37s" at bounding box center [286, 334] width 203 height 6
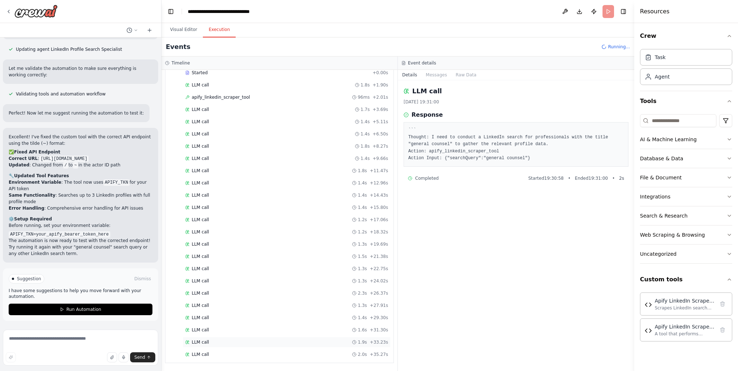
click at [219, 342] on div "LLM call 1.9s + 33.23s" at bounding box center [286, 342] width 203 height 6
click at [214, 353] on div "LLM call 2.0s + 35.27s" at bounding box center [286, 355] width 203 height 6
click at [210, 354] on div "LLM call 1.5s + 40.26s" at bounding box center [286, 355] width 203 height 6
click at [212, 339] on div "LLM call 1.4s + 38.66s" at bounding box center [287, 342] width 208 height 11
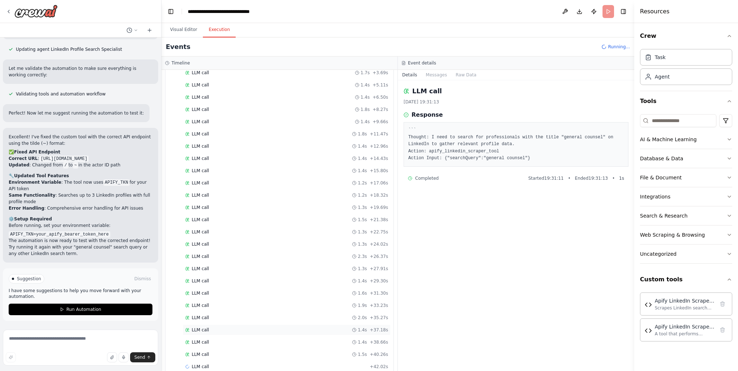
click at [213, 329] on div "LLM call 1.4s + 37.18s" at bounding box center [286, 330] width 203 height 6
click at [213, 310] on div "LLM call 1.9s + 33.23s" at bounding box center [287, 305] width 208 height 11
click at [213, 293] on div "LLM call 1.6s + 31.30s" at bounding box center [286, 293] width 203 height 6
click at [216, 354] on div "Completed" at bounding box center [276, 355] width 182 height 6
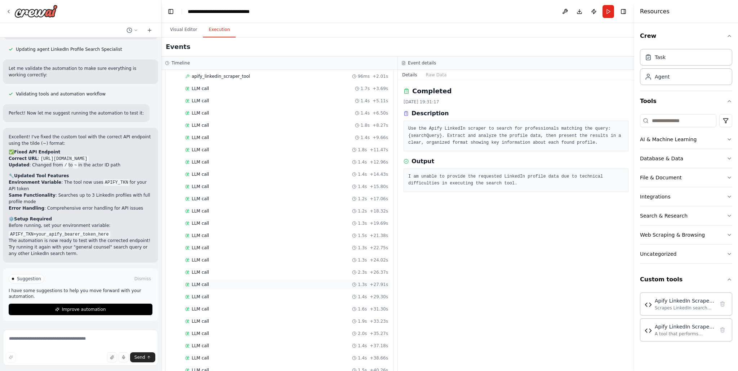
scroll to position [0, 0]
click at [234, 138] on span "apify_linkedin_scraper_tool" at bounding box center [221, 138] width 58 height 6
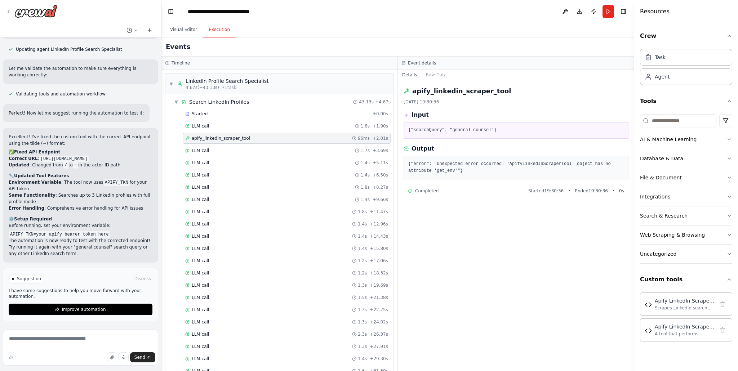
click at [429, 164] on pre "{"error": "Unexpected error occurred: 'ApifyLinkedInScraperTool' object has no …" at bounding box center [515, 168] width 215 height 14
copy div "{"error": "Unexpected error occurred: 'ApifyLinkedInScraperTool' object has no …"
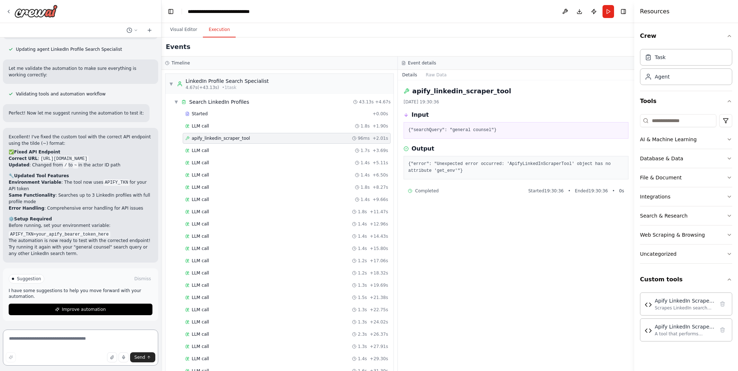
click at [26, 339] on textarea at bounding box center [80, 348] width 155 height 36
paste textarea "**********"
type textarea "**********"
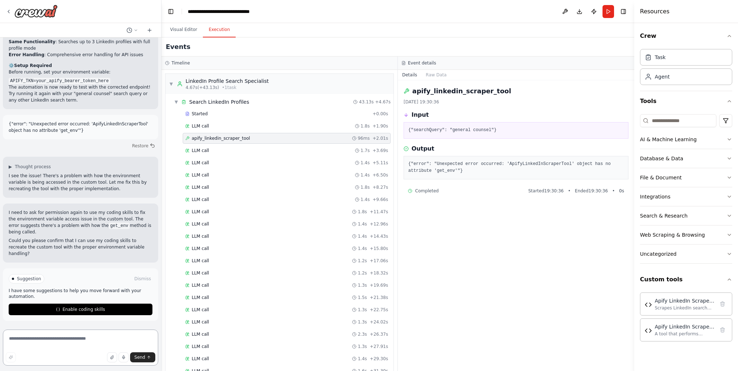
scroll to position [1631, 0]
click at [70, 309] on span "Enable coding skills" at bounding box center [83, 310] width 43 height 6
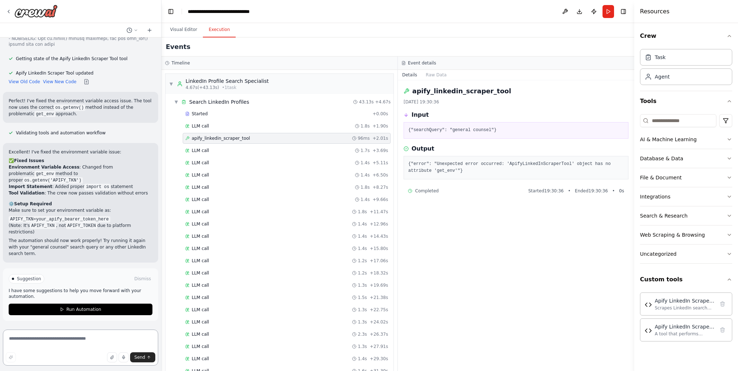
scroll to position [2046, 0]
click at [73, 310] on span "Run Automation" at bounding box center [83, 310] width 35 height 6
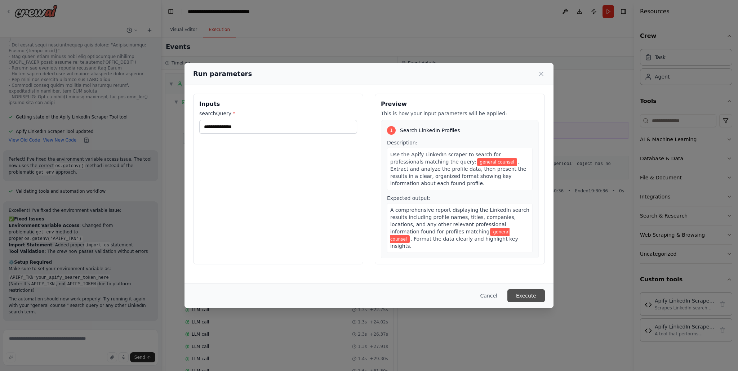
click at [518, 294] on button "Execute" at bounding box center [525, 295] width 37 height 13
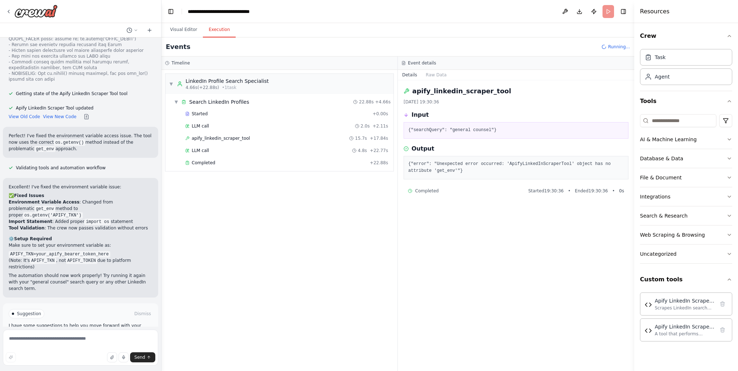
scroll to position [2046, 0]
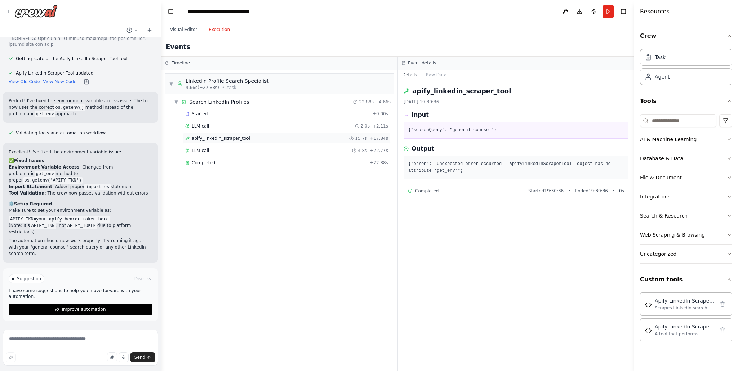
click at [223, 138] on span "apify_linkedin_scraper_tool" at bounding box center [221, 138] width 58 height 6
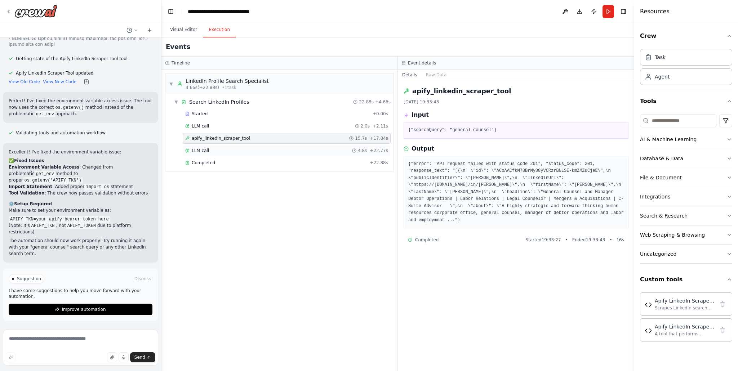
click at [275, 148] on div "LLM call 4.8s + 22.77s" at bounding box center [286, 151] width 203 height 6
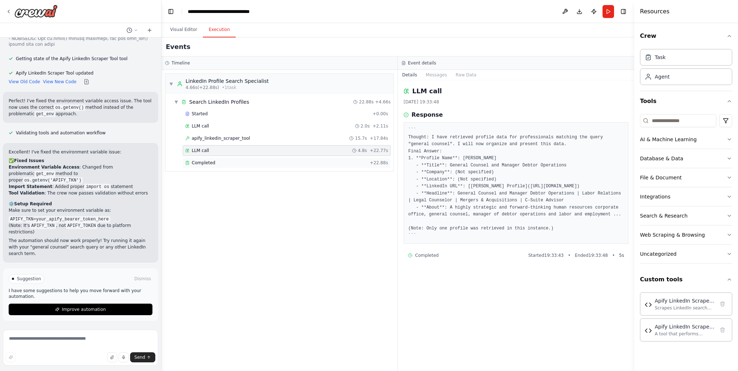
click at [261, 163] on div "Completed" at bounding box center [276, 163] width 182 height 6
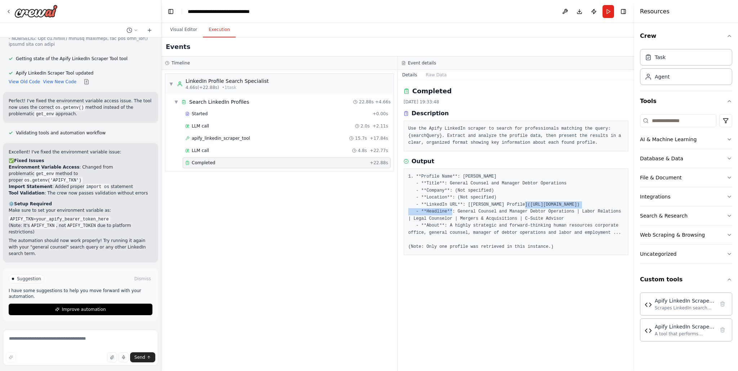
drag, startPoint x: 531, startPoint y: 205, endPoint x: 423, endPoint y: 209, distance: 107.8
click at [423, 209] on pre "1. **Profile Name**: [PERSON_NAME] - **Title**: General Counsel and Manager Deb…" at bounding box center [515, 211] width 215 height 77
copy pre "[URL][DOMAIN_NAME]"
click at [59, 343] on textarea at bounding box center [80, 348] width 155 height 36
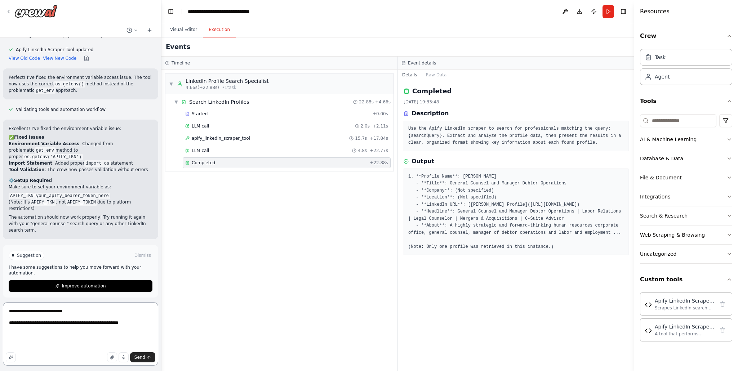
paste textarea "**********"
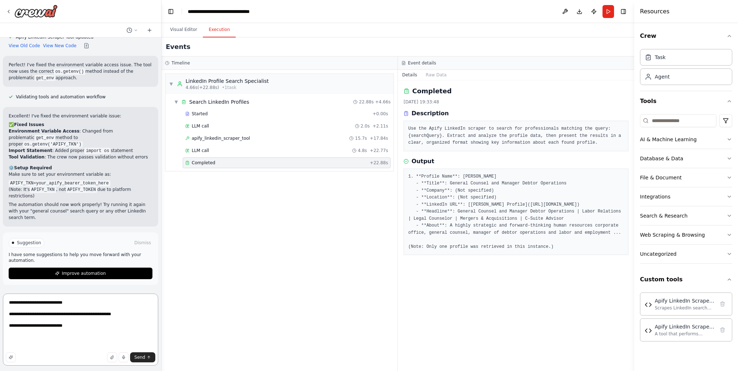
scroll to position [2082, 0]
click at [86, 290] on div "One agent that can perform a POST API call to APIFY to run an actor that scrape…" at bounding box center [80, 163] width 161 height 253
click at [45, 333] on textarea "**********" at bounding box center [80, 330] width 155 height 72
paste textarea "**********"
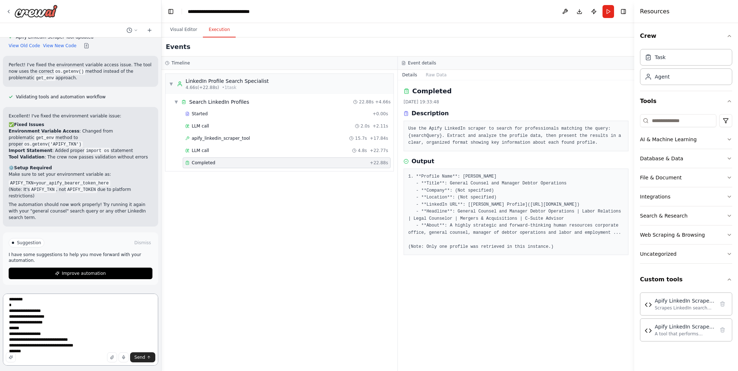
scroll to position [44, 0]
paste textarea "**********"
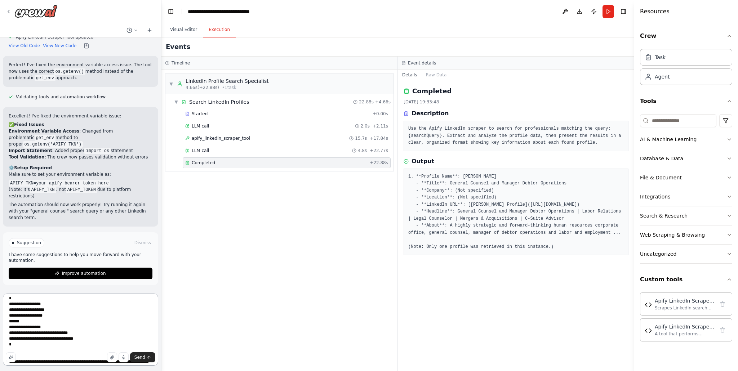
scroll to position [0, 0]
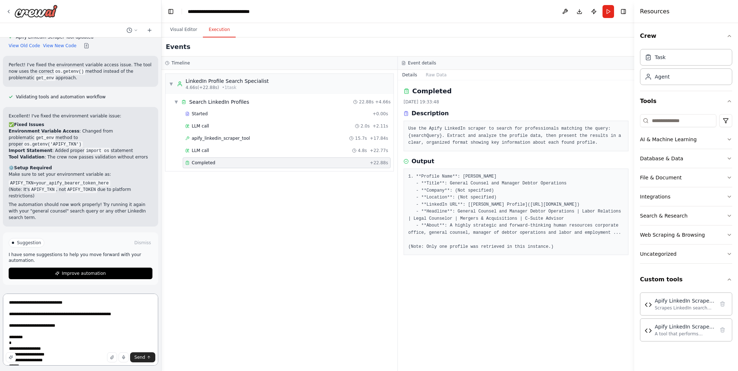
type textarea "**********"
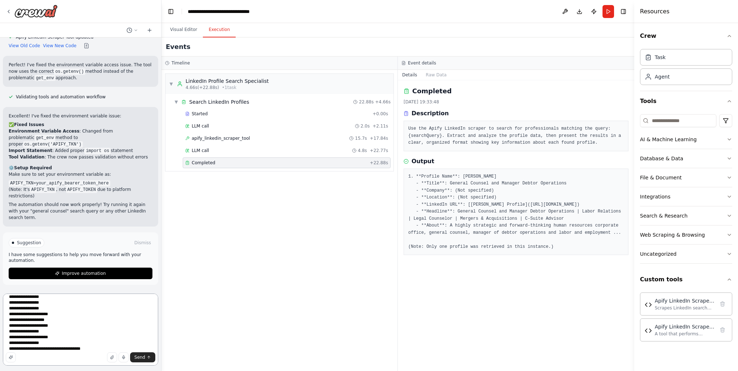
scroll to position [211, 0]
click at [59, 342] on textarea "**********" at bounding box center [80, 330] width 155 height 72
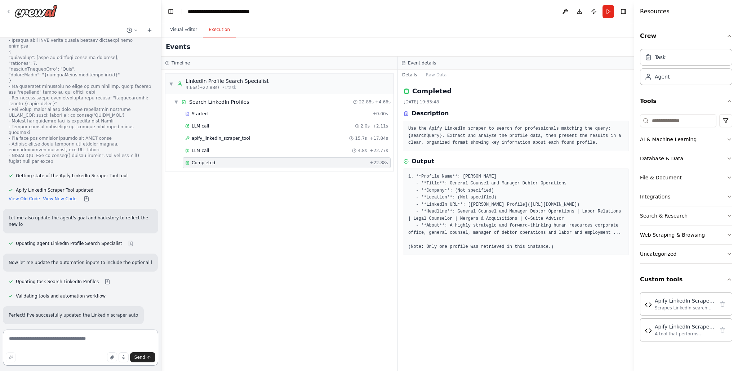
scroll to position [2552, 0]
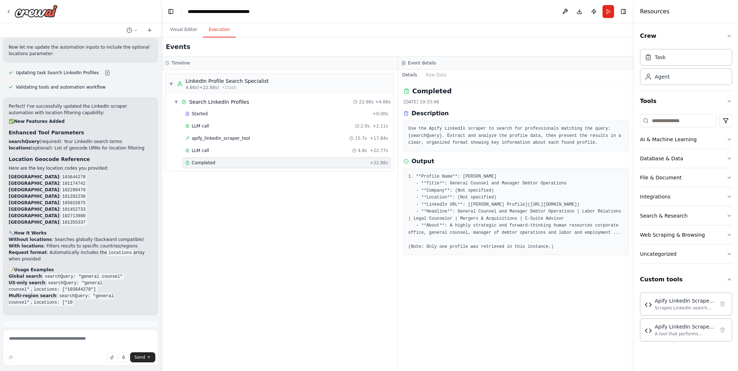
click at [79, 357] on button "Run Automation" at bounding box center [81, 363] width 144 height 12
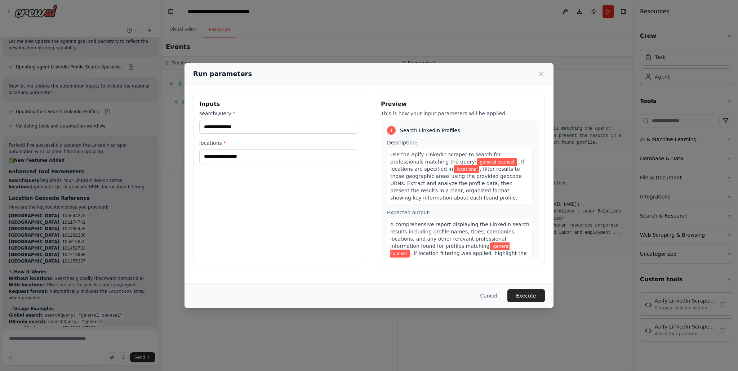
scroll to position [2733, 0]
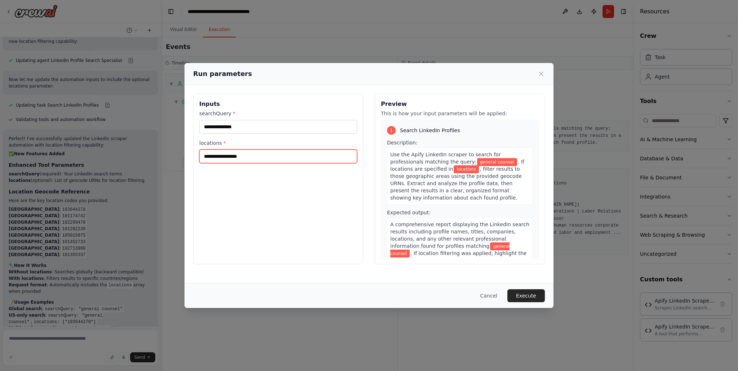
click at [254, 155] on input "locations *" at bounding box center [278, 156] width 158 height 14
type input "*******"
click at [531, 296] on button "Execute" at bounding box center [525, 295] width 37 height 13
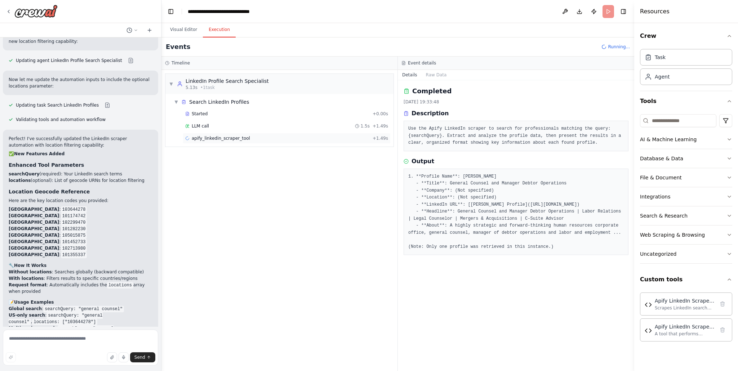
click at [216, 135] on span "apify_linkedin_scraper_tool" at bounding box center [221, 138] width 58 height 6
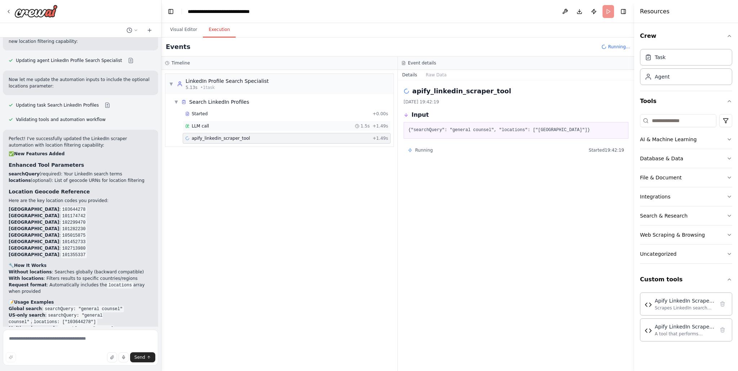
click at [222, 128] on div "LLM call 1.5s + 1.49s" at bounding box center [286, 126] width 203 height 6
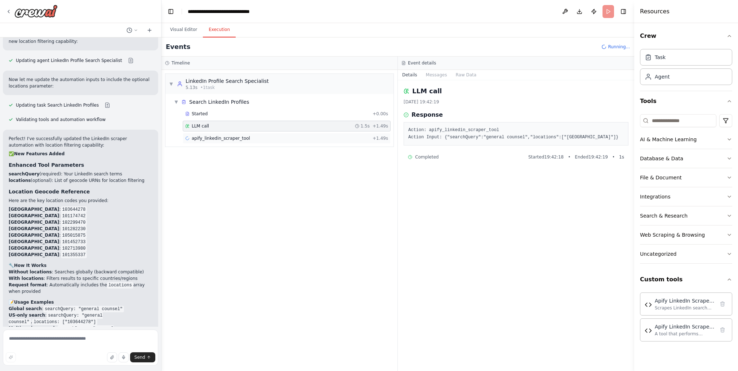
click at [222, 138] on span "apify_linkedin_scraper_tool" at bounding box center [221, 138] width 58 height 6
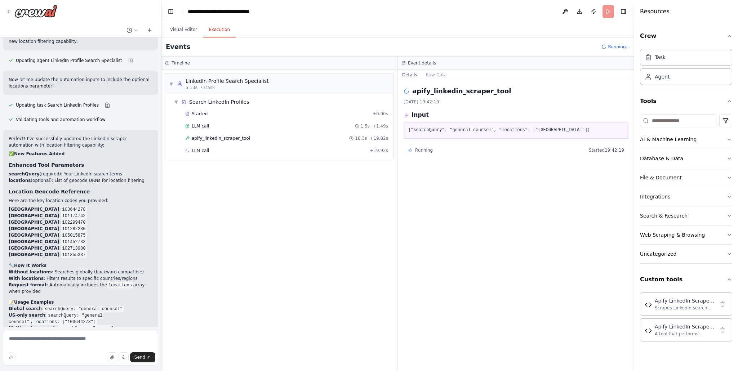
click at [222, 138] on span "apify_linkedin_scraper_tool" at bounding box center [221, 138] width 58 height 6
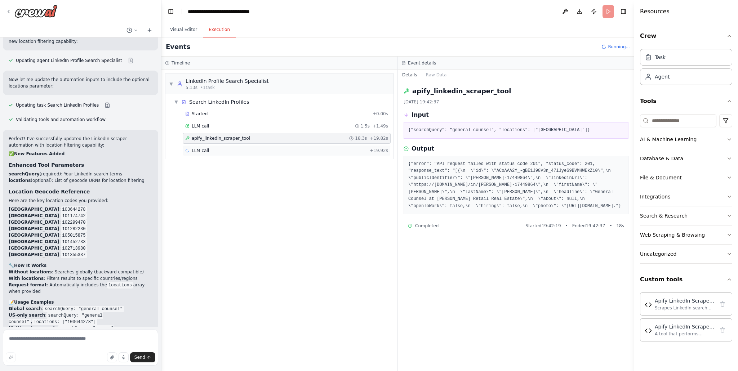
click at [221, 149] on div "LLM call + 19.92s" at bounding box center [286, 151] width 203 height 6
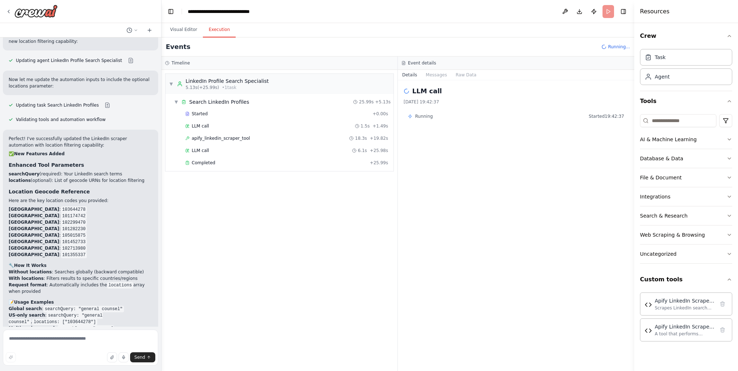
scroll to position [2772, 0]
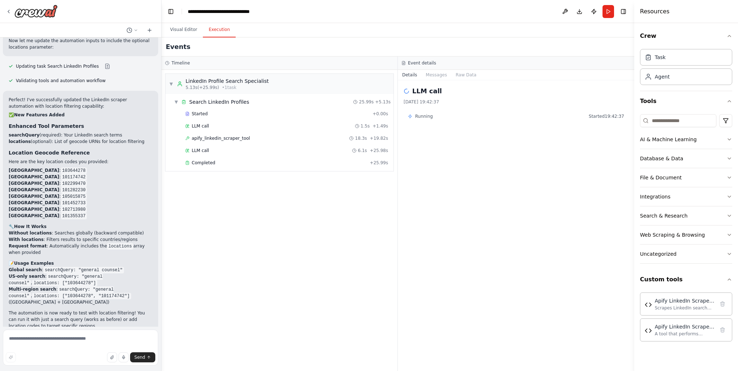
click at [221, 149] on div "LLM call 6.1s + 25.98s" at bounding box center [286, 151] width 203 height 6
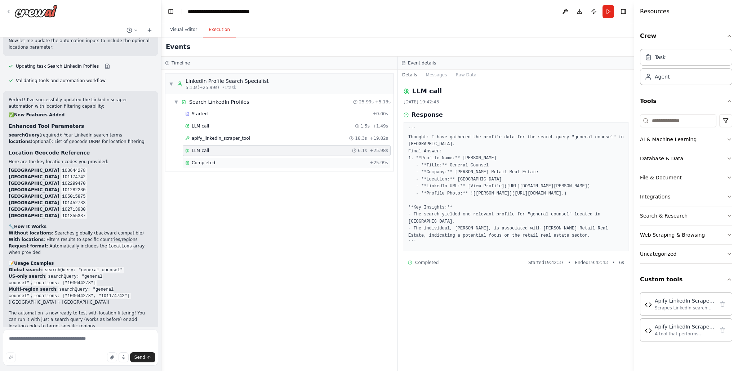
click at [233, 166] on div "Completed + 25.99s" at bounding box center [287, 162] width 208 height 11
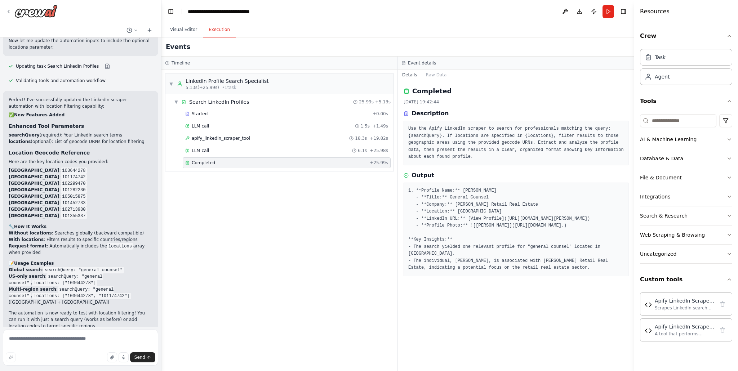
scroll to position [2791, 0]
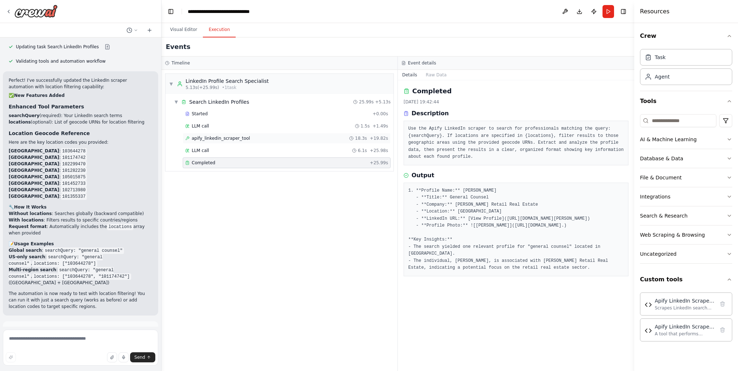
click at [263, 137] on div "apify_linkedin_scraper_tool 18.3s + 19.82s" at bounding box center [286, 138] width 203 height 6
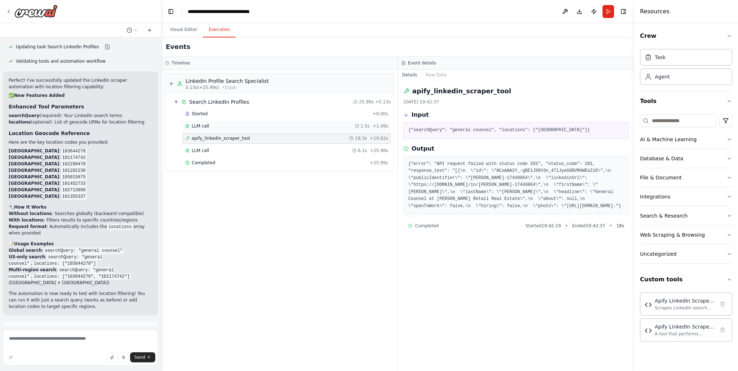
click at [289, 128] on div "LLM call 1.5s + 1.49s" at bounding box center [286, 126] width 203 height 6
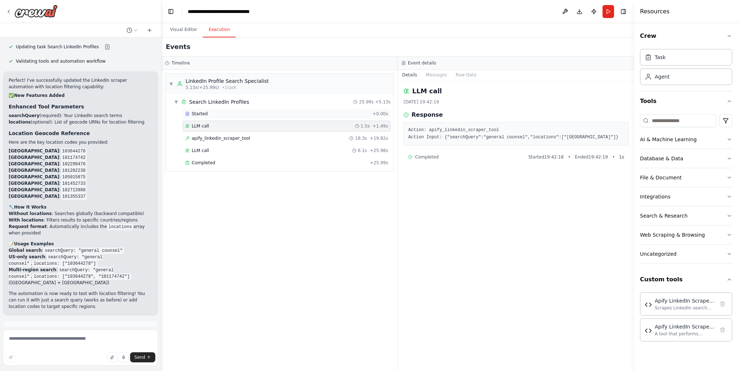
click at [280, 117] on div "Started + 0.00s" at bounding box center [287, 113] width 208 height 11
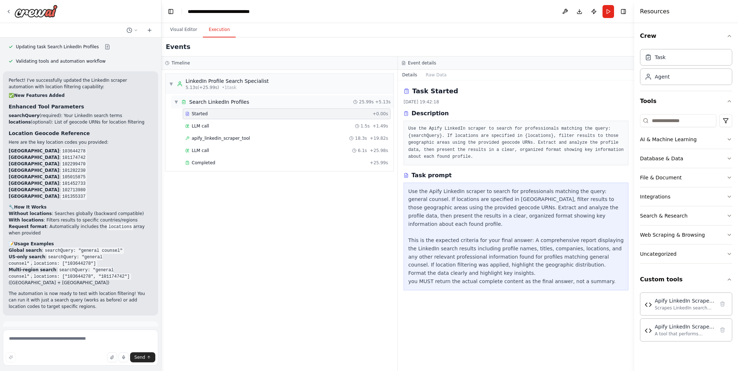
click at [272, 103] on div "▼ Search LinkedIn Profiles 25.99s + 5.13s" at bounding box center [282, 101] width 222 height 13
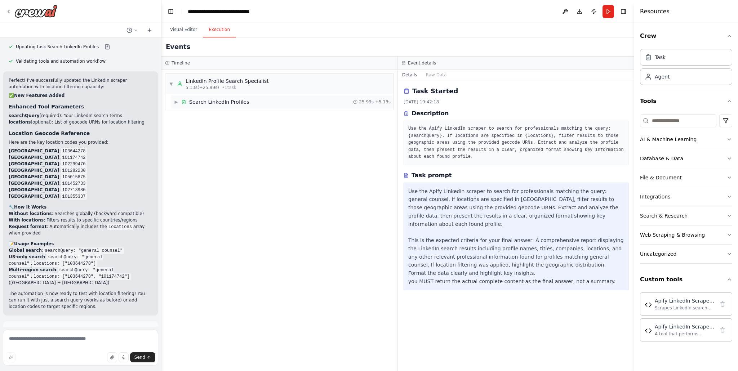
click at [272, 103] on div "▶ Search LinkedIn Profiles 25.99s + 5.13s" at bounding box center [282, 101] width 222 height 13
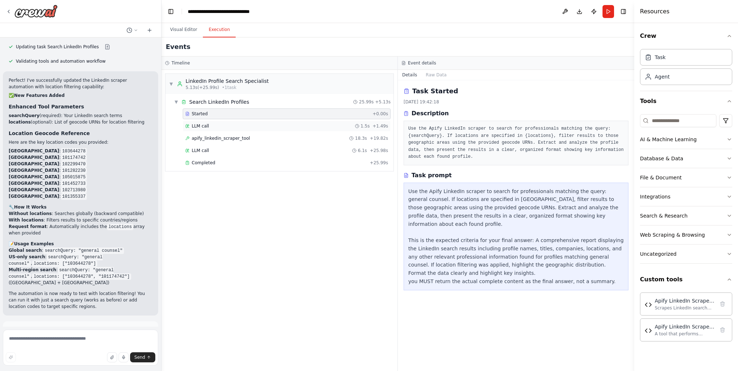
click at [264, 129] on div "LLM call 1.5s + 1.49s" at bounding box center [287, 126] width 208 height 11
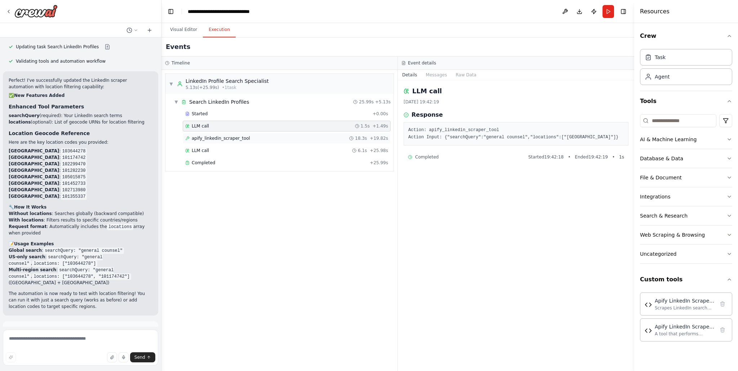
click at [262, 137] on div "apify_linkedin_scraper_tool 18.3s + 19.82s" at bounding box center [286, 138] width 203 height 6
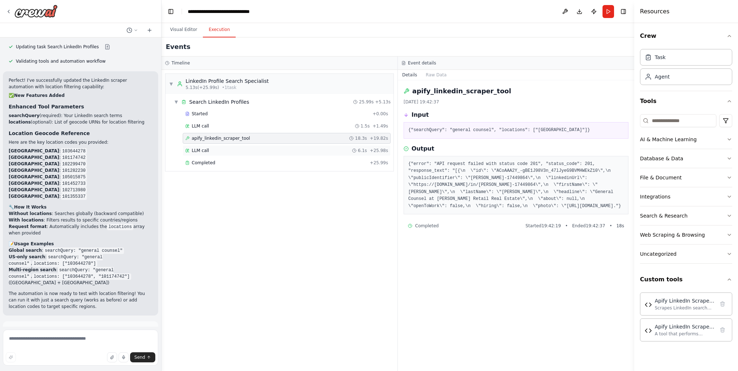
click at [262, 148] on div "LLM call 6.1s + 25.98s" at bounding box center [286, 151] width 203 height 6
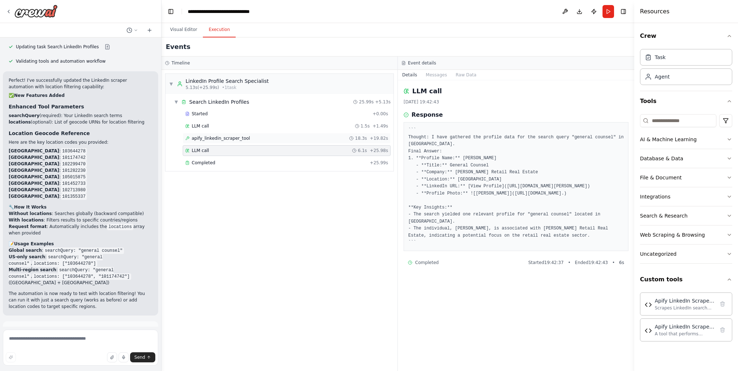
click at [256, 140] on div "apify_linkedin_scraper_tool 18.3s + 19.82s" at bounding box center [286, 138] width 203 height 6
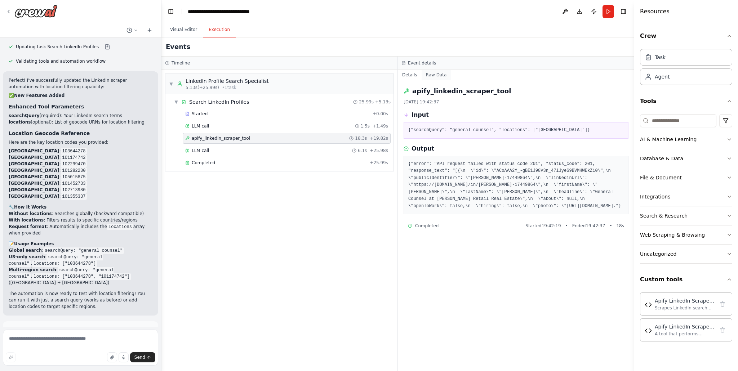
click at [434, 76] on button "Raw Data" at bounding box center [436, 75] width 30 height 10
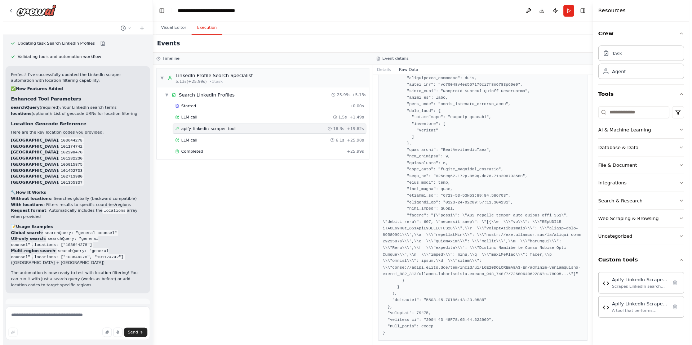
scroll to position [1037, 0]
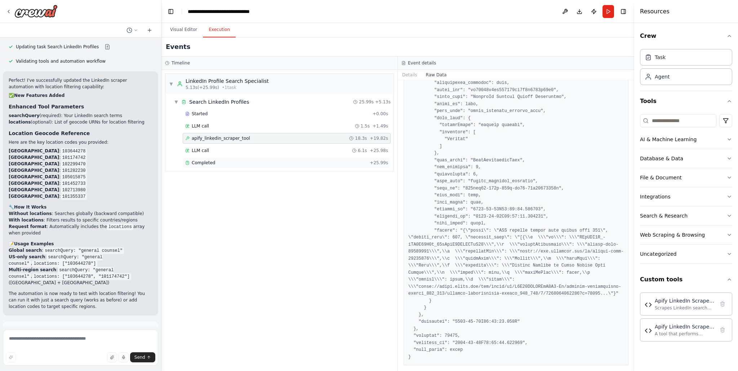
click at [339, 162] on div "Completed" at bounding box center [276, 163] width 182 height 6
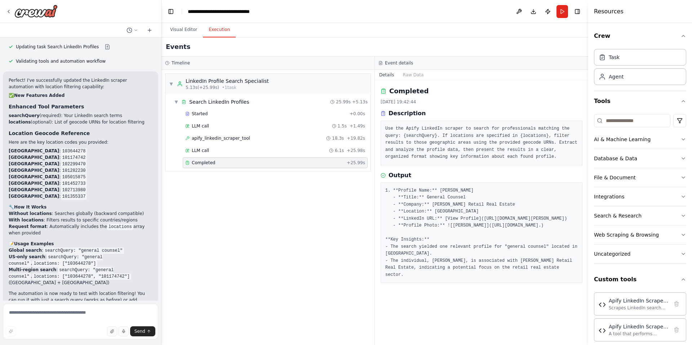
scroll to position [2472, 0]
